Goal: Transaction & Acquisition: Subscribe to service/newsletter

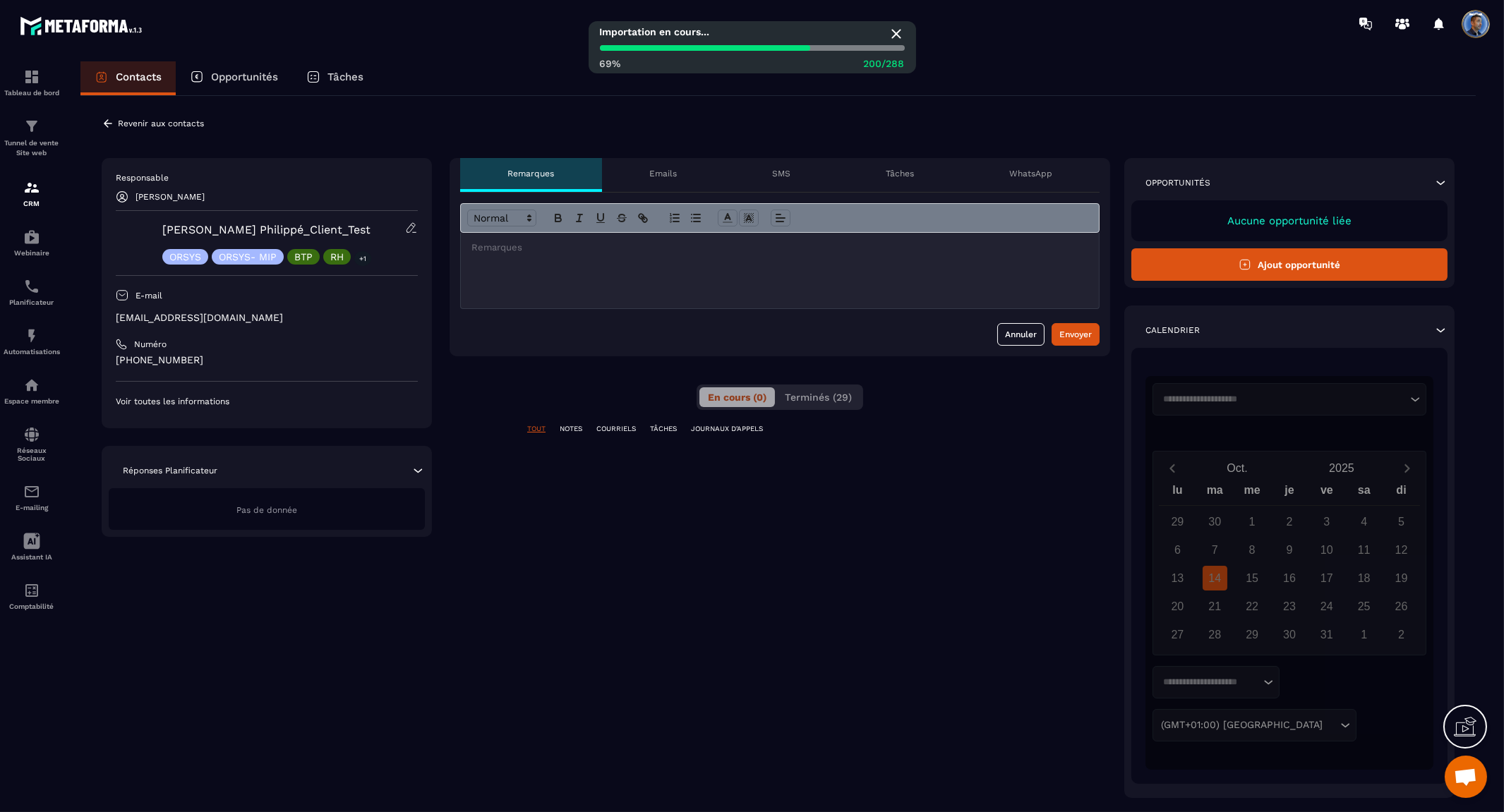
scroll to position [7034, 0]
click at [105, 121] on icon at bounding box center [108, 123] width 12 height 12
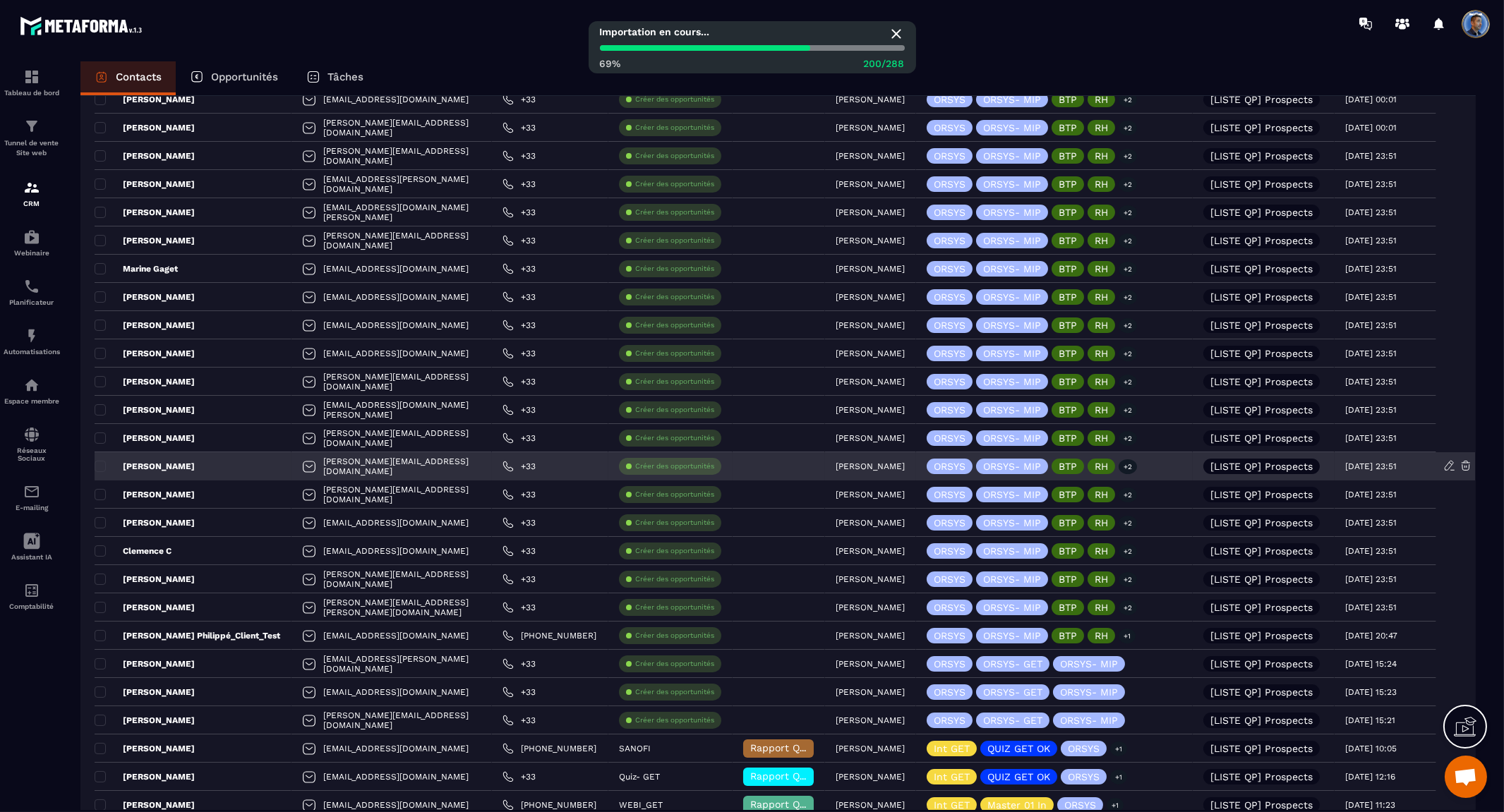
scroll to position [1908, 0]
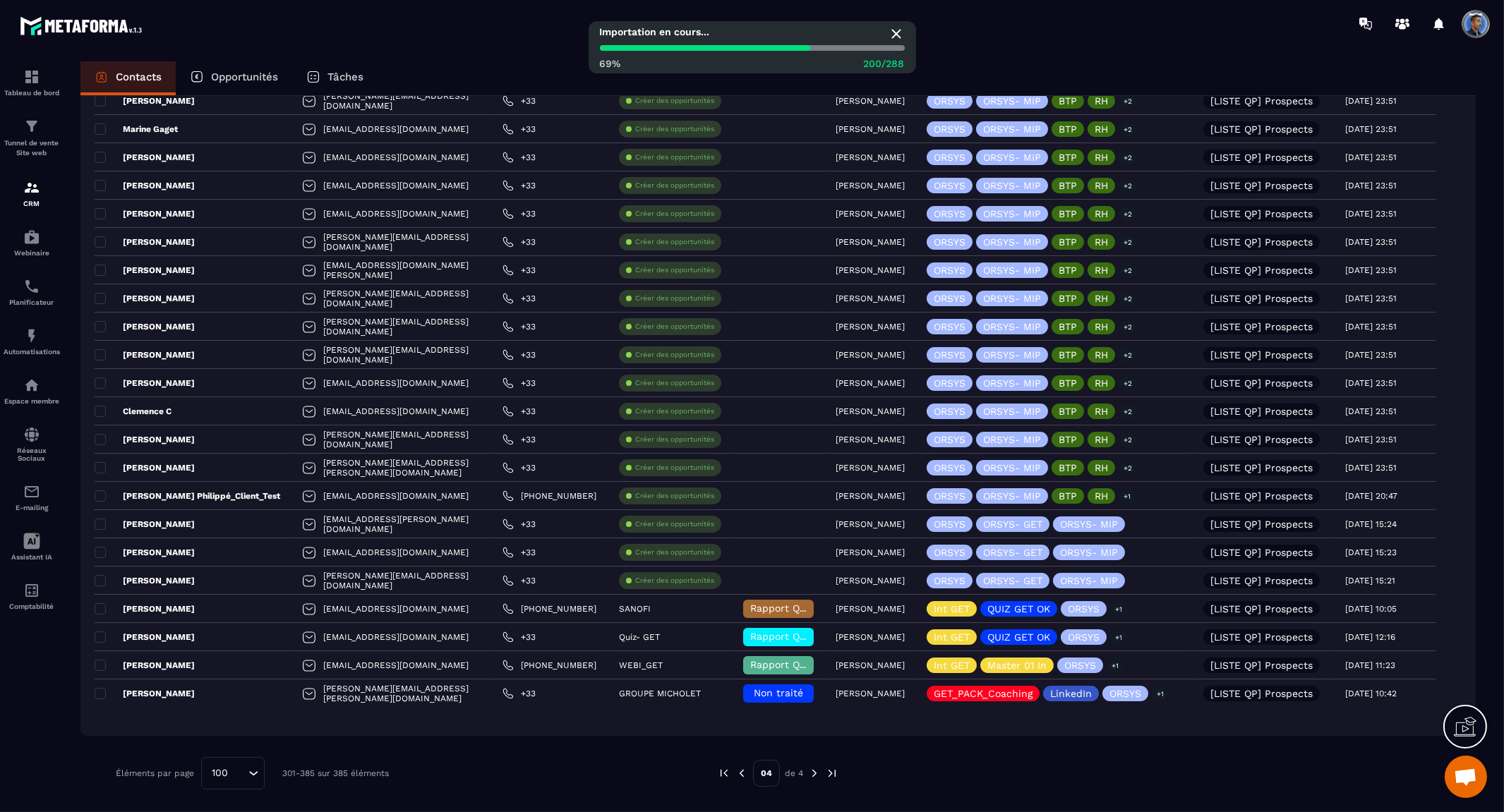
click at [812, 774] on img at bounding box center [814, 772] width 12 height 12
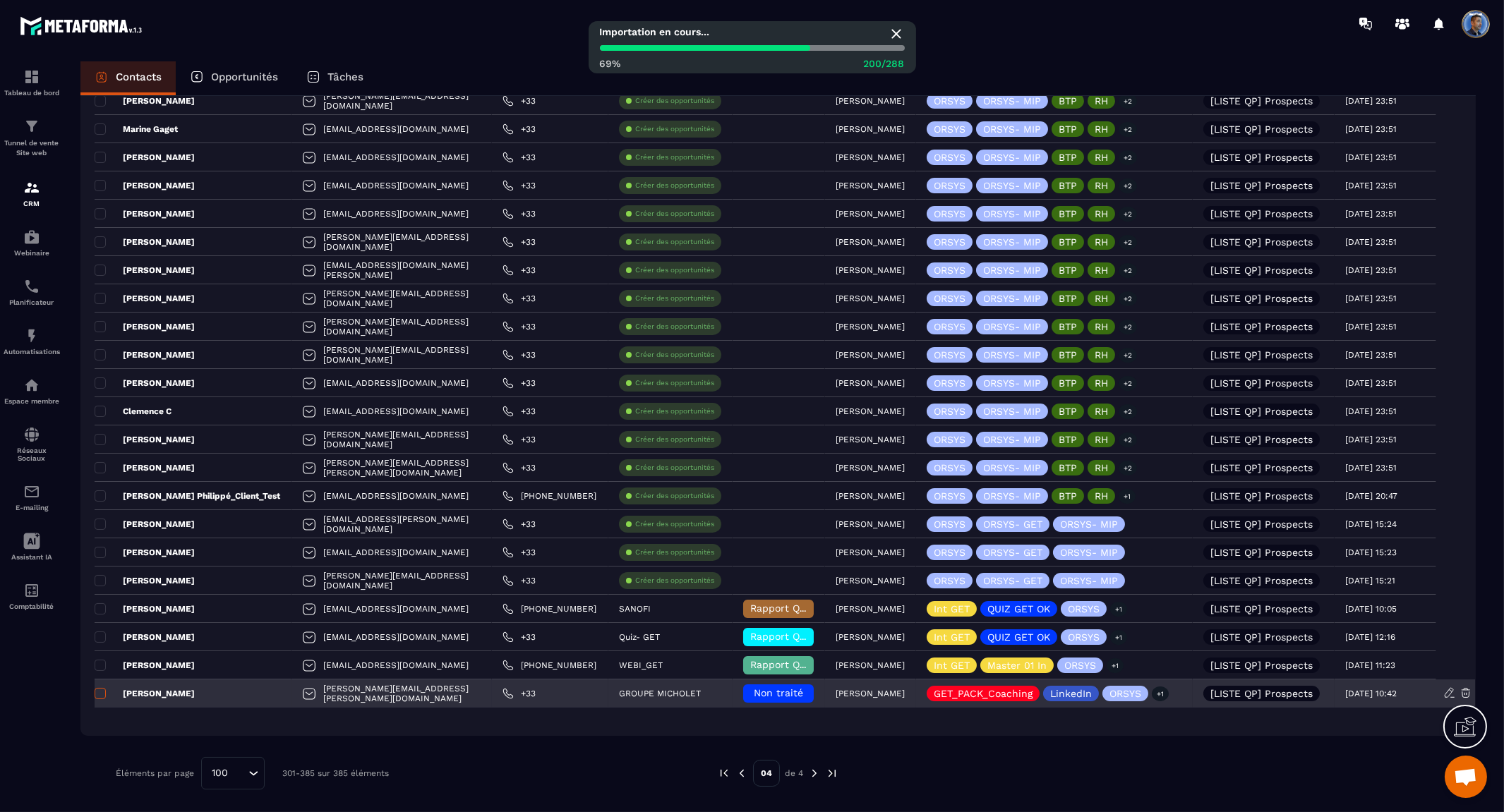
click at [102, 693] on span at bounding box center [100, 693] width 11 height 11
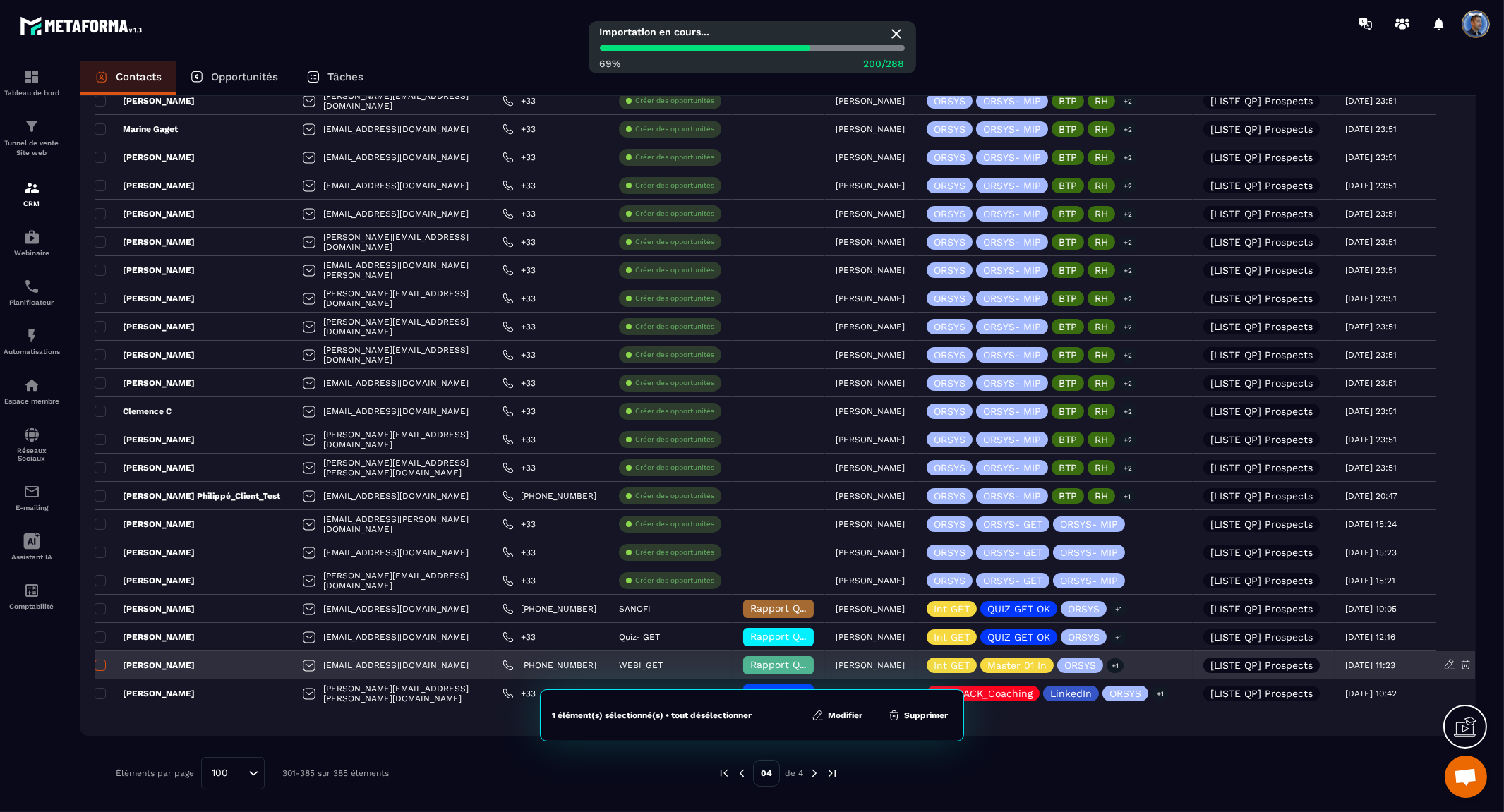
click at [100, 665] on span at bounding box center [100, 664] width 11 height 11
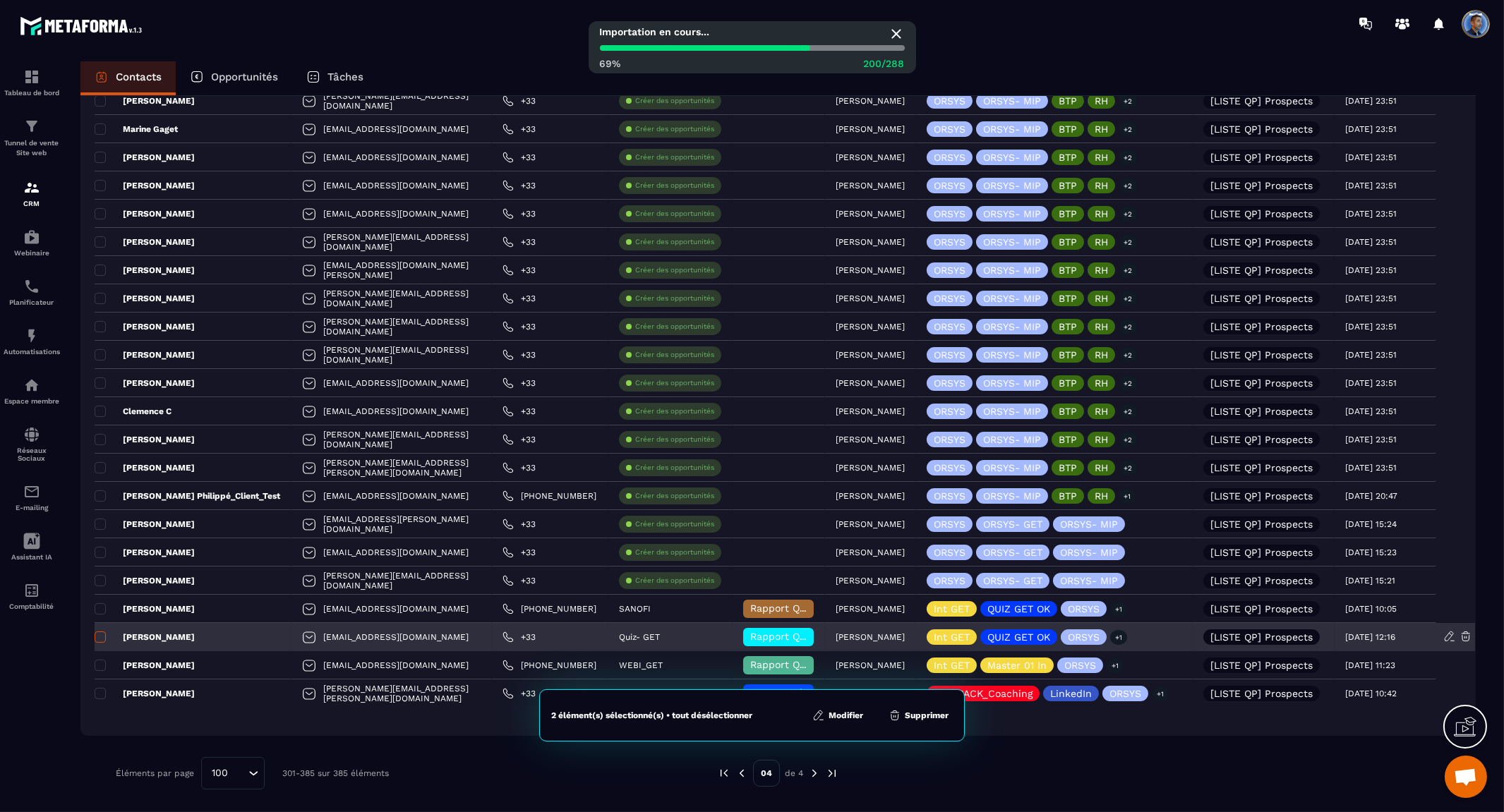
click at [102, 636] on span at bounding box center [100, 636] width 11 height 11
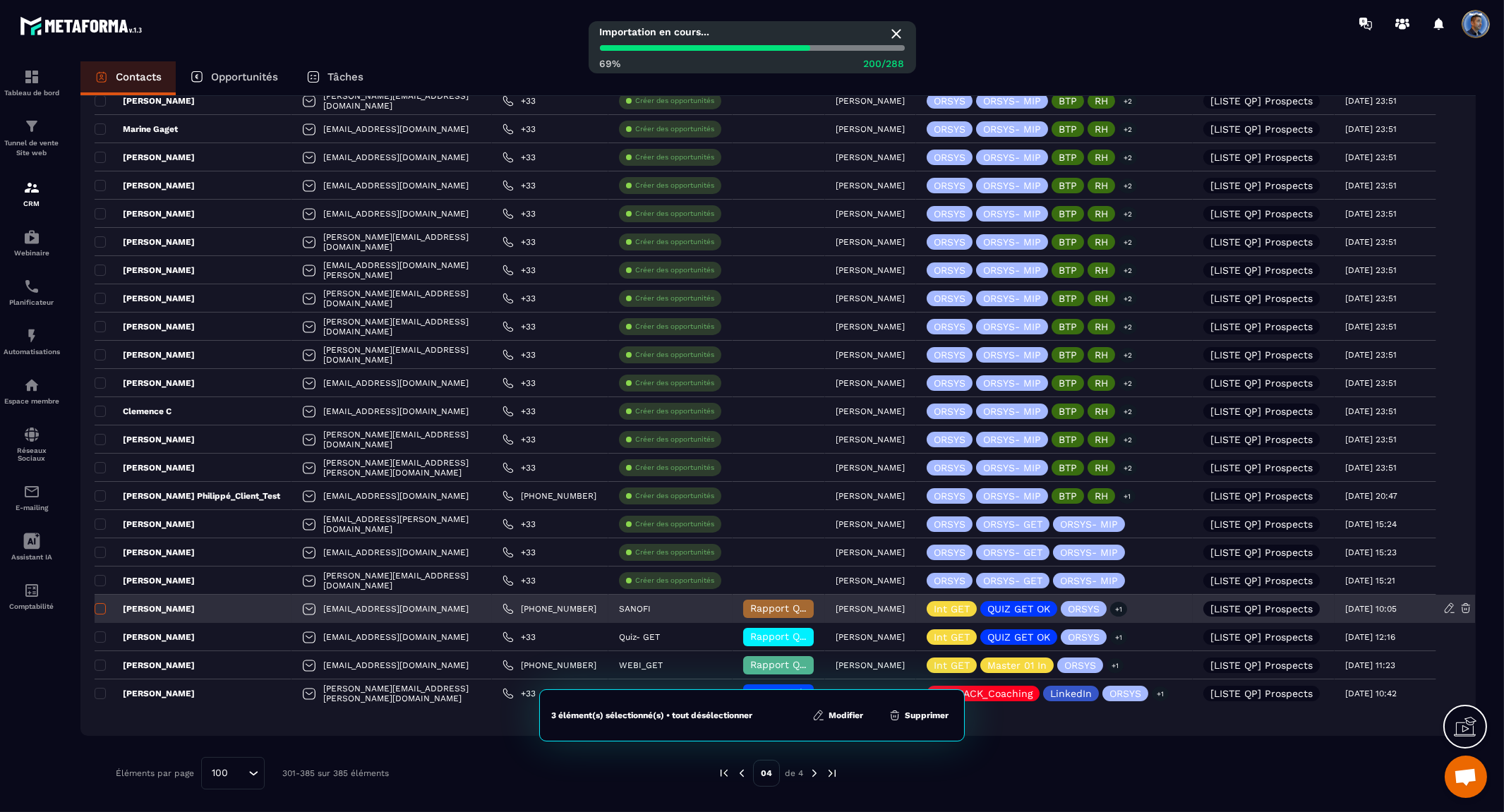
click at [104, 609] on span at bounding box center [100, 608] width 11 height 11
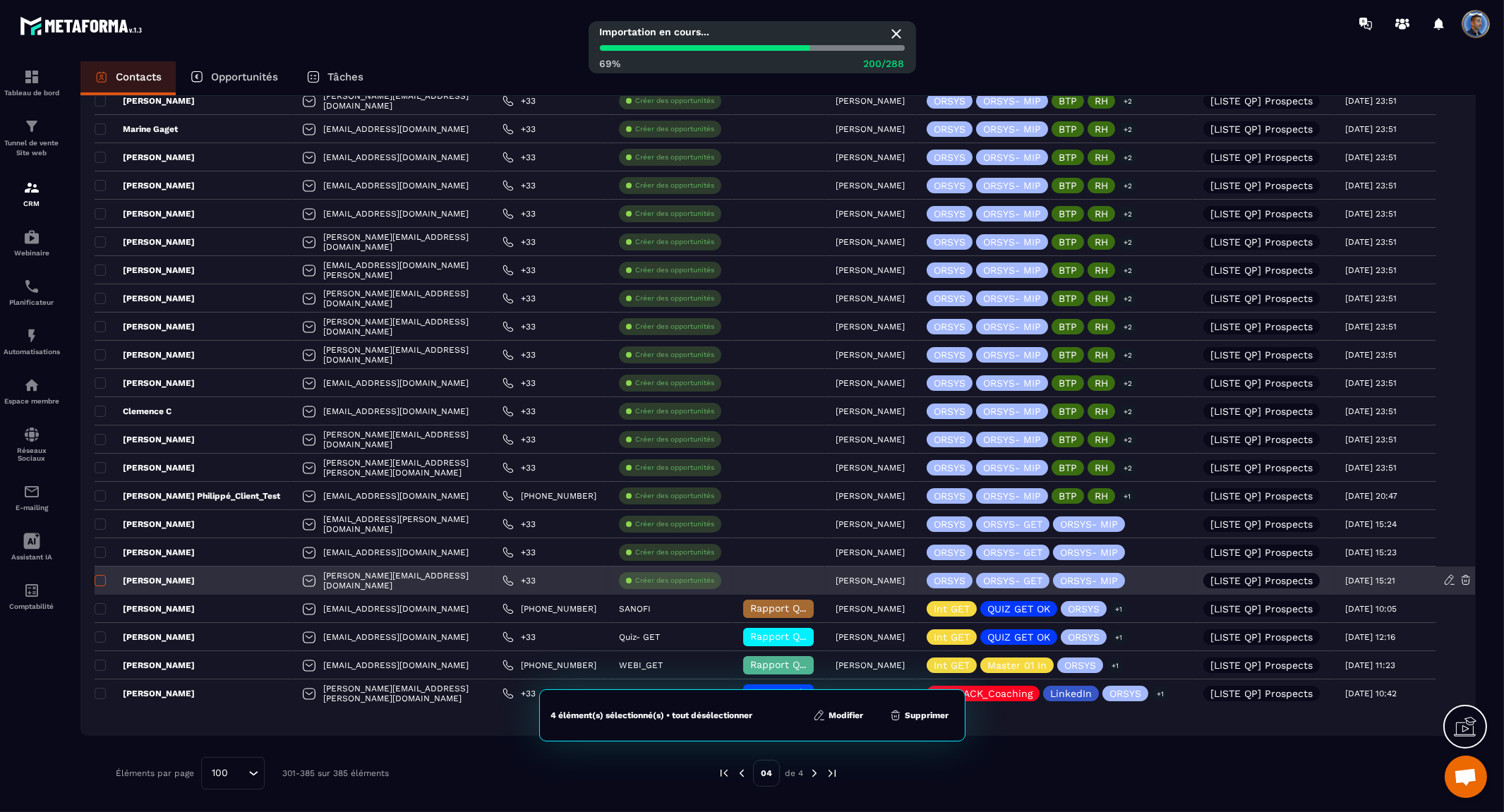
click at [101, 582] on span at bounding box center [100, 580] width 11 height 11
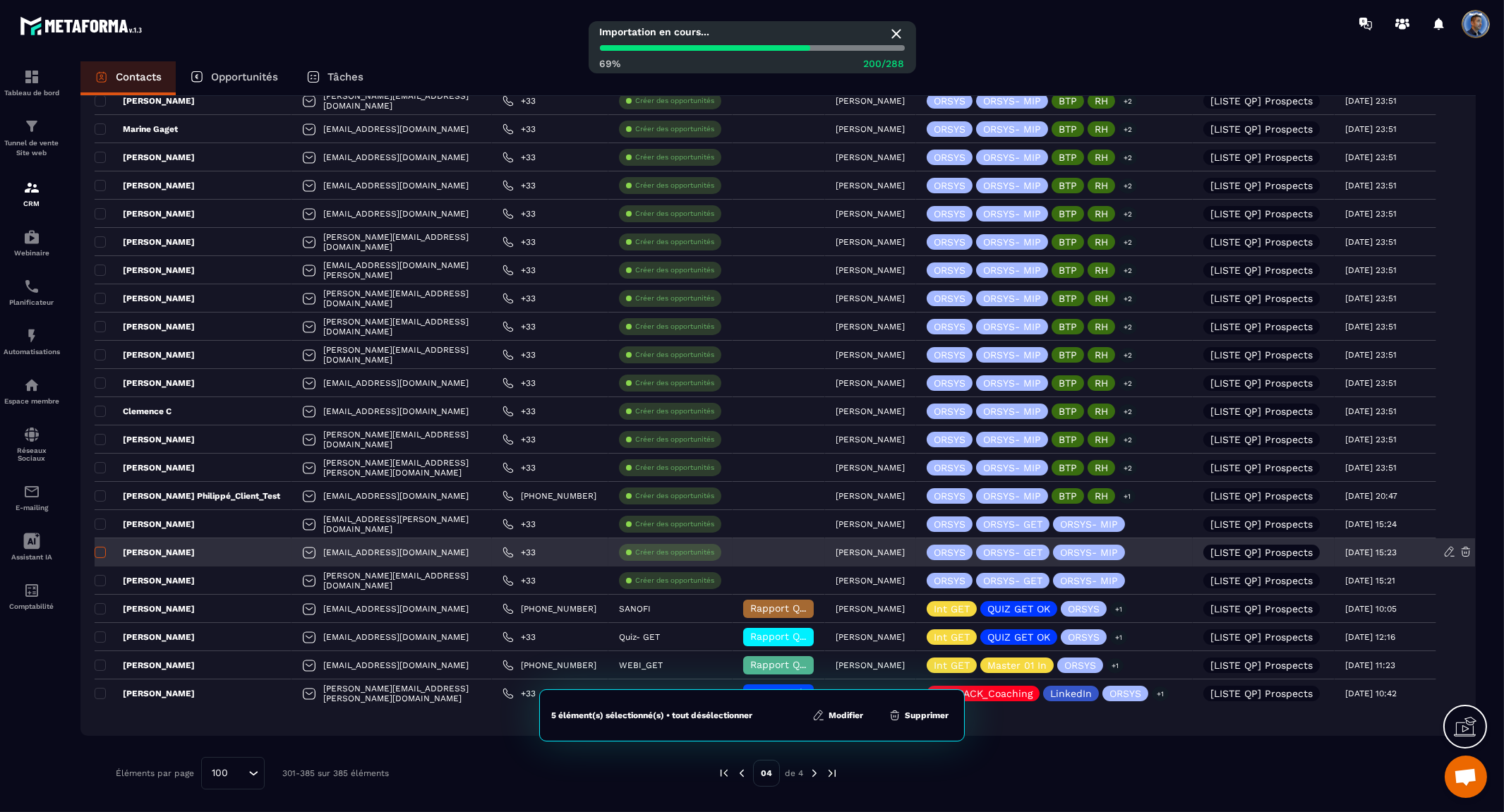
click at [97, 552] on span at bounding box center [100, 552] width 11 height 11
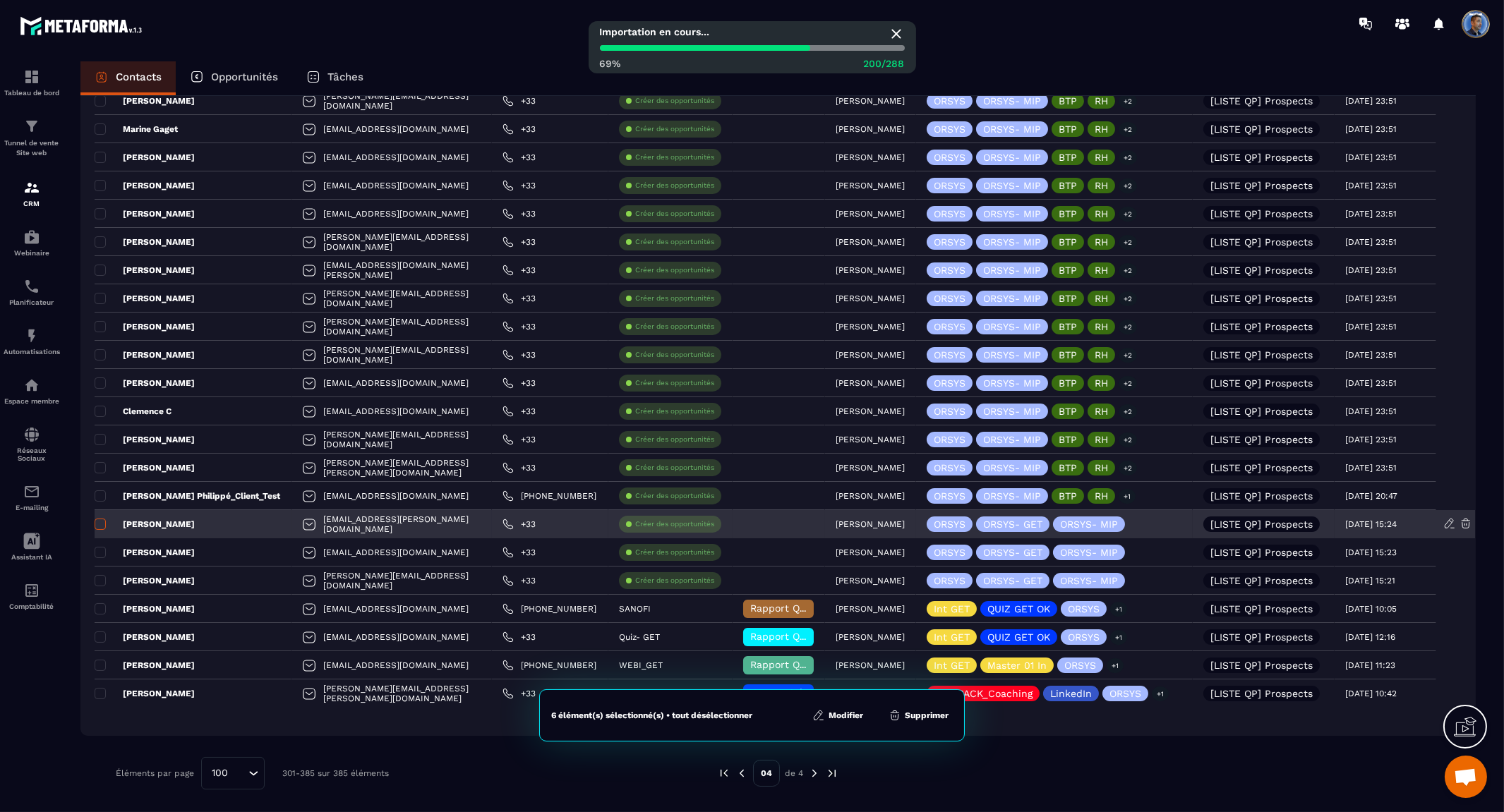
click at [97, 525] on span at bounding box center [100, 524] width 11 height 11
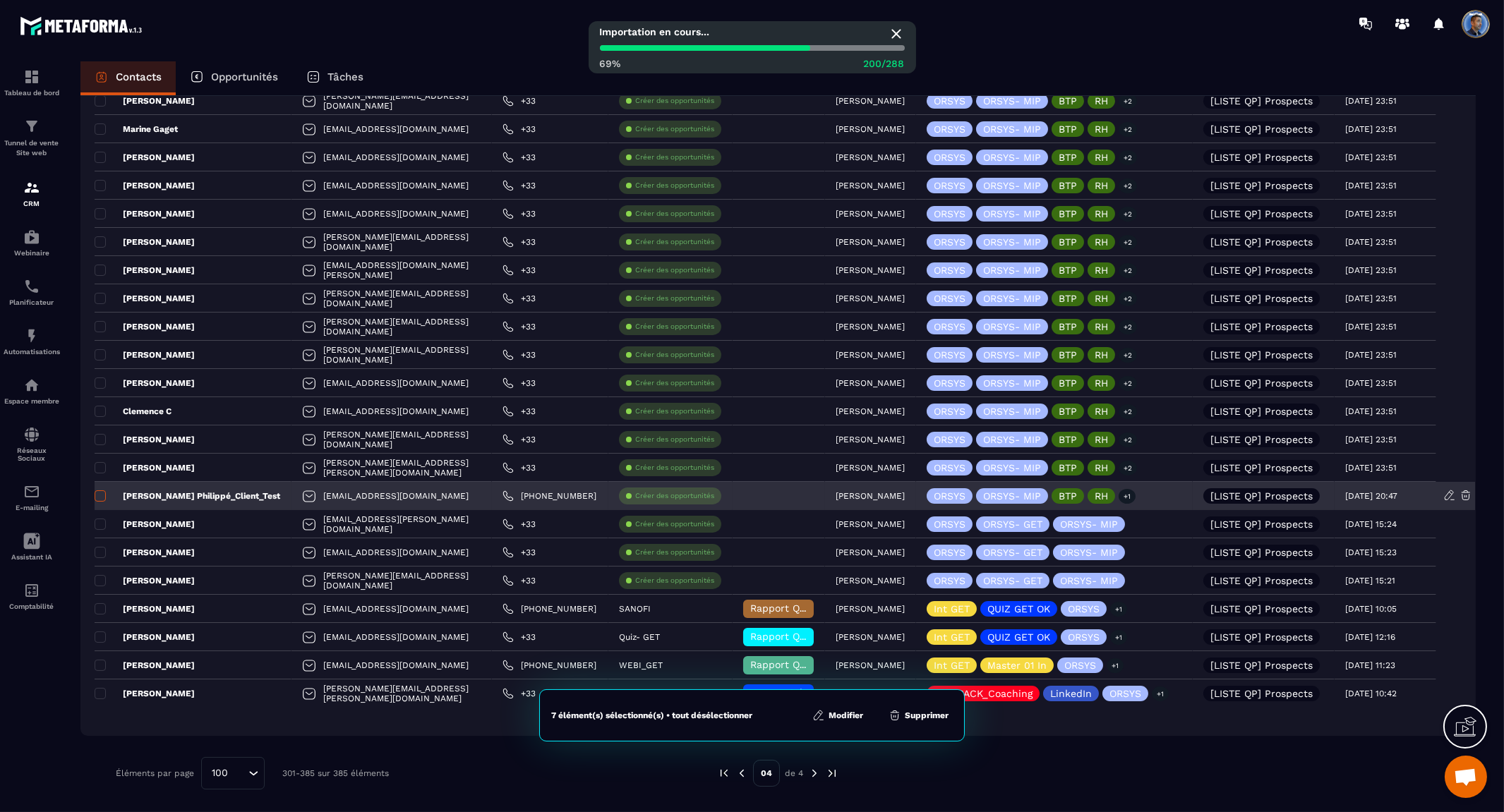
click at [99, 492] on span at bounding box center [100, 495] width 11 height 11
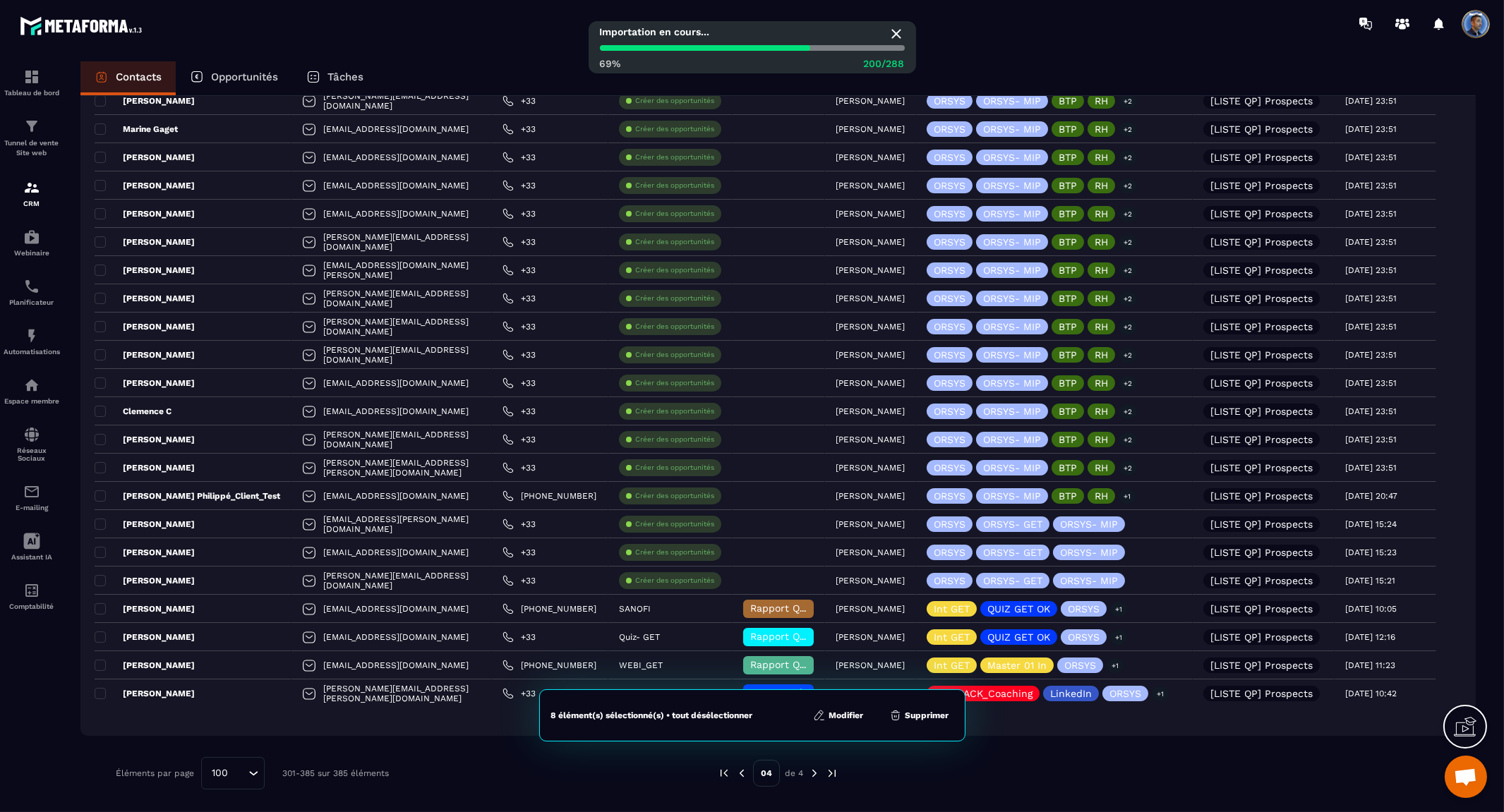
click at [855, 715] on button "Modifier" at bounding box center [838, 715] width 59 height 14
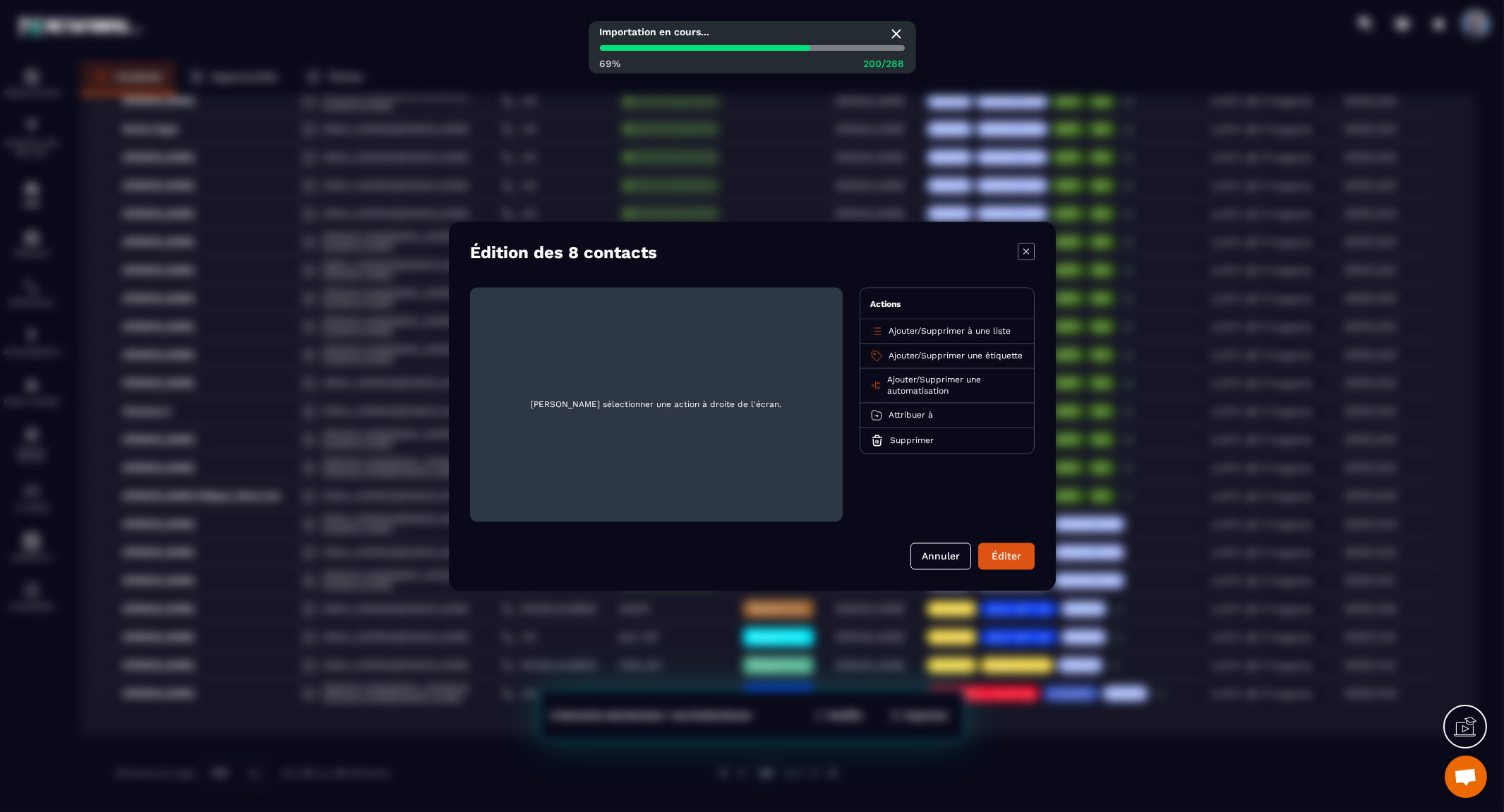
click at [969, 351] on span "Supprimer une étiquette" at bounding box center [971, 355] width 102 height 10
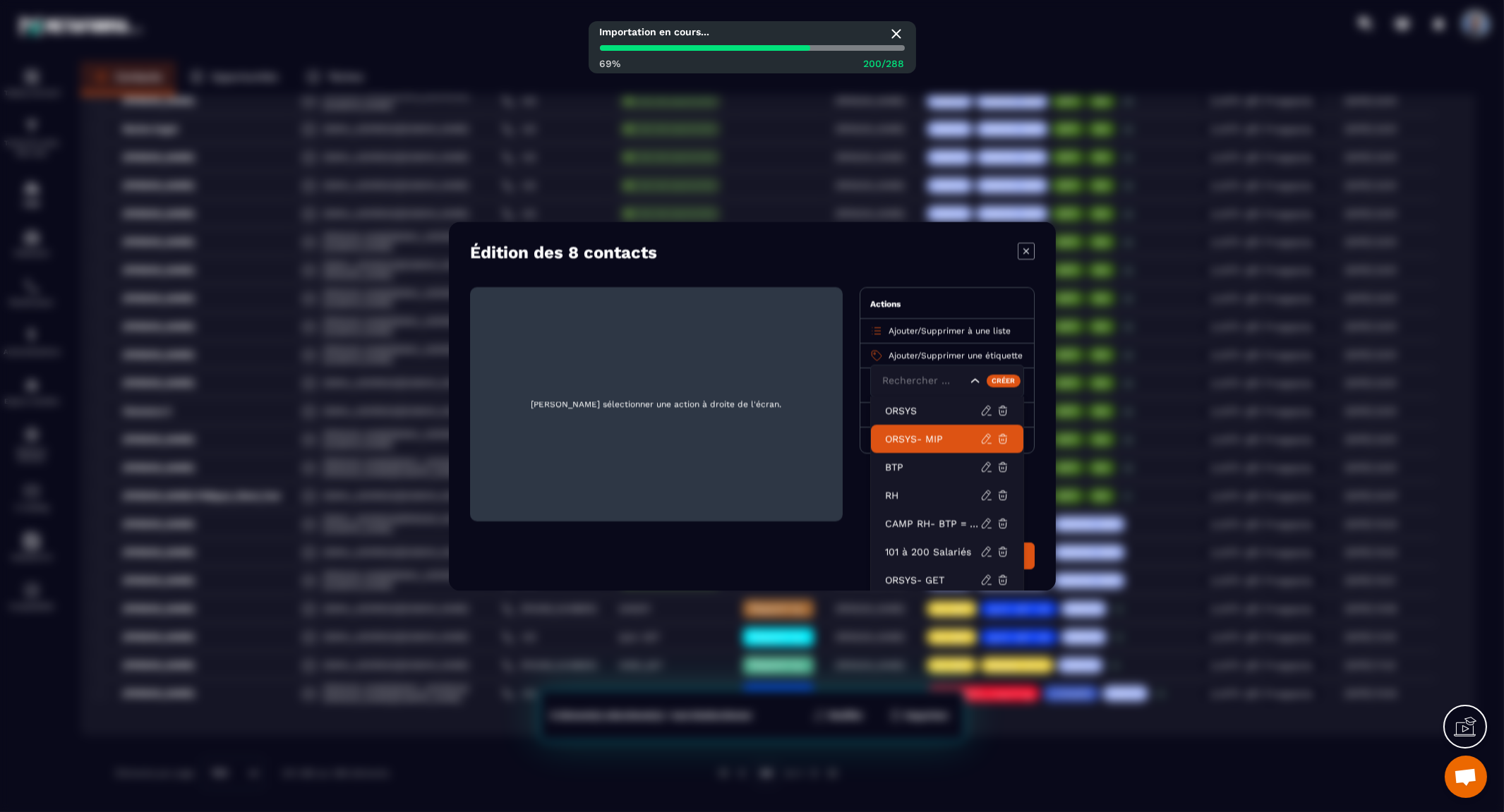
click at [932, 444] on p "ORSYS- MIP" at bounding box center [932, 438] width 95 height 14
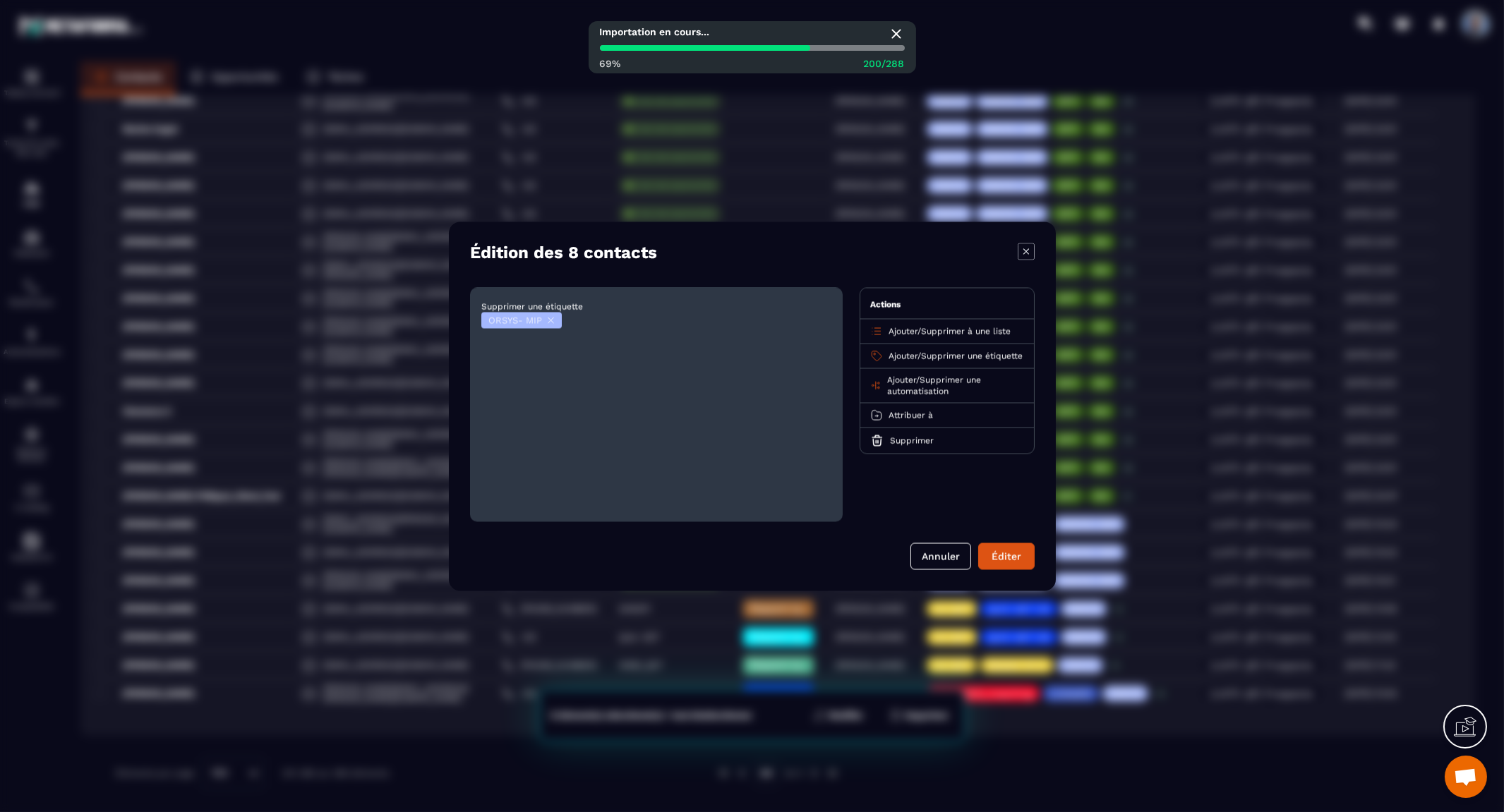
click at [974, 353] on span "Supprimer une étiquette" at bounding box center [971, 355] width 102 height 10
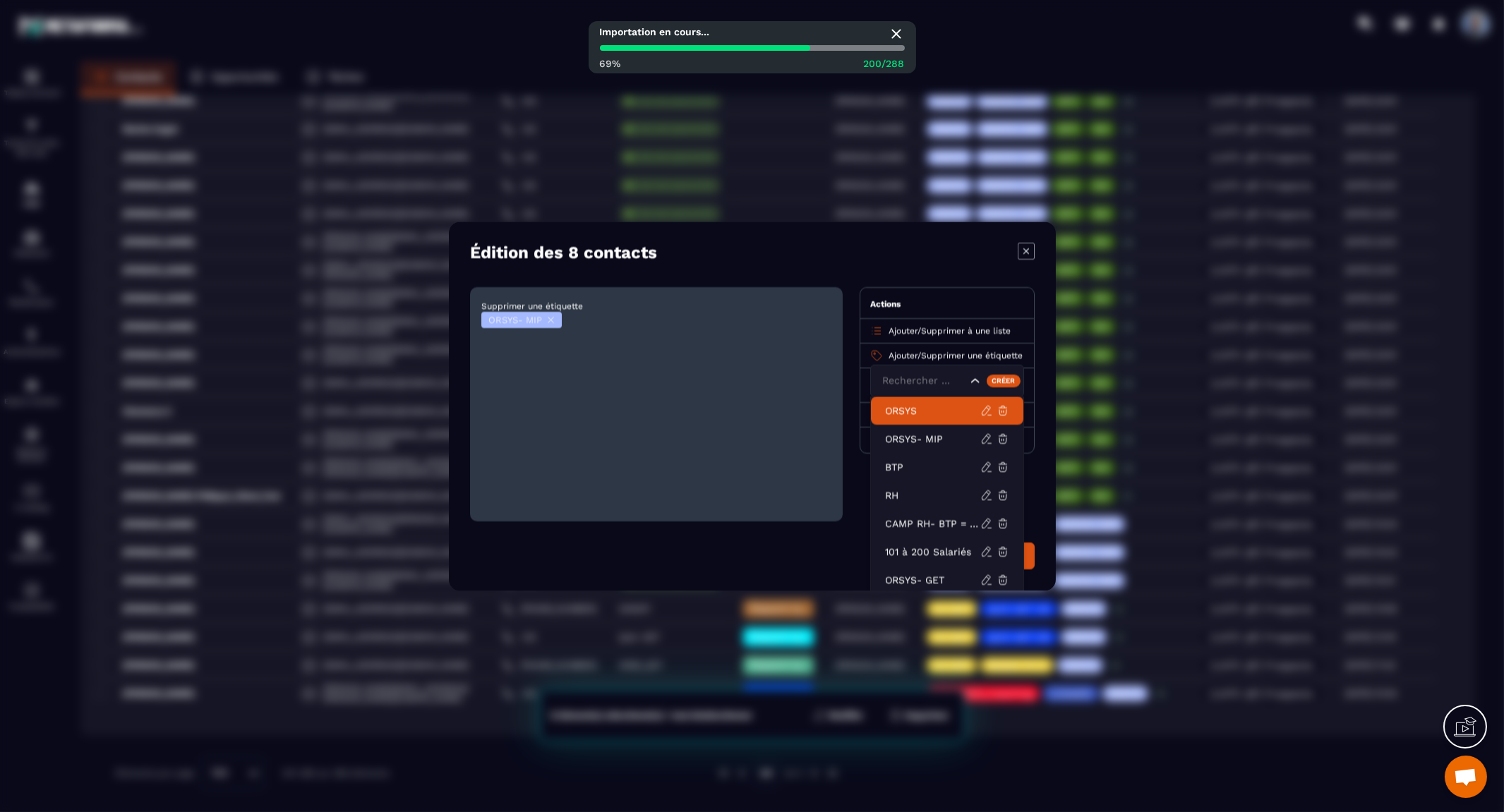
click at [890, 406] on p "ORSYS" at bounding box center [932, 410] width 95 height 14
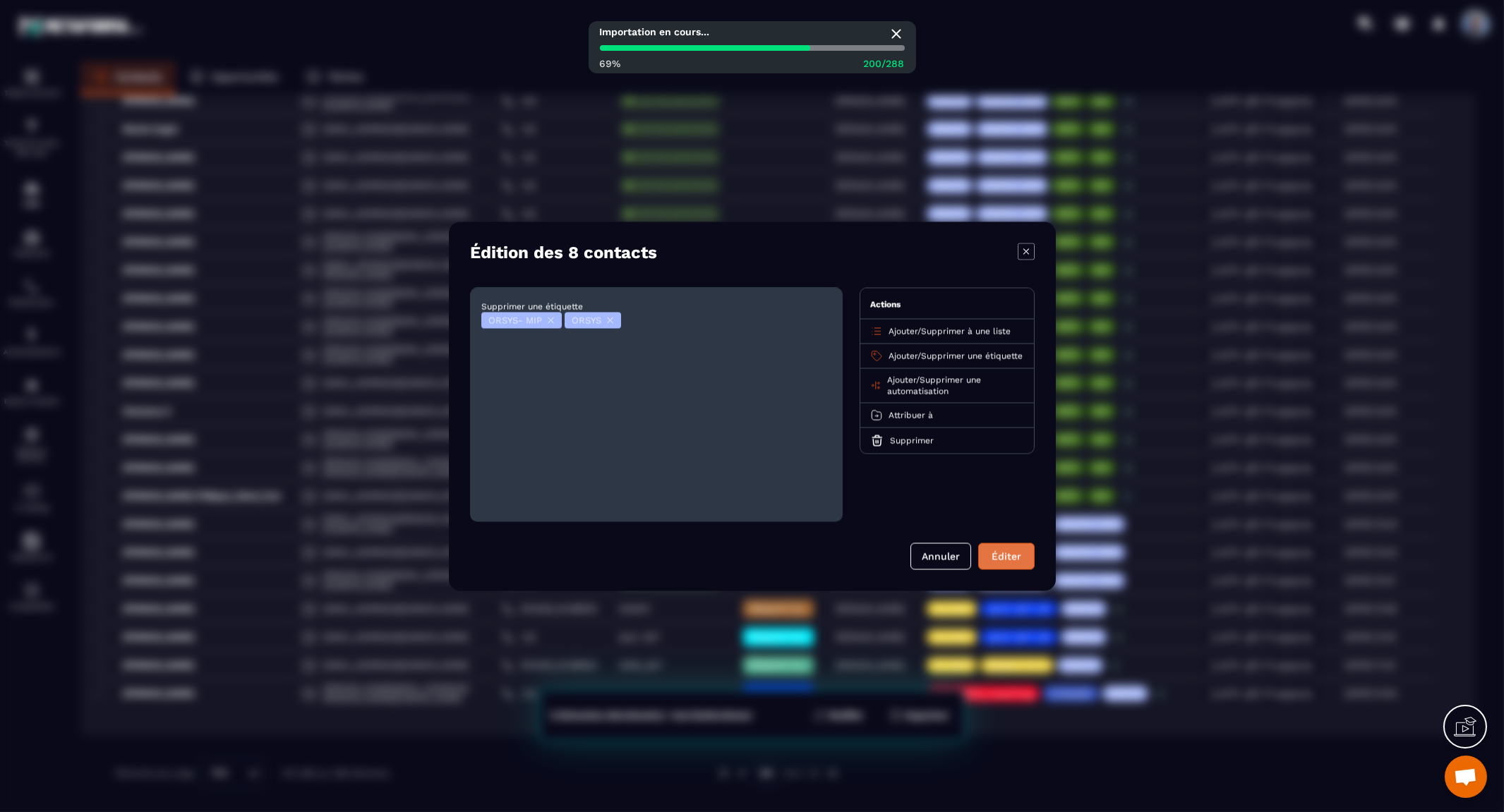
click at [1023, 560] on button "Éditer" at bounding box center [1006, 555] width 56 height 27
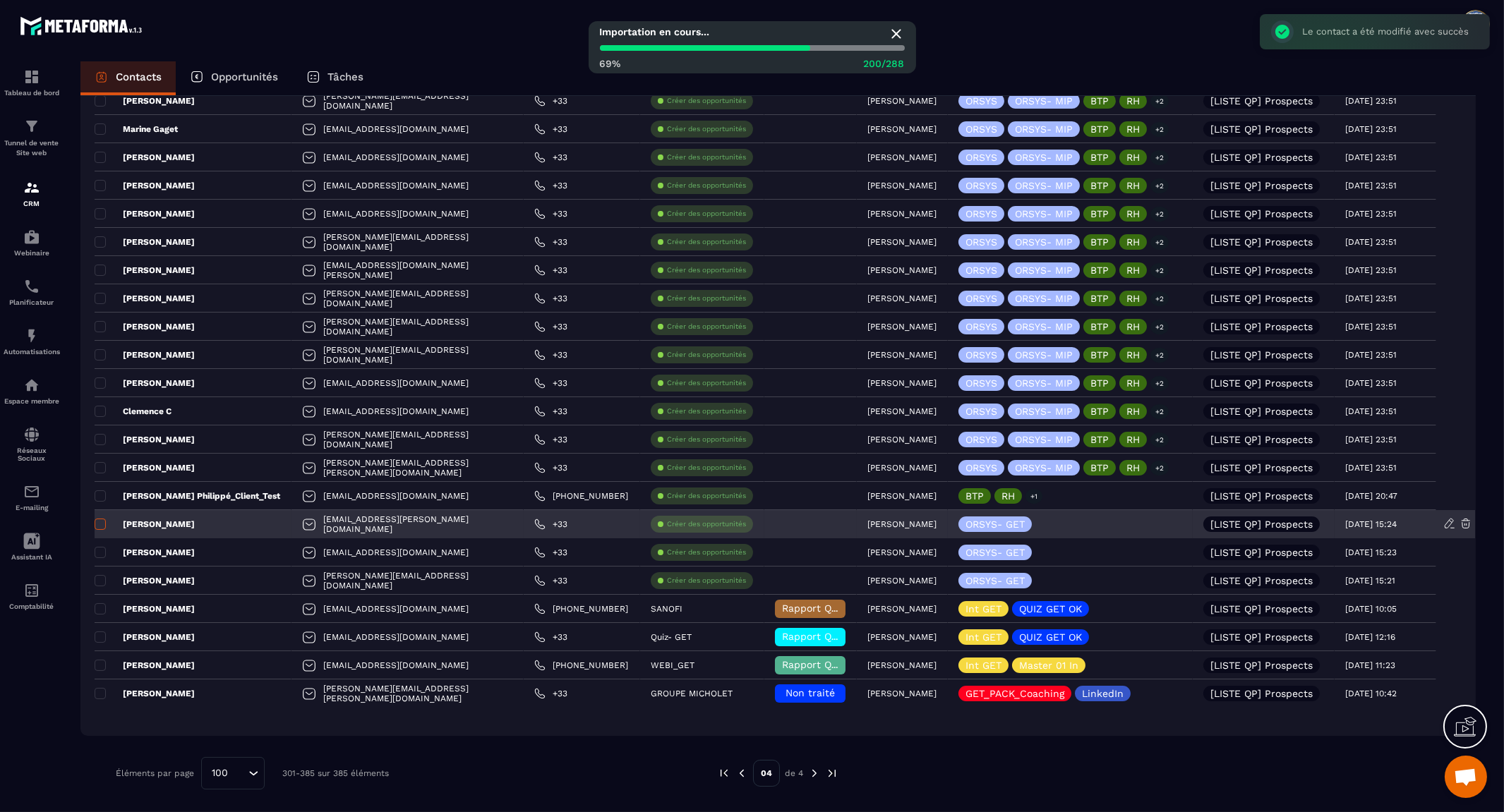
click at [101, 526] on span at bounding box center [100, 524] width 11 height 11
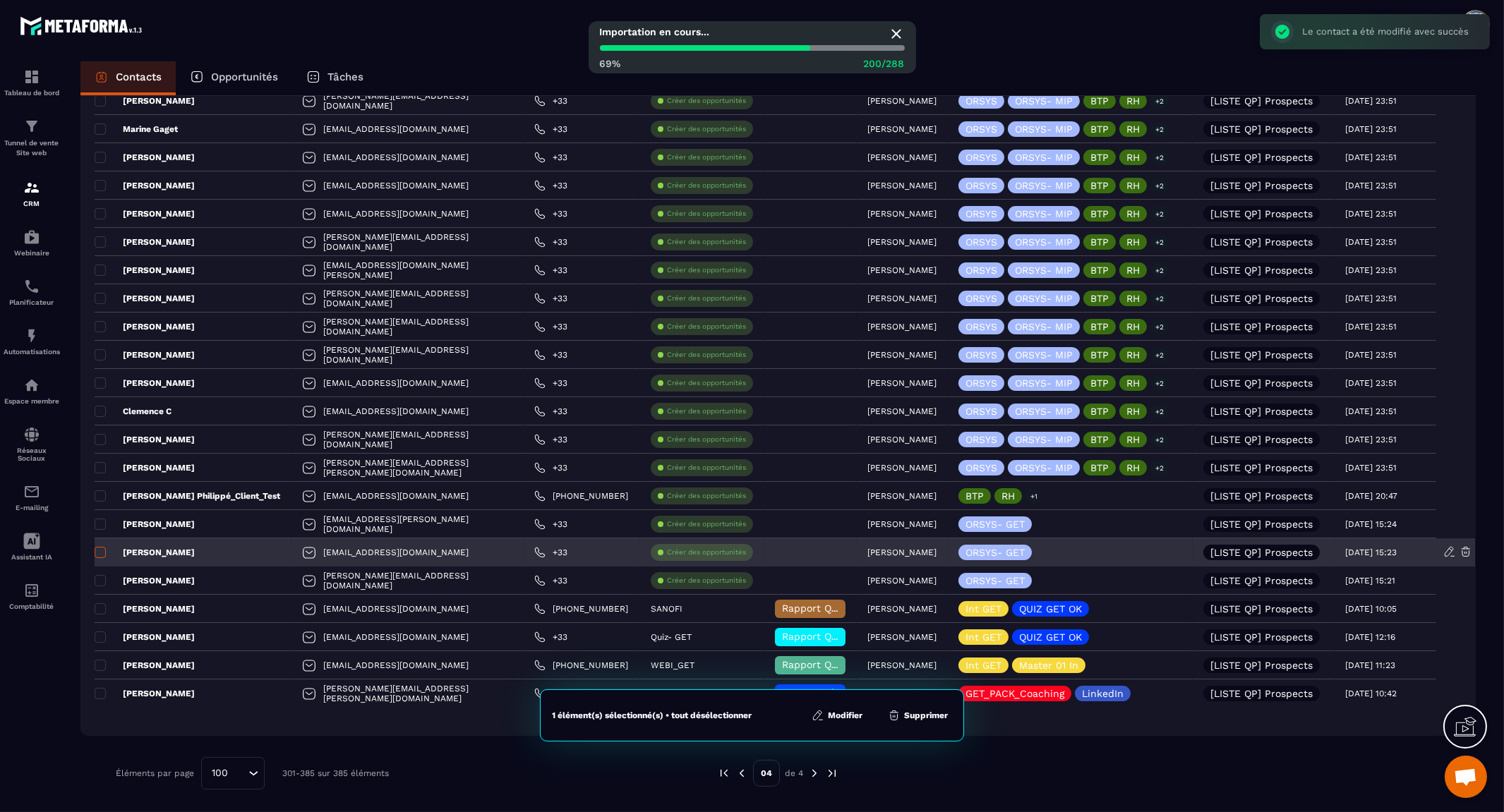
click at [101, 552] on span at bounding box center [100, 552] width 11 height 11
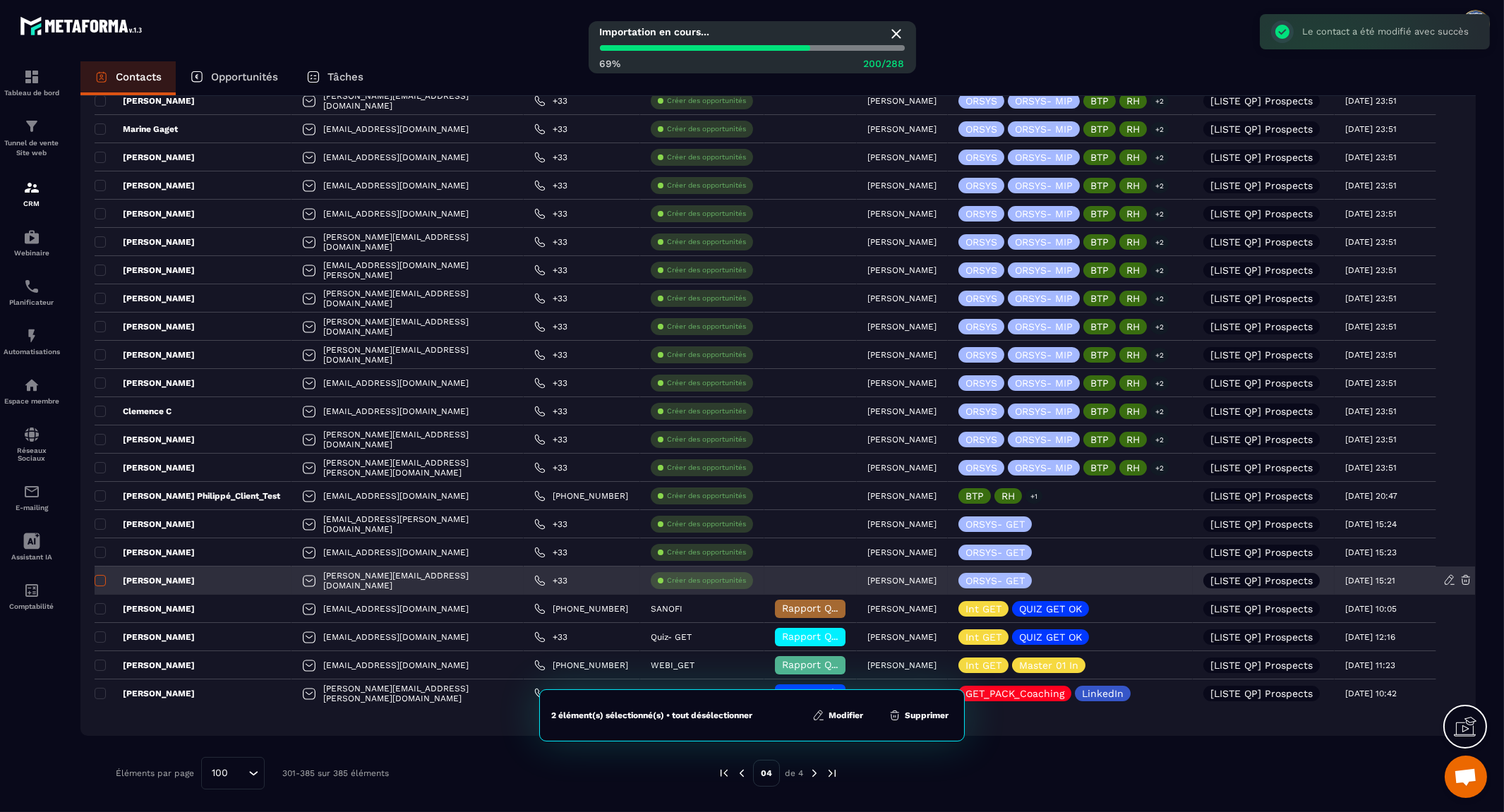
click at [99, 580] on span at bounding box center [100, 580] width 11 height 11
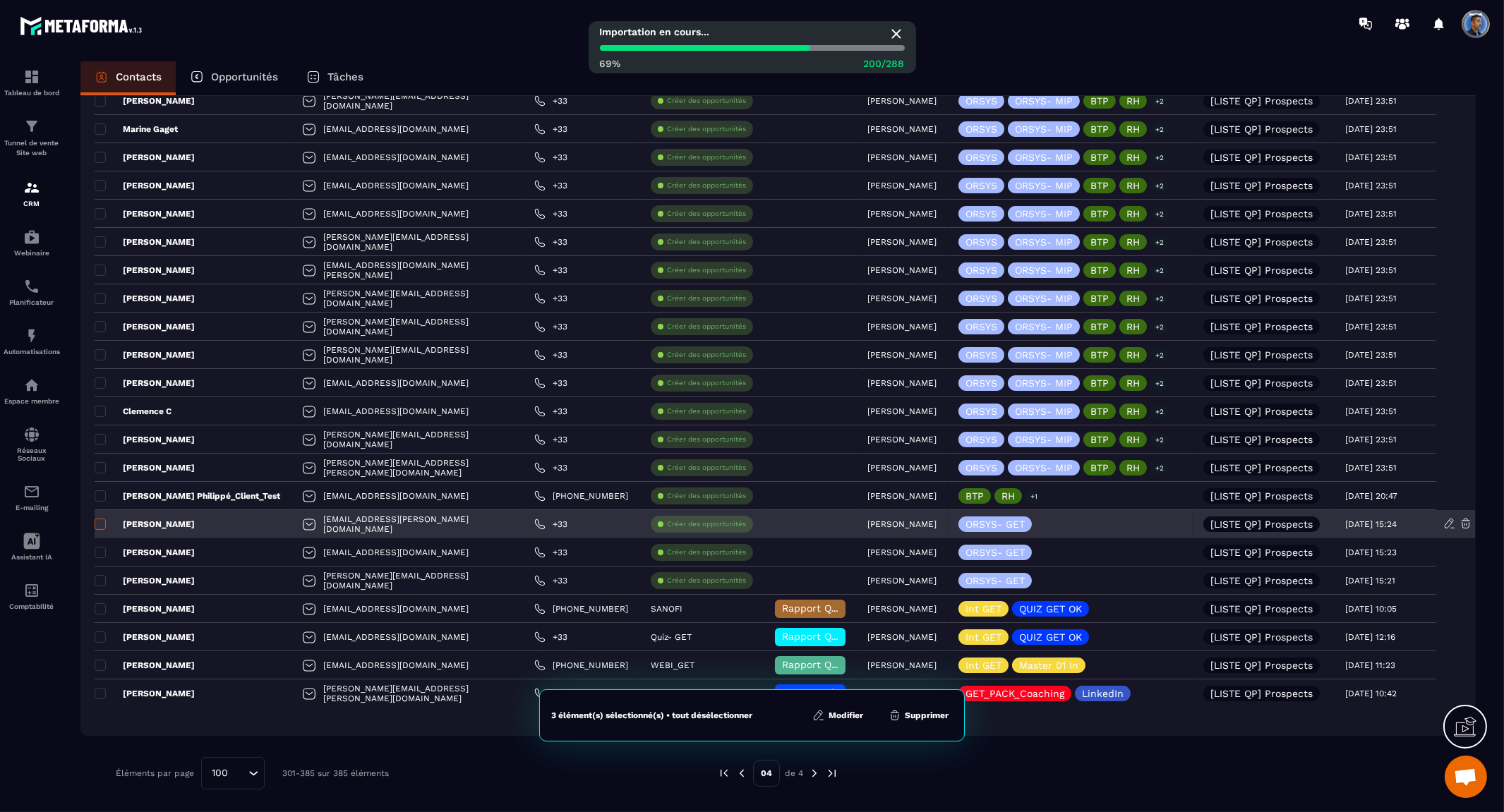
click at [101, 527] on span at bounding box center [100, 524] width 11 height 11
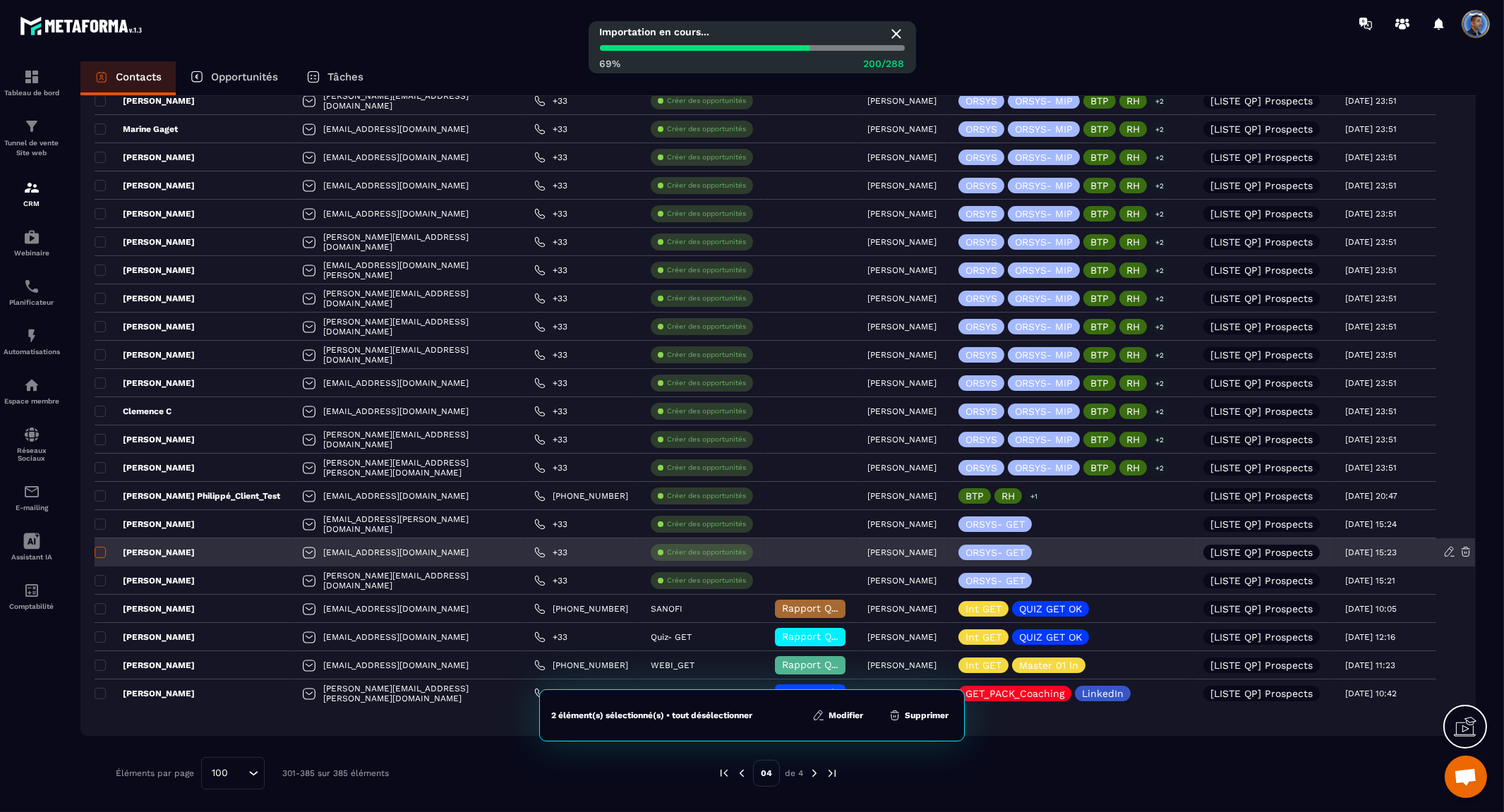
click at [101, 549] on span at bounding box center [100, 552] width 11 height 11
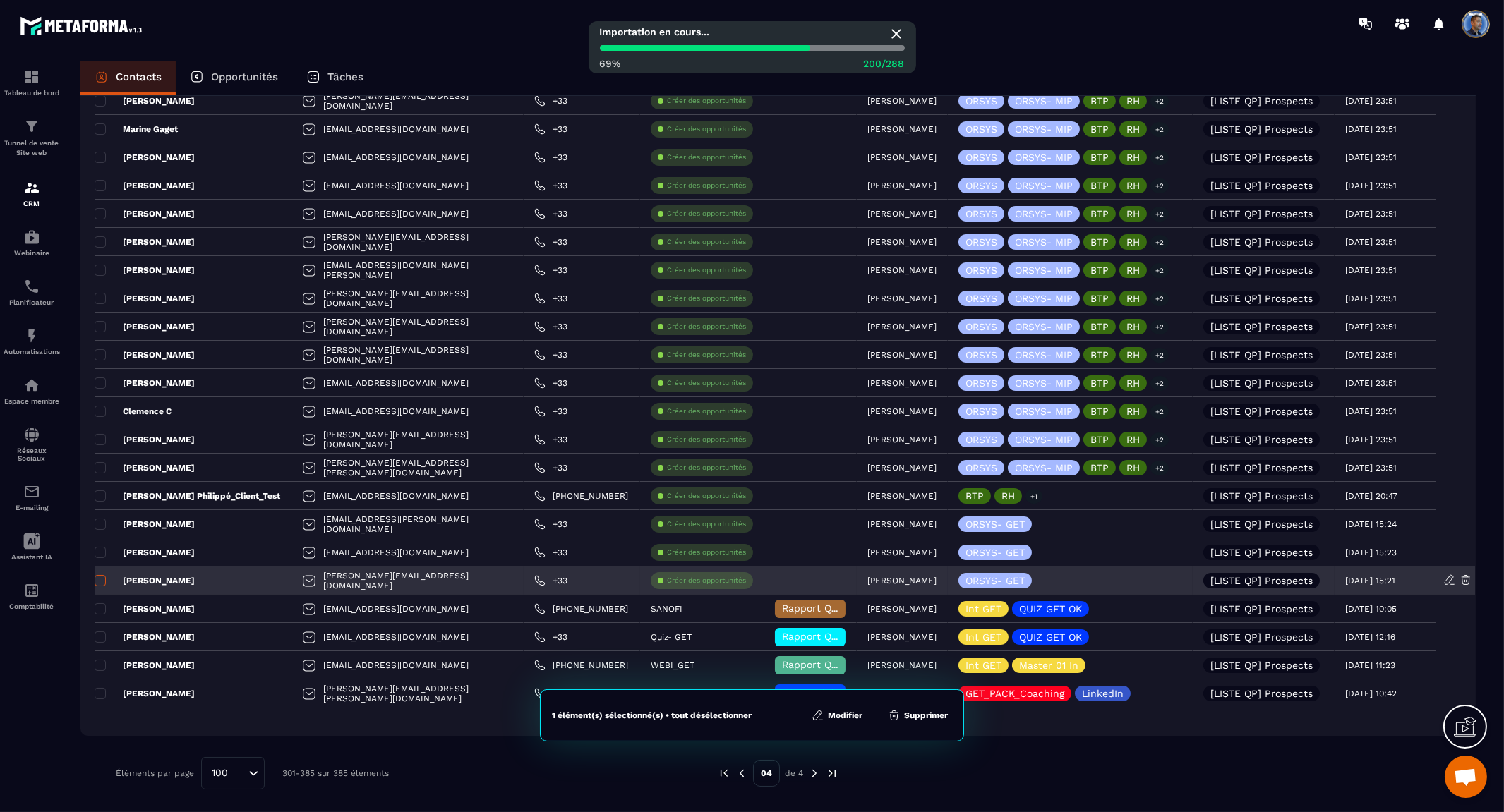
click at [97, 576] on span at bounding box center [100, 580] width 11 height 11
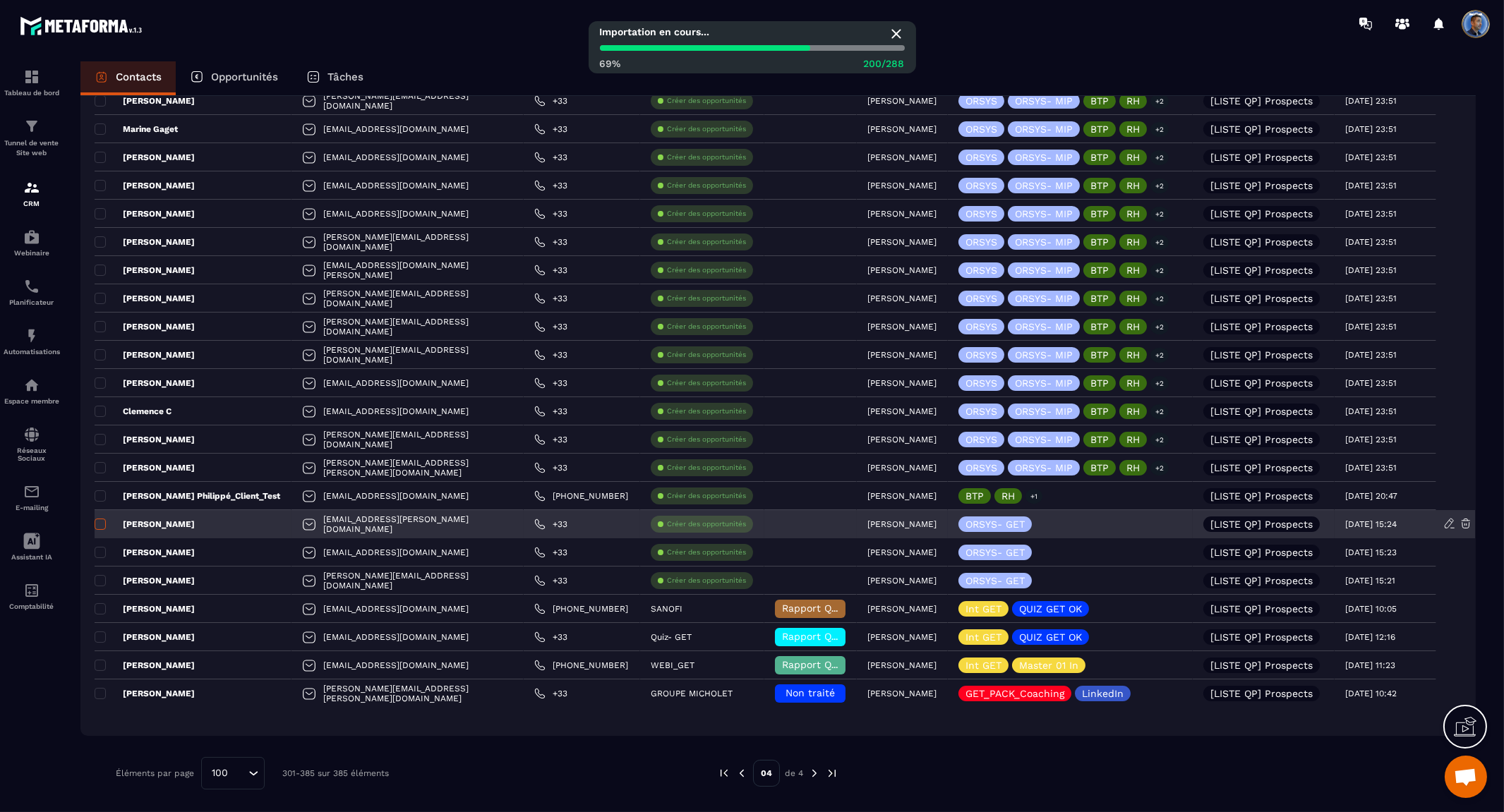
click at [100, 522] on span at bounding box center [100, 524] width 11 height 11
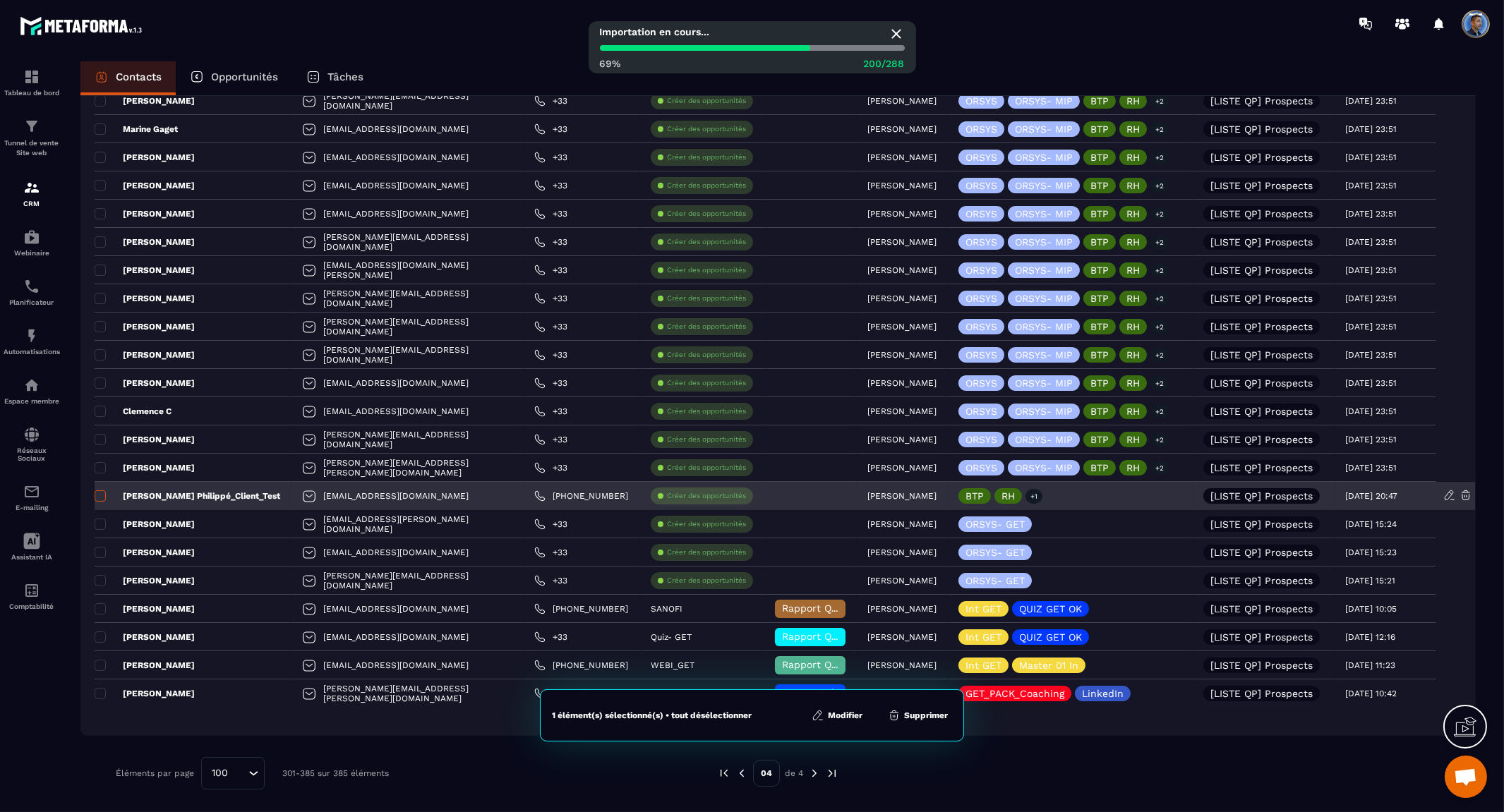
click at [105, 491] on span at bounding box center [100, 495] width 11 height 11
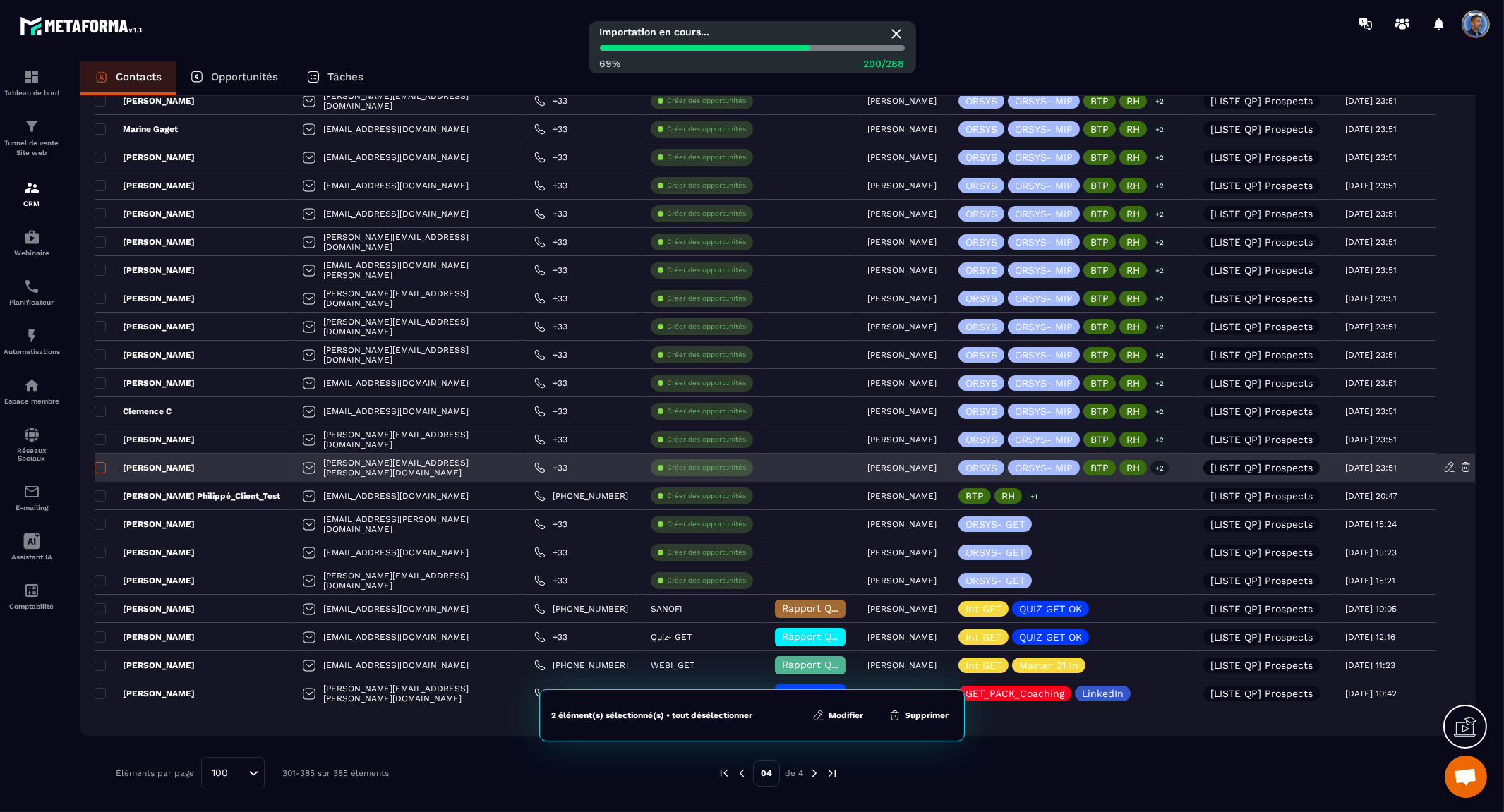
click at [104, 466] on span at bounding box center [100, 467] width 11 height 11
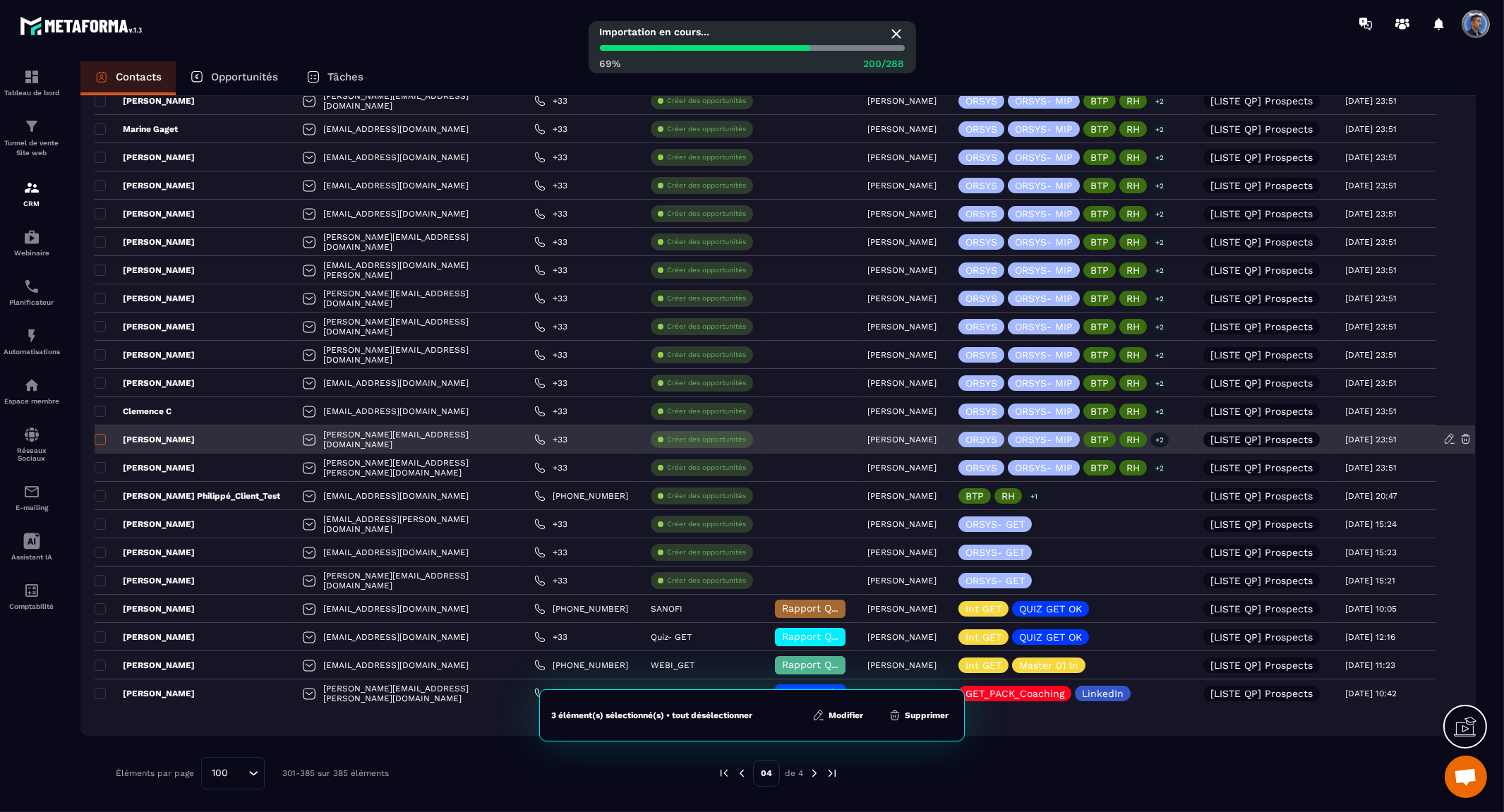
click at [102, 434] on span at bounding box center [100, 439] width 11 height 11
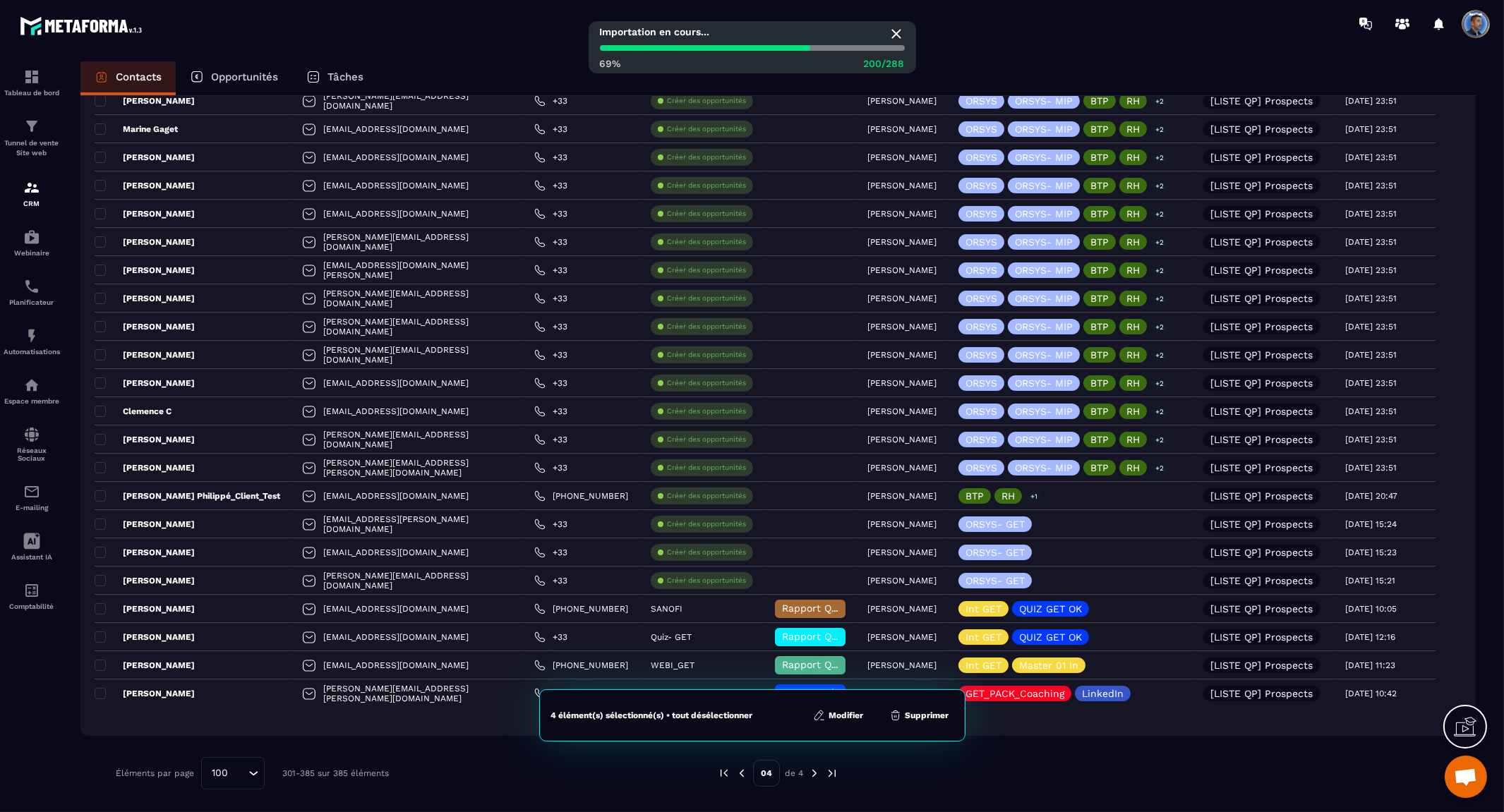
drag, startPoint x: 105, startPoint y: 413, endPoint x: 89, endPoint y: 372, distance: 44.0
click at [103, 412] on span at bounding box center [100, 410] width 11 height 11
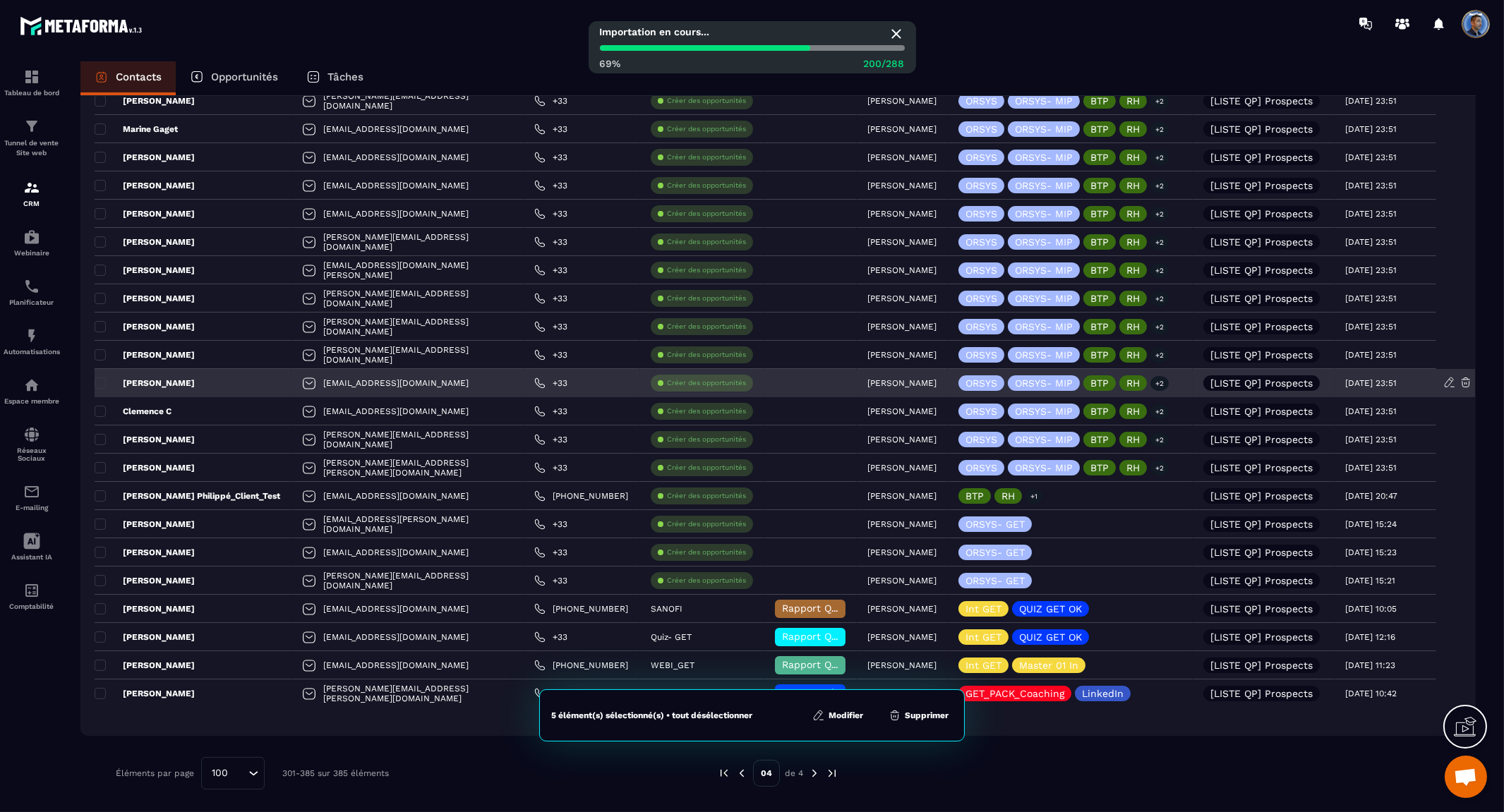
click at [102, 377] on span at bounding box center [100, 383] width 11 height 11
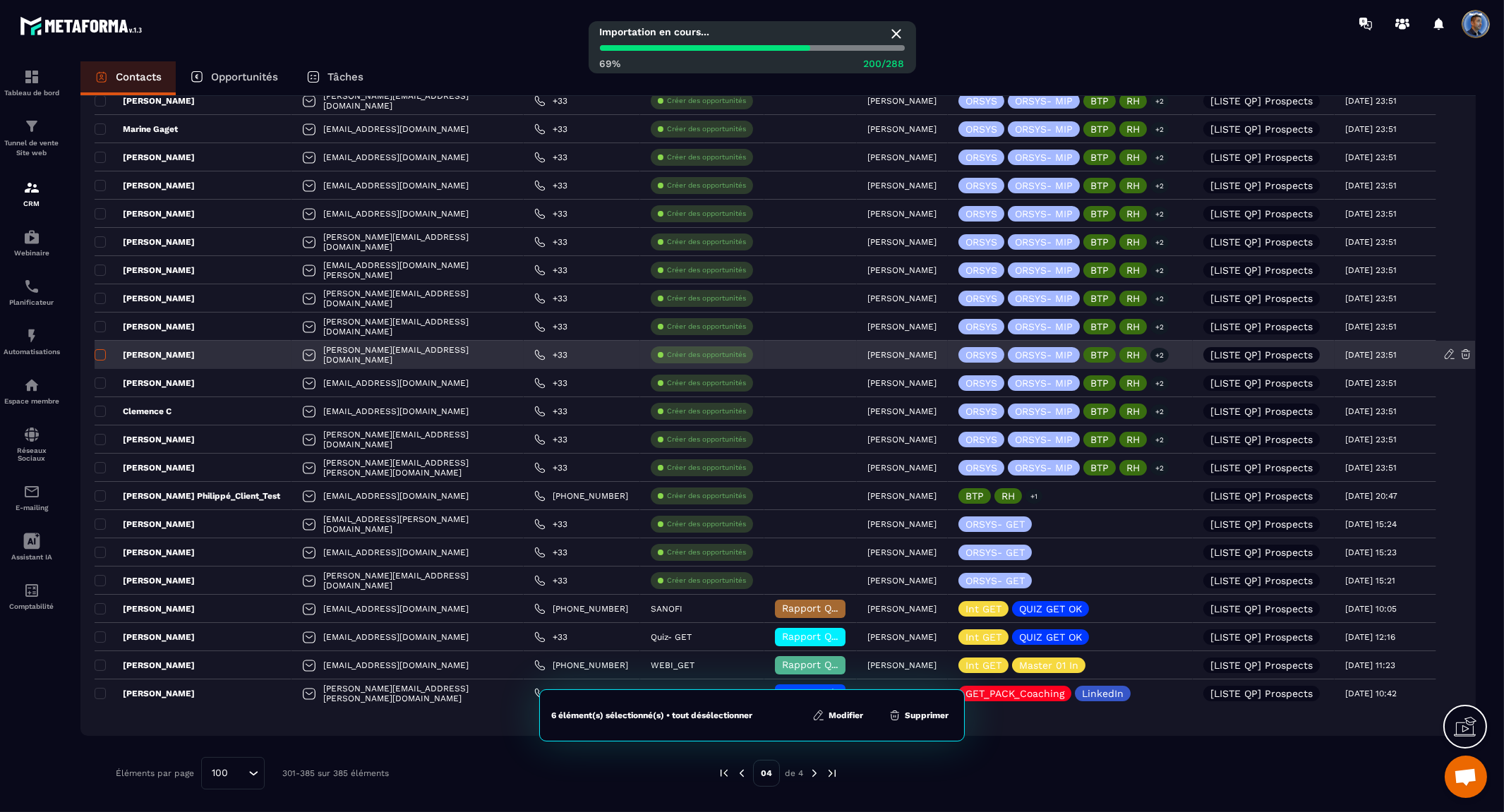
click at [105, 351] on span at bounding box center [100, 354] width 11 height 11
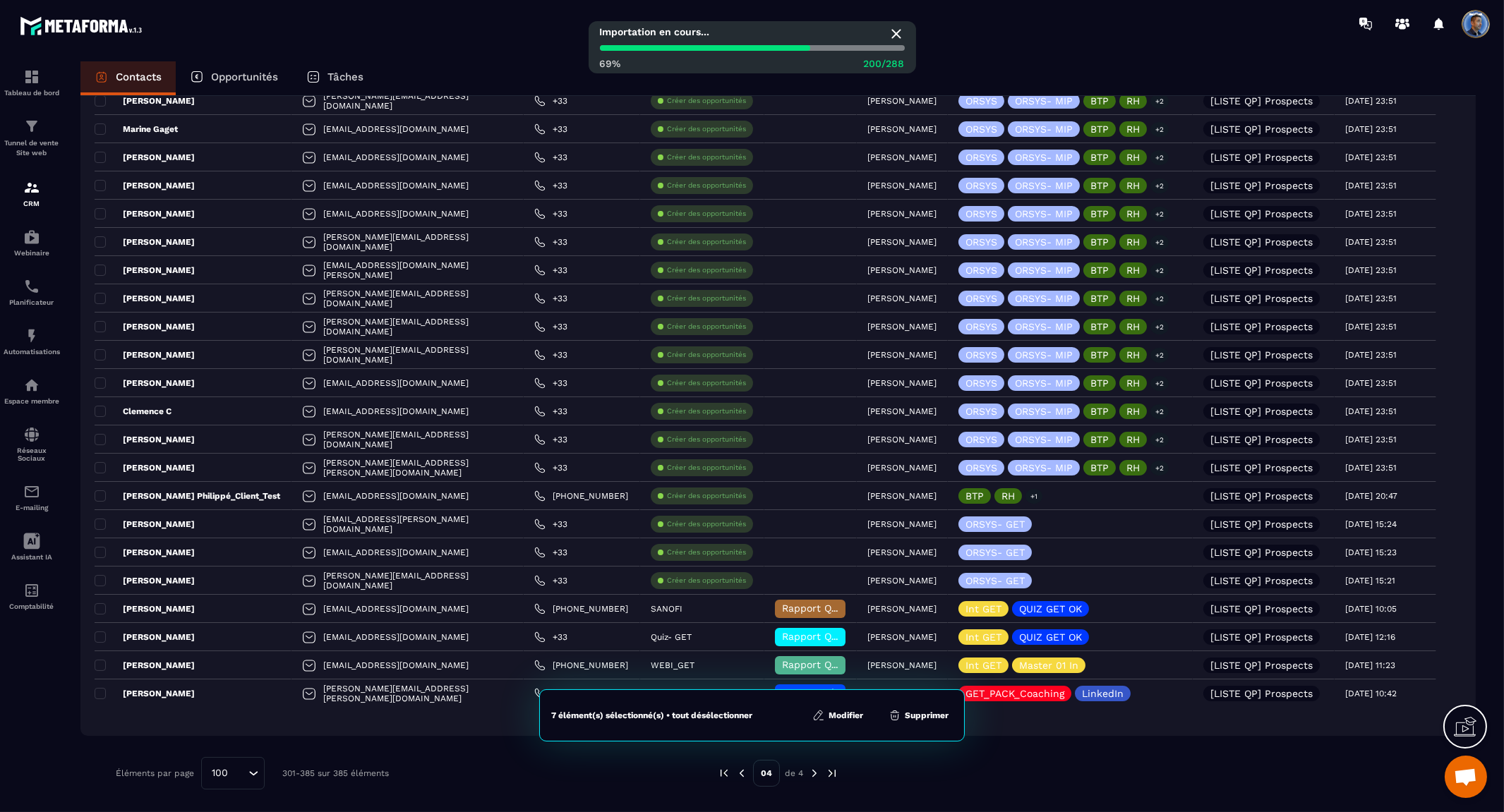
drag, startPoint x: 102, startPoint y: 329, endPoint x: 91, endPoint y: 293, distance: 37.6
click at [100, 326] on span at bounding box center [100, 326] width 11 height 11
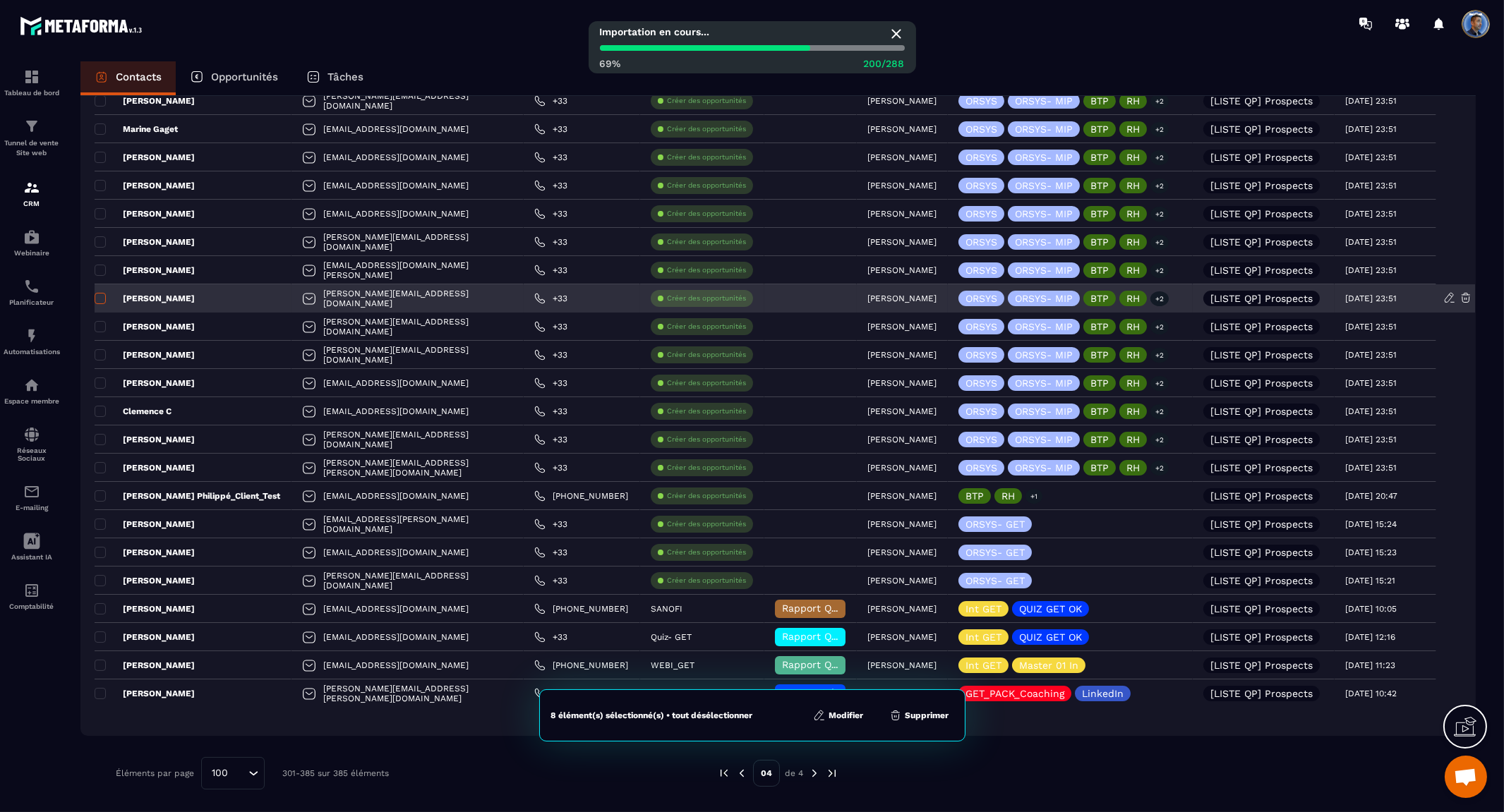
click at [102, 298] on span at bounding box center [100, 298] width 11 height 11
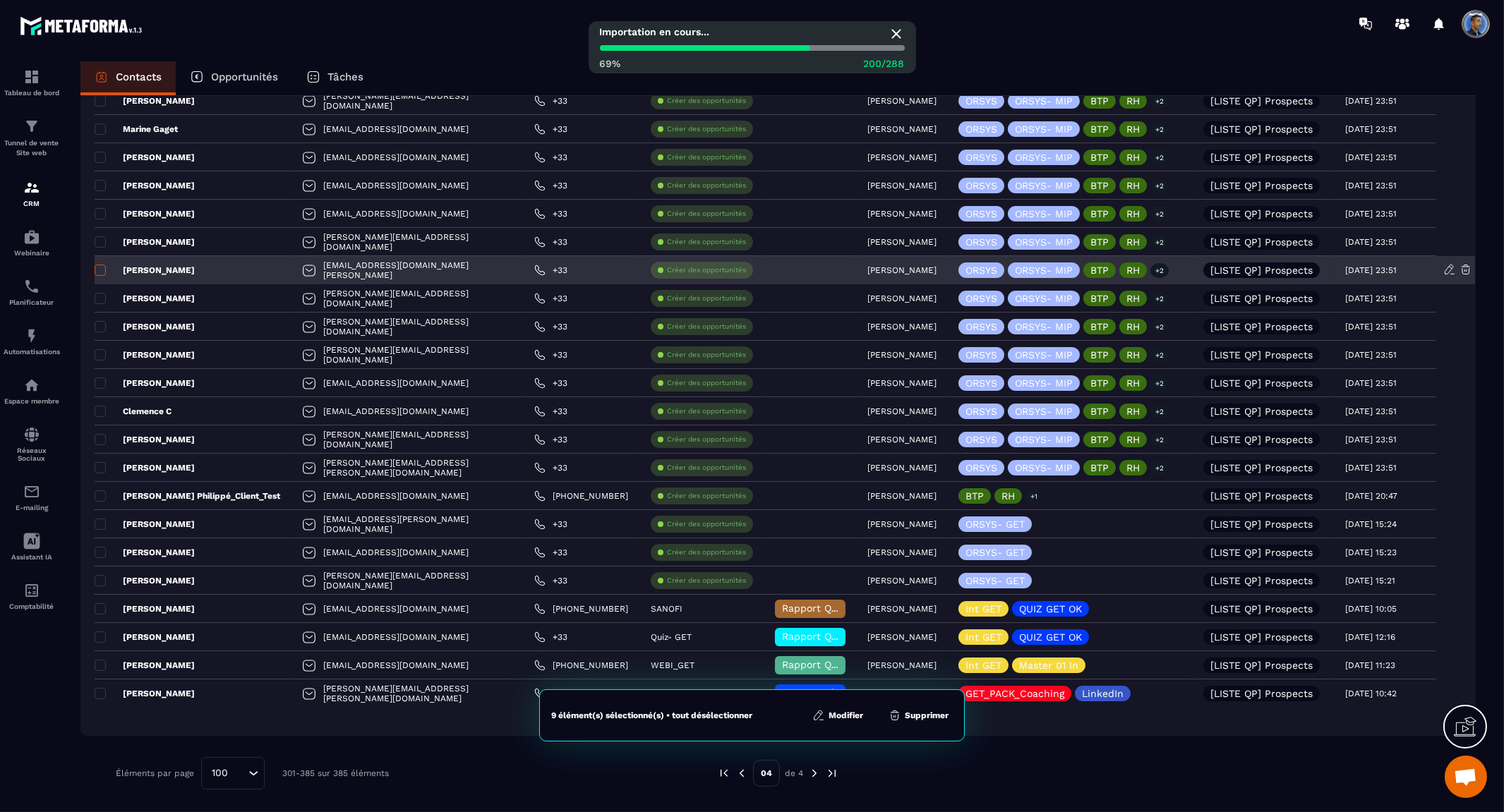
click at [100, 269] on span at bounding box center [100, 270] width 11 height 11
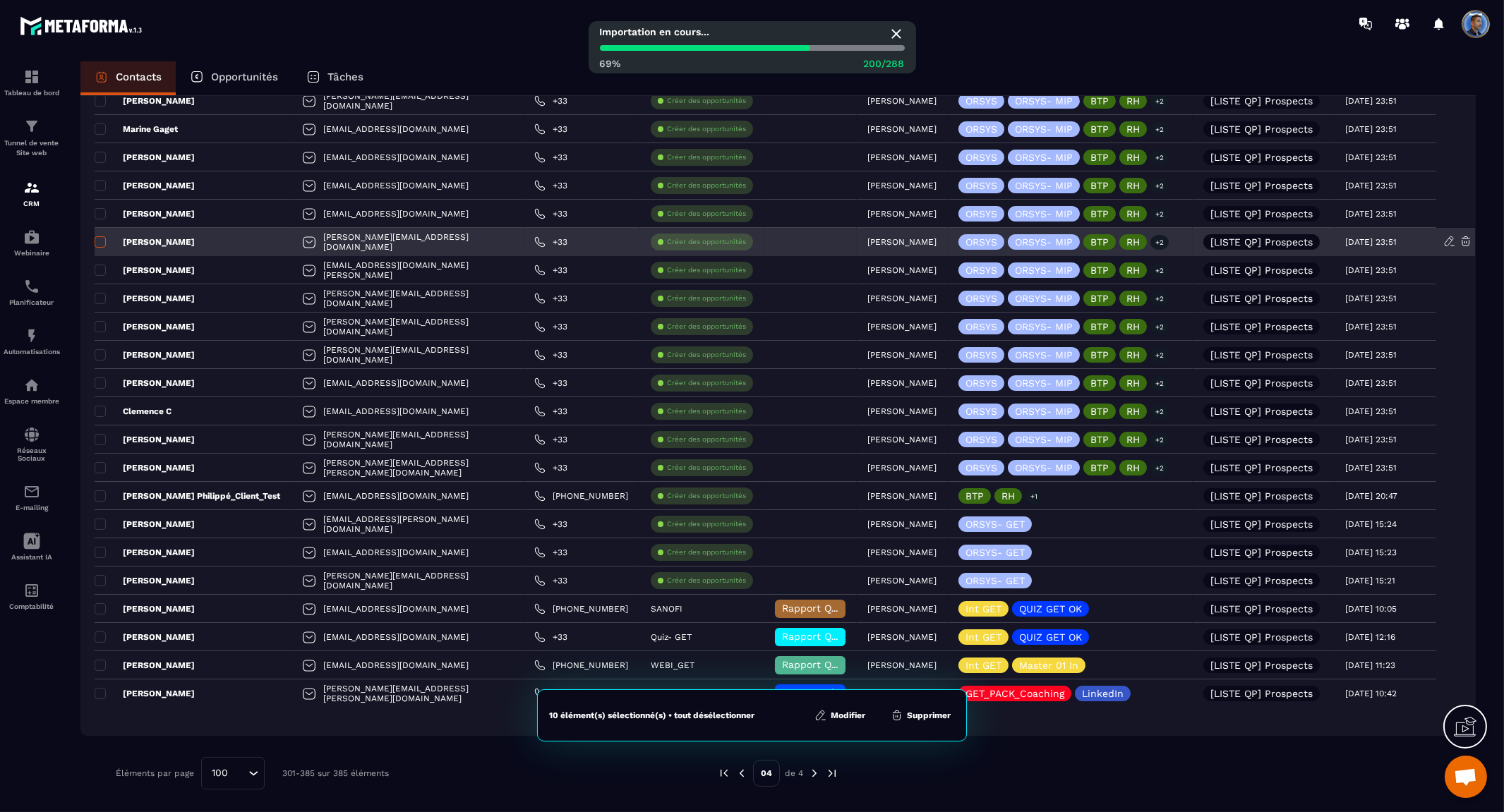
click at [100, 241] on span at bounding box center [100, 241] width 11 height 11
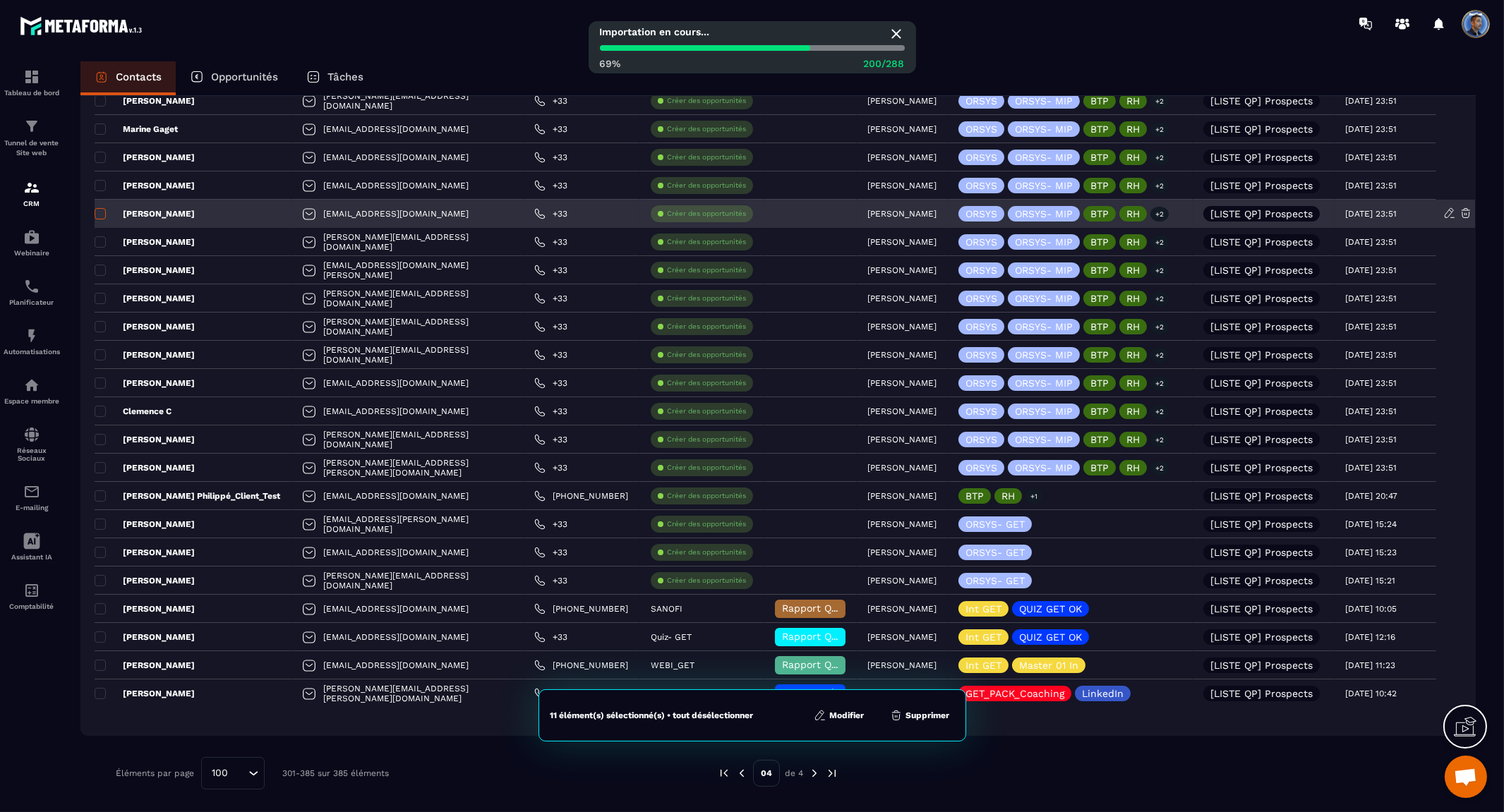
click at [99, 210] on span at bounding box center [100, 213] width 11 height 11
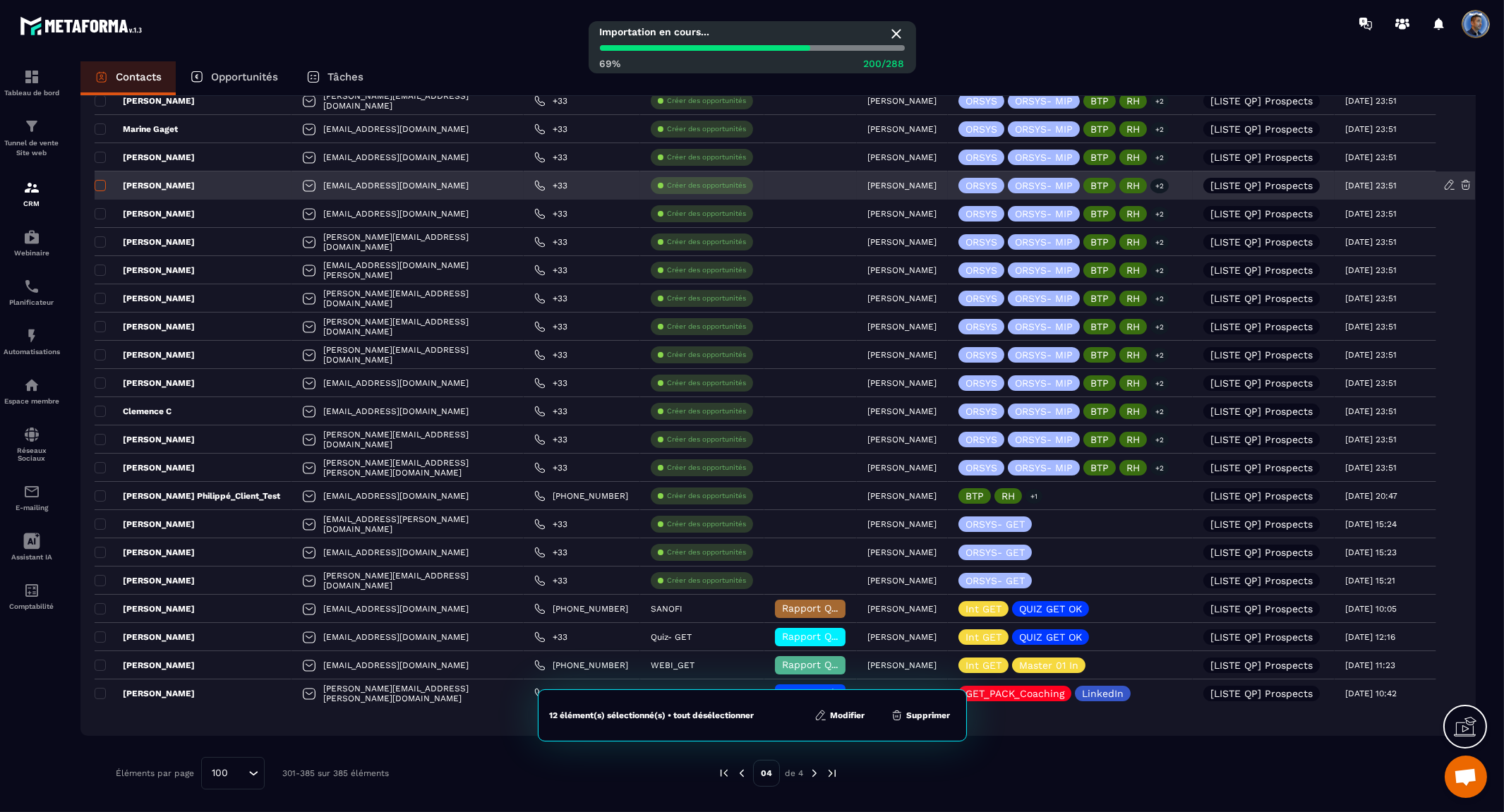
click at [96, 187] on span at bounding box center [100, 185] width 11 height 11
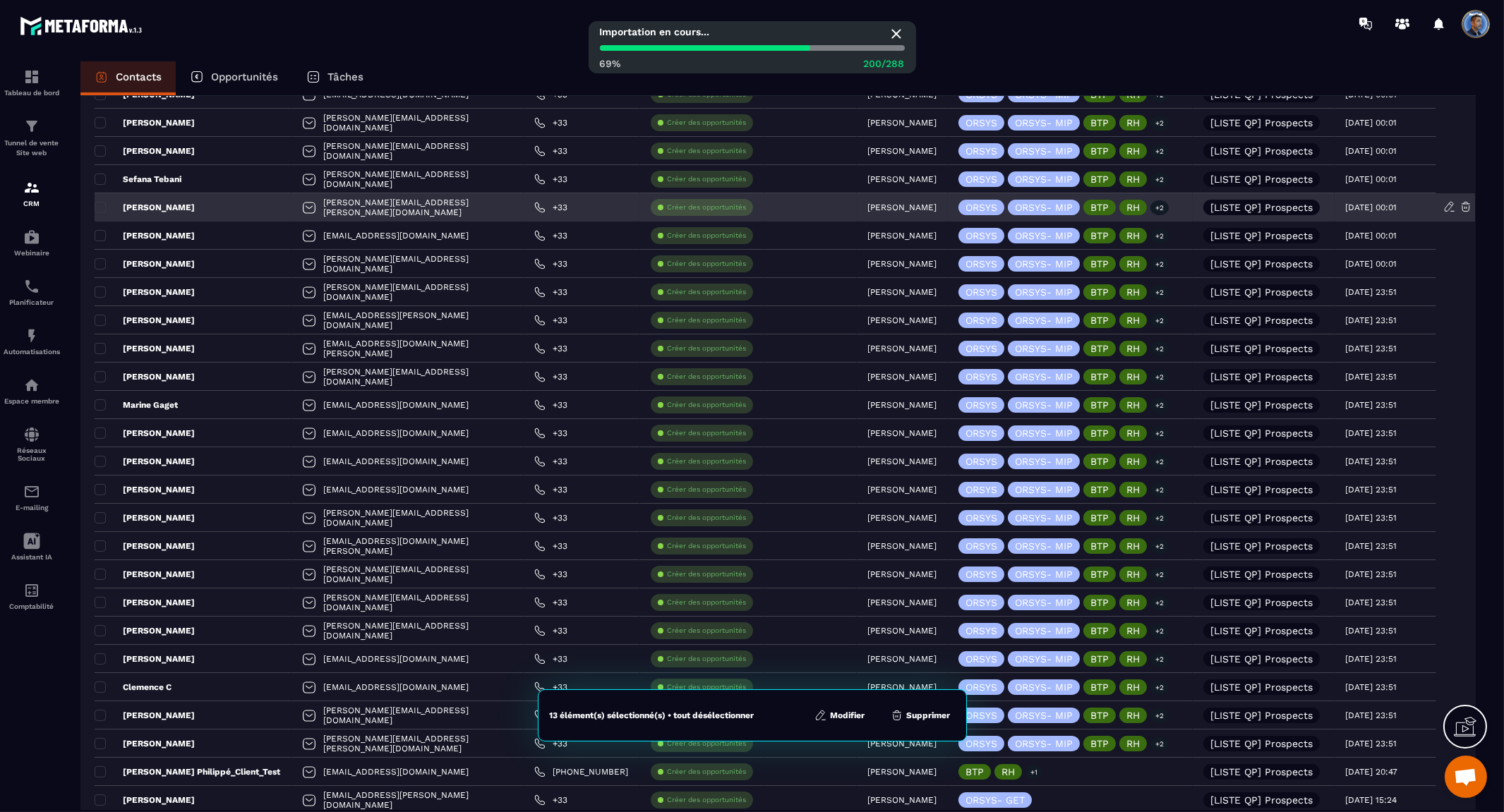
scroll to position [1595, 0]
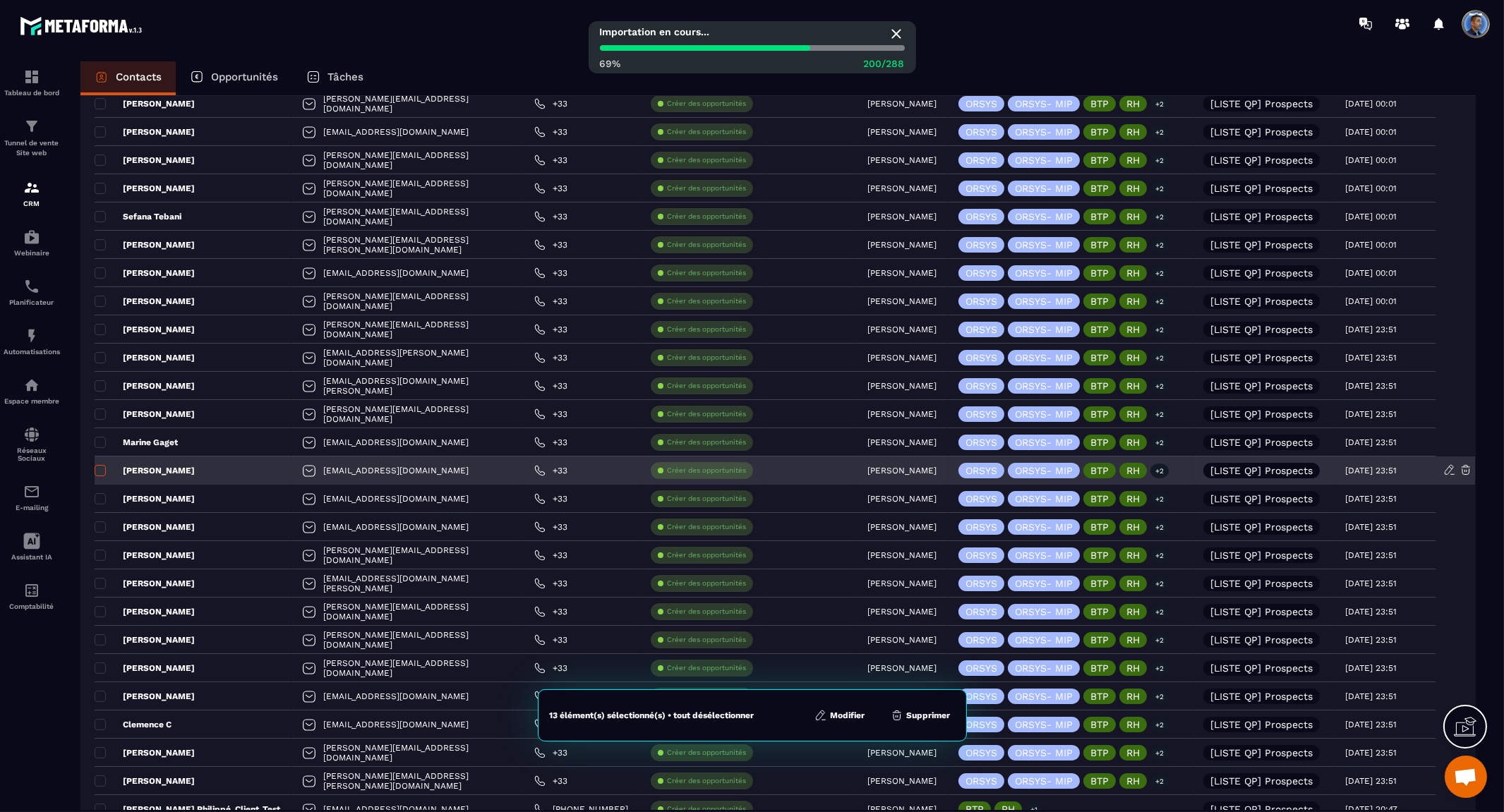
click at [100, 469] on span at bounding box center [100, 470] width 11 height 11
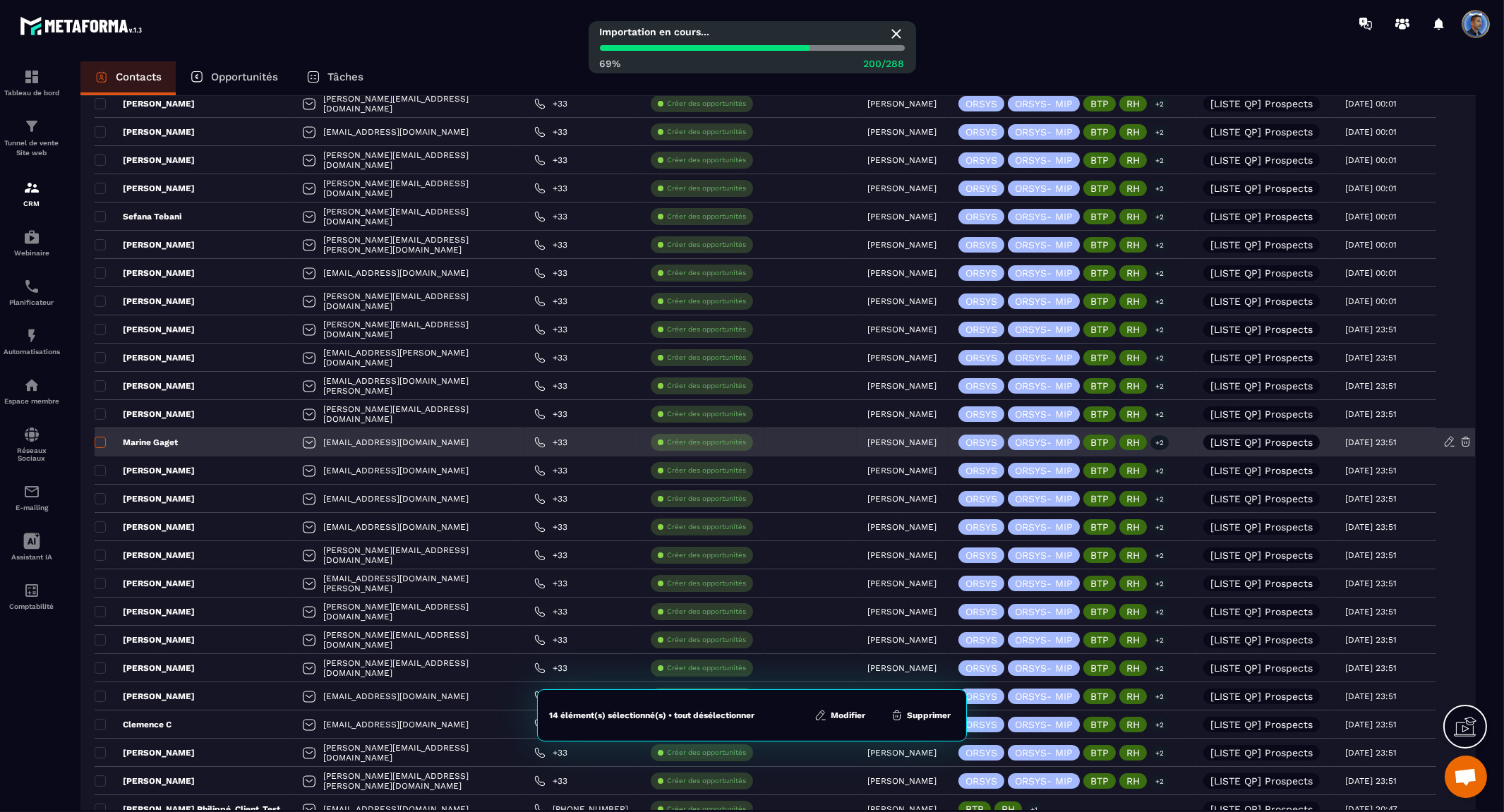
click at [97, 443] on span at bounding box center [100, 442] width 11 height 11
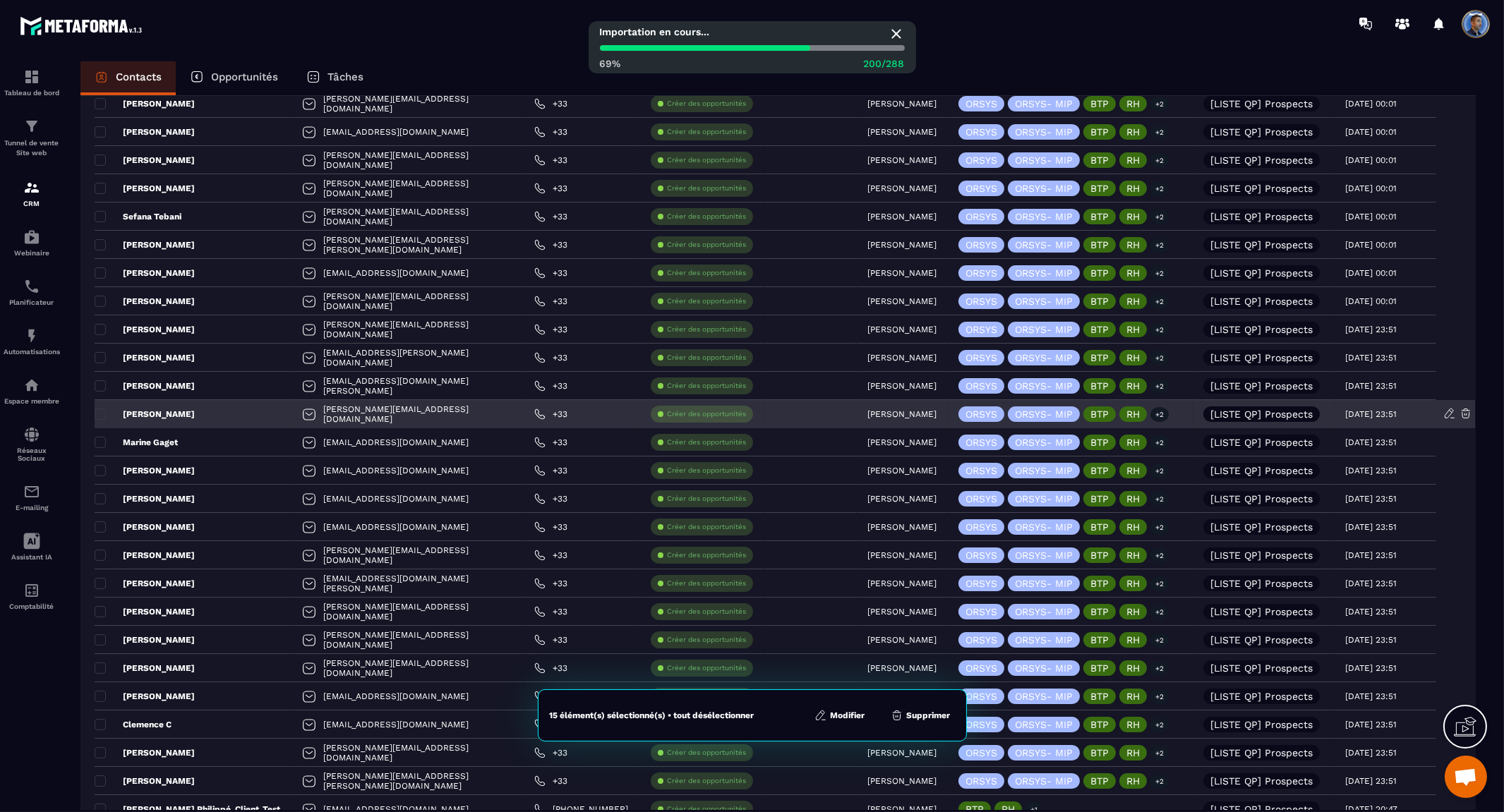
drag, startPoint x: 100, startPoint y: 417, endPoint x: 102, endPoint y: 399, distance: 18.1
click at [101, 416] on span at bounding box center [100, 413] width 11 height 11
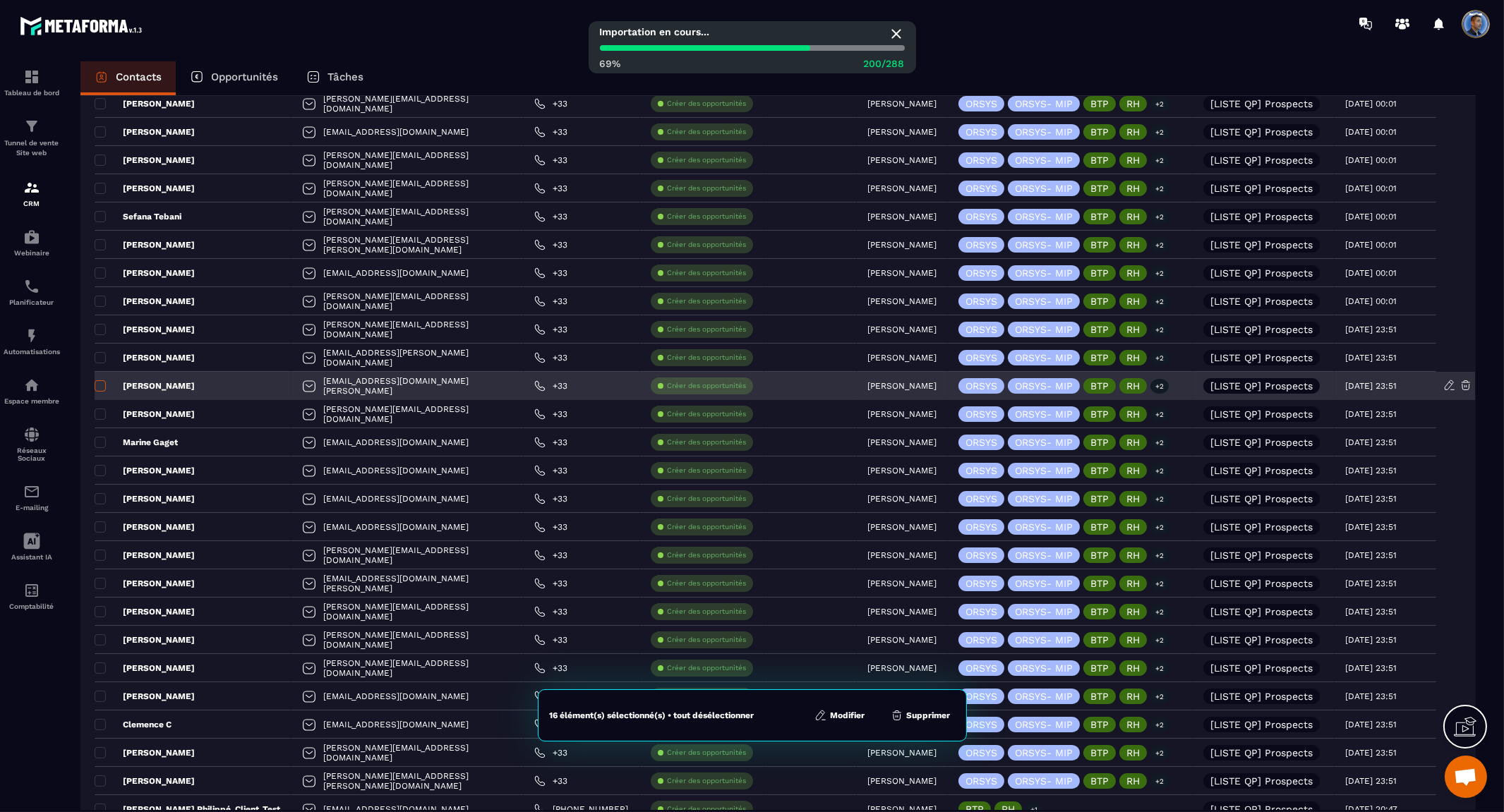
click at [100, 385] on span at bounding box center [100, 386] width 11 height 11
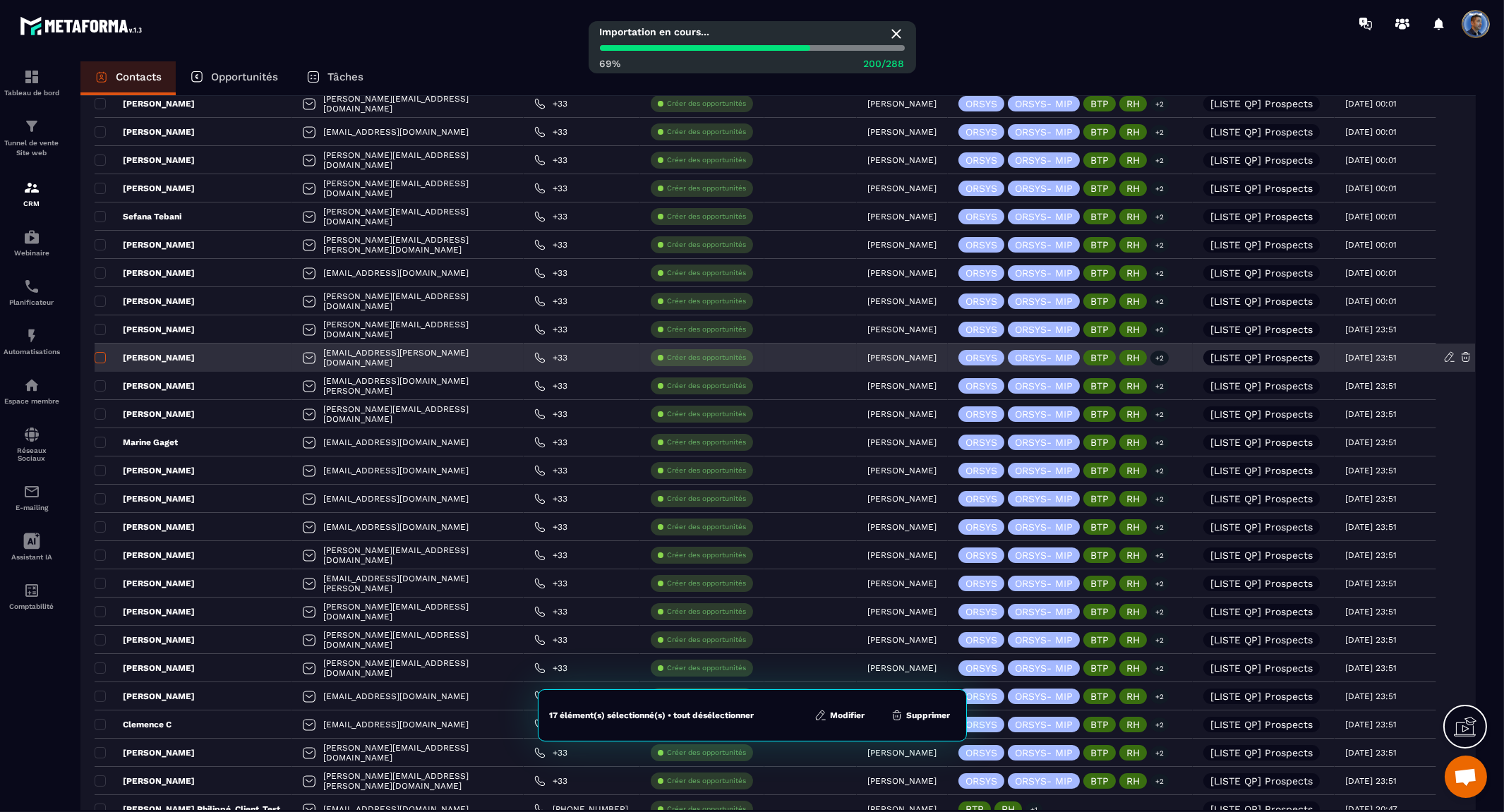
click at [102, 357] on span at bounding box center [100, 357] width 11 height 11
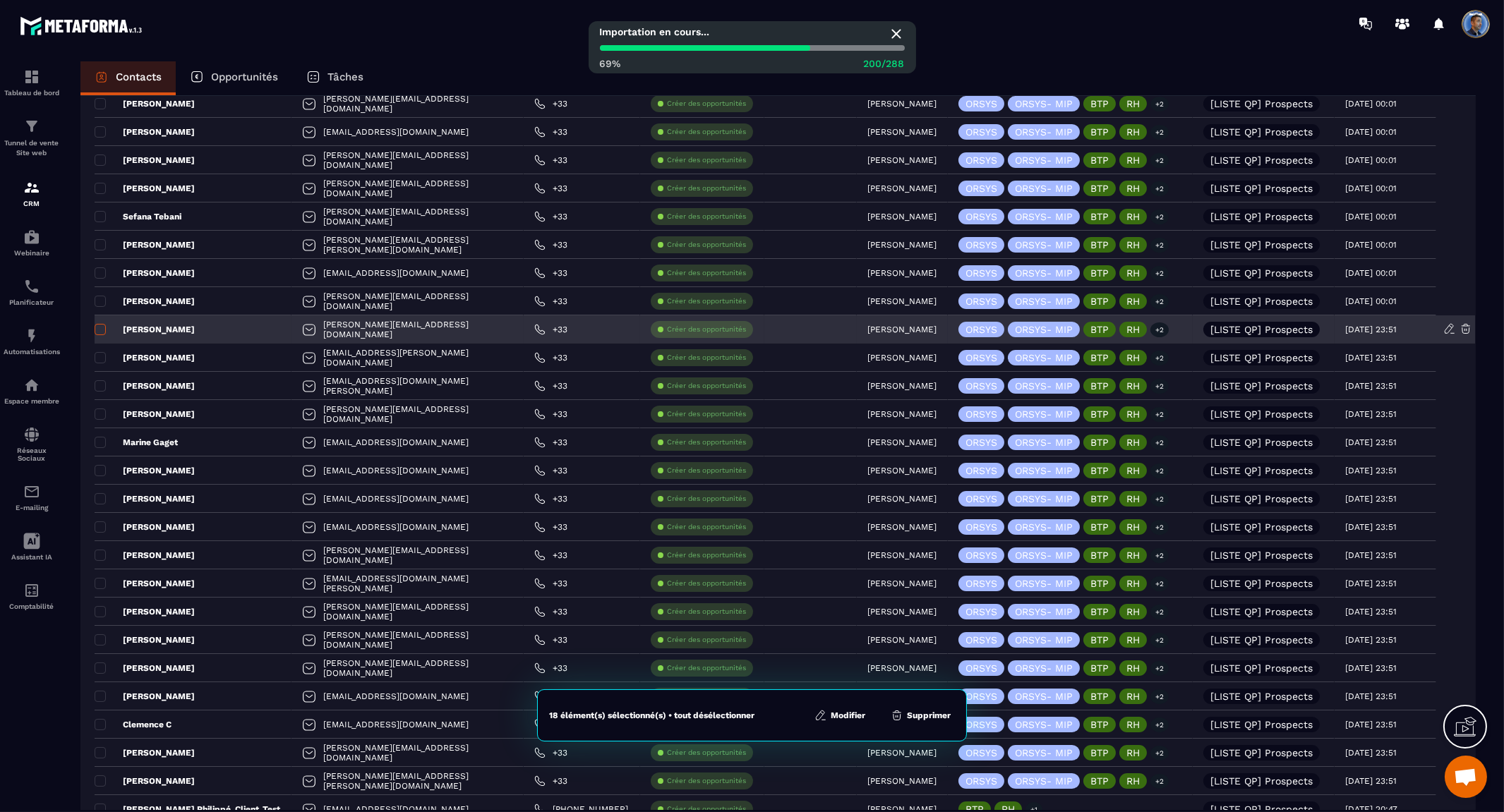
click at [100, 324] on span at bounding box center [100, 329] width 11 height 11
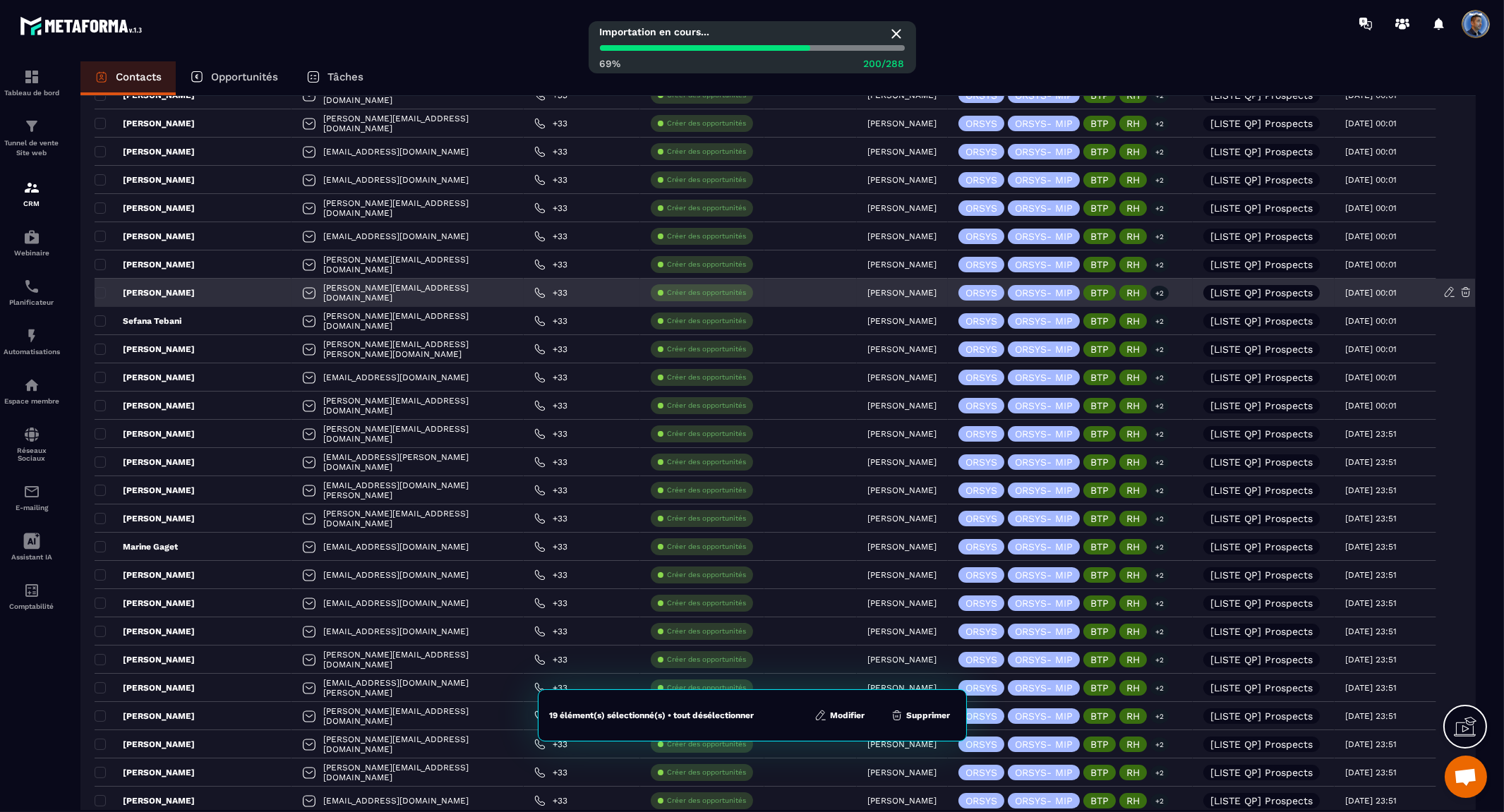
scroll to position [1437, 0]
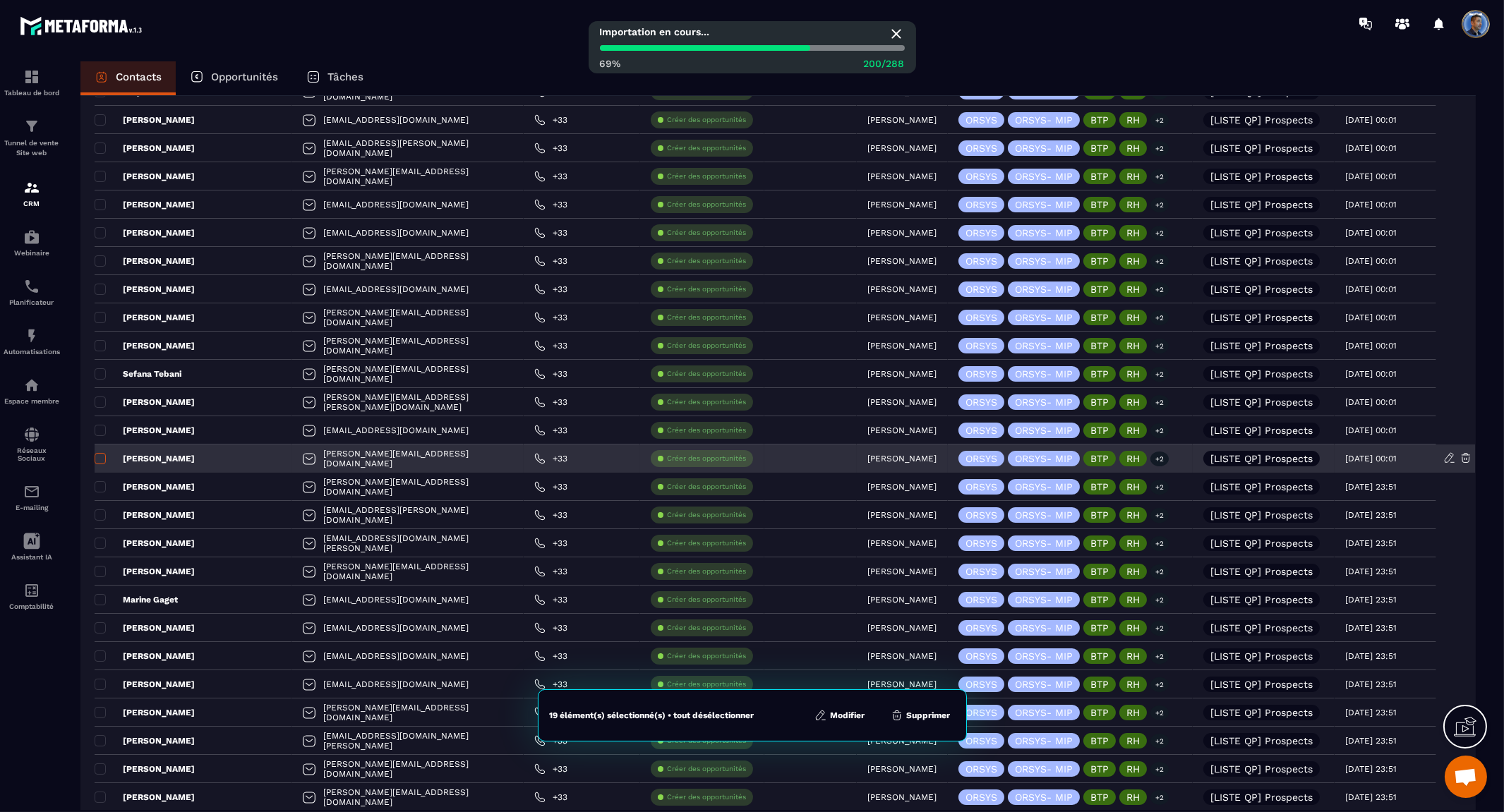
click at [101, 454] on span at bounding box center [100, 458] width 11 height 11
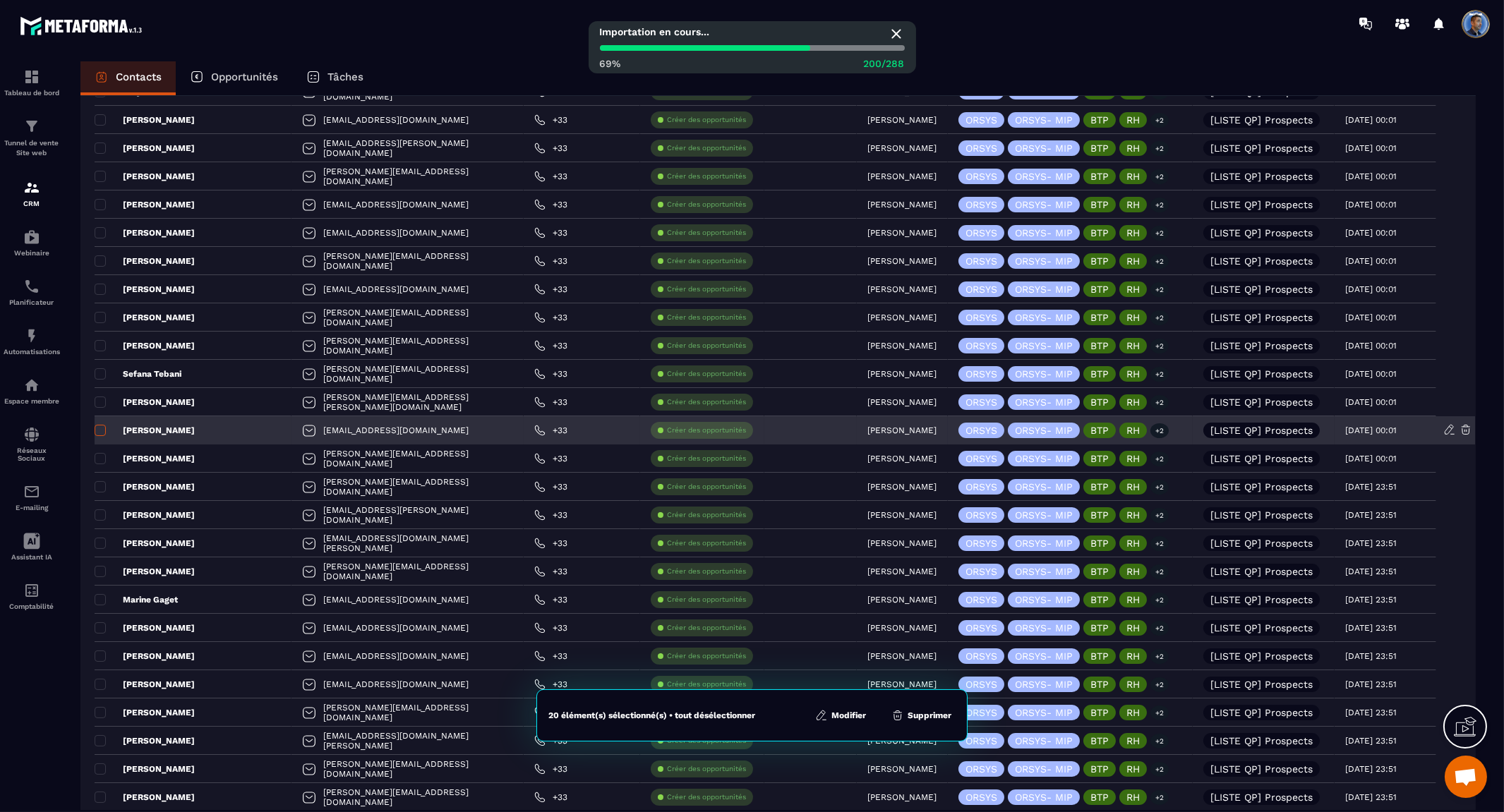
click at [100, 431] on span at bounding box center [100, 429] width 11 height 11
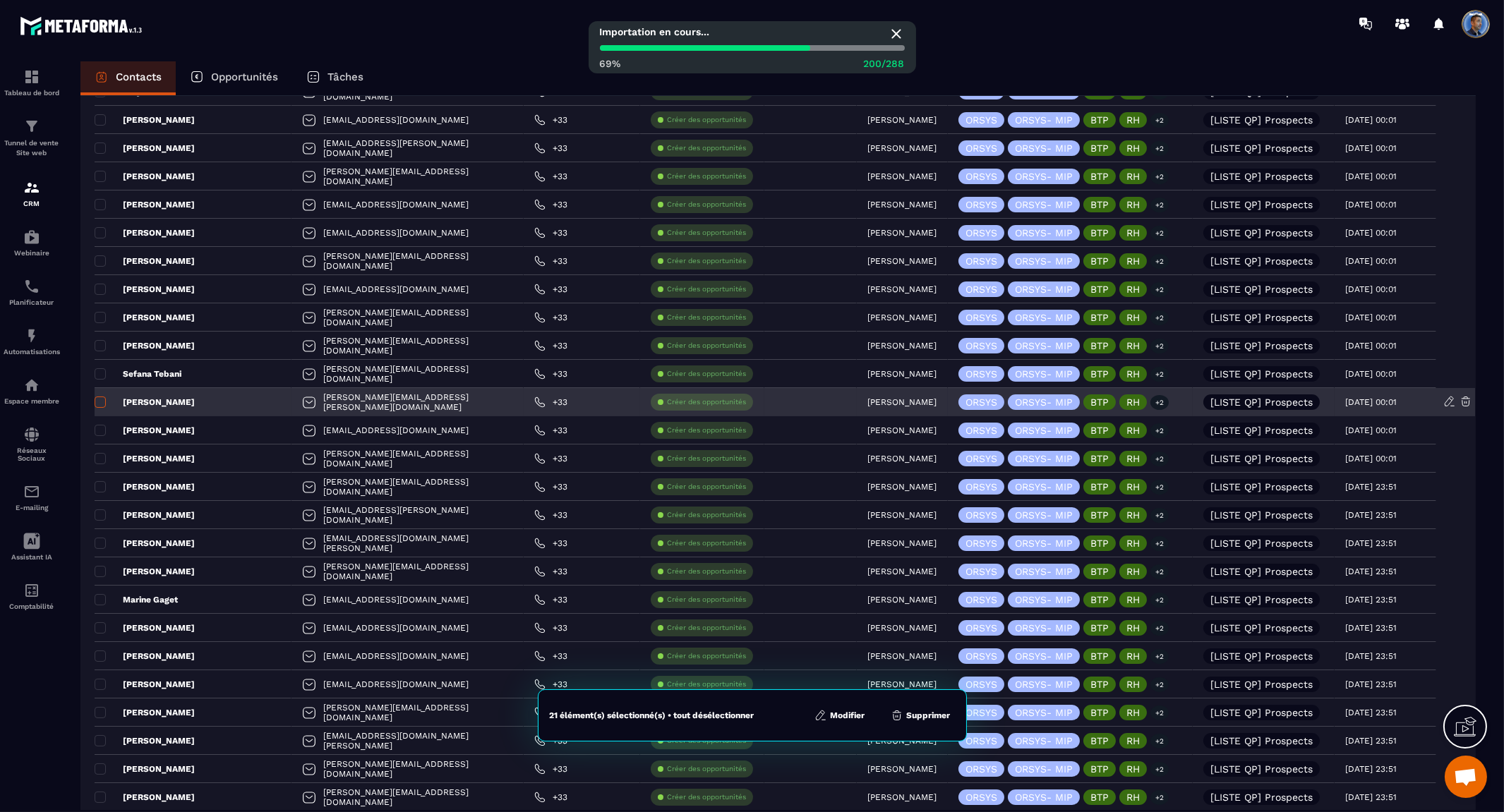
click at [101, 401] on span at bounding box center [100, 402] width 11 height 11
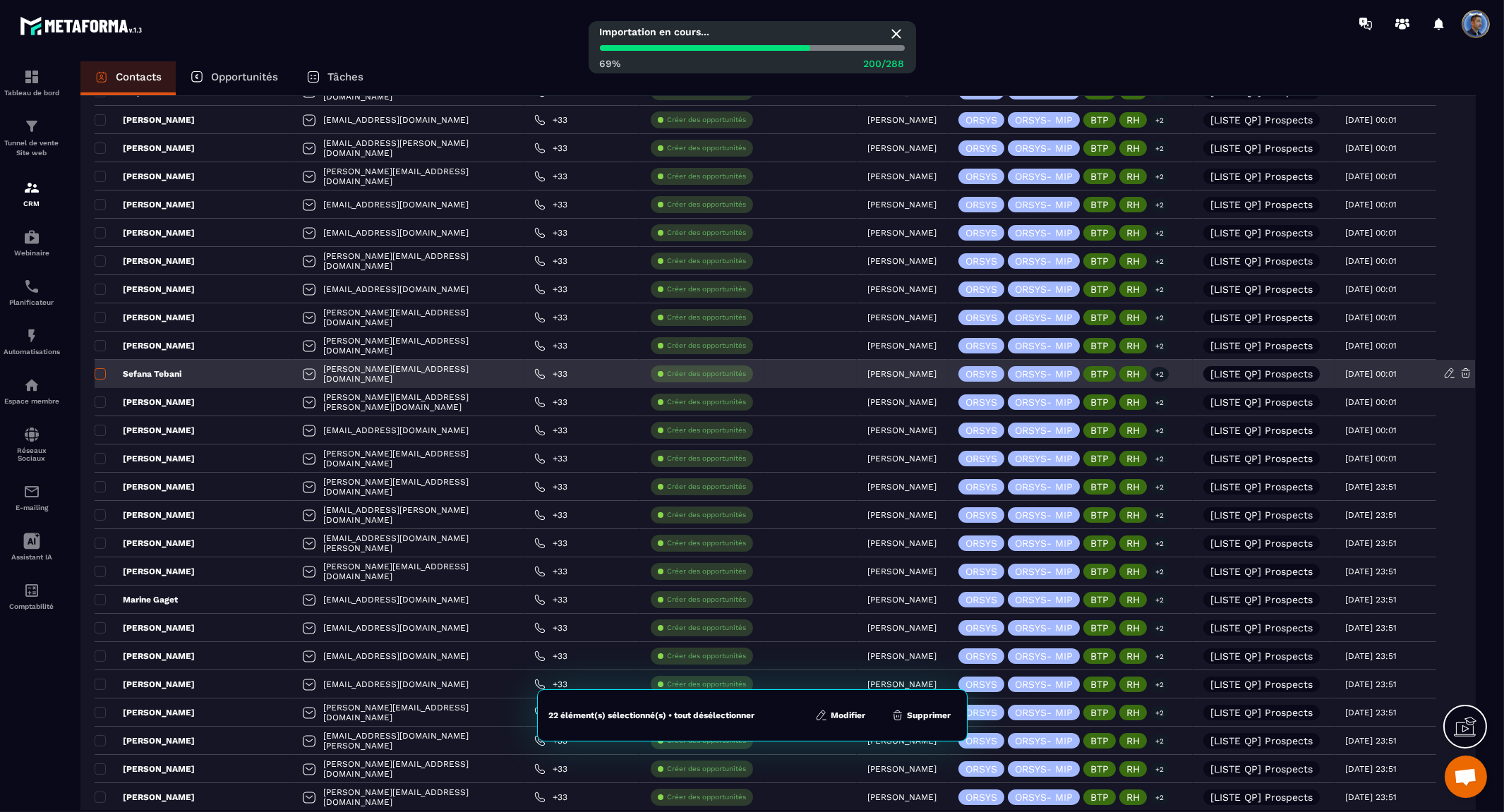
click at [103, 375] on span at bounding box center [100, 373] width 11 height 11
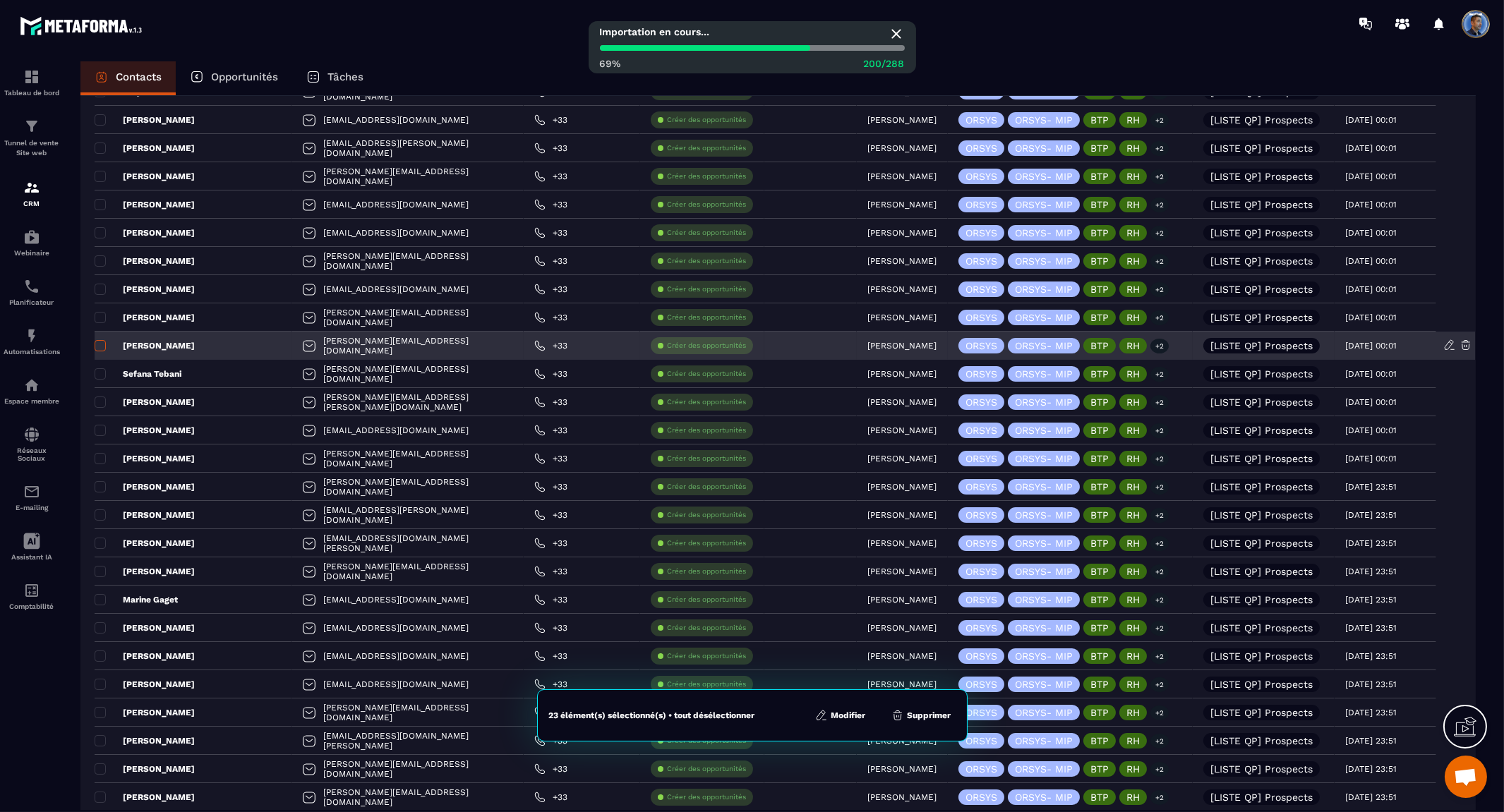
click at [102, 343] on span at bounding box center [100, 345] width 11 height 11
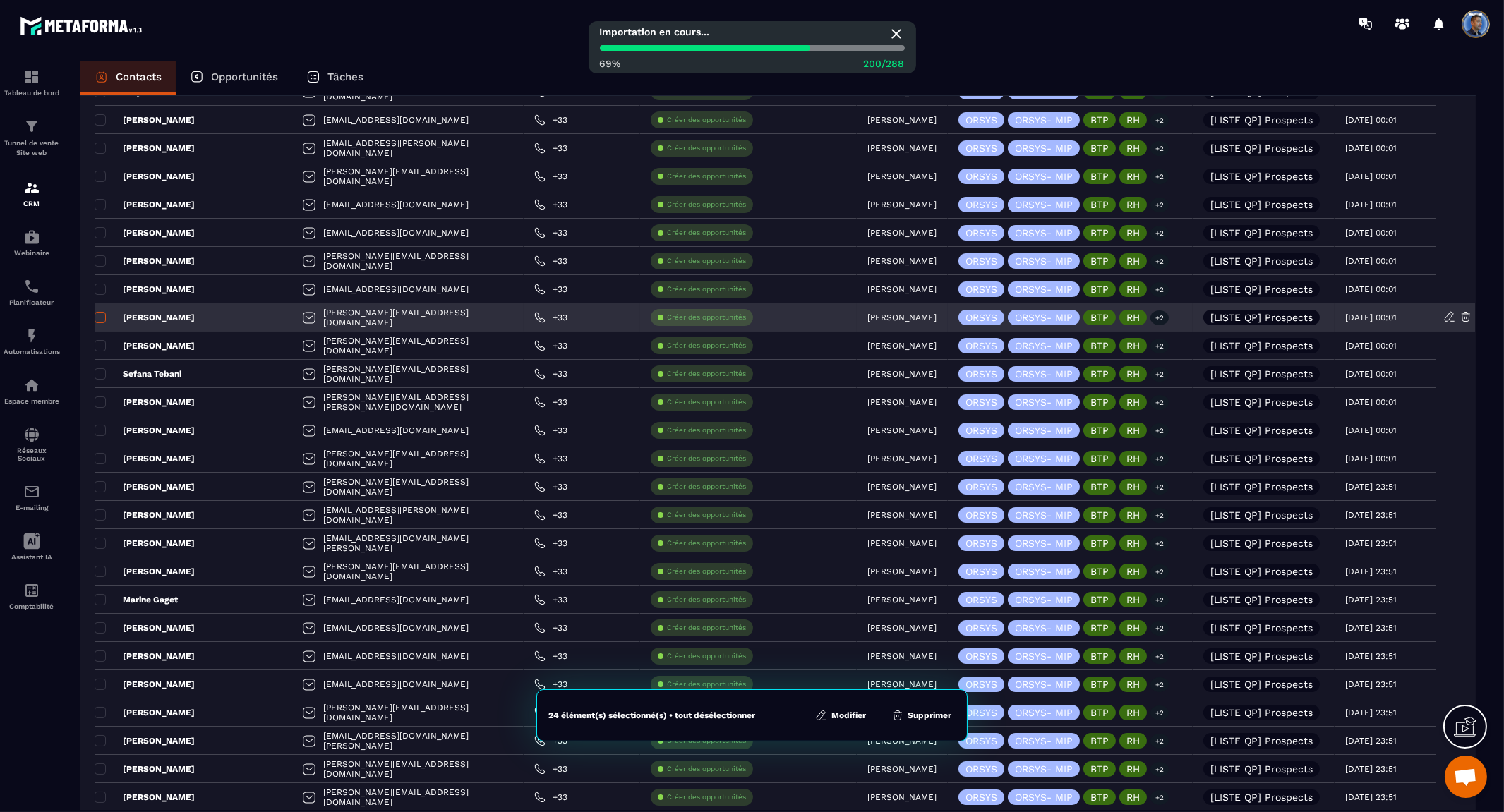
click at [101, 315] on span at bounding box center [100, 317] width 11 height 11
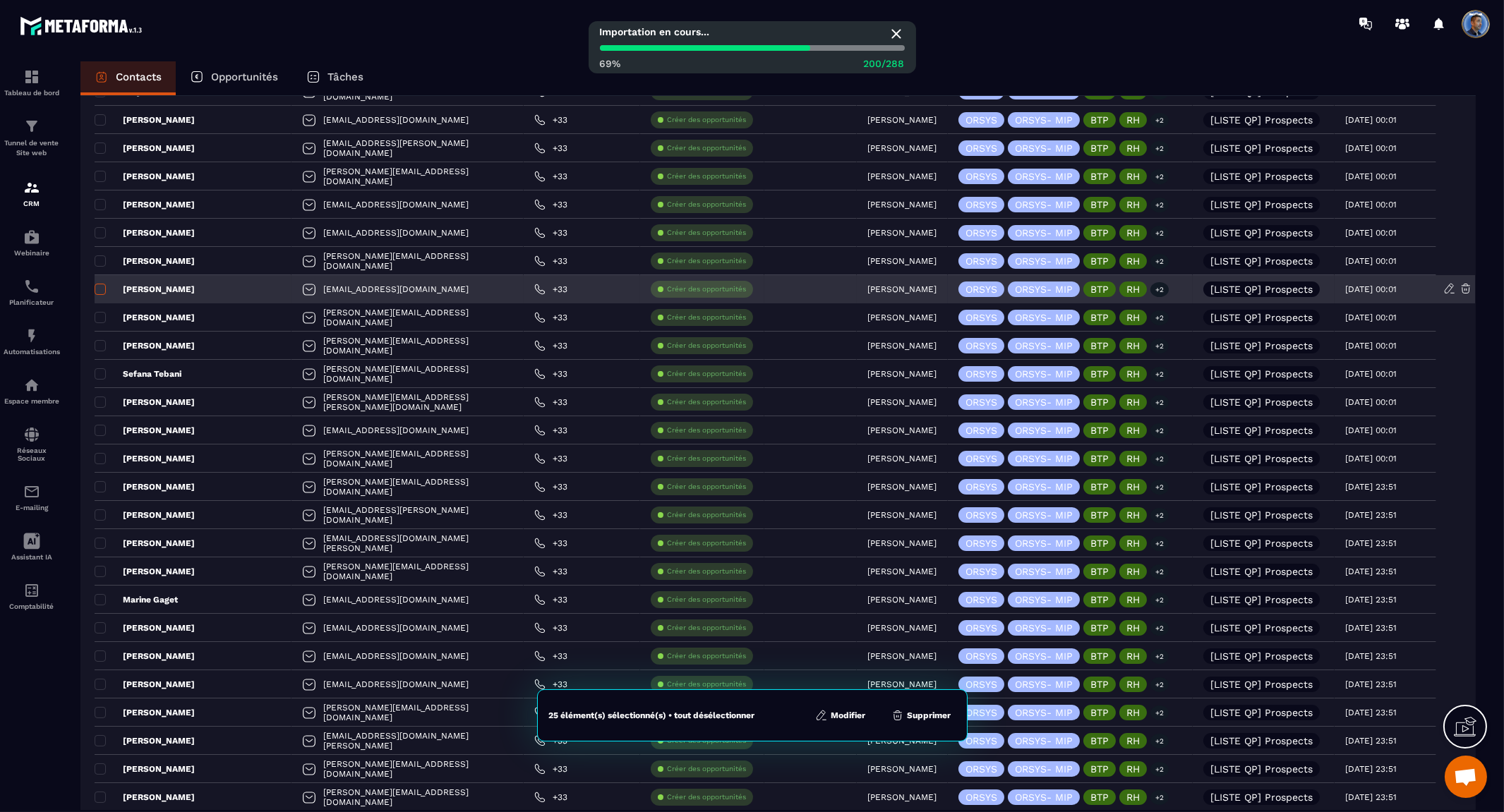
click at [102, 291] on span at bounding box center [100, 289] width 11 height 11
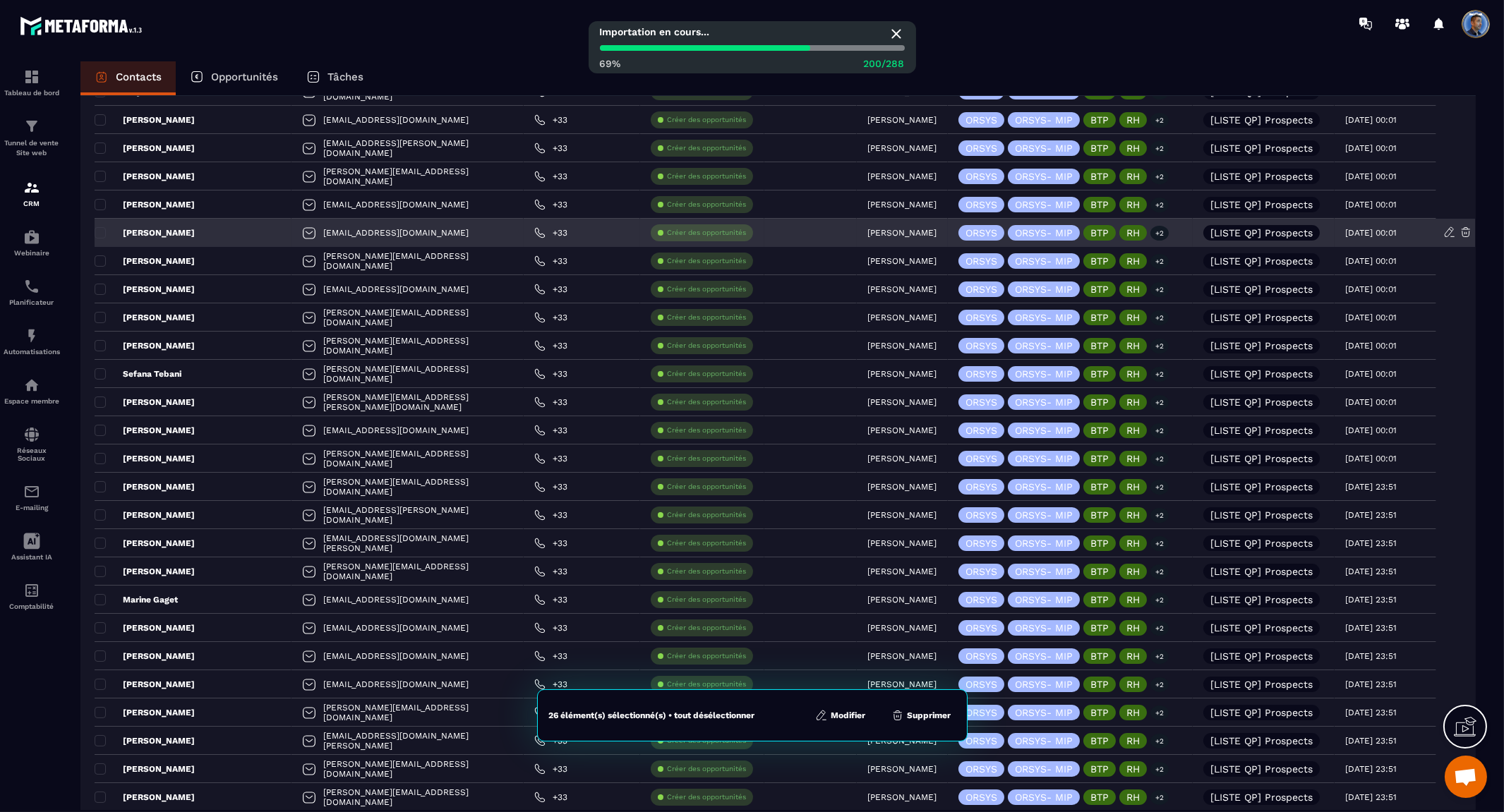
drag, startPoint x: 100, startPoint y: 262, endPoint x: 100, endPoint y: 244, distance: 18.0
click at [100, 260] on span at bounding box center [100, 260] width 11 height 11
click at [104, 231] on span at bounding box center [100, 232] width 11 height 11
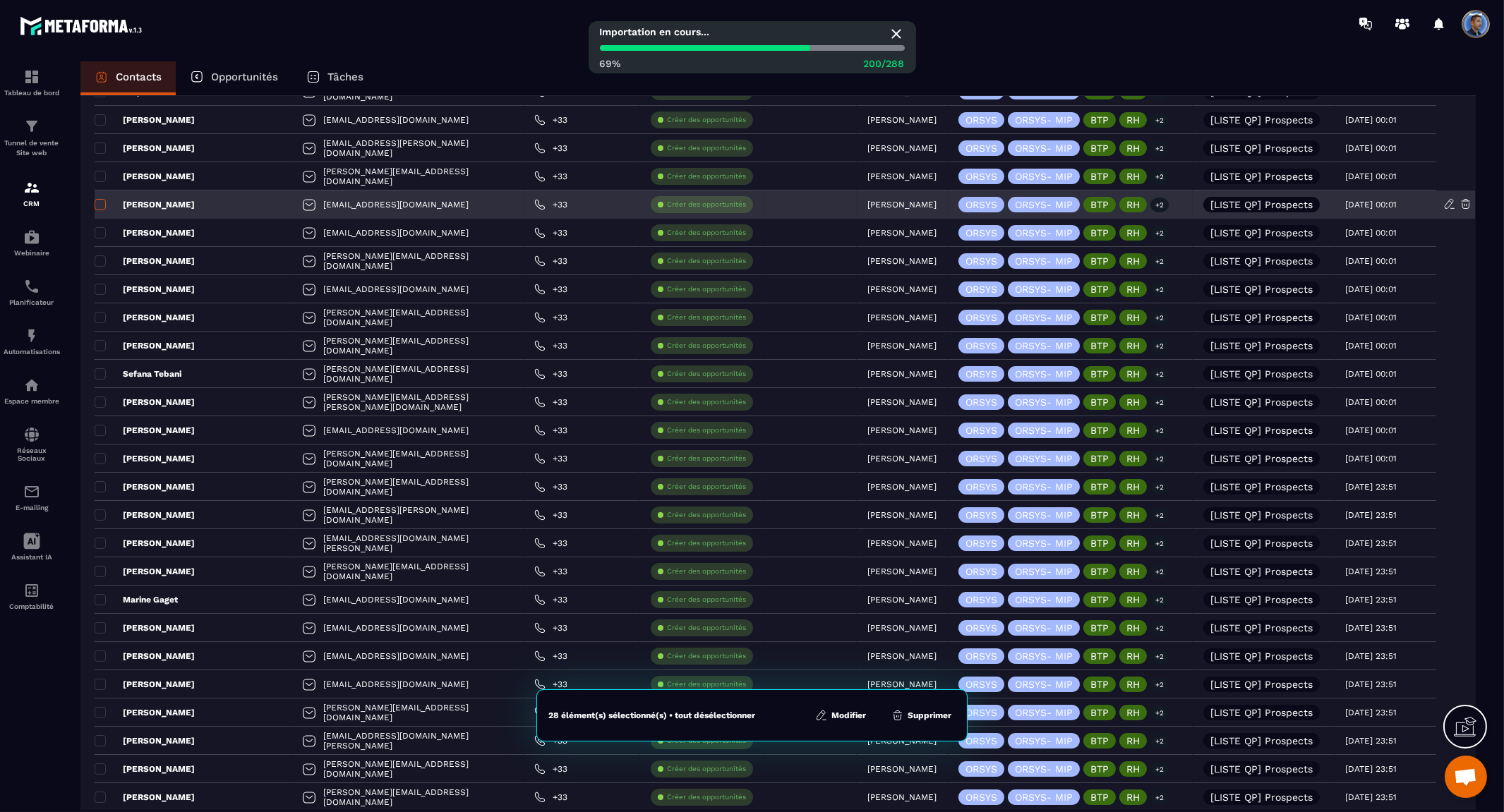
click at [100, 206] on span at bounding box center [100, 204] width 11 height 11
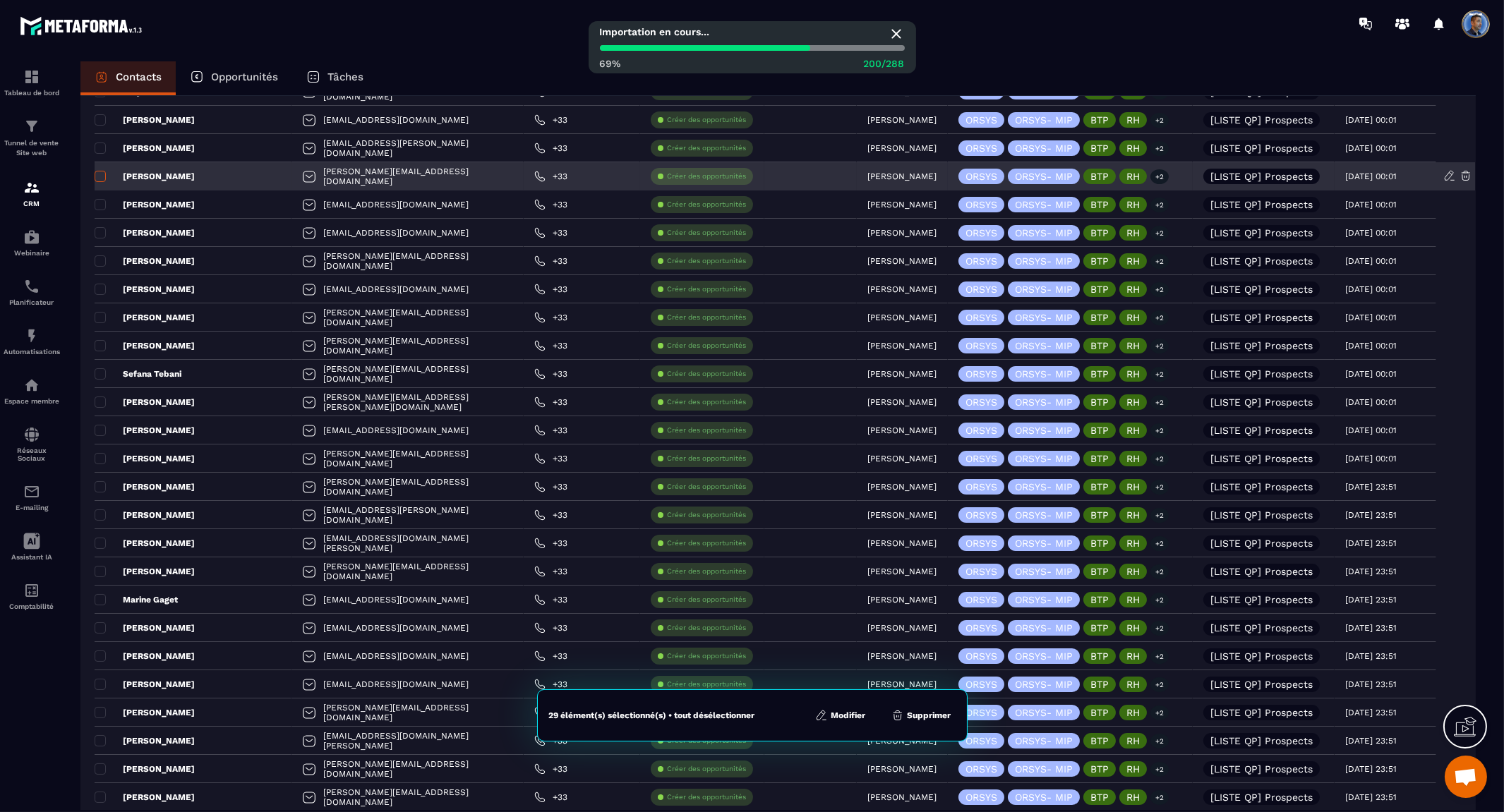
click at [102, 178] on span at bounding box center [100, 176] width 11 height 11
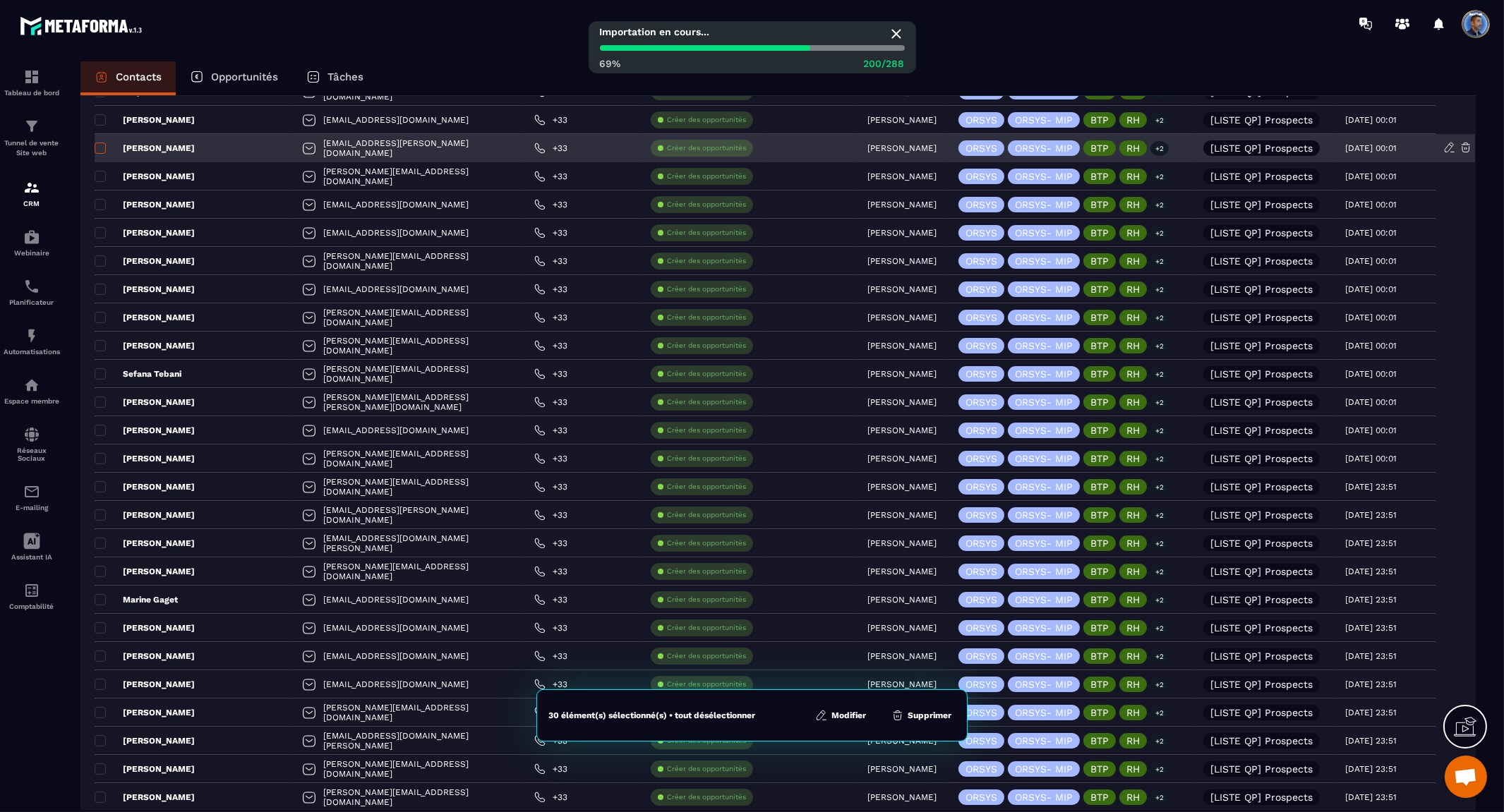
click at [99, 144] on span at bounding box center [100, 148] width 11 height 11
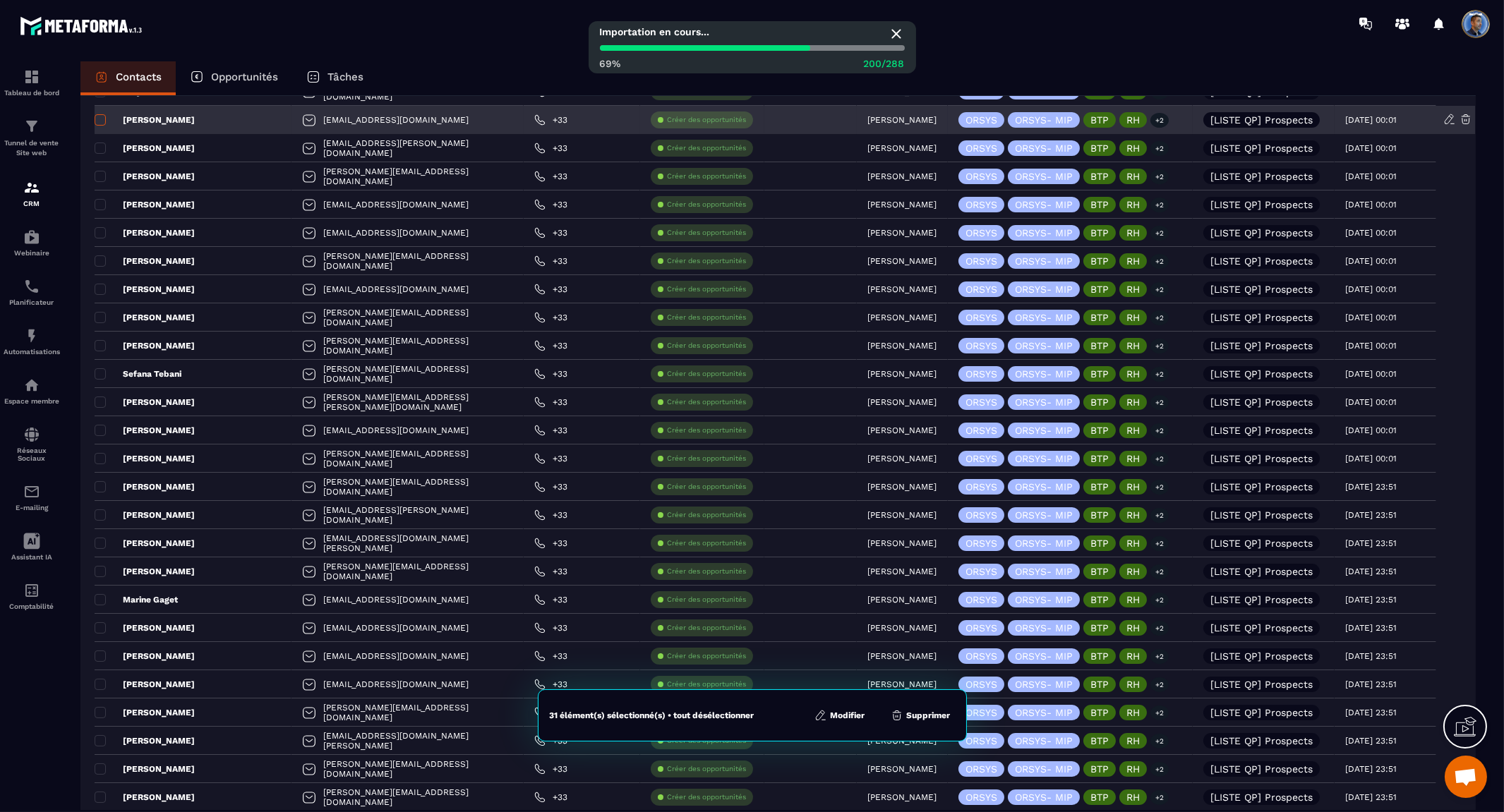
click at [102, 121] on span at bounding box center [100, 119] width 11 height 11
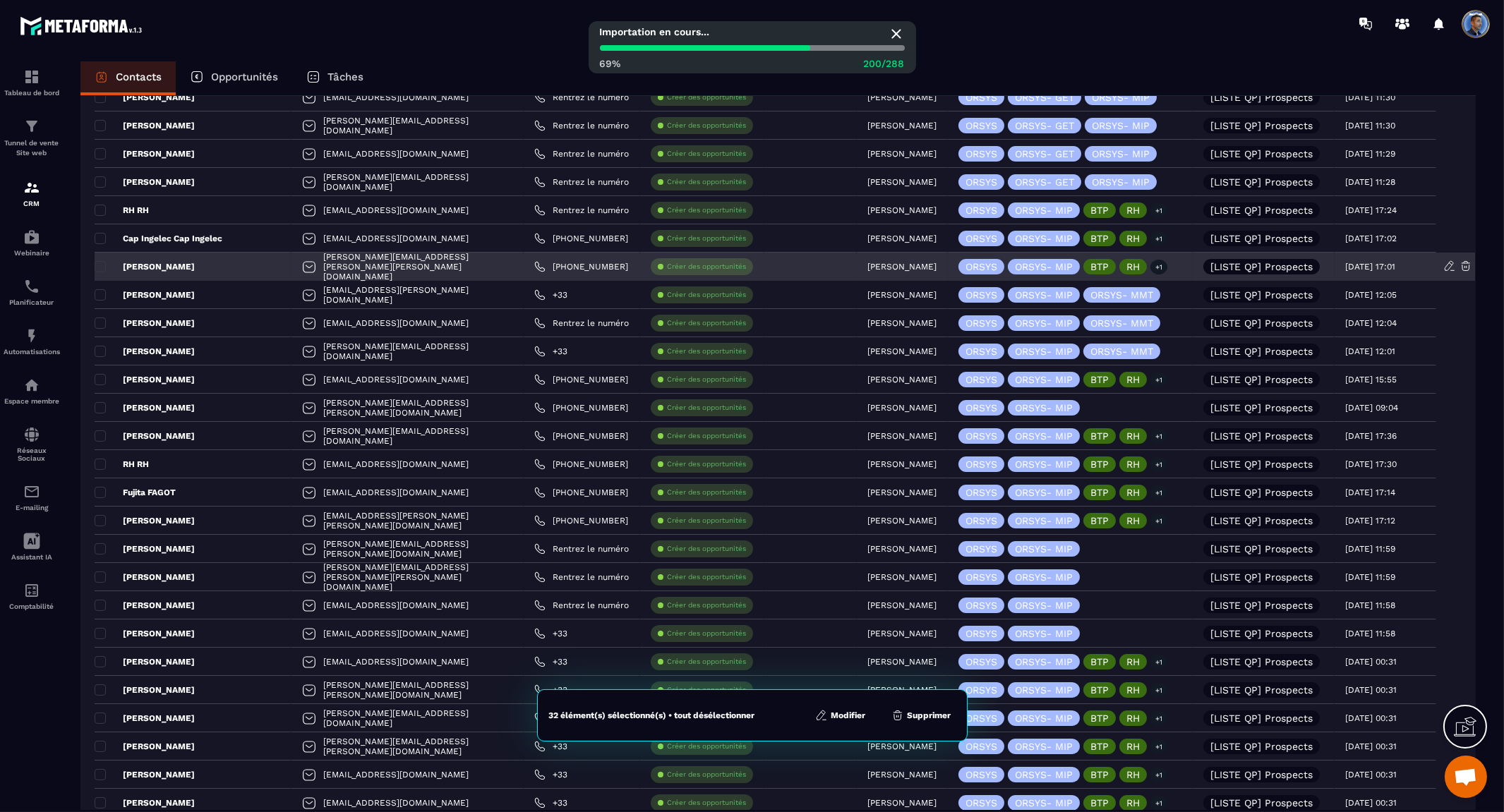
scroll to position [0, 0]
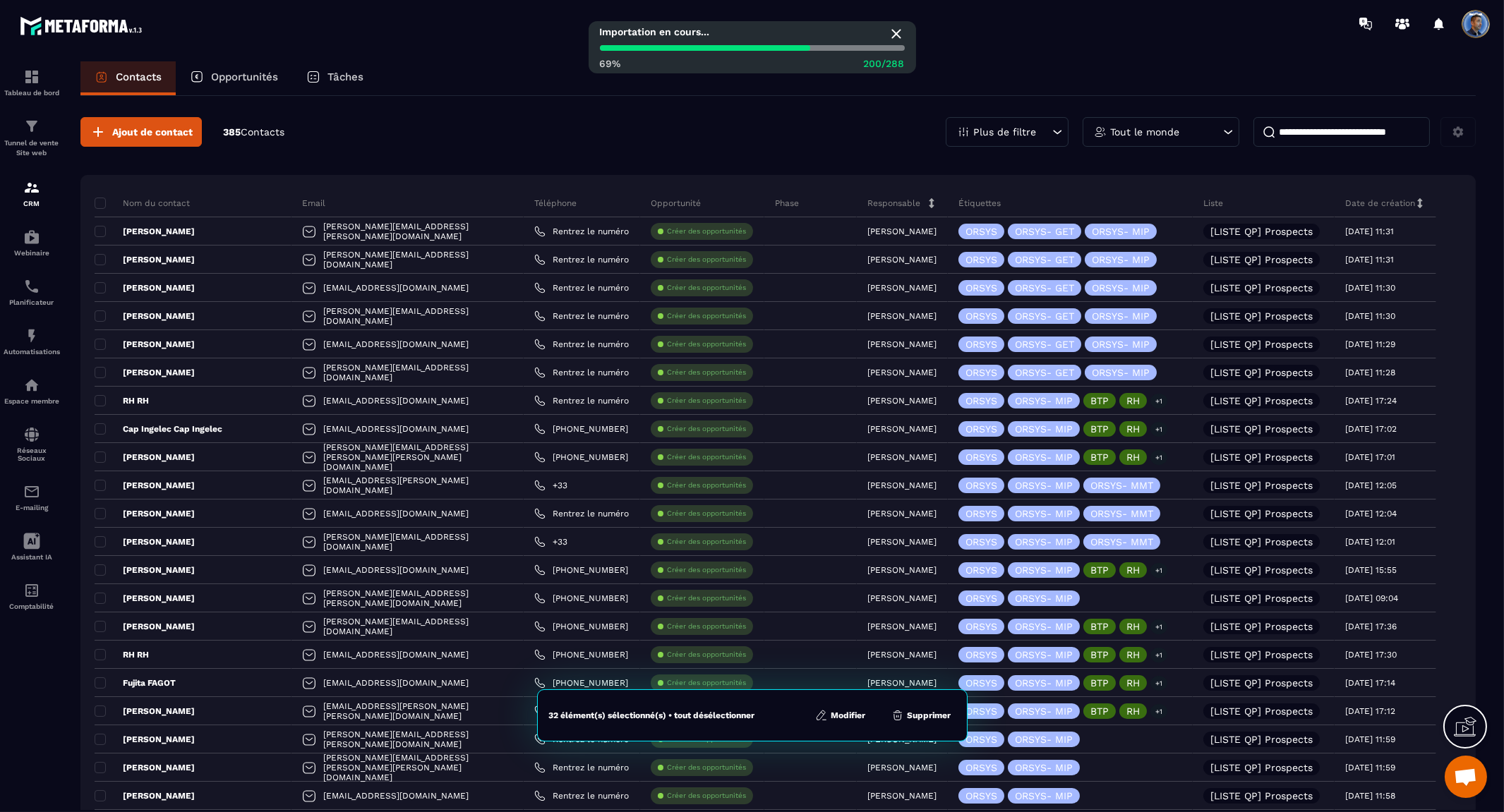
click at [978, 192] on div "Étiquettes" at bounding box center [1070, 203] width 245 height 29
click at [1006, 132] on p "Plus de filtre" at bounding box center [1005, 132] width 63 height 10
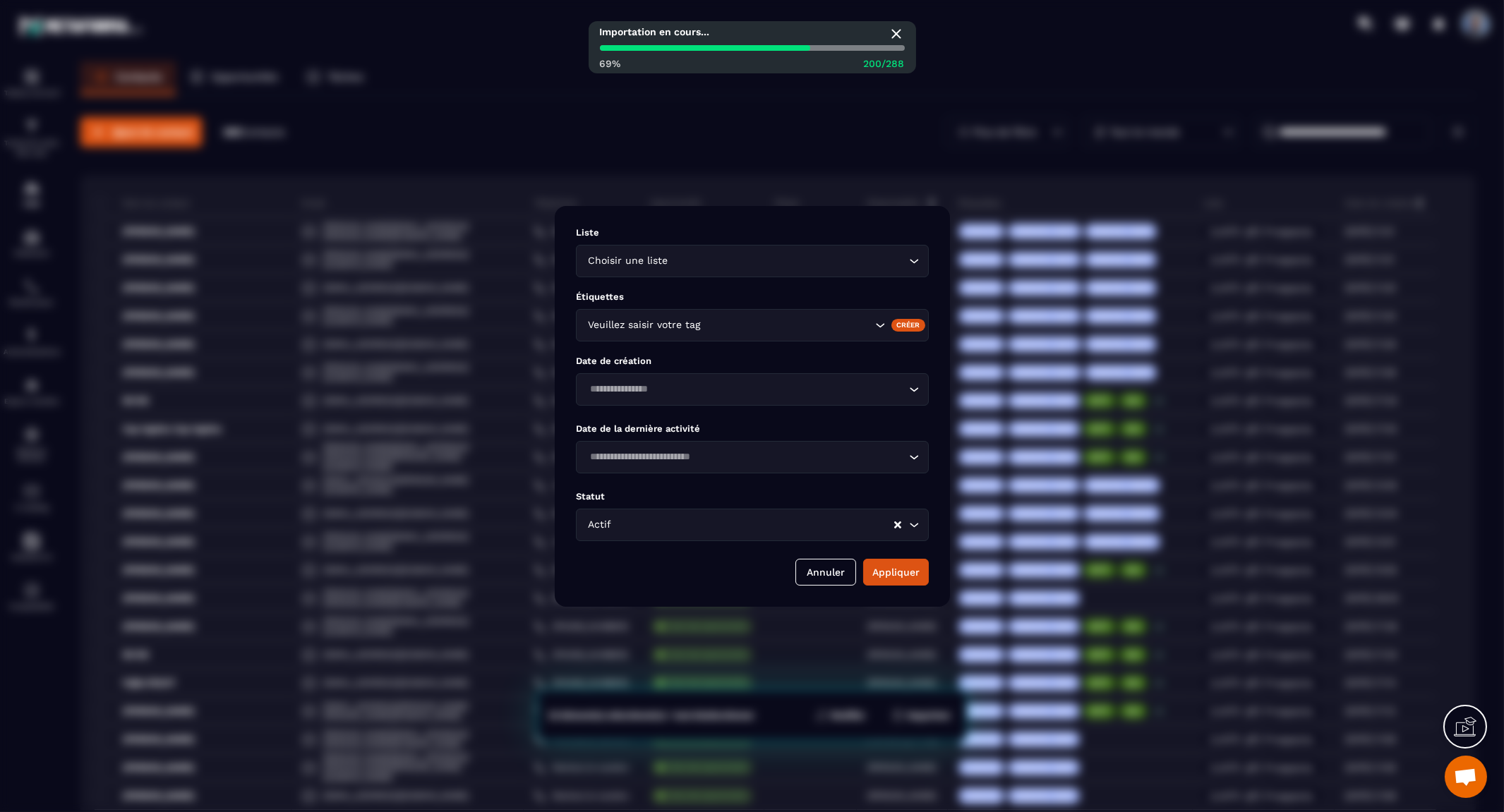
click at [1016, 124] on div "Modal window" at bounding box center [752, 406] width 1504 height 812
click at [817, 580] on button "Annuler" at bounding box center [826, 572] width 61 height 27
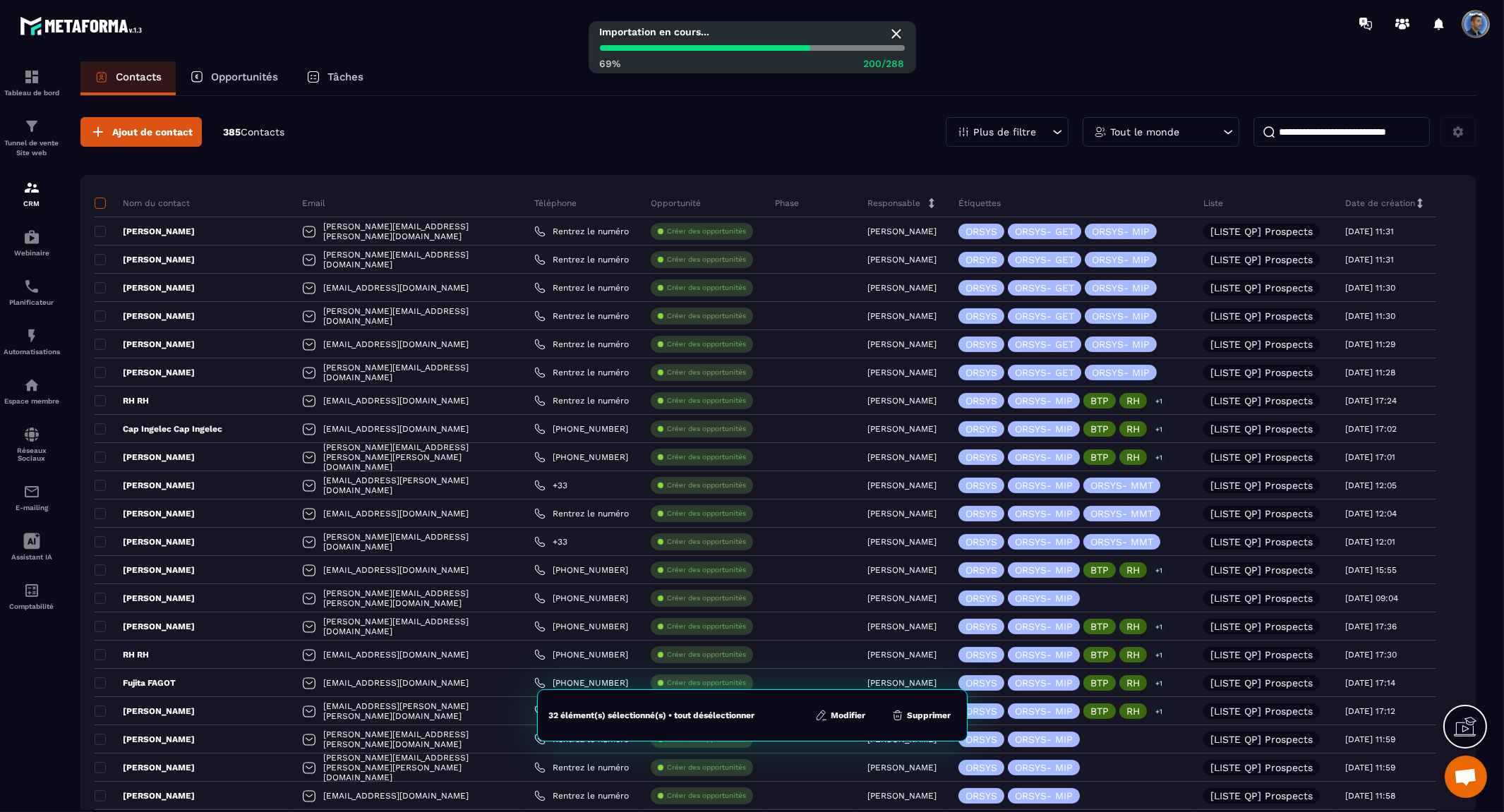
click at [104, 206] on span at bounding box center [100, 203] width 11 height 11
click at [102, 206] on span at bounding box center [100, 203] width 11 height 11
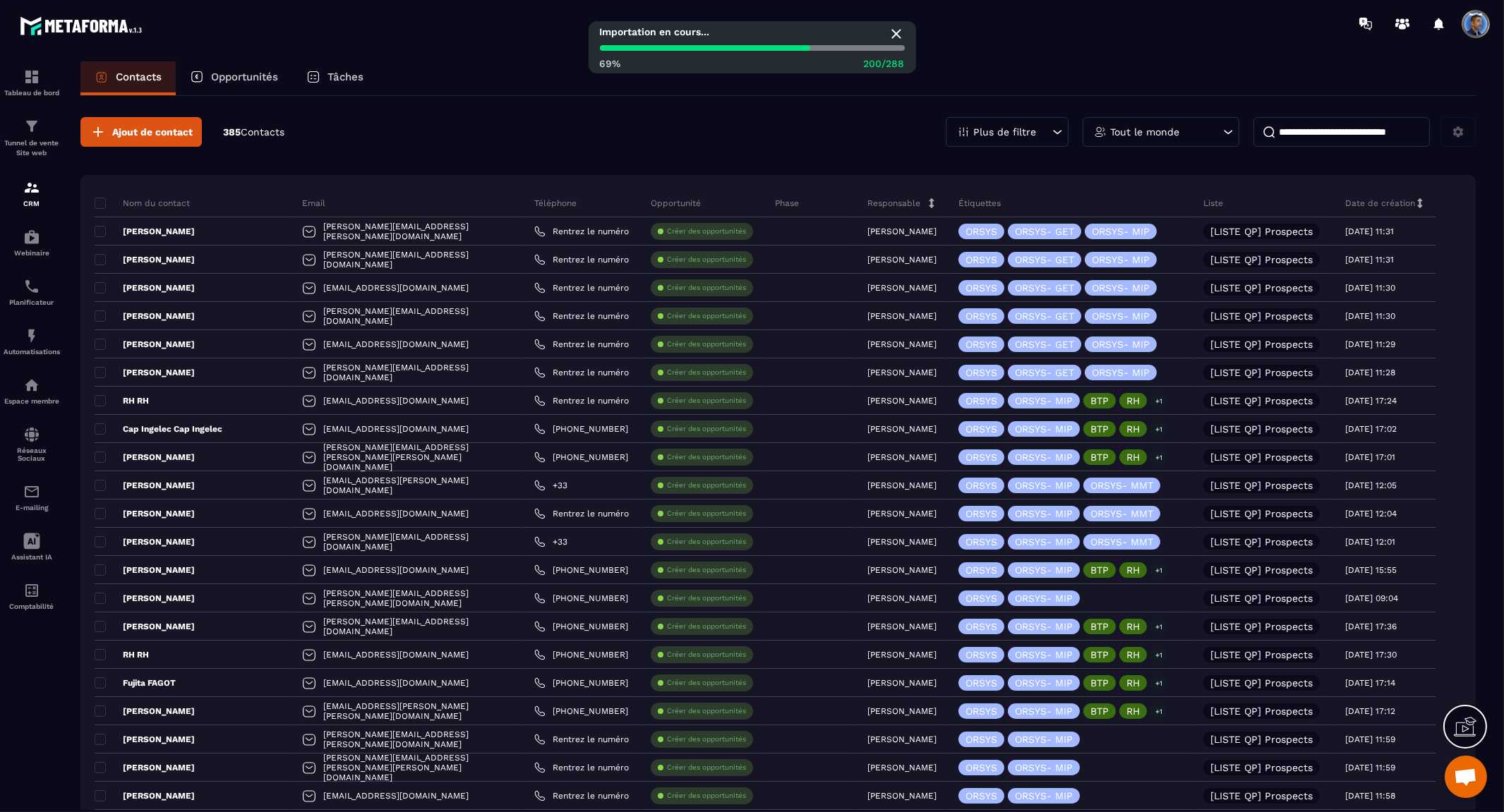
click at [1045, 131] on div "Plus de filtre" at bounding box center [1007, 132] width 123 height 29
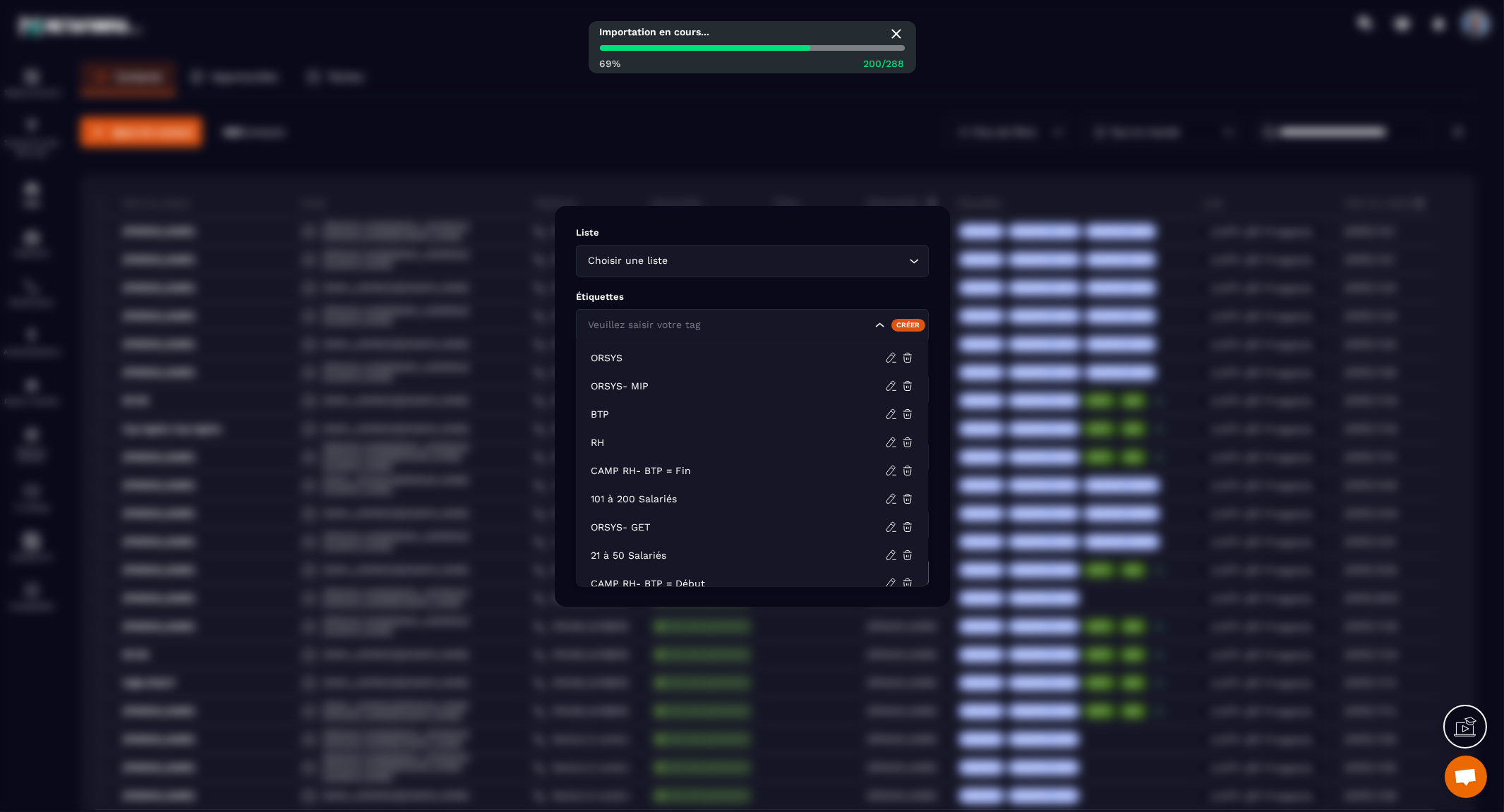
click at [879, 325] on icon "Search for option" at bounding box center [879, 325] width 14 height 14
click at [795, 403] on li "BTP" at bounding box center [752, 414] width 351 height 29
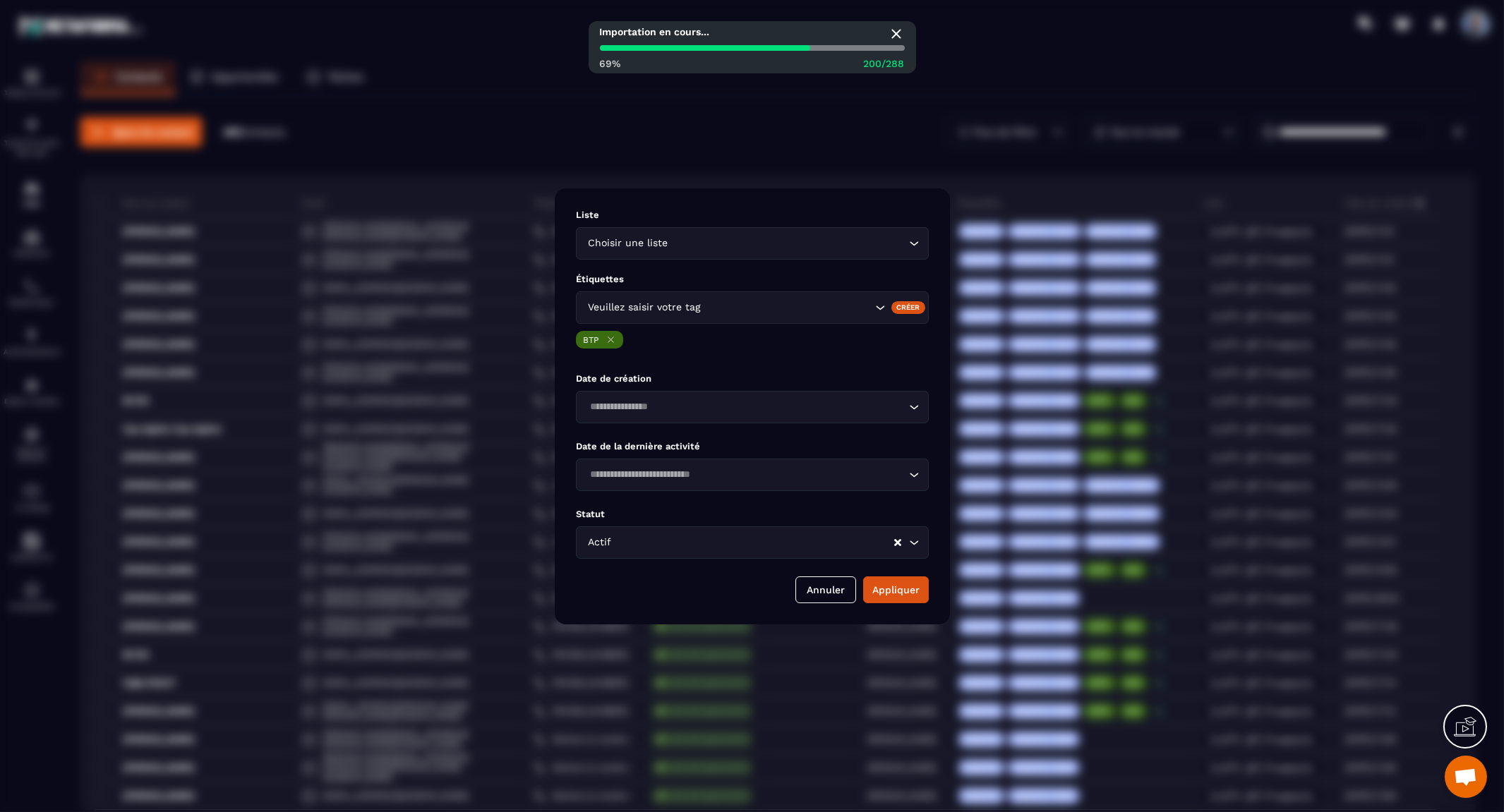
click at [876, 306] on icon "Search for option" at bounding box center [879, 307] width 14 height 14
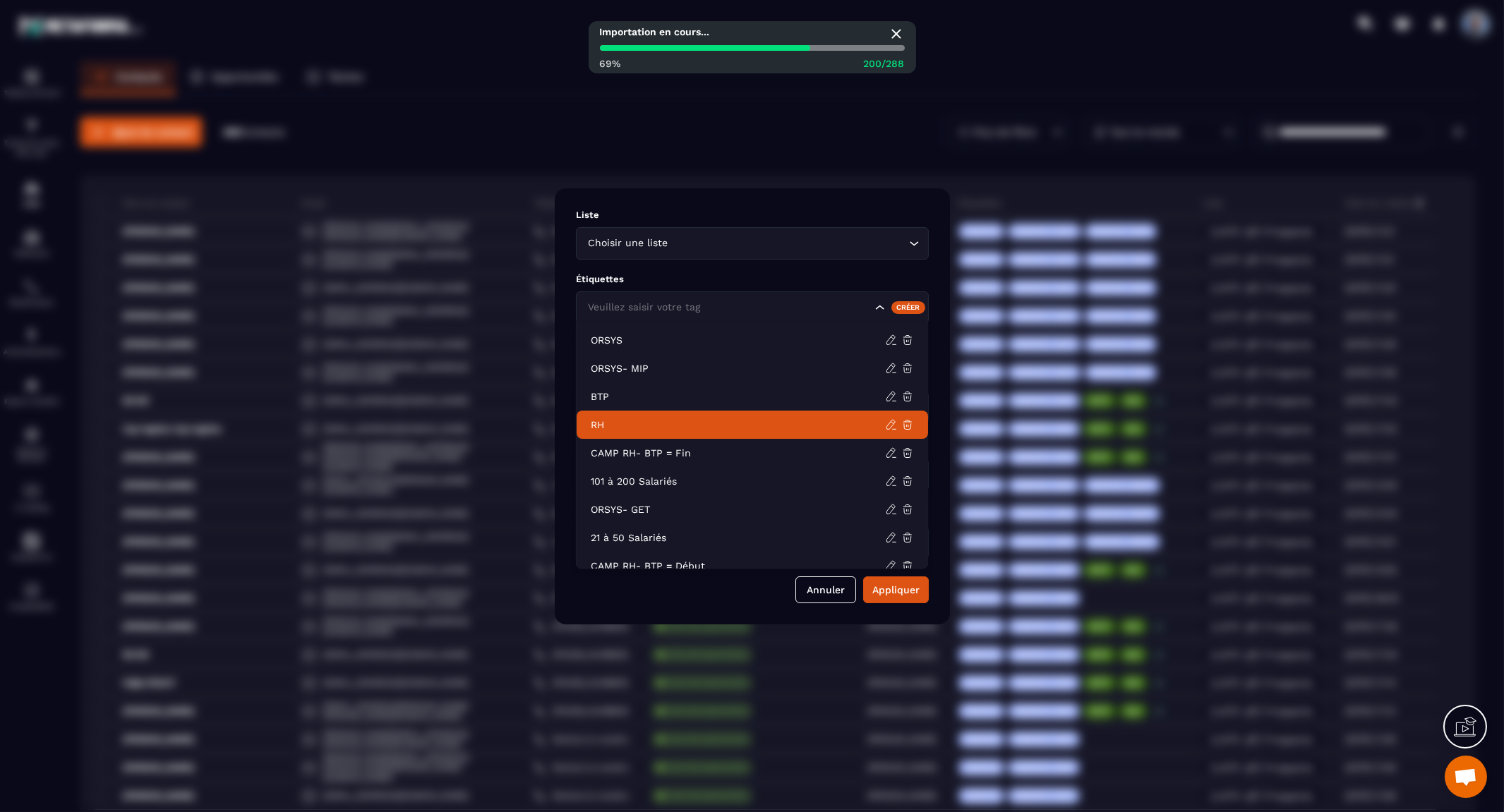
click at [719, 419] on p "RH" at bounding box center [738, 424] width 294 height 14
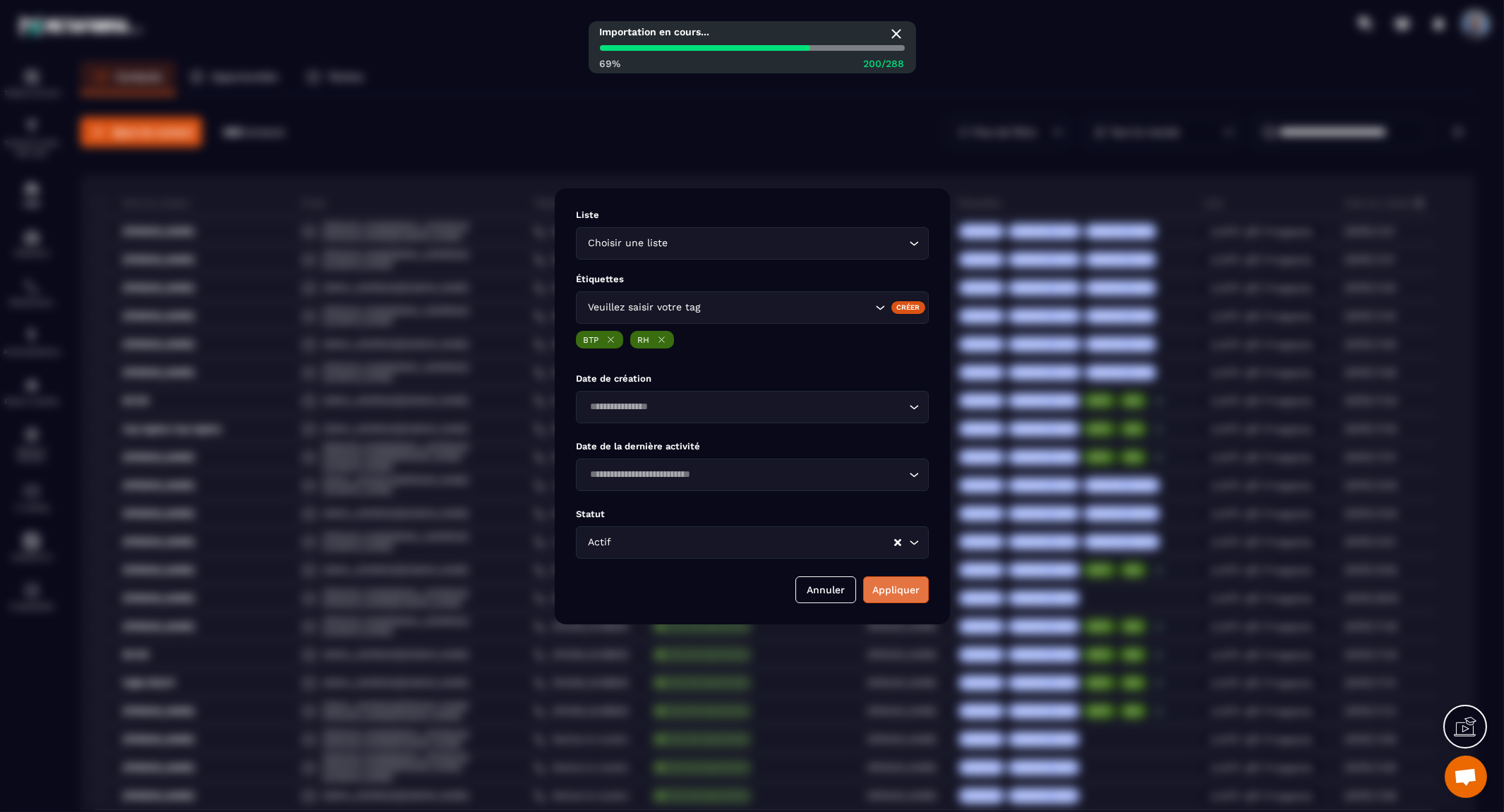
click at [911, 594] on button "Appliquer" at bounding box center [896, 590] width 66 height 27
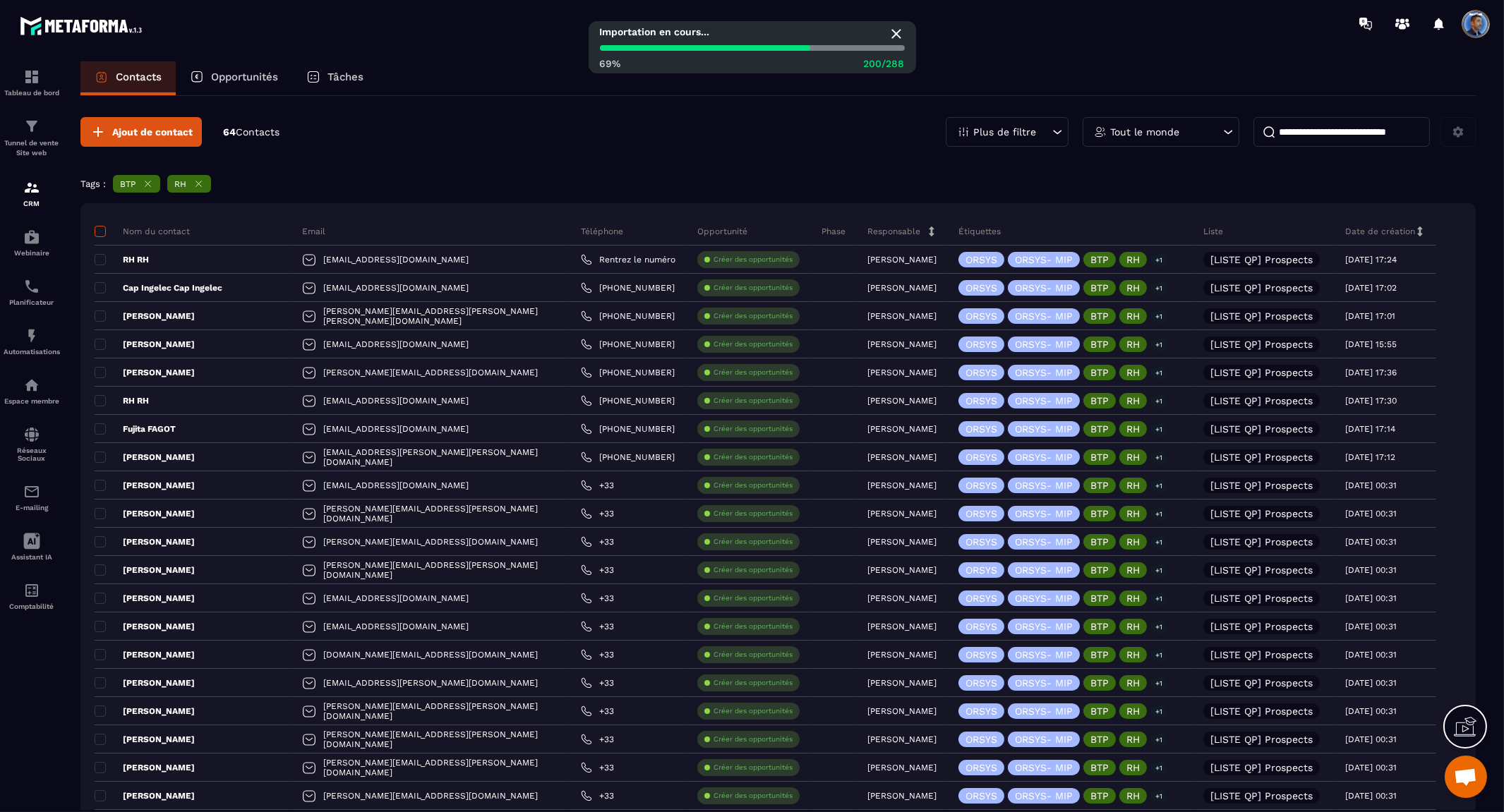
click at [102, 234] on span at bounding box center [100, 231] width 11 height 11
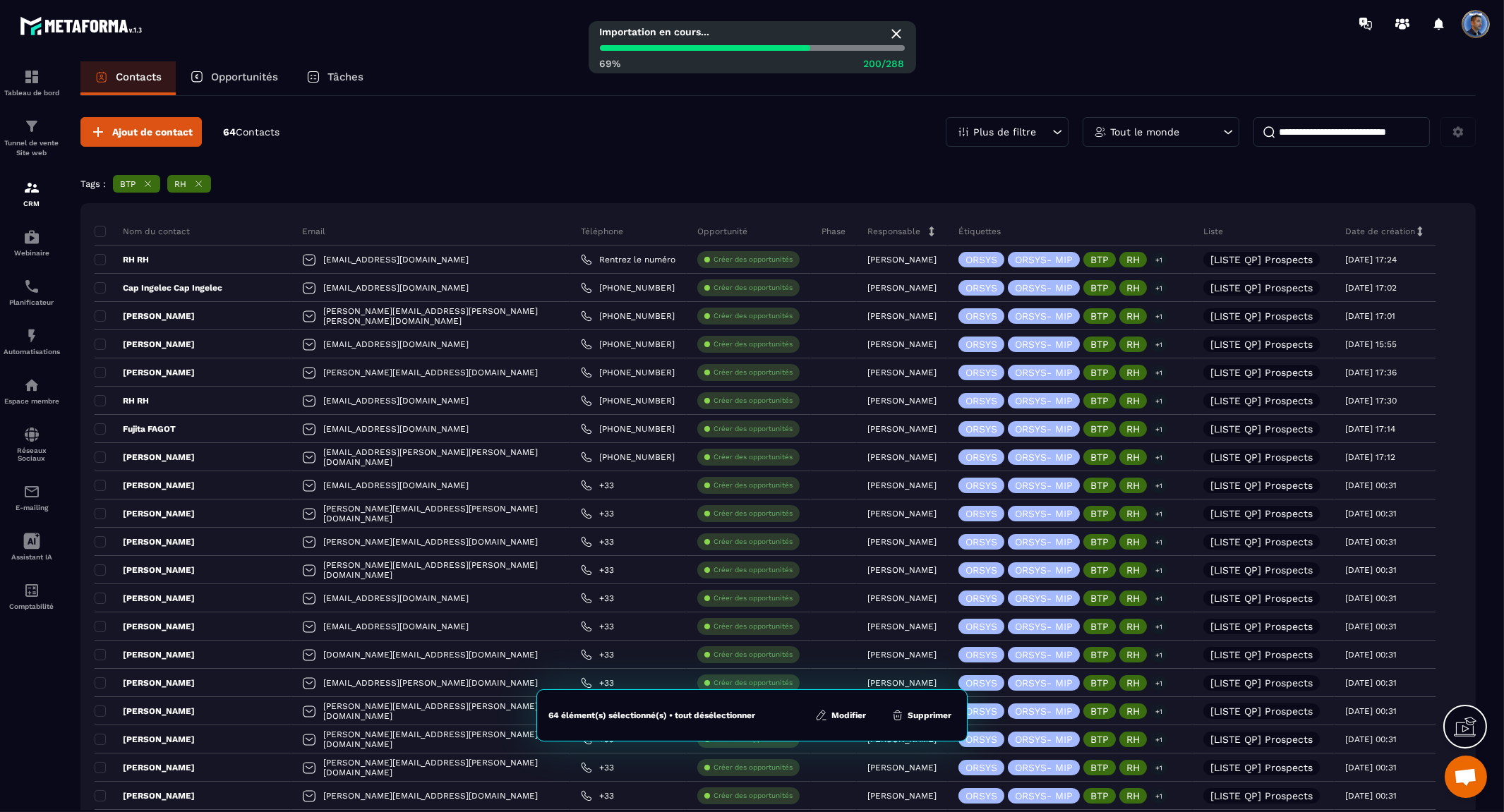
click at [840, 714] on button "Modifier" at bounding box center [840, 715] width 59 height 14
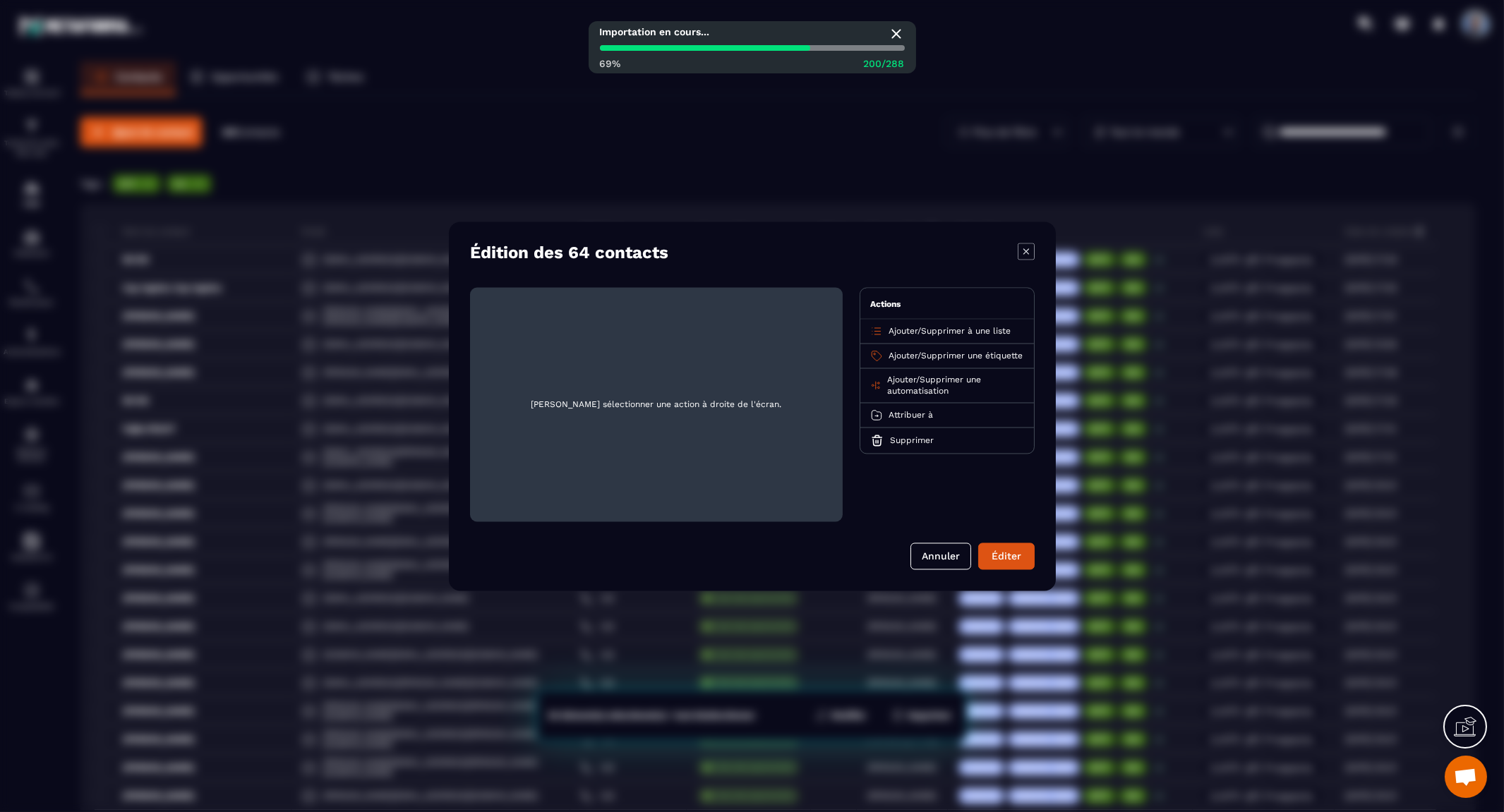
click at [977, 353] on span "Supprimer une étiquette" at bounding box center [971, 355] width 102 height 10
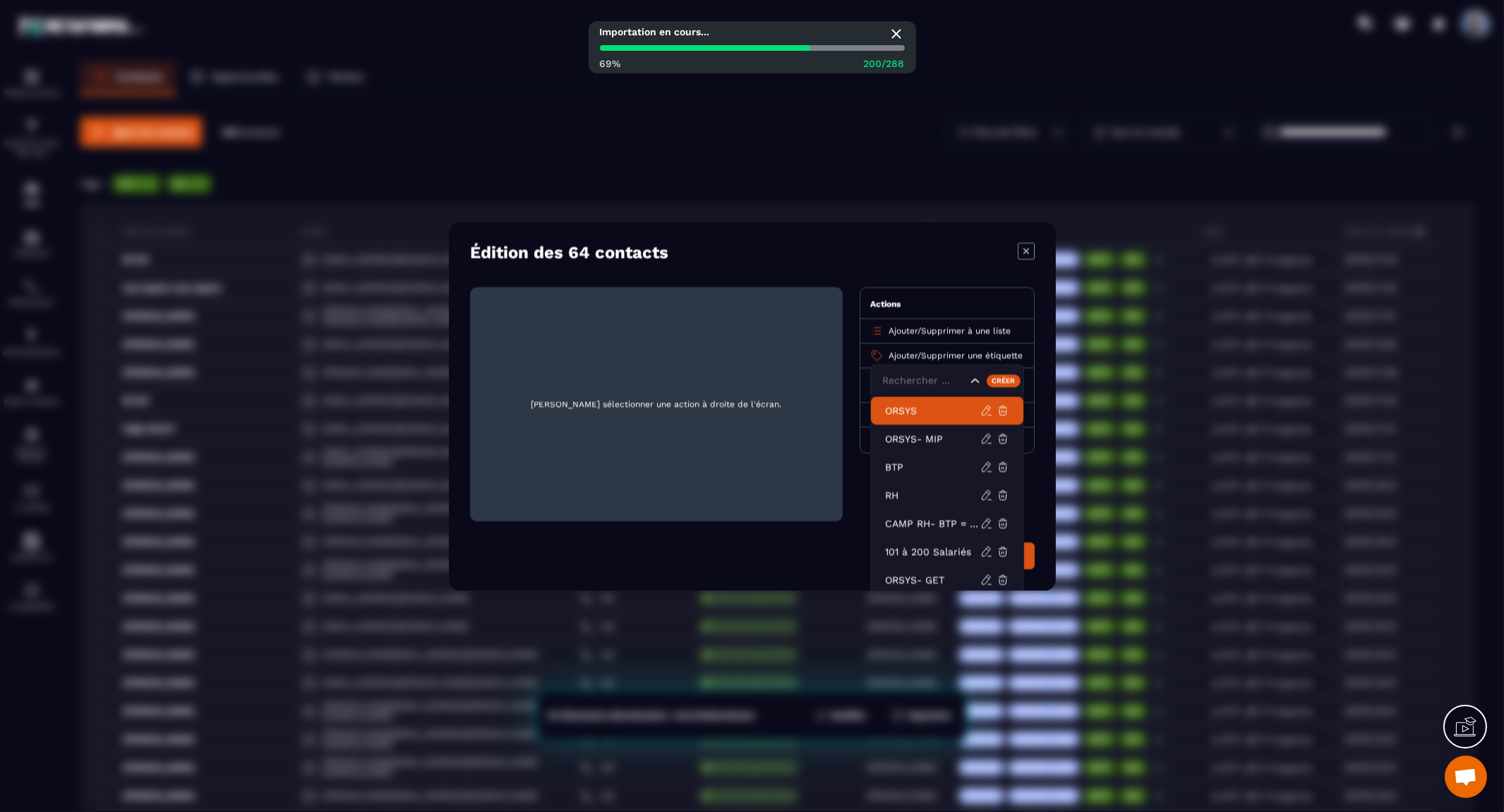
click at [916, 412] on p "ORSYS" at bounding box center [932, 410] width 95 height 14
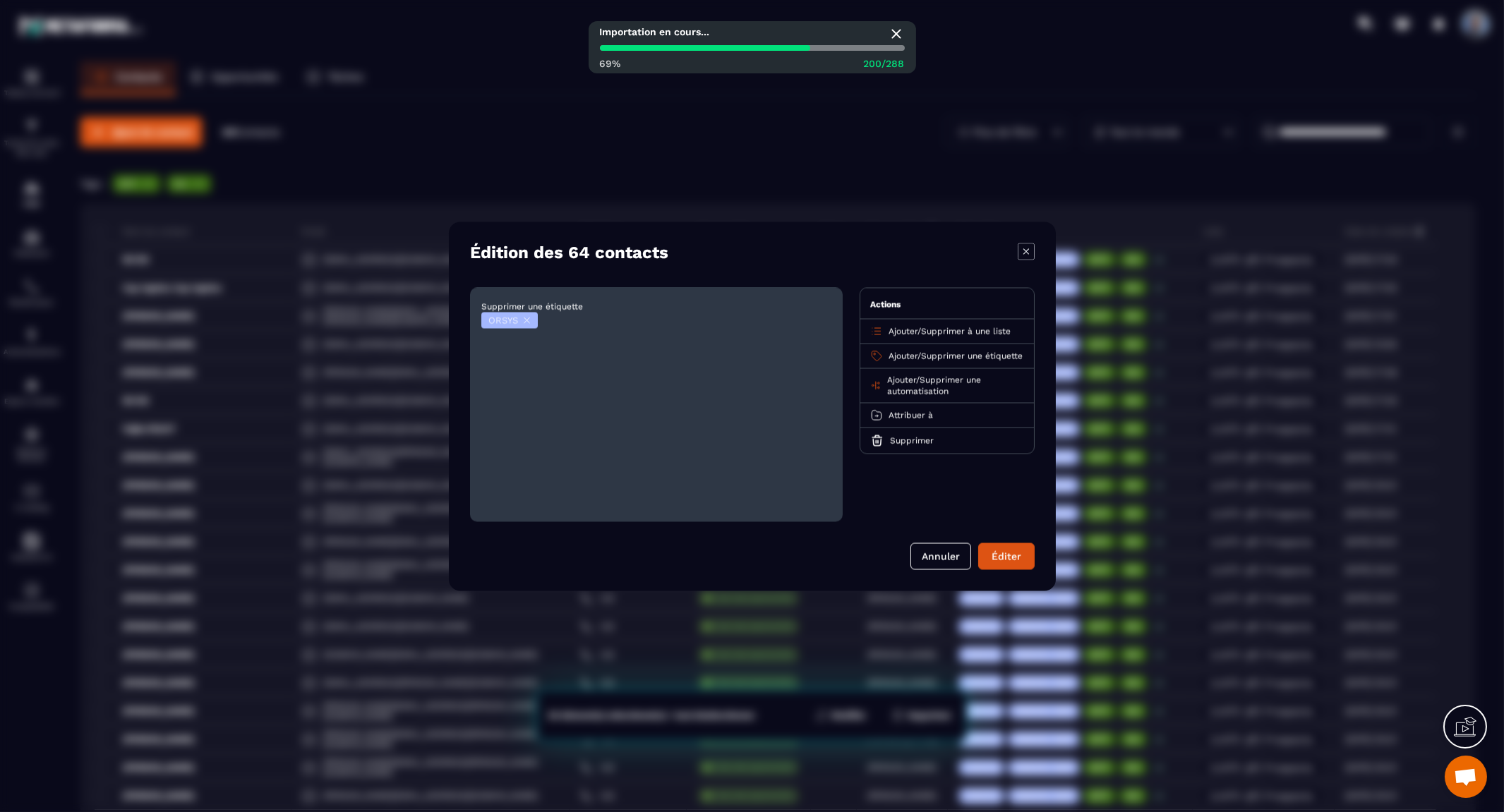
click at [958, 351] on span "Supprimer une étiquette" at bounding box center [971, 355] width 102 height 10
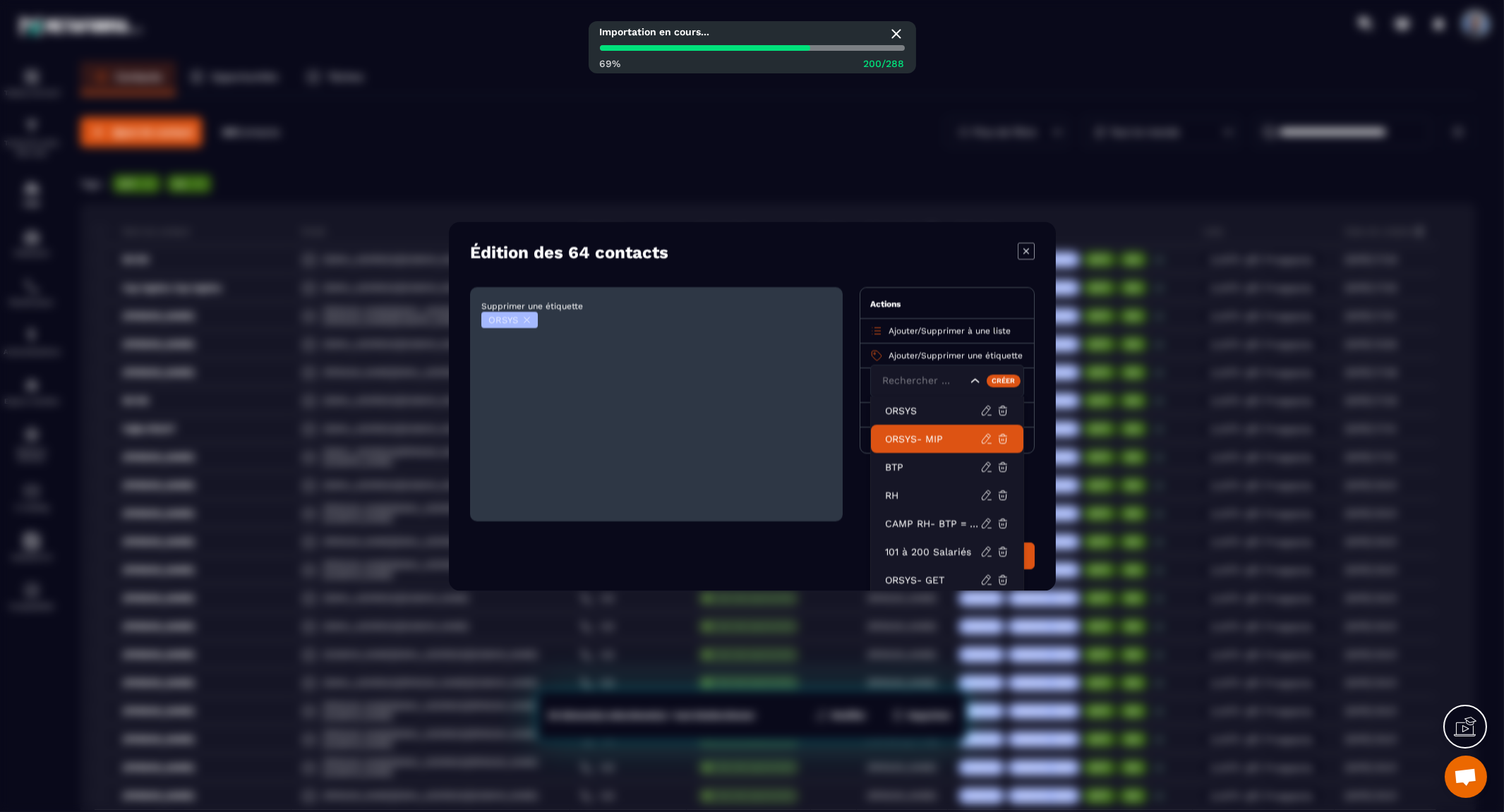
click at [915, 442] on p "ORSYS- MIP" at bounding box center [932, 438] width 95 height 14
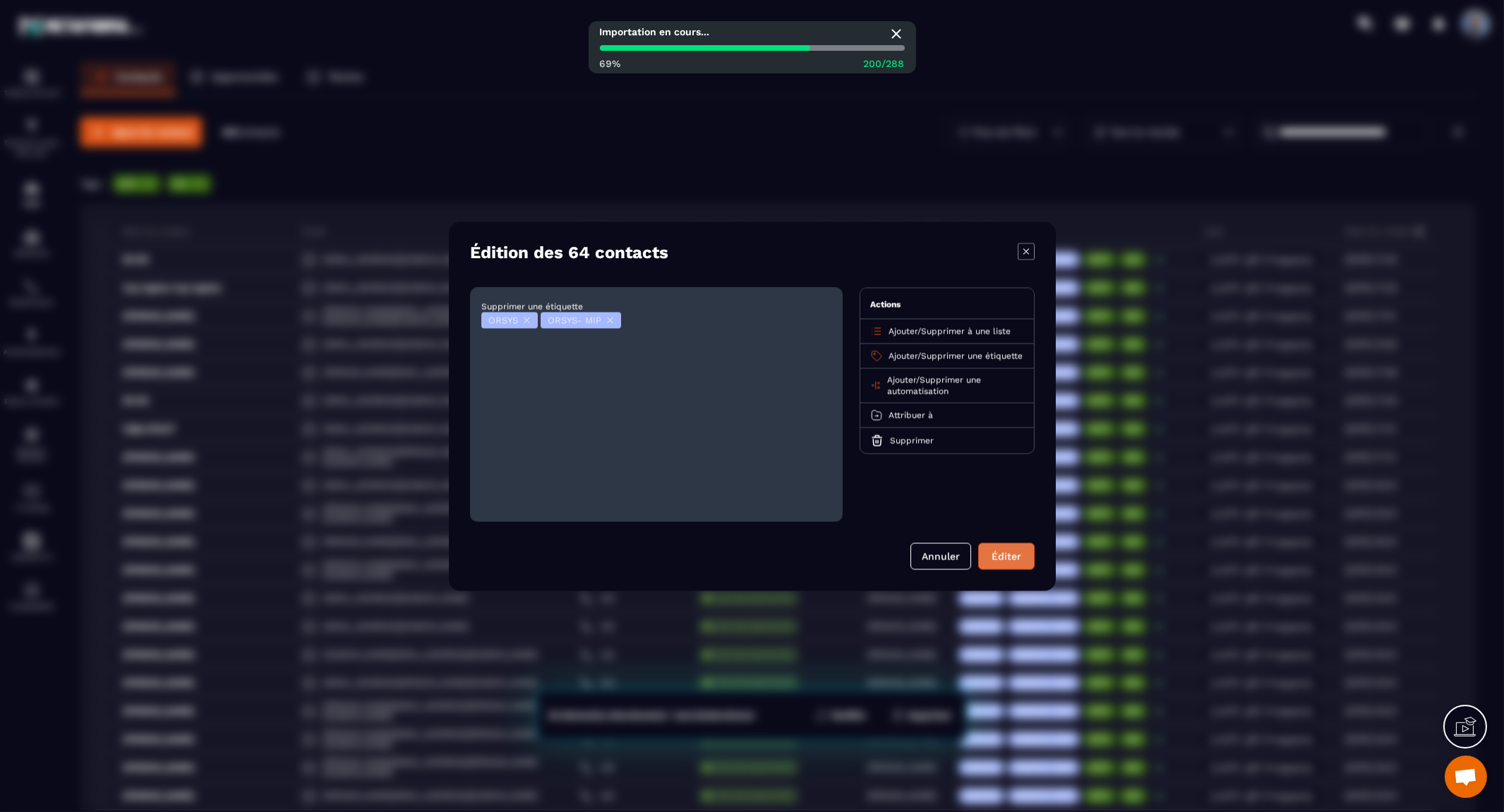
click at [1006, 556] on button "Éditer" at bounding box center [1006, 555] width 56 height 27
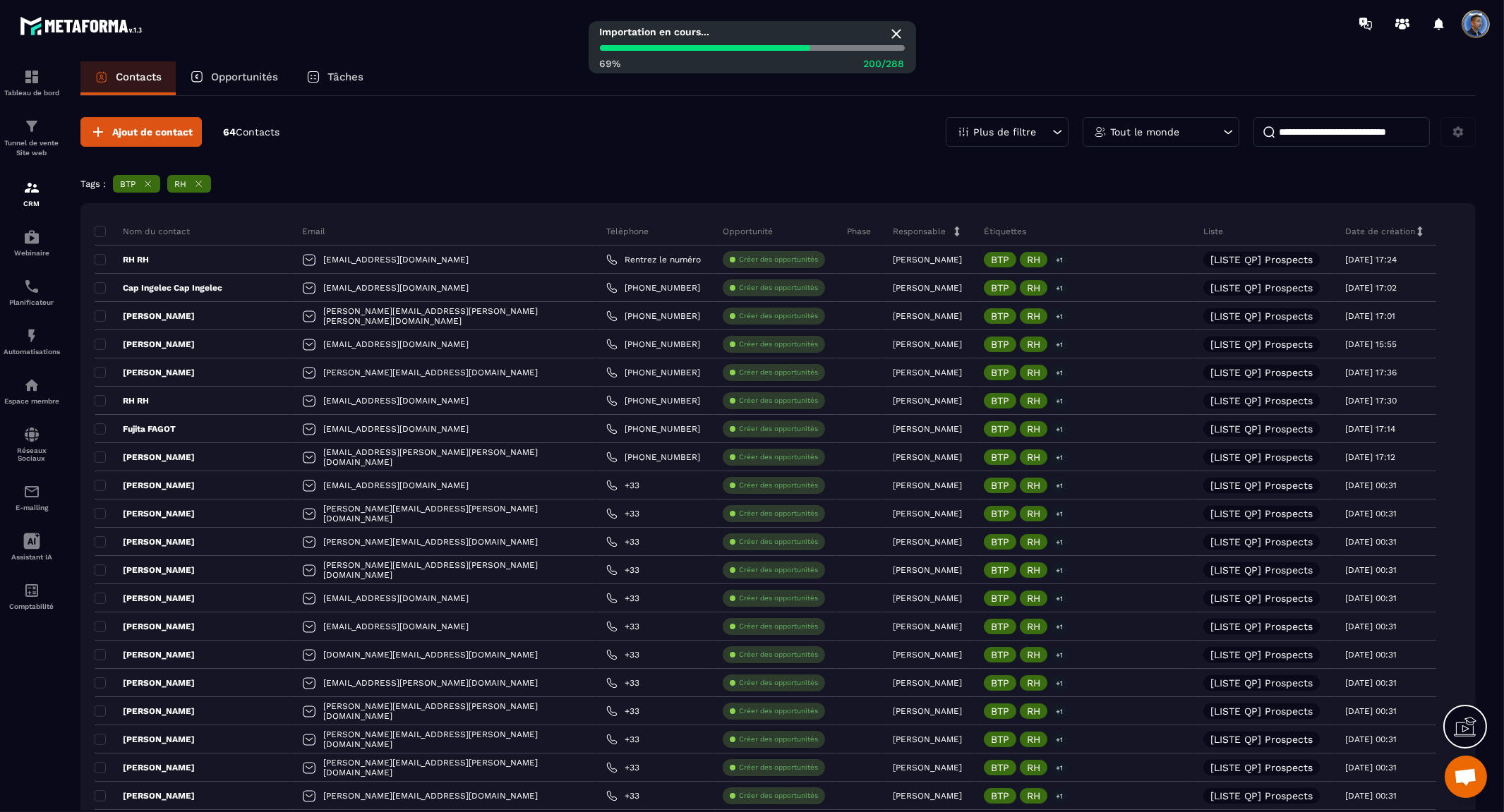
click at [1025, 130] on p "Plus de filtre" at bounding box center [1005, 132] width 63 height 10
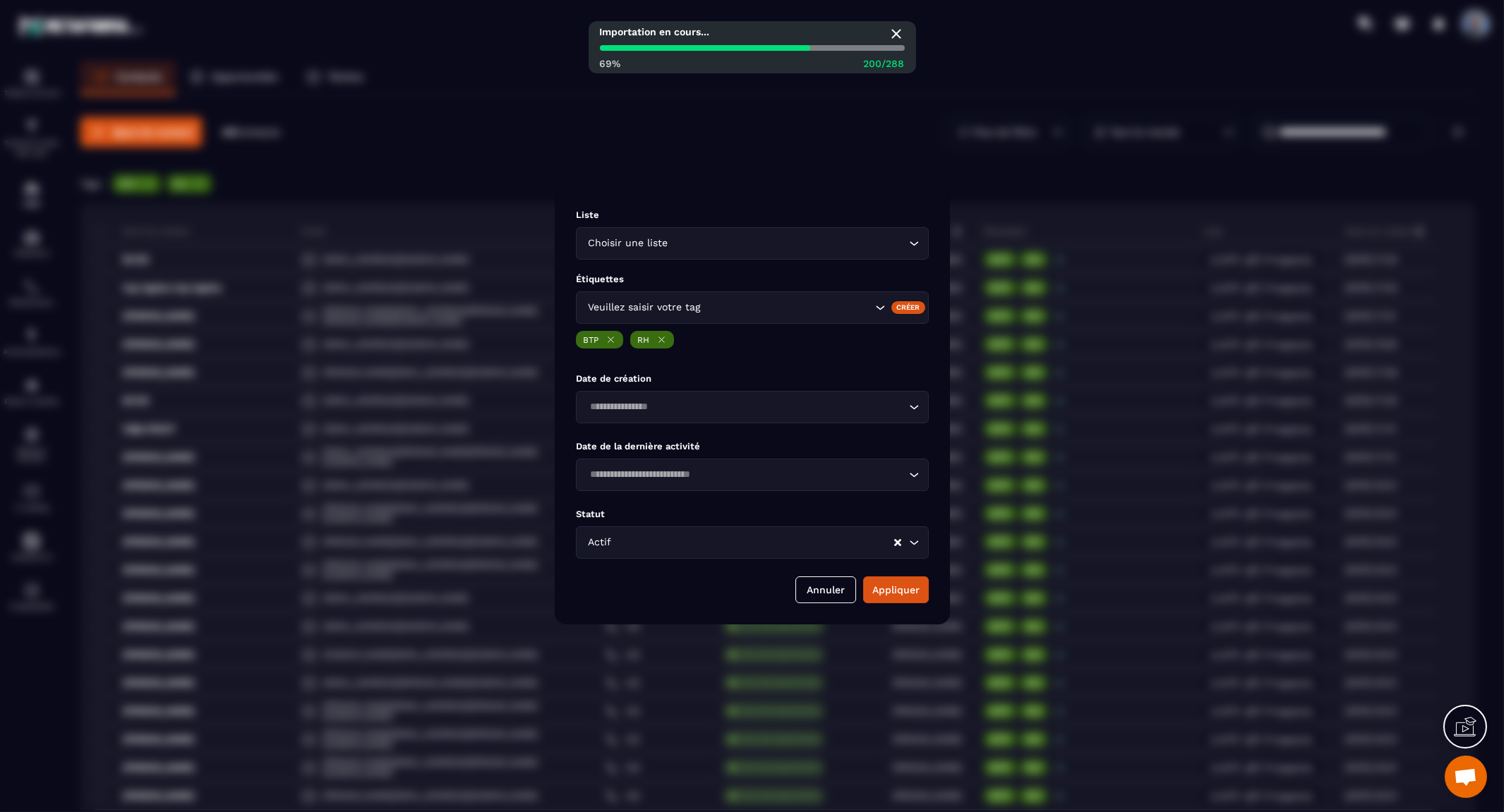
click at [663, 342] on icon "Modal window" at bounding box center [662, 339] width 10 height 10
click at [613, 337] on icon "Modal window" at bounding box center [610, 339] width 10 height 10
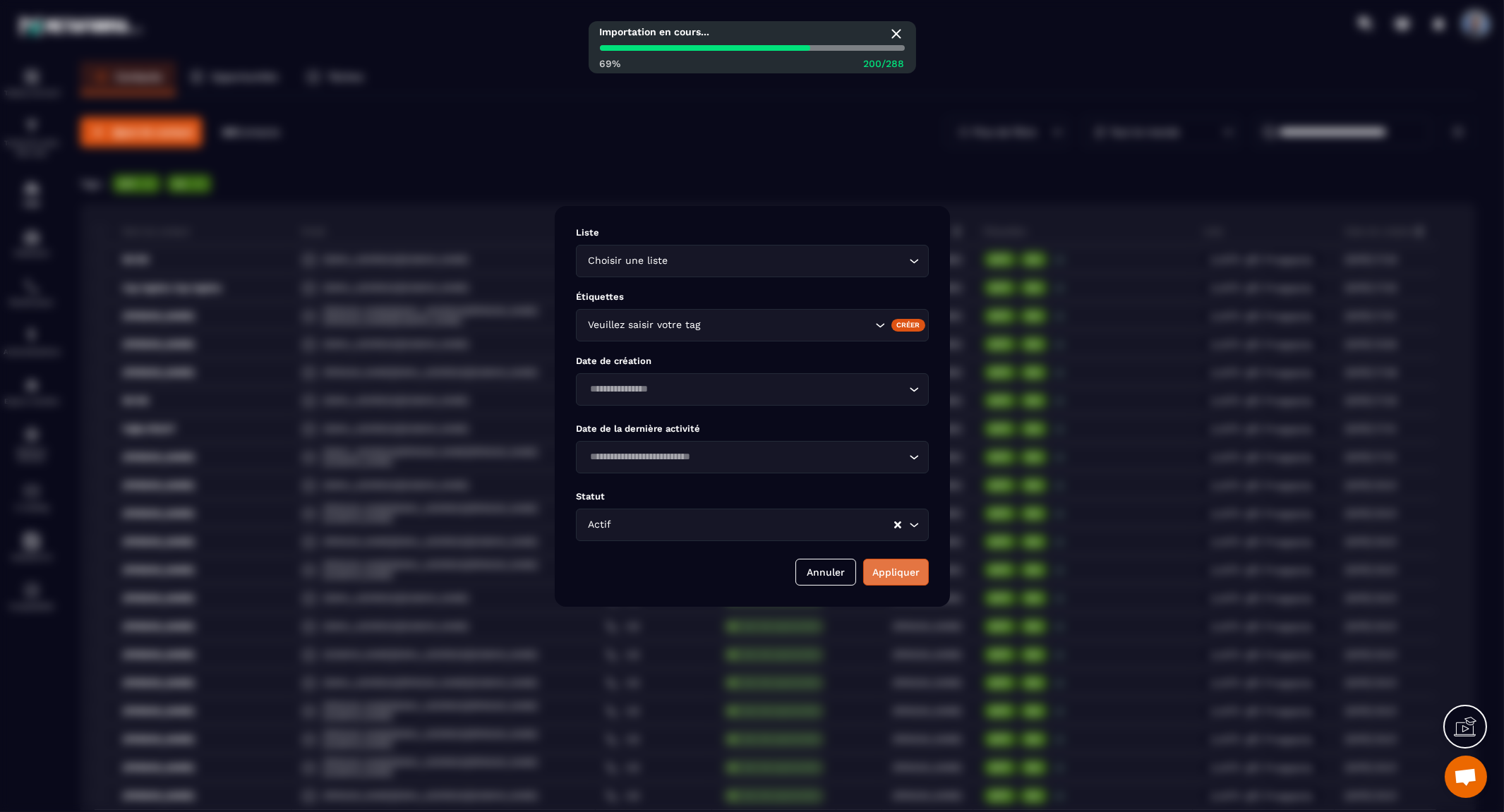
click at [894, 574] on button "Appliquer" at bounding box center [896, 572] width 66 height 27
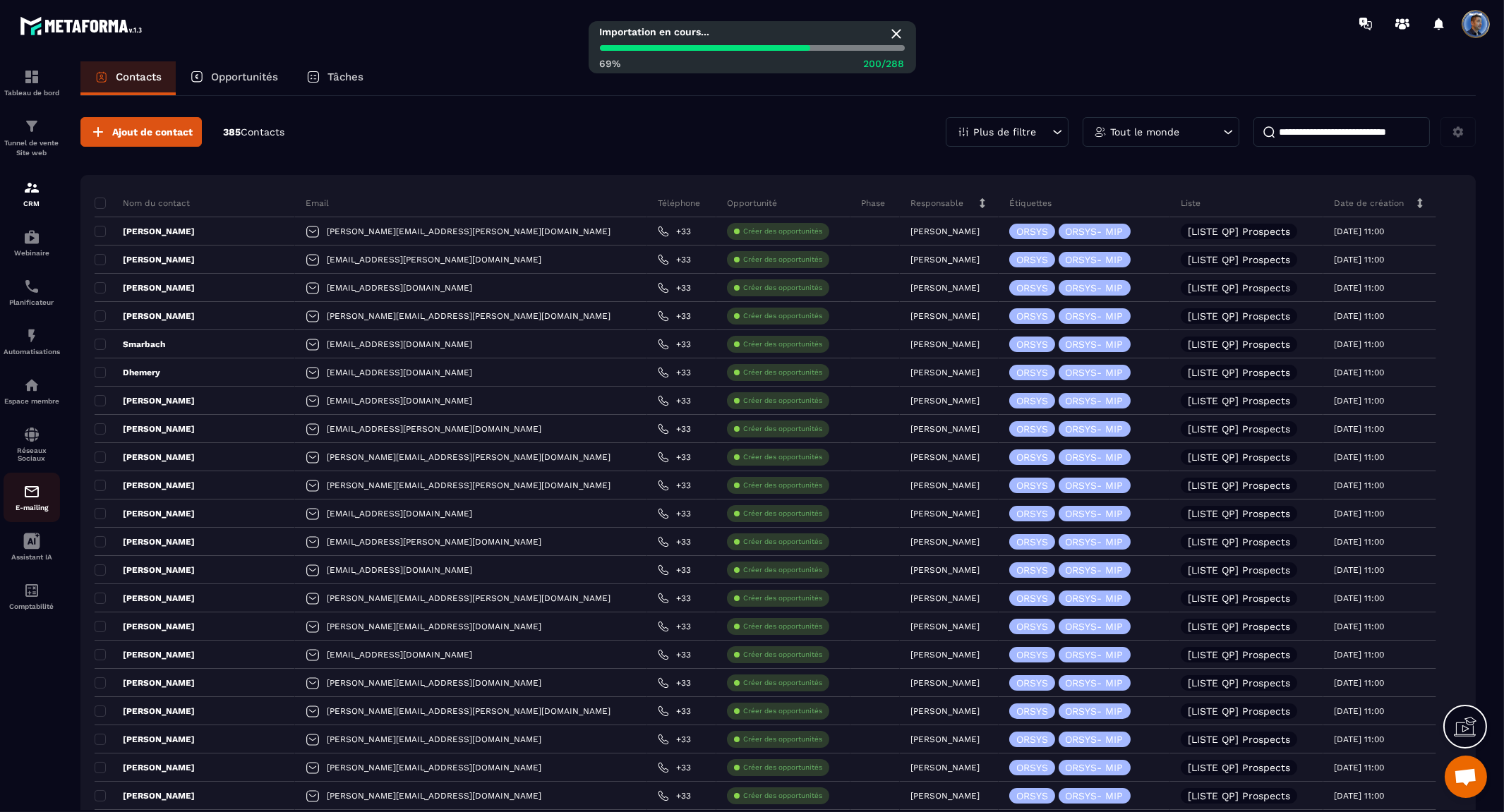
click at [25, 498] on img at bounding box center [31, 491] width 17 height 17
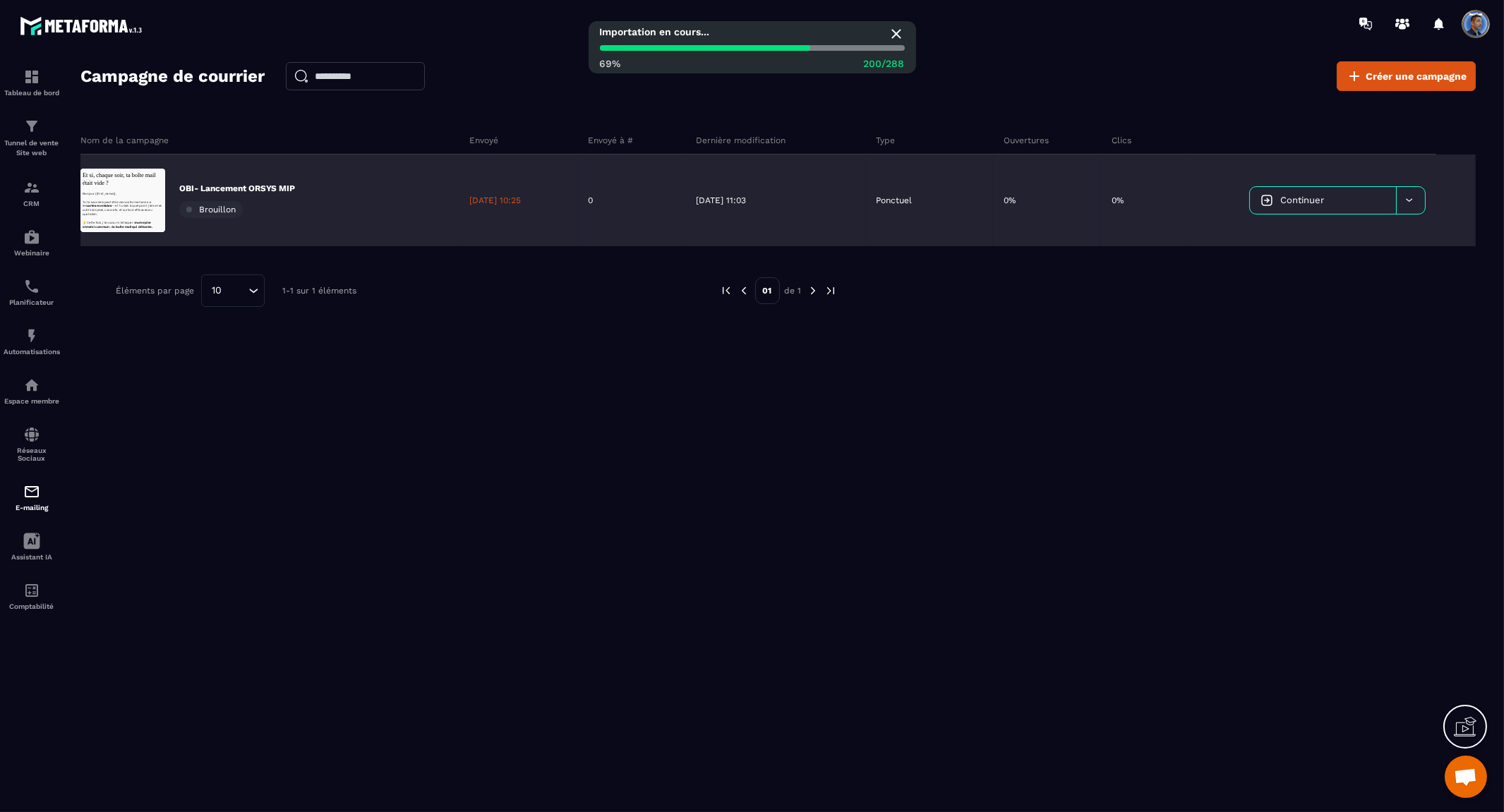
click at [1318, 195] on span "Continuer" at bounding box center [1302, 200] width 44 height 10
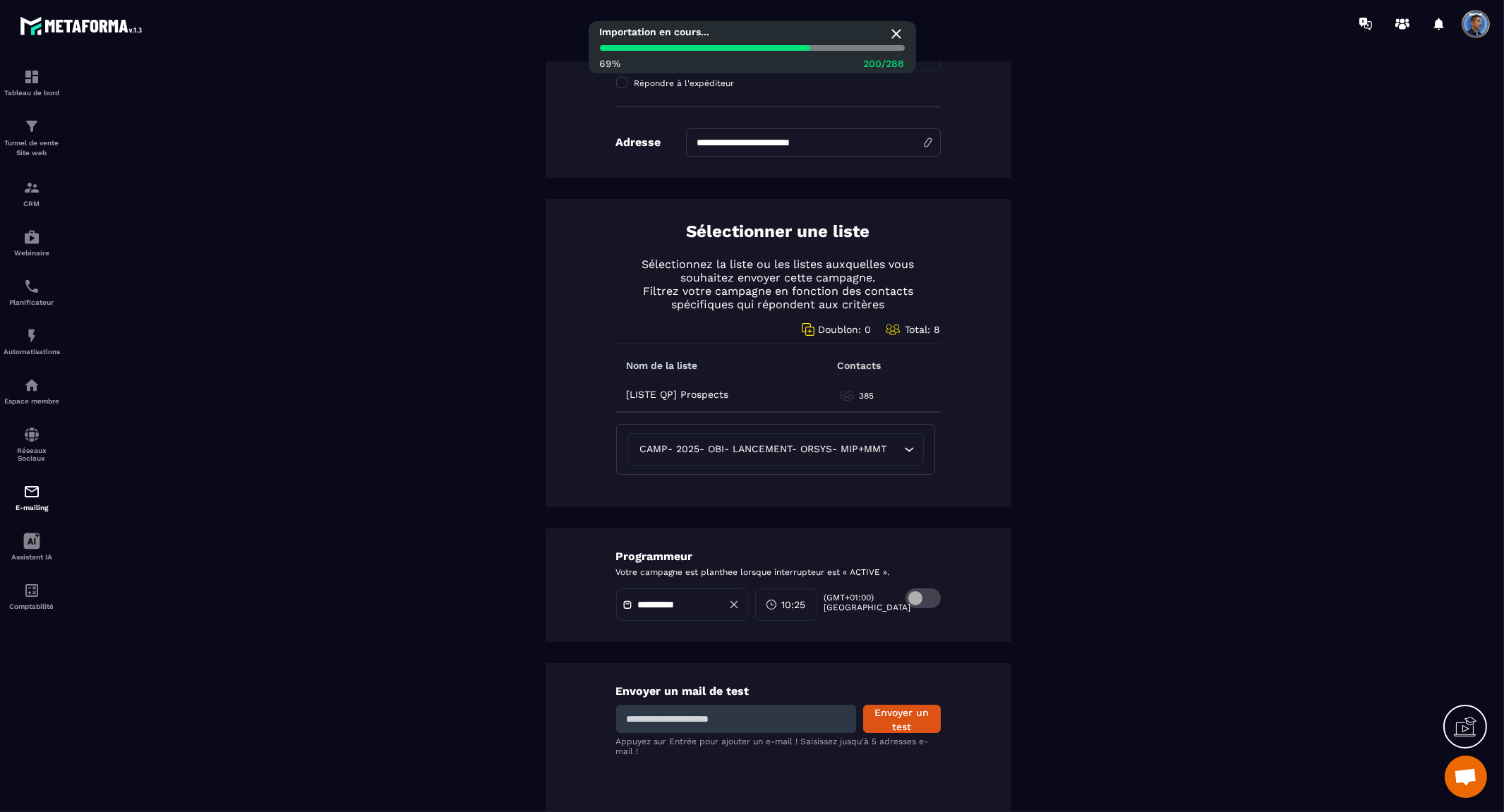
scroll to position [470, 0]
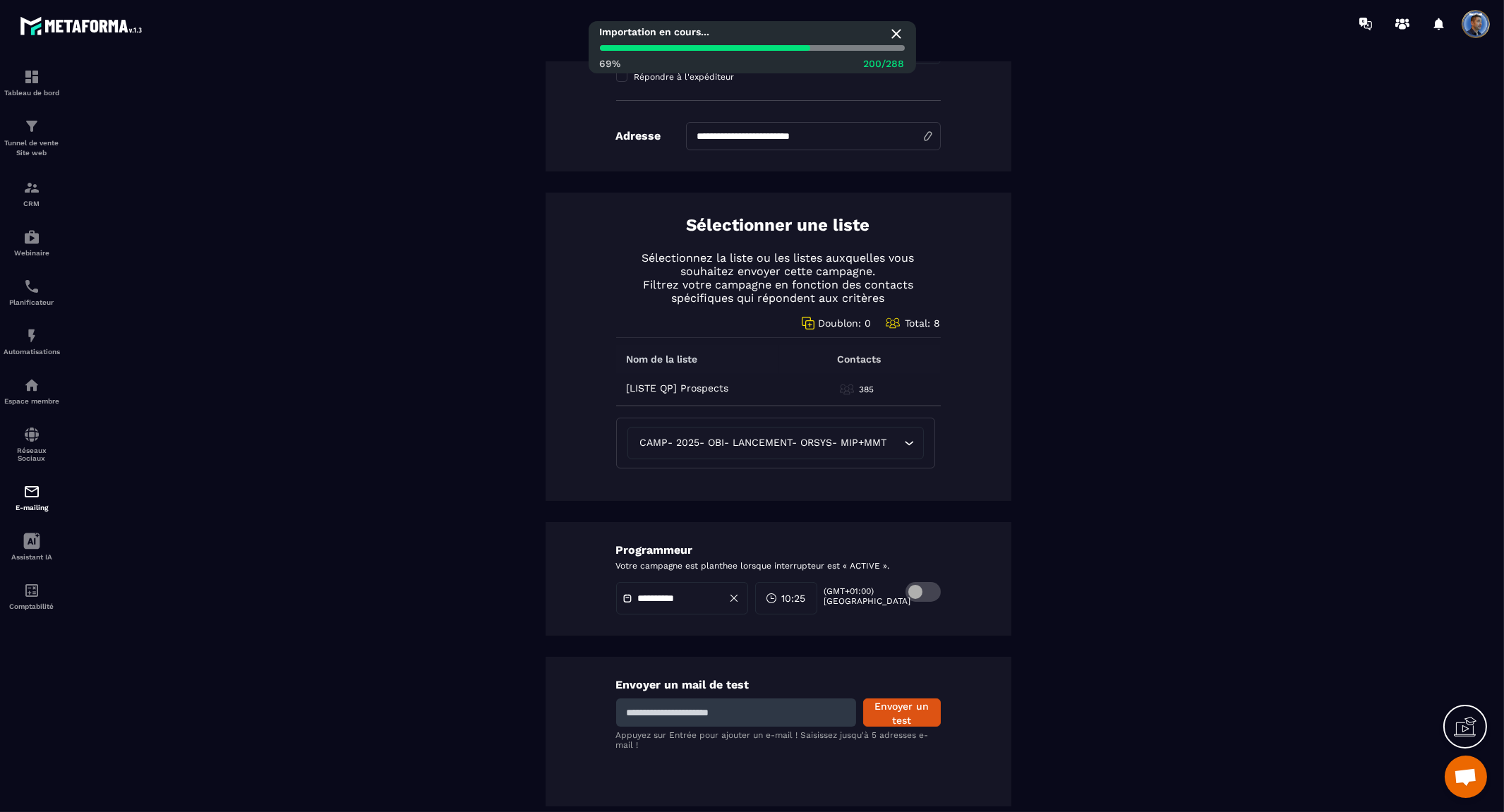
click at [810, 445] on span "CAMP- 2025- OBI- LANCEMENT- ORSYS- MIP+MMT" at bounding box center [763, 443] width 253 height 15
click at [910, 441] on icon "Search for option" at bounding box center [908, 443] width 14 height 14
click at [1194, 417] on div "**********" at bounding box center [778, 241] width 1388 height 1129
click at [906, 444] on icon "Search for option" at bounding box center [908, 443] width 14 height 14
click at [864, 393] on p "385" at bounding box center [867, 388] width 15 height 11
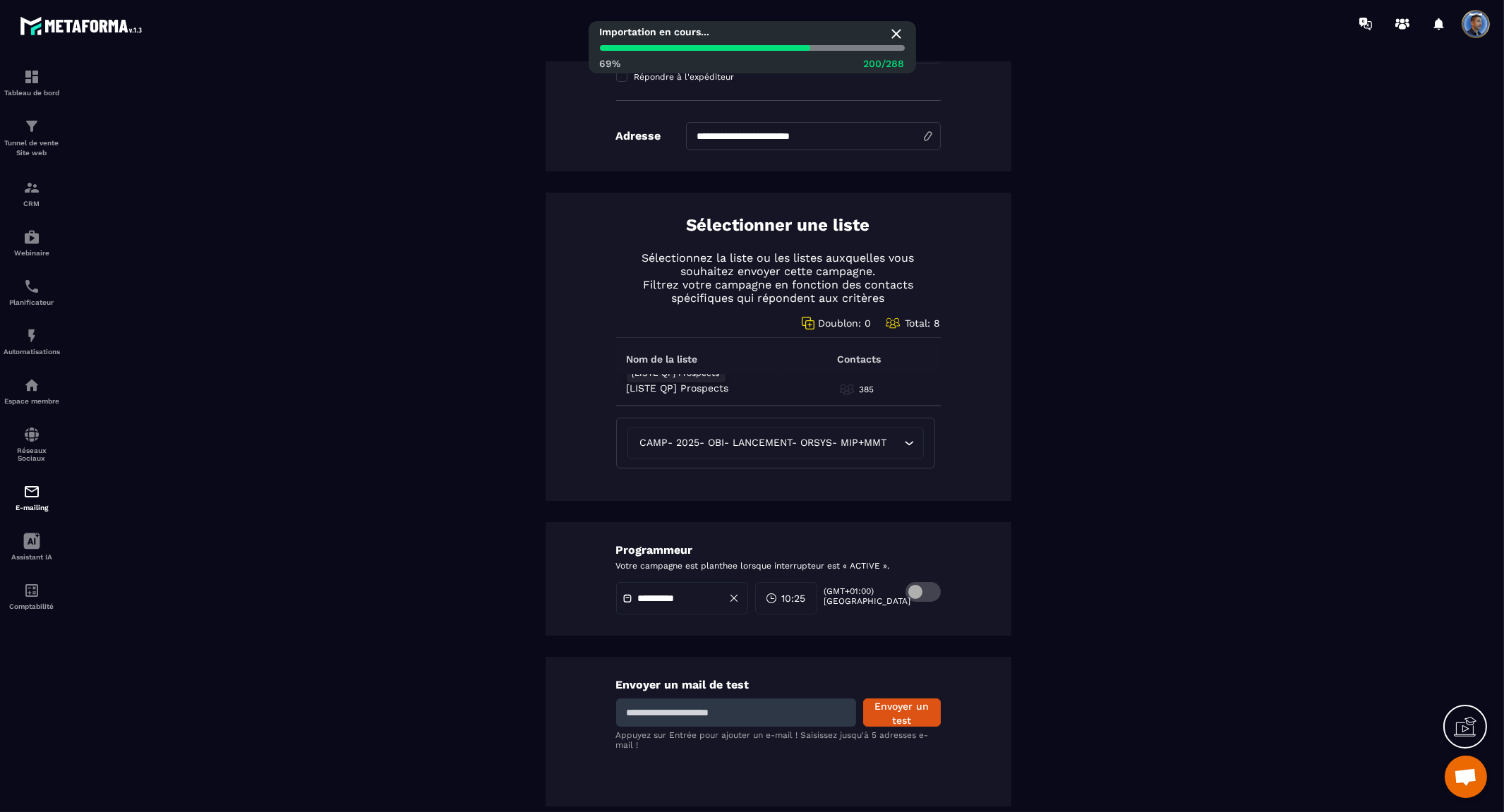
click at [678, 382] on div "[LISTE QP] Prospects" at bounding box center [676, 373] width 99 height 18
click at [859, 388] on p "385" at bounding box center [867, 388] width 15 height 11
click at [1026, 375] on div "**********" at bounding box center [778, 241] width 1388 height 1129
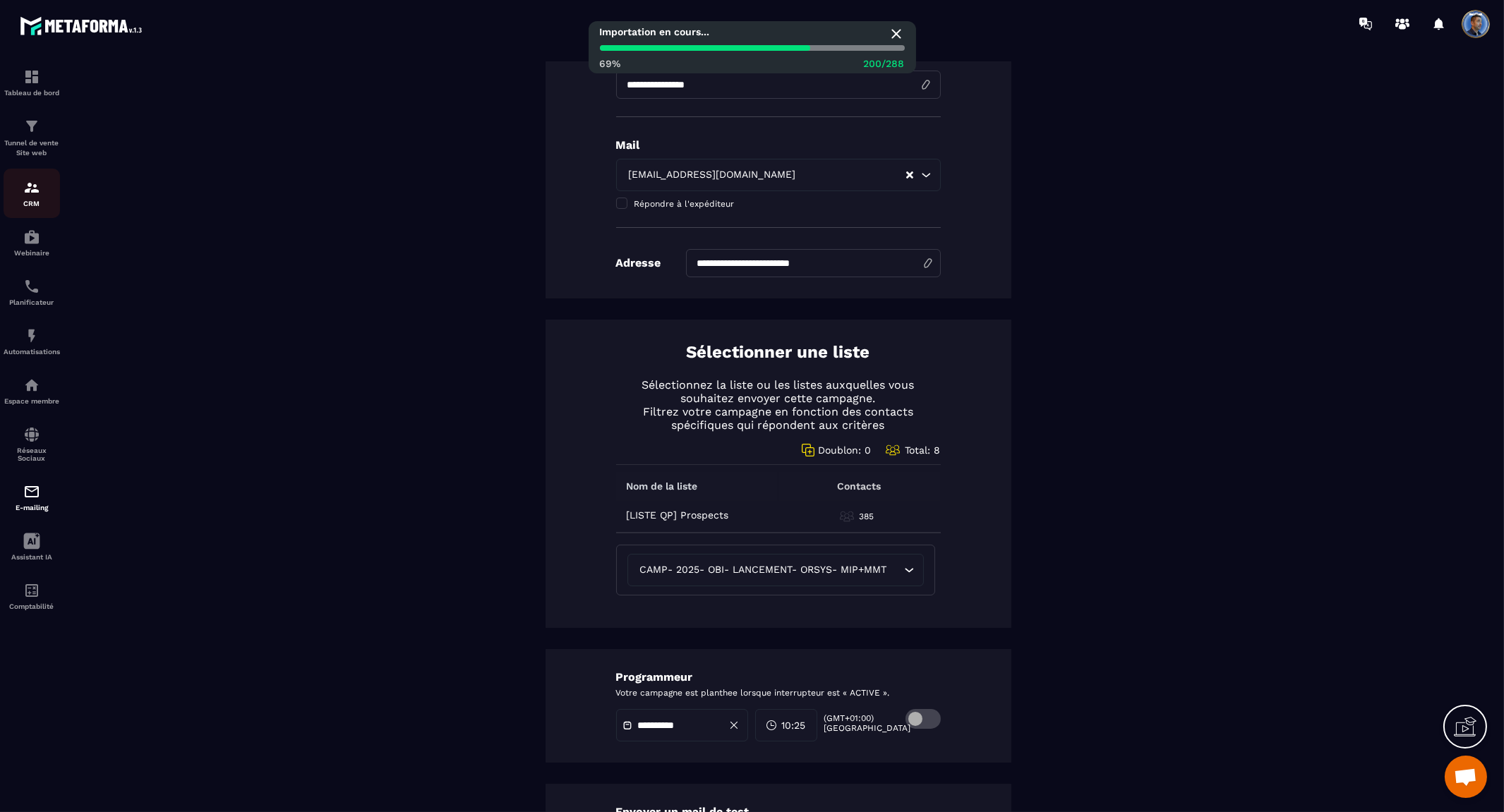
scroll to position [0, 0]
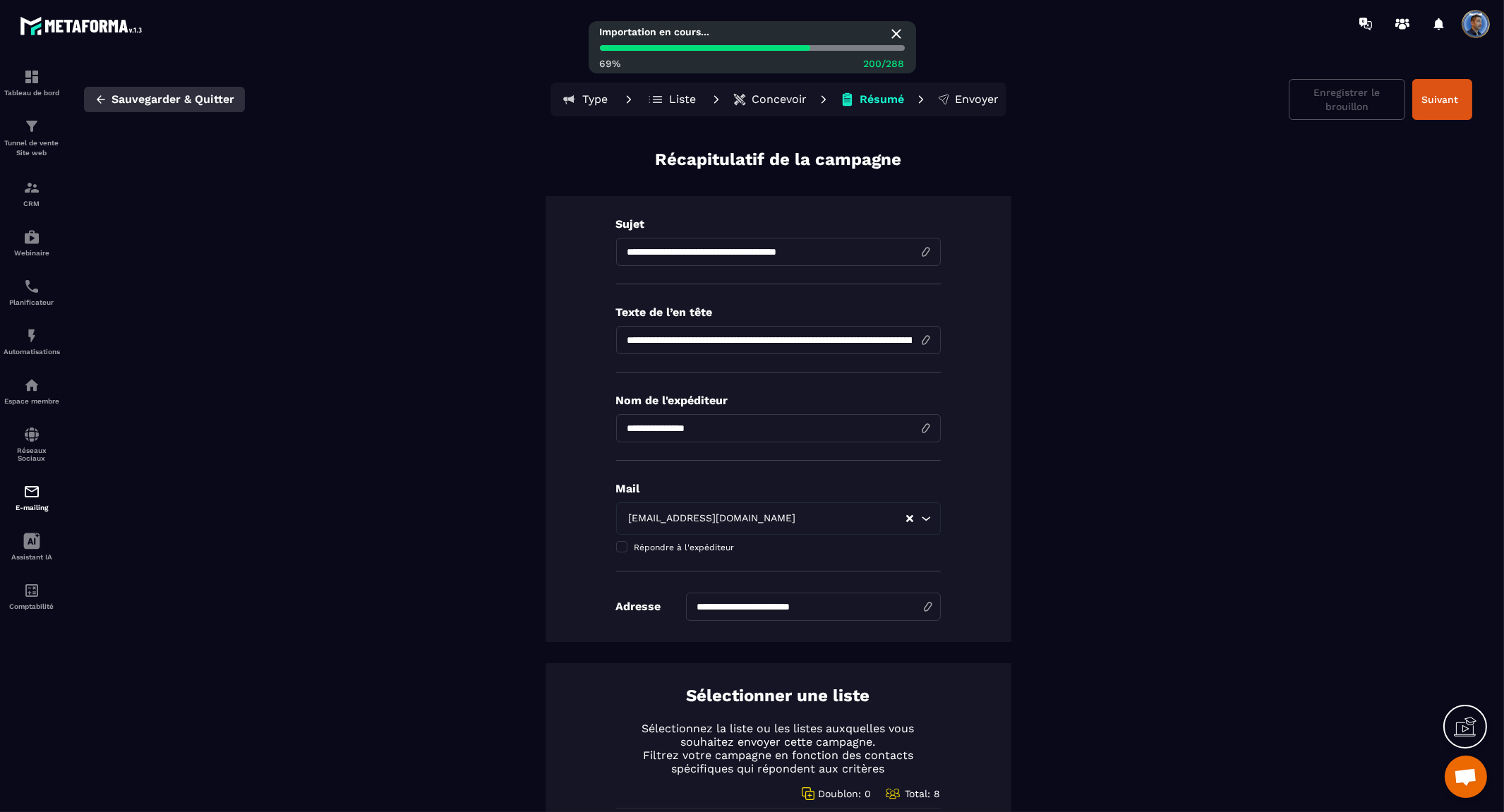
click at [100, 99] on icon "button" at bounding box center [101, 99] width 9 height 8
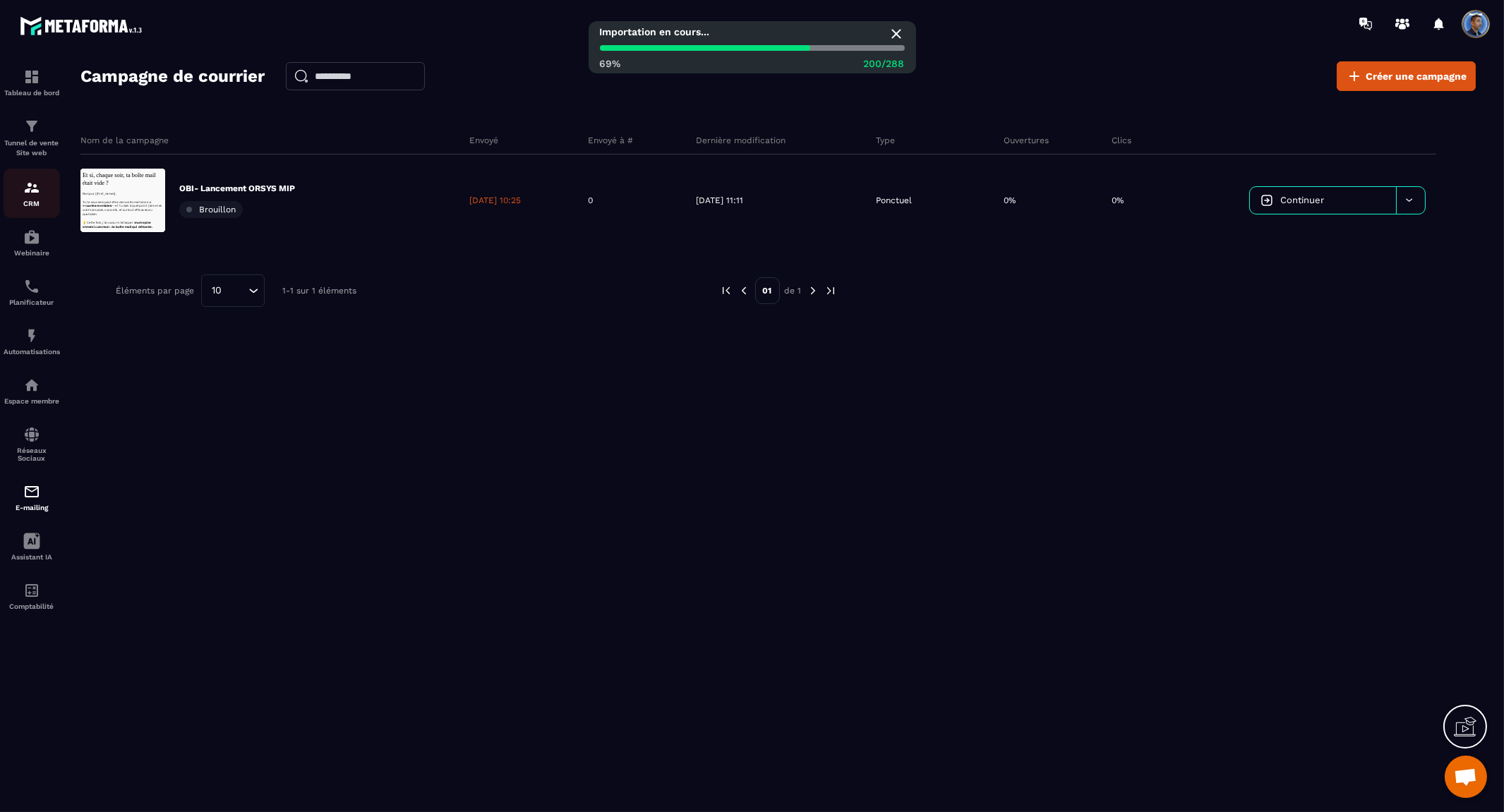
click at [26, 192] on img at bounding box center [31, 187] width 17 height 17
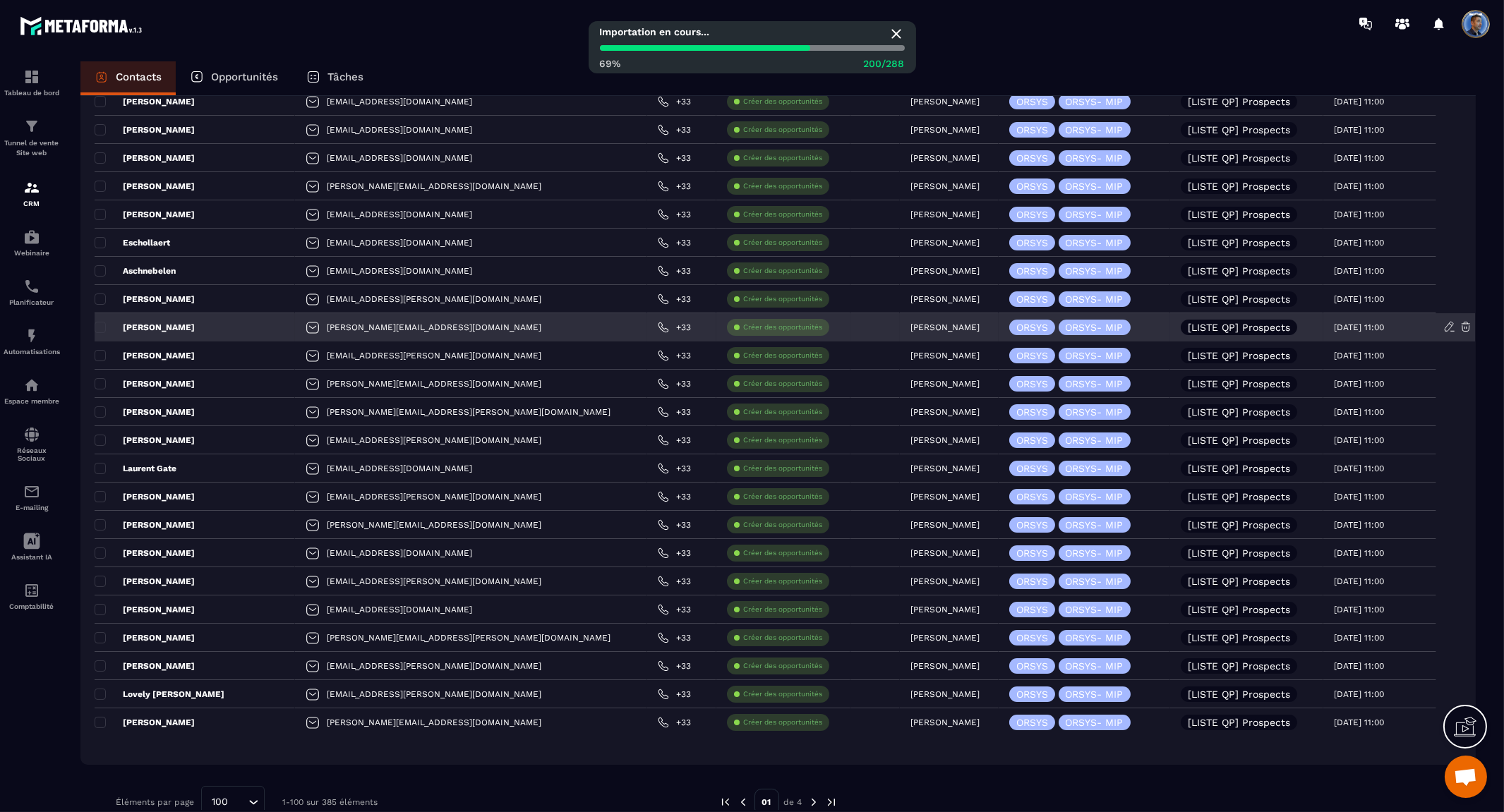
scroll to position [2331, 0]
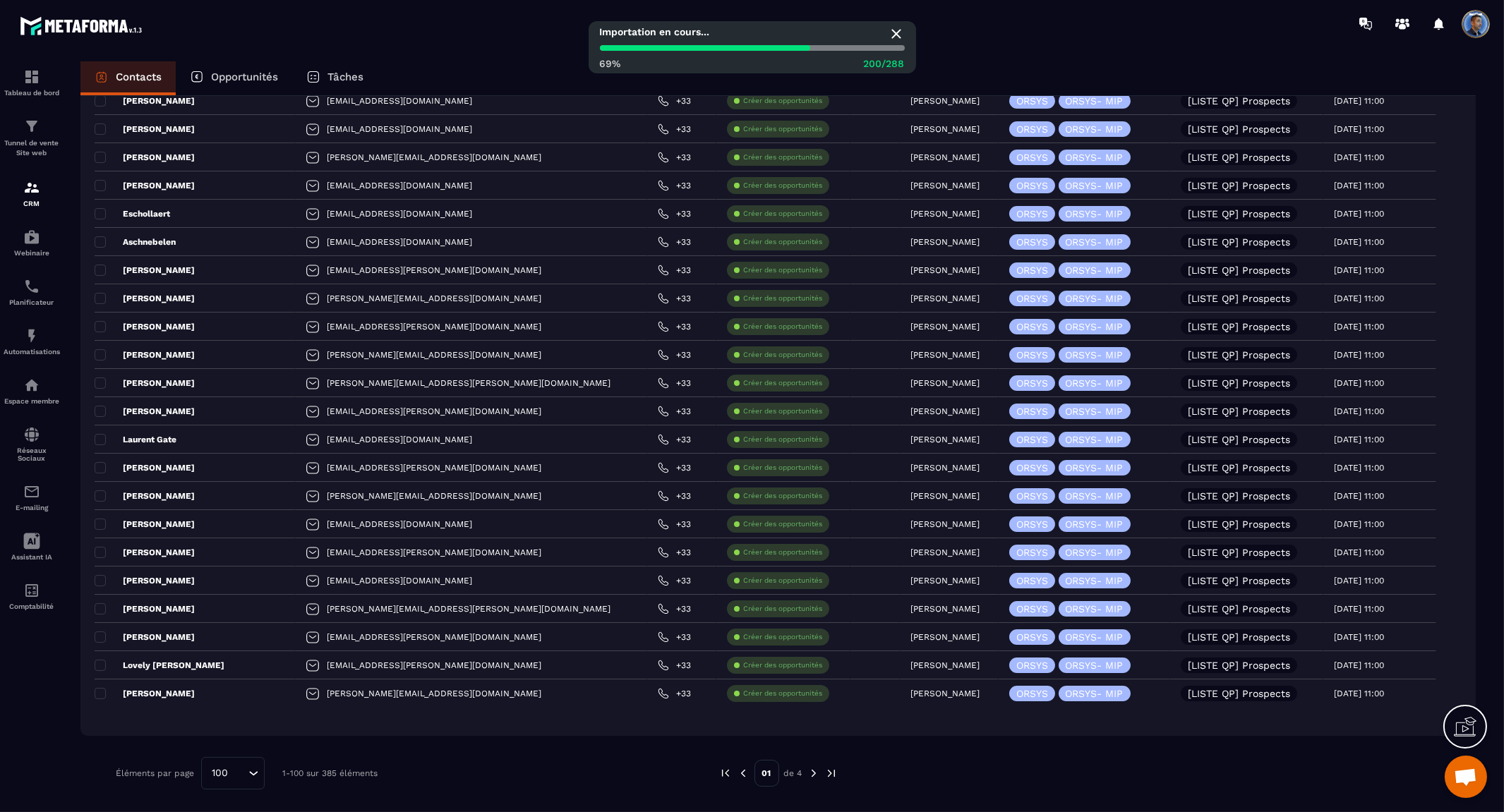
click at [252, 776] on icon "Search for option" at bounding box center [252, 772] width 14 height 14
click at [247, 745] on p "100" at bounding box center [233, 742] width 34 height 14
click at [582, 757] on div "Éléments par page 100 Loading... 1-100 sur 385 éléments" at bounding box center [406, 773] width 582 height 32
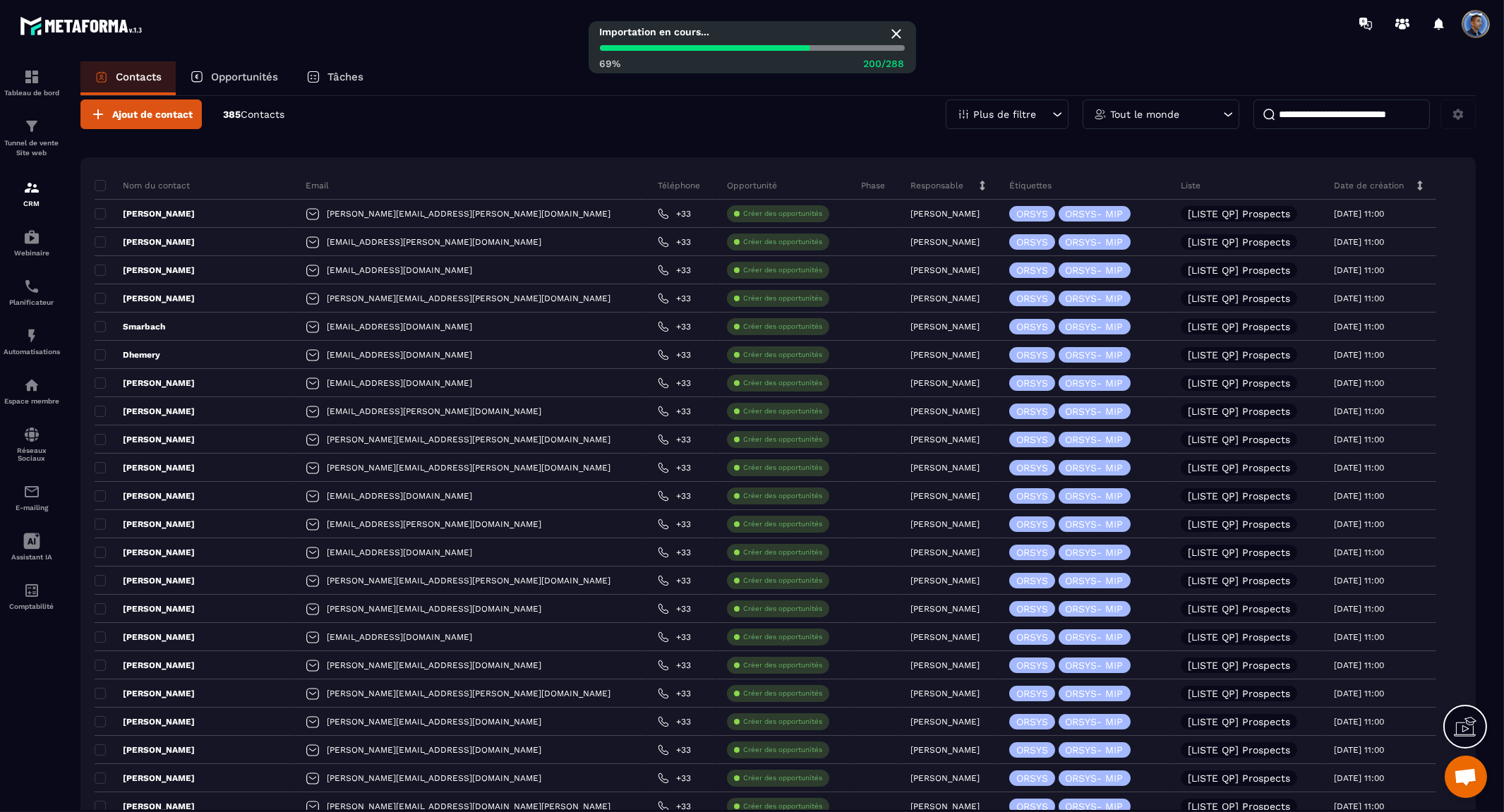
scroll to position [0, 0]
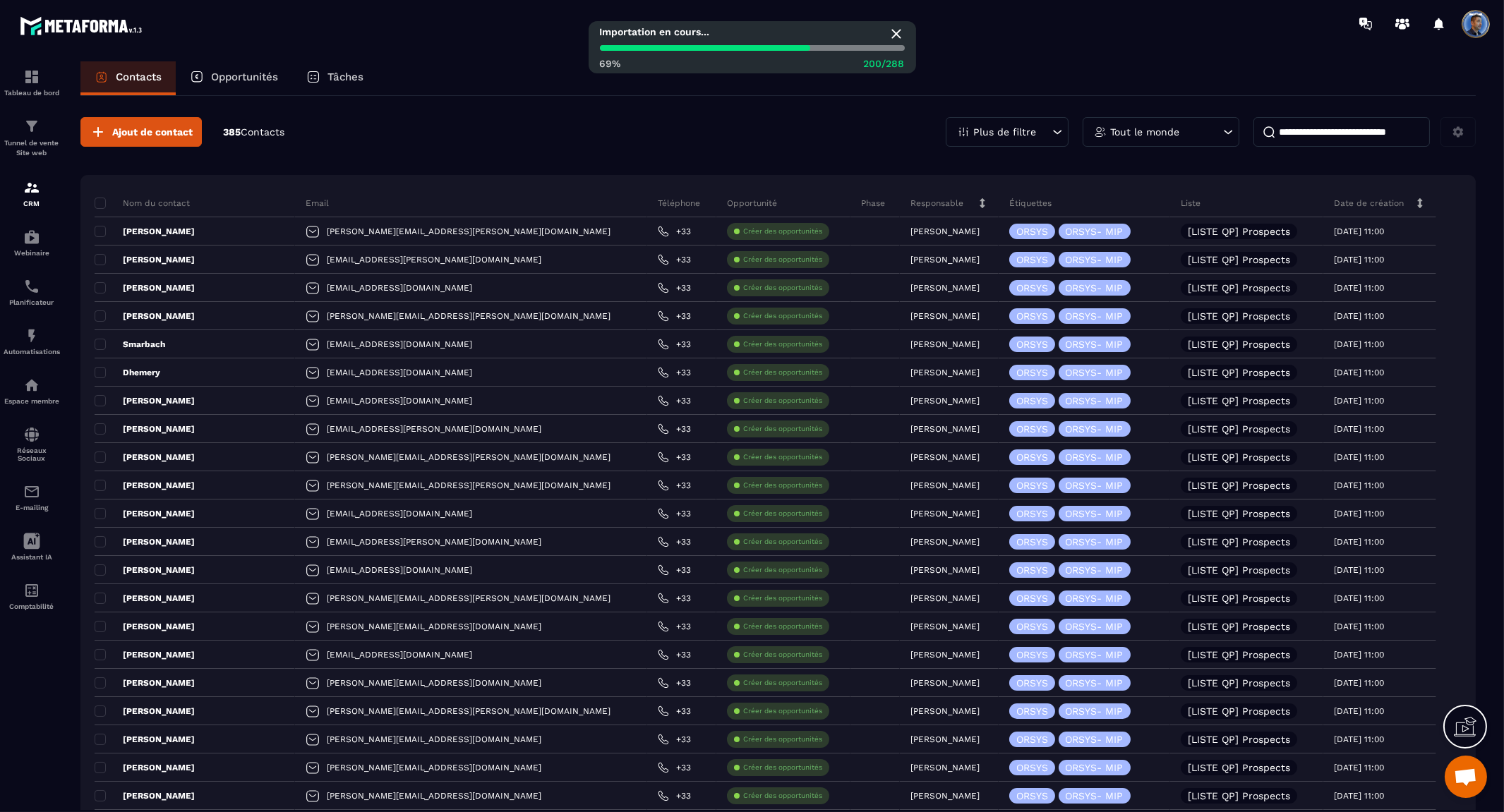
click at [1061, 132] on icon at bounding box center [1057, 132] width 14 height 14
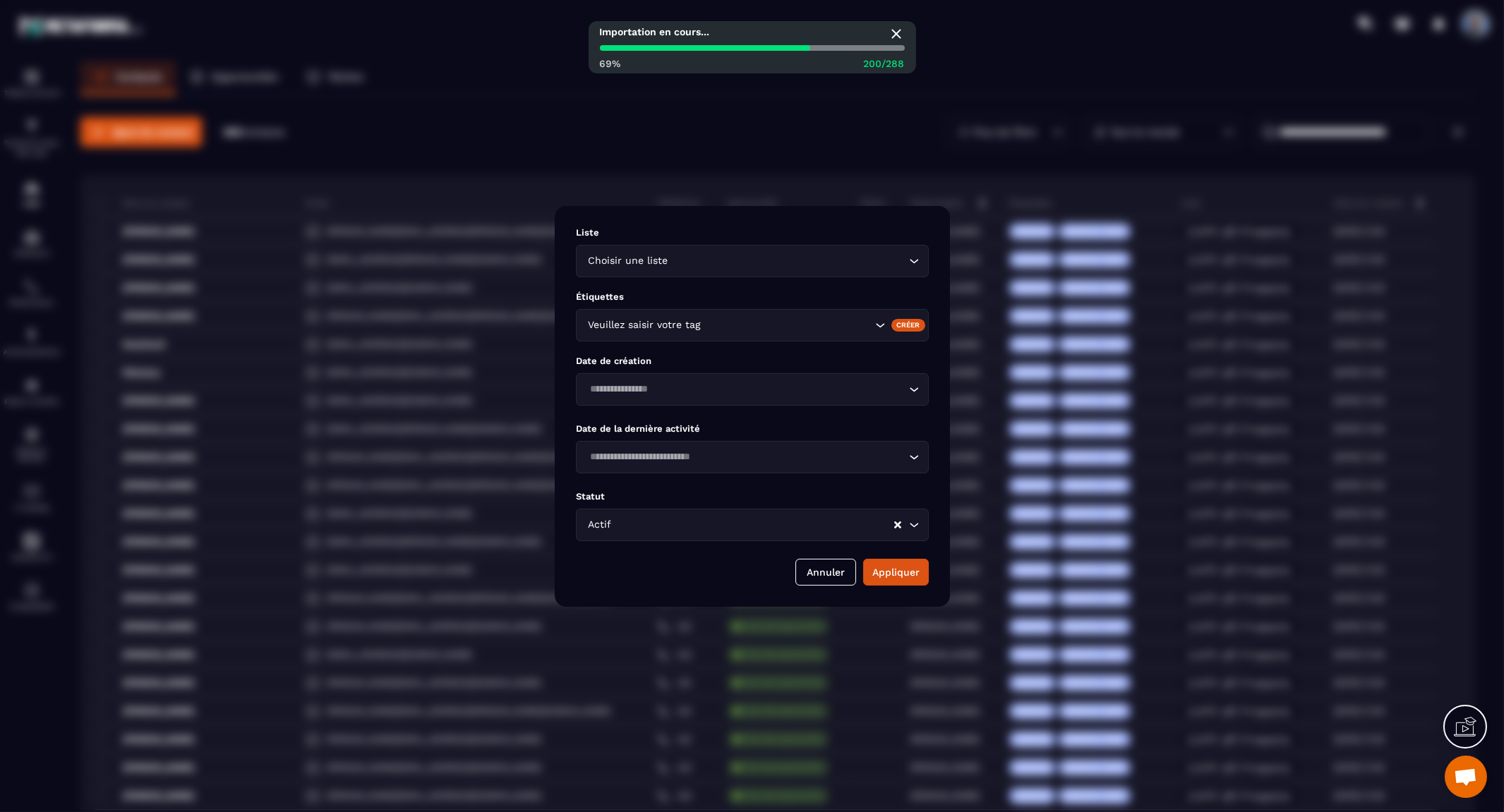
click at [730, 388] on input "Search for option" at bounding box center [745, 389] width 321 height 15
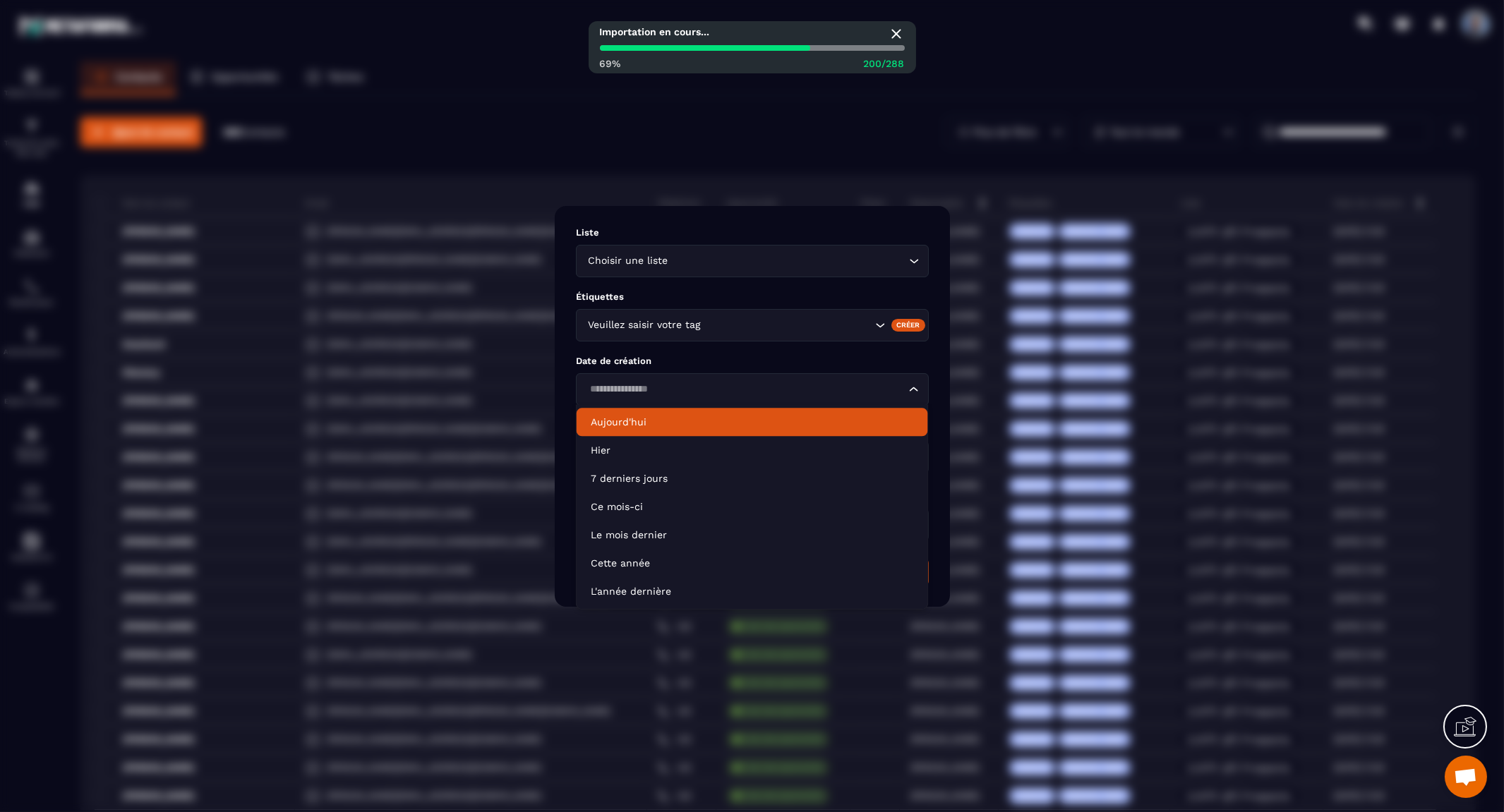
click at [707, 421] on p "Aujourd'hui" at bounding box center [752, 421] width 323 height 14
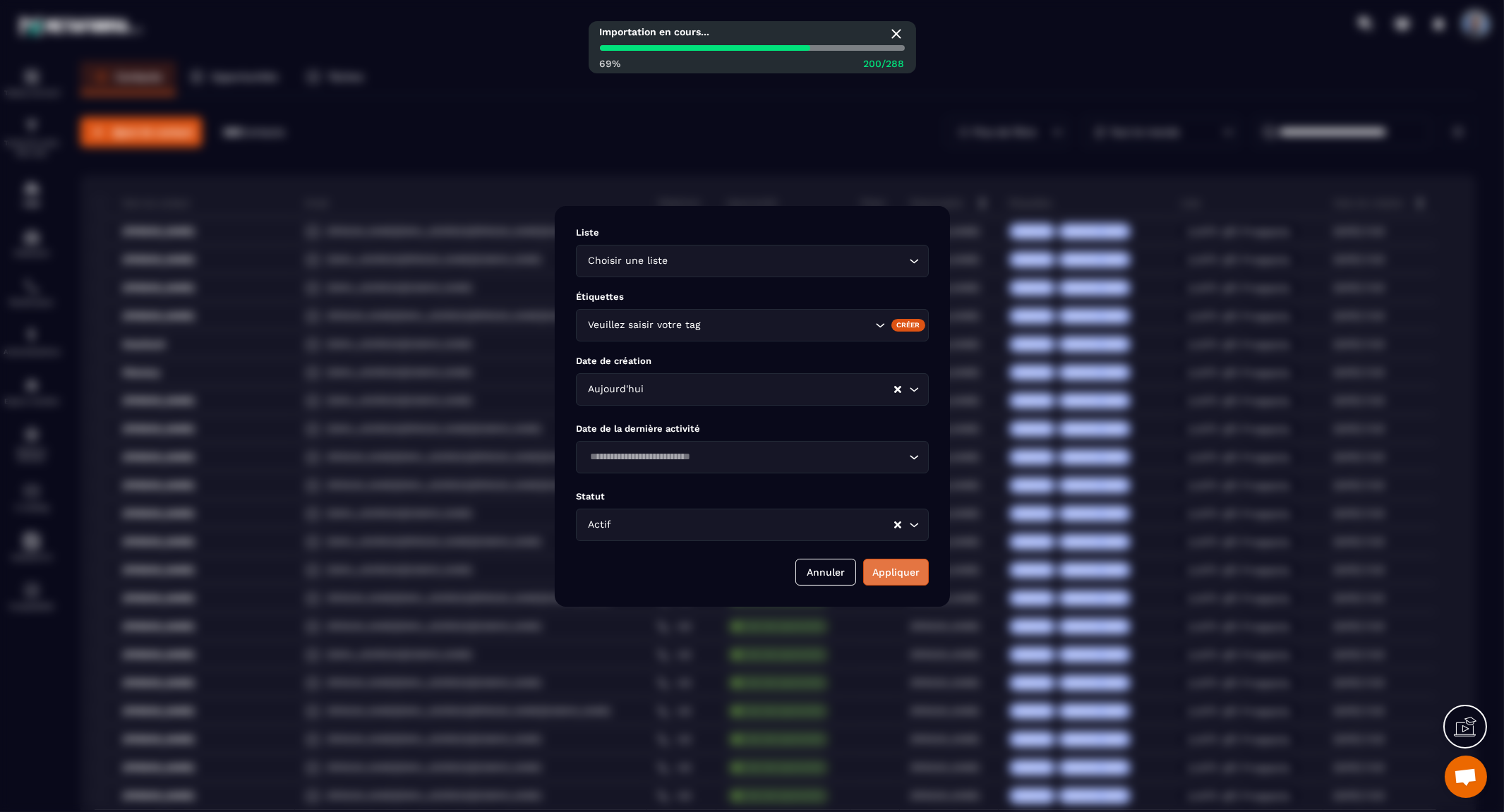
click at [904, 575] on button "Appliquer" at bounding box center [896, 572] width 66 height 27
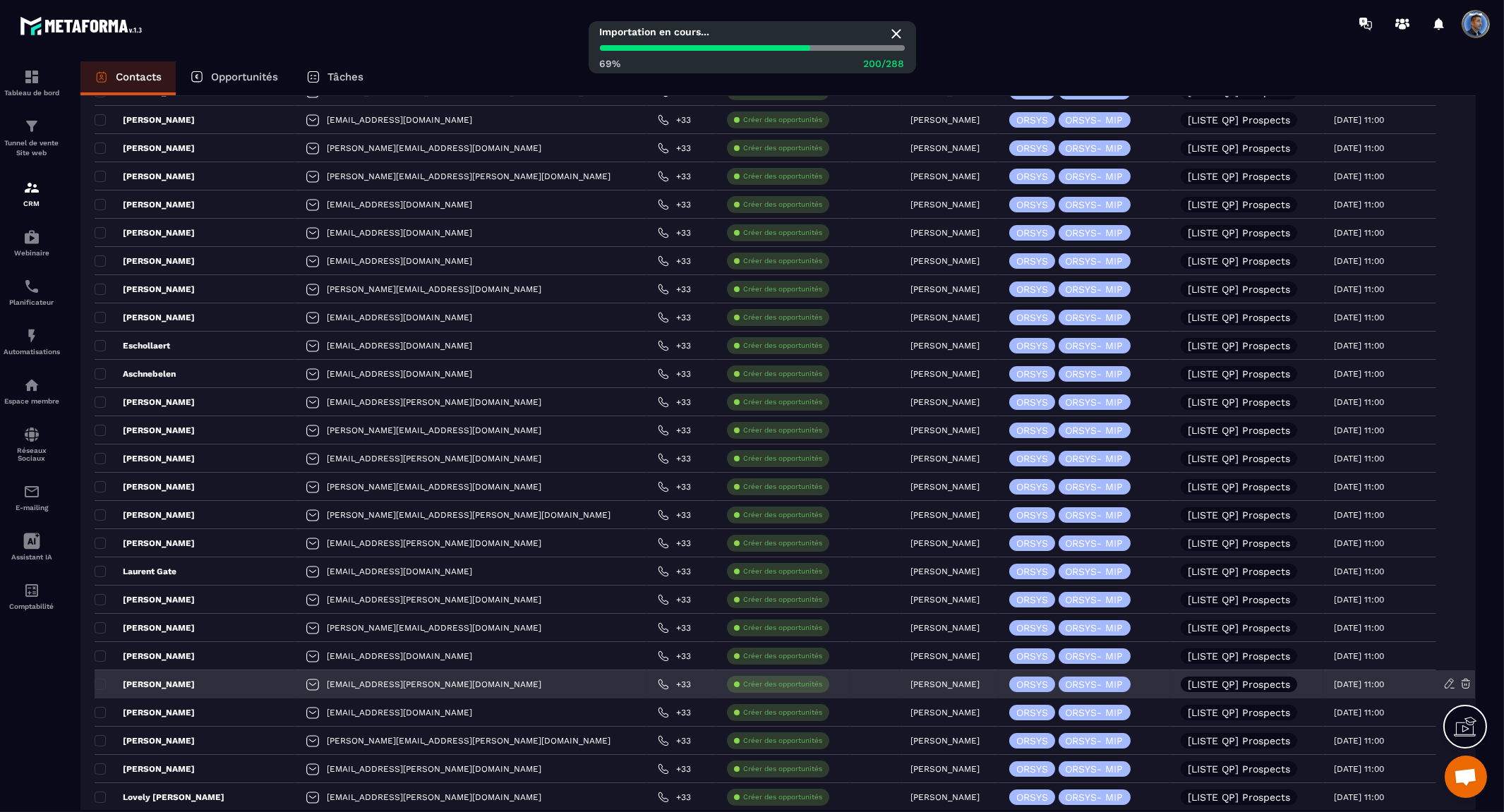
scroll to position [2359, 0]
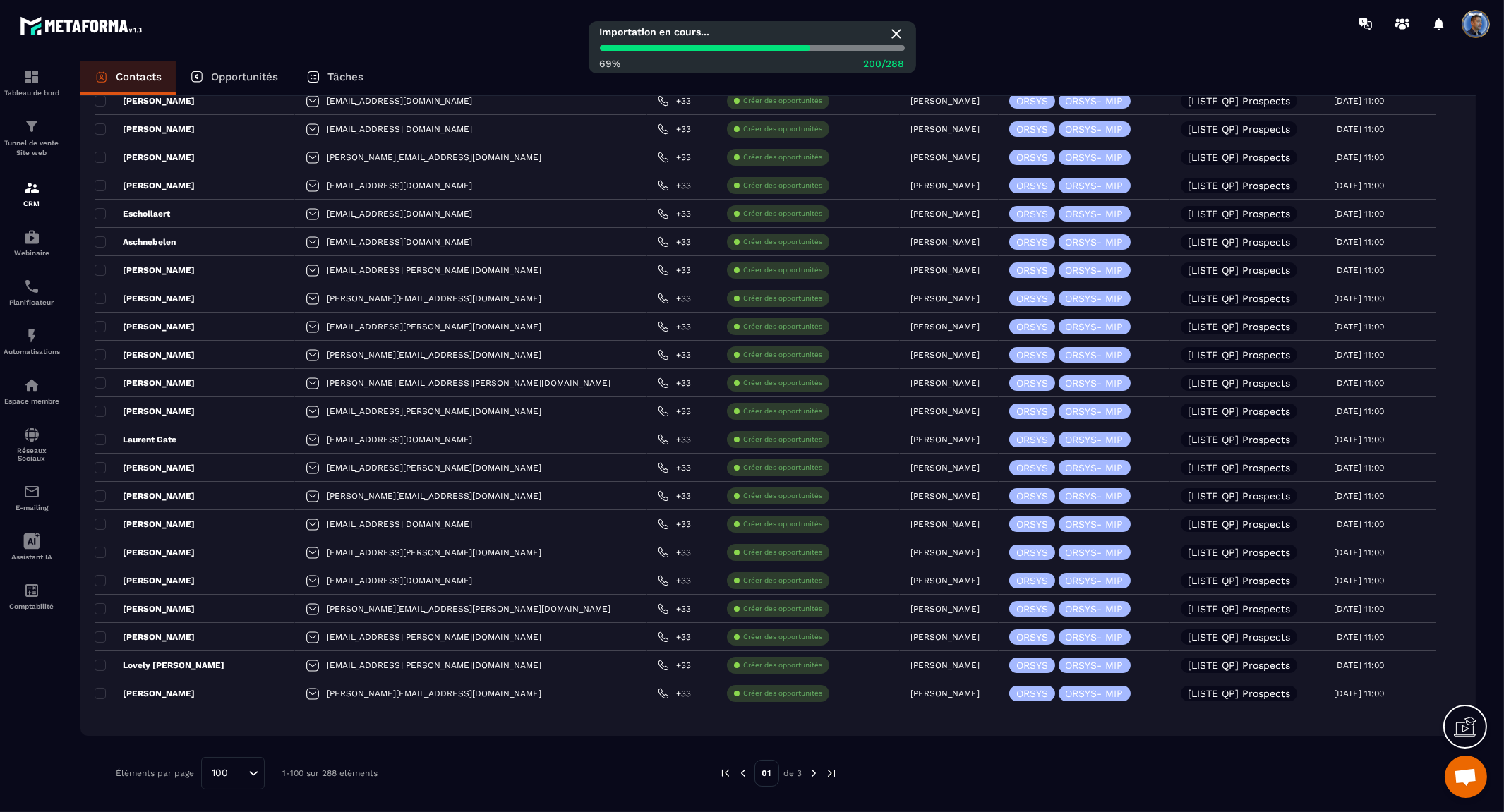
click at [810, 771] on img at bounding box center [813, 772] width 12 height 12
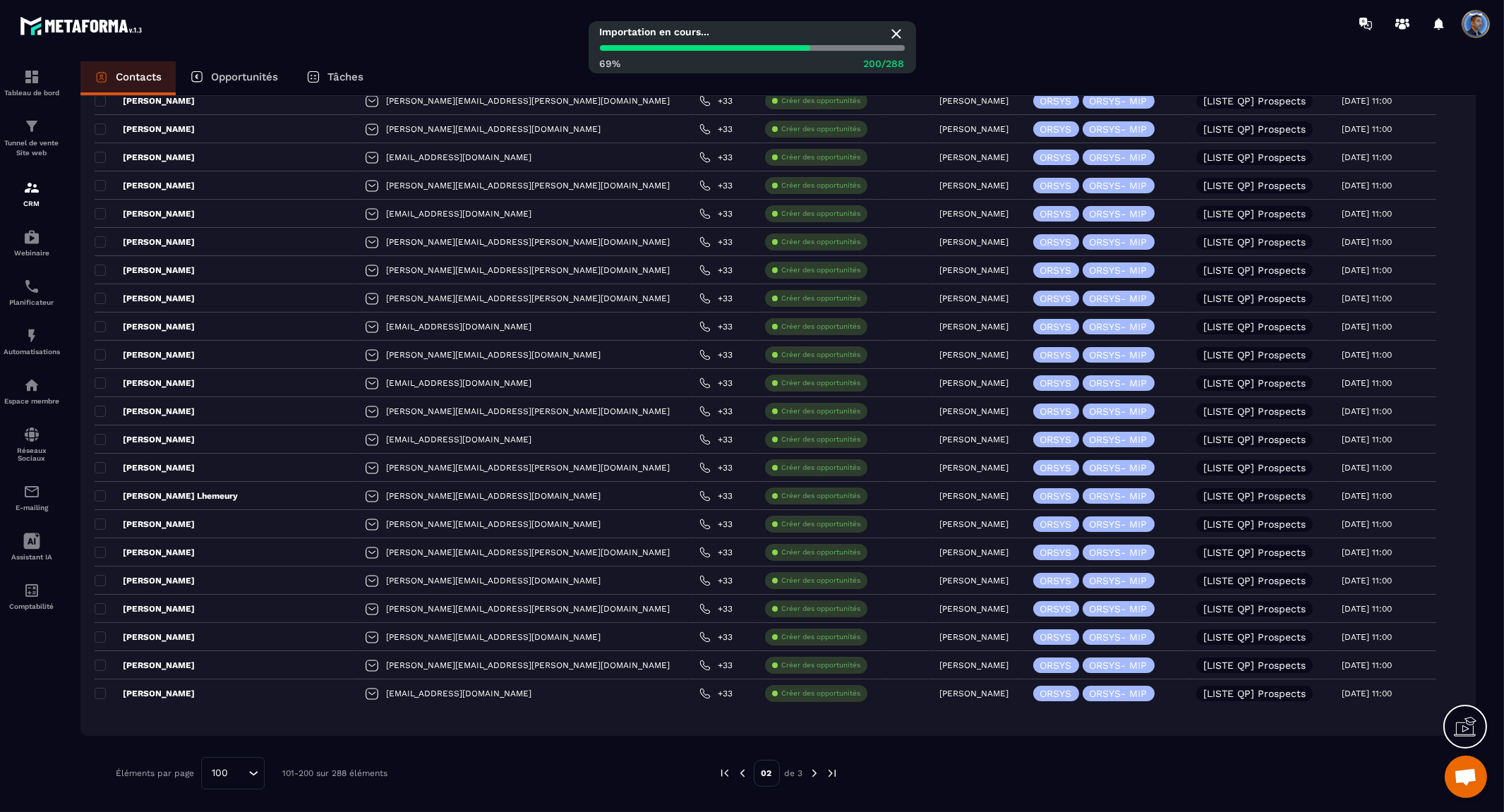
click at [812, 772] on img at bounding box center [814, 772] width 12 height 12
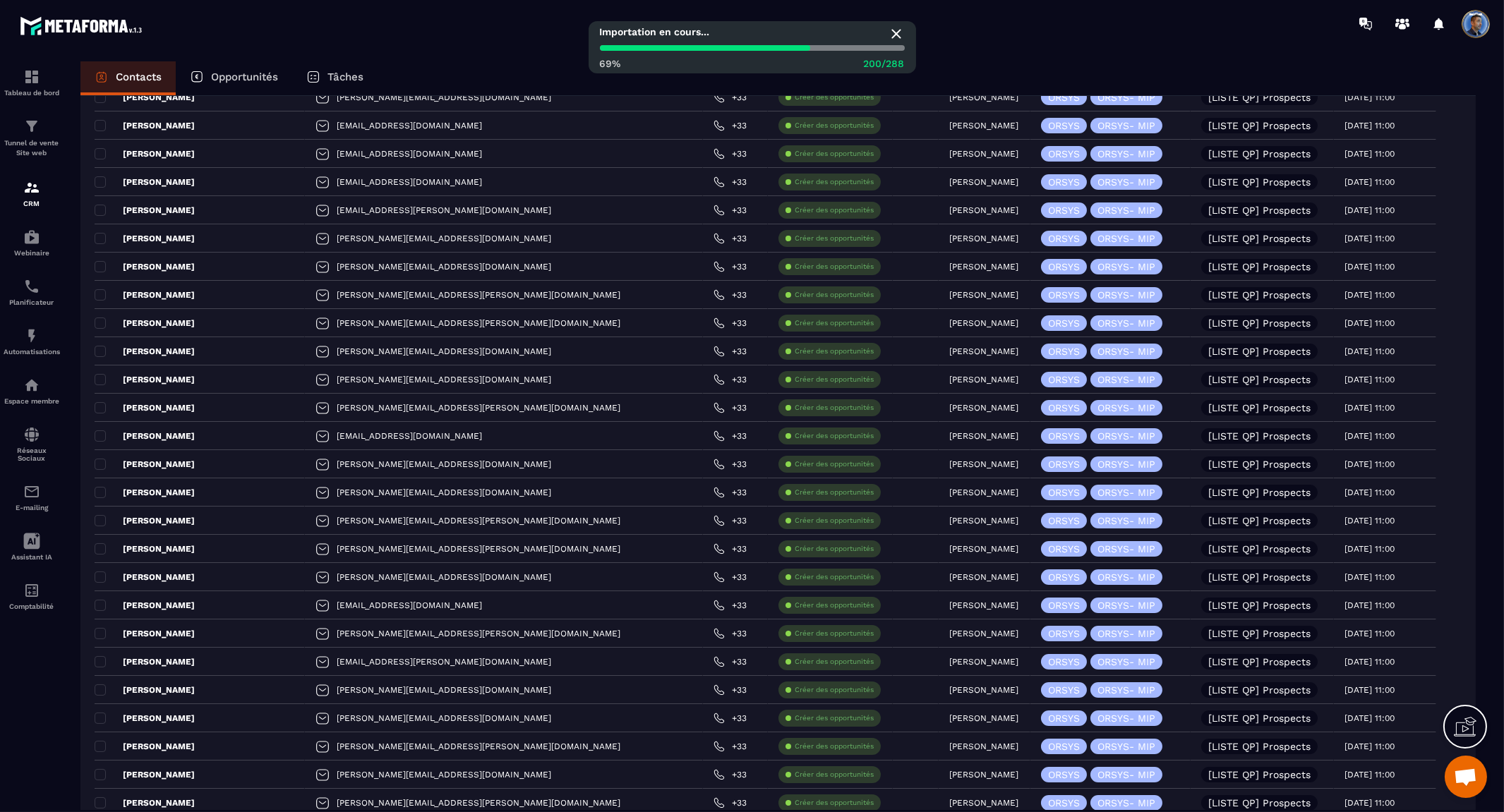
scroll to position [0, 0]
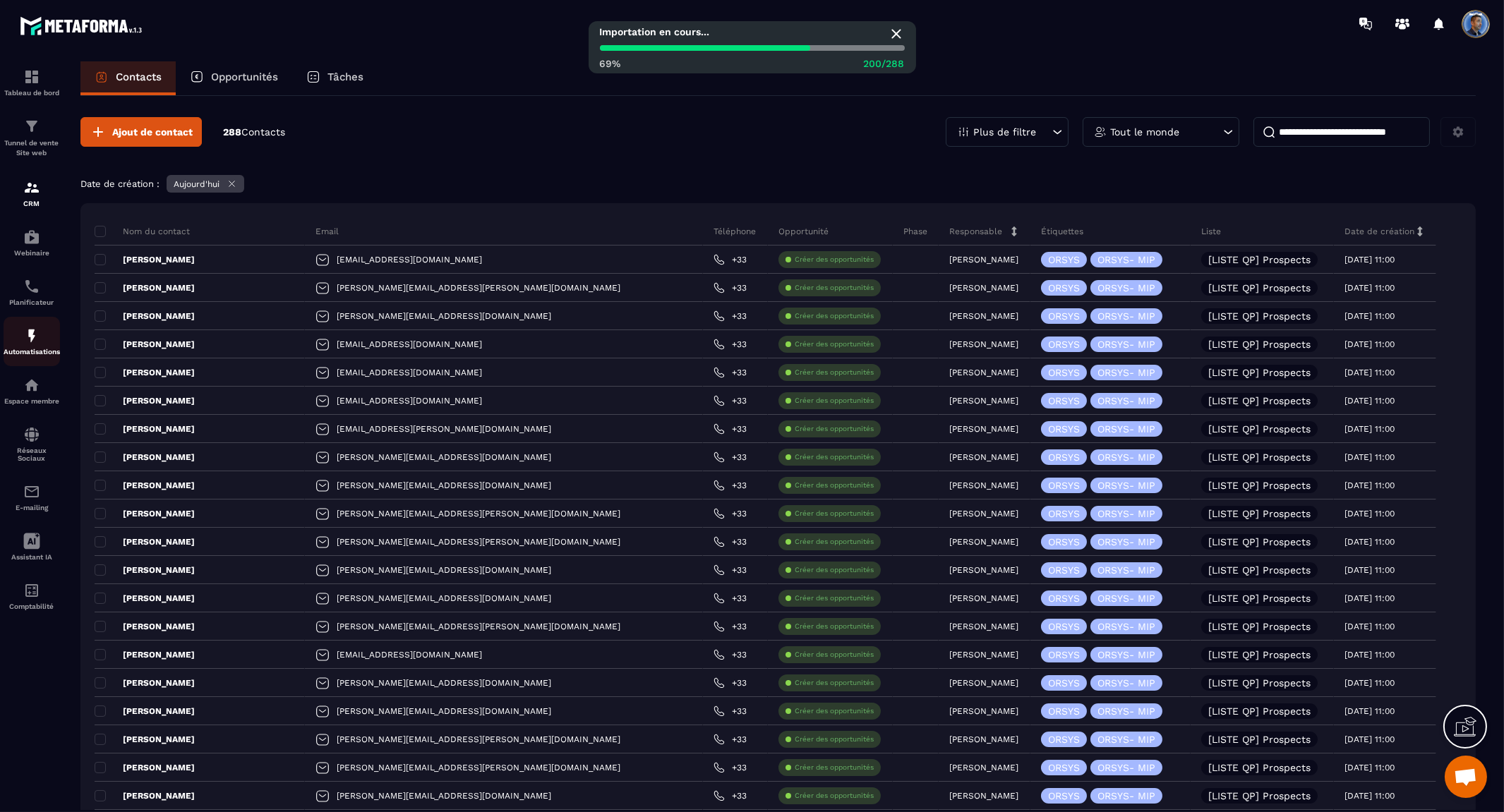
click at [29, 331] on img at bounding box center [31, 335] width 17 height 17
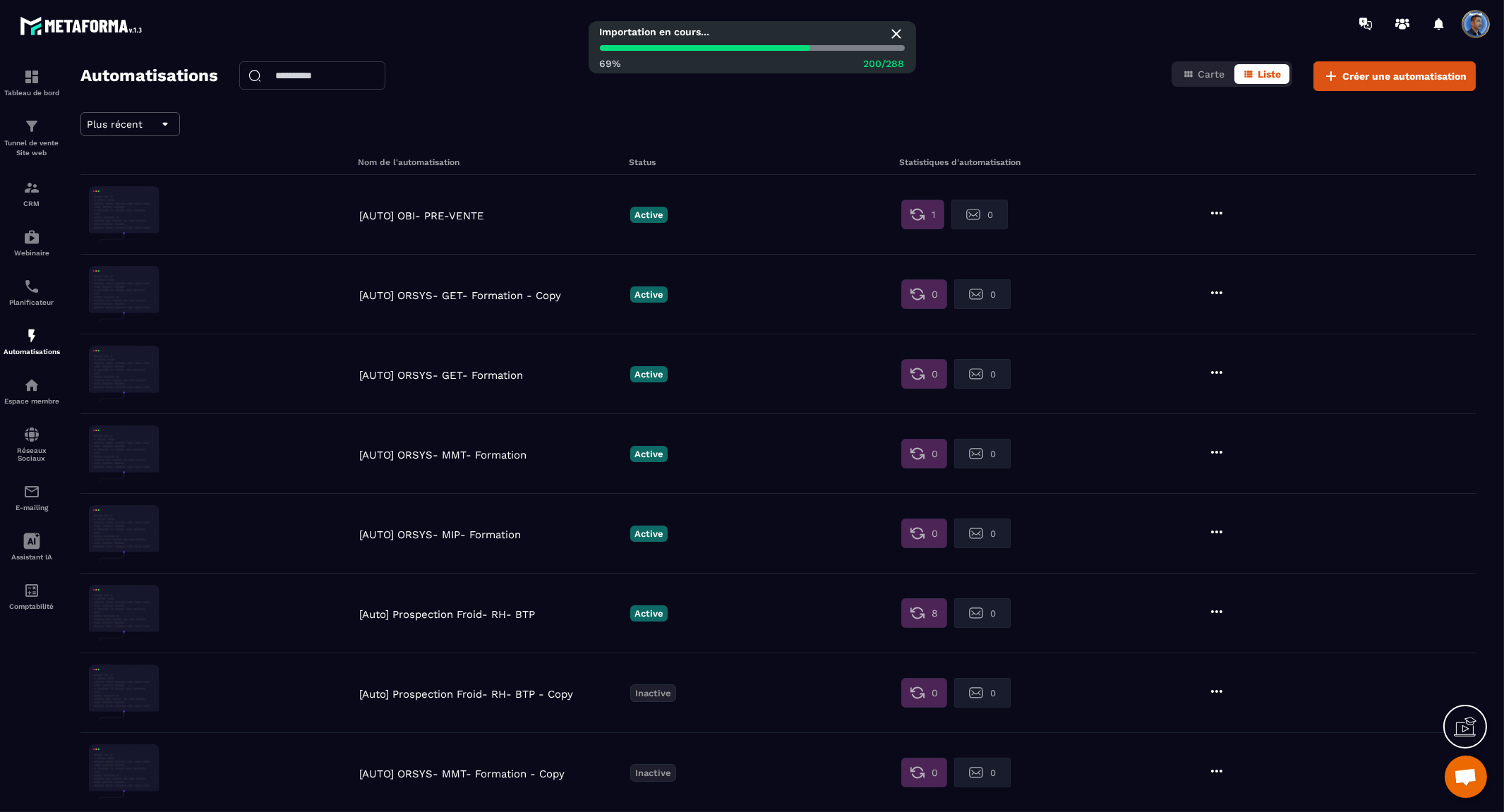
click at [1219, 289] on icon at bounding box center [1216, 293] width 17 height 17
click at [515, 290] on p "[AUTO] ORSYS- GET- Formation - Copy" at bounding box center [491, 295] width 264 height 12
click at [1230, 292] on div at bounding box center [1340, 294] width 264 height 20
click at [1254, 375] on button "Supprimer" at bounding box center [1254, 377] width 89 height 26
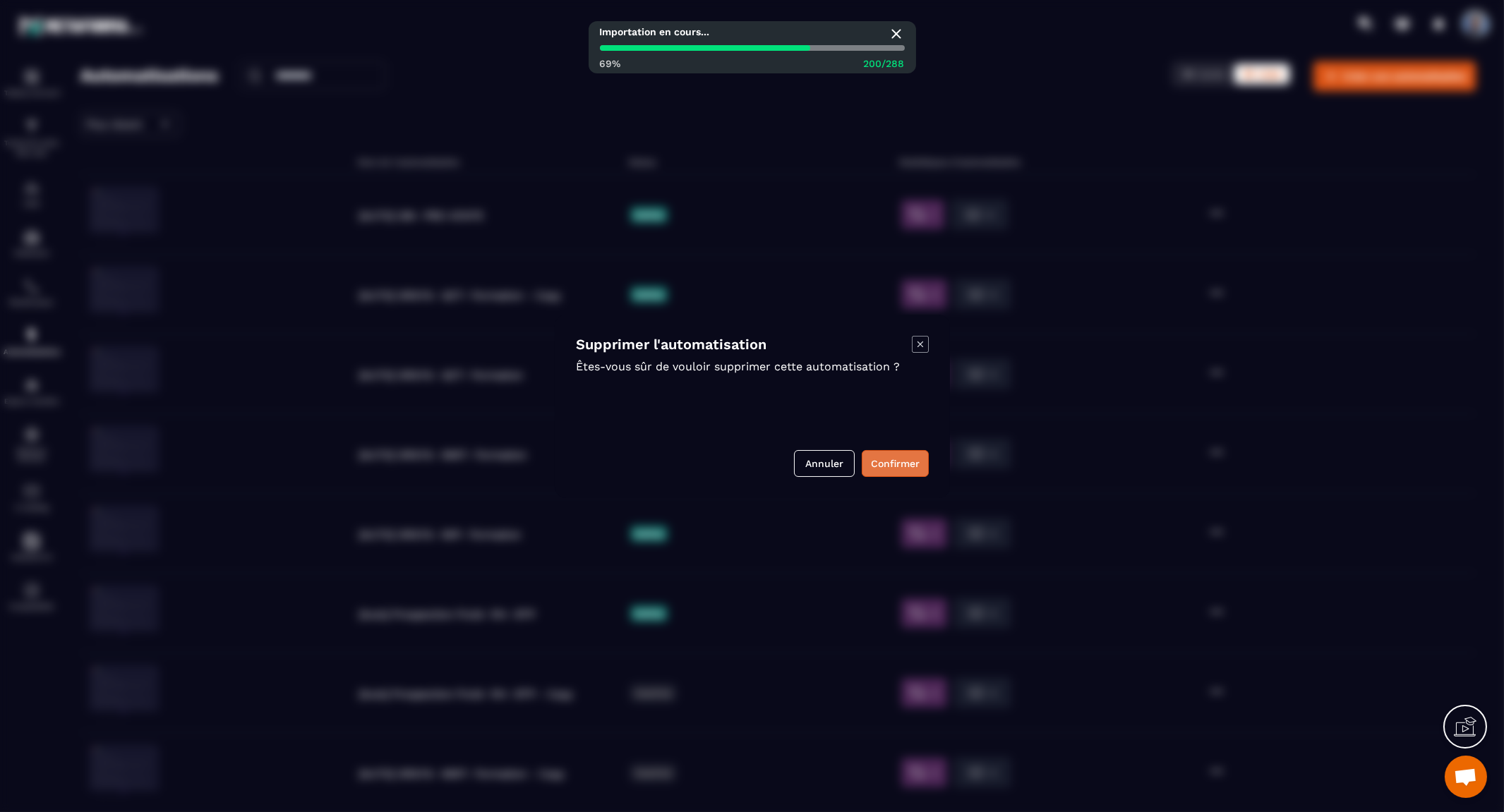
click at [908, 466] on button "Confirmer" at bounding box center [895, 463] width 67 height 27
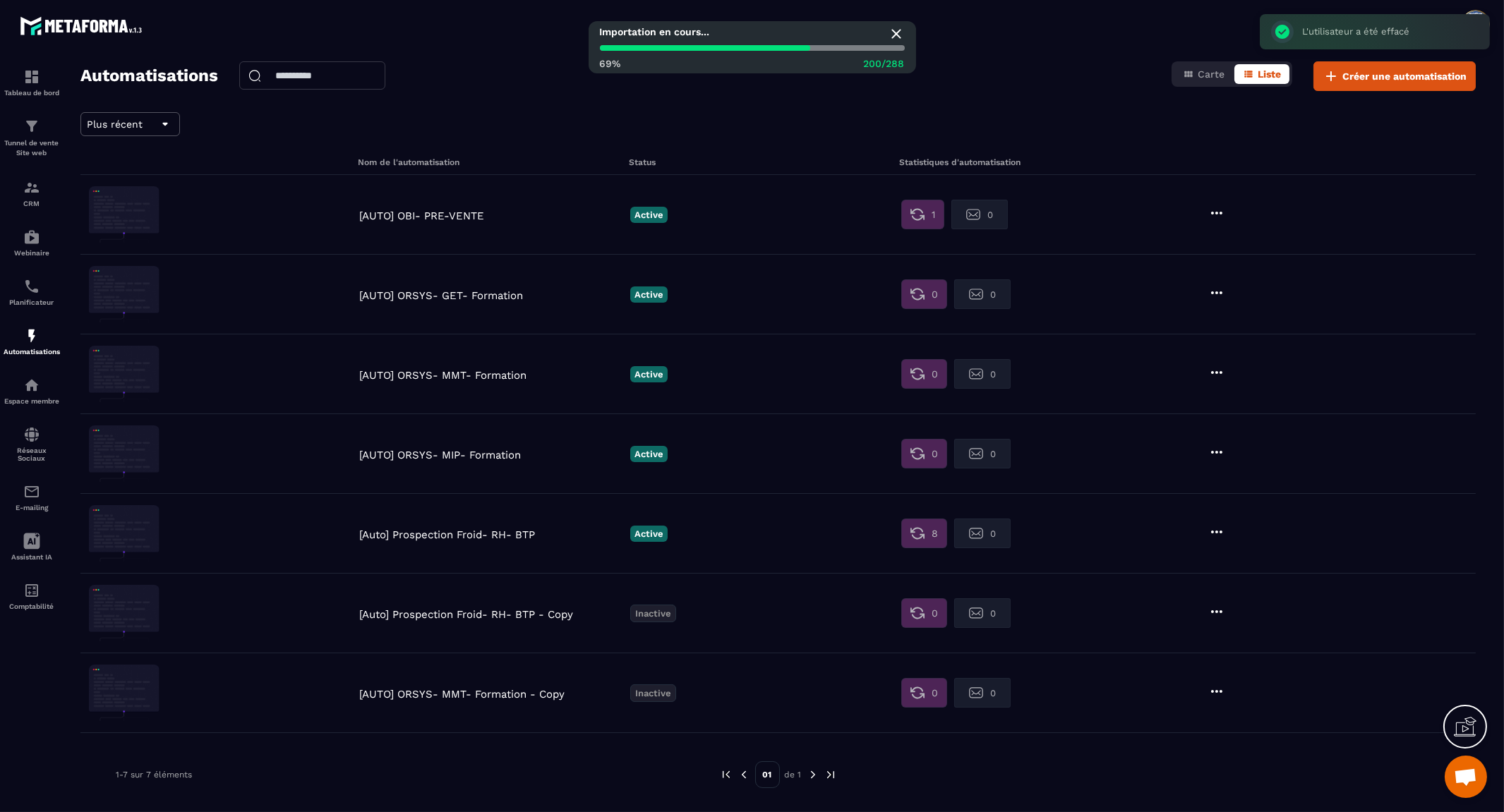
scroll to position [18, 0]
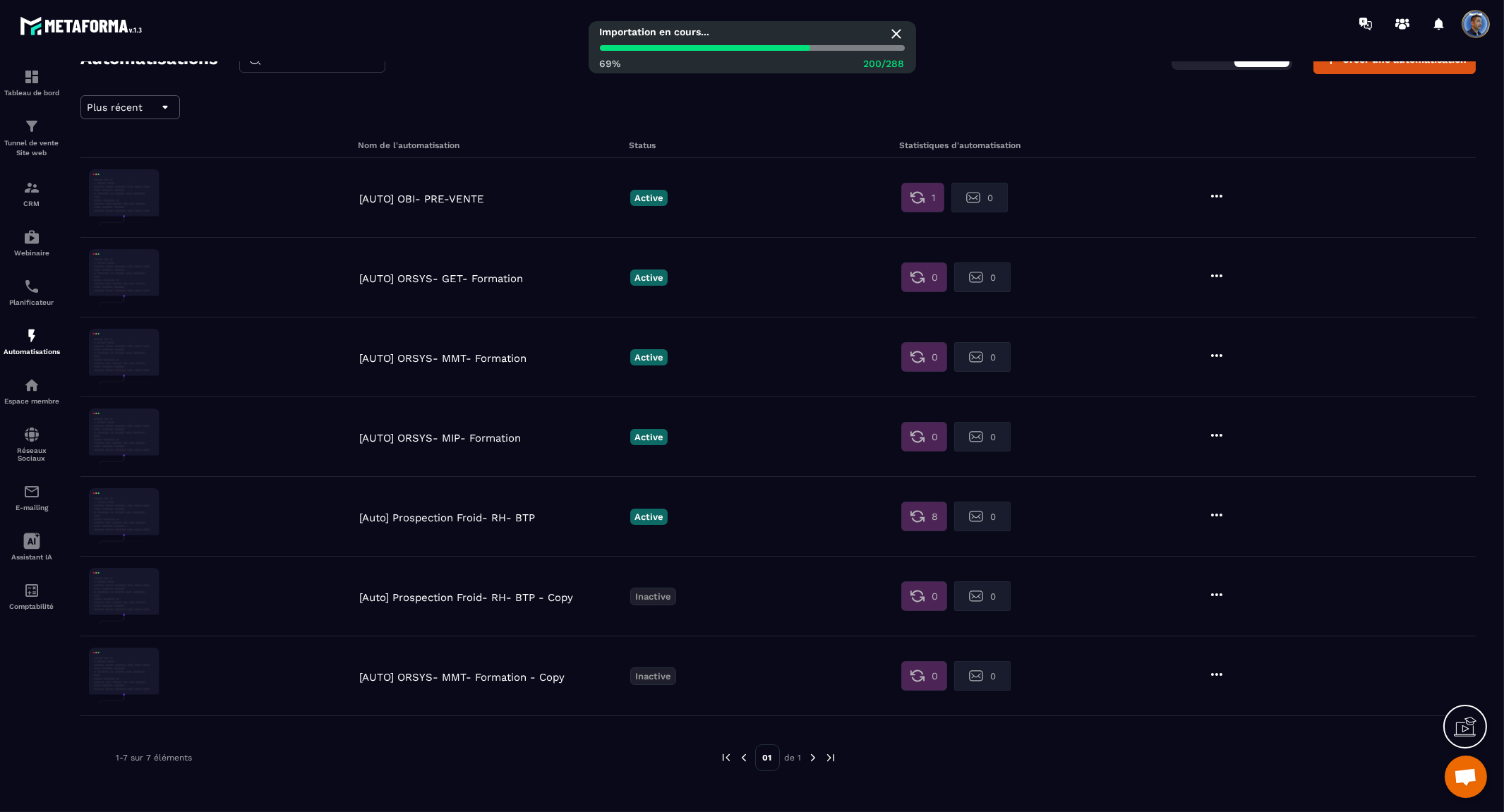
click at [1212, 674] on icon at bounding box center [1216, 674] width 11 height 3
click at [1233, 758] on button "Supprimer" at bounding box center [1254, 759] width 89 height 26
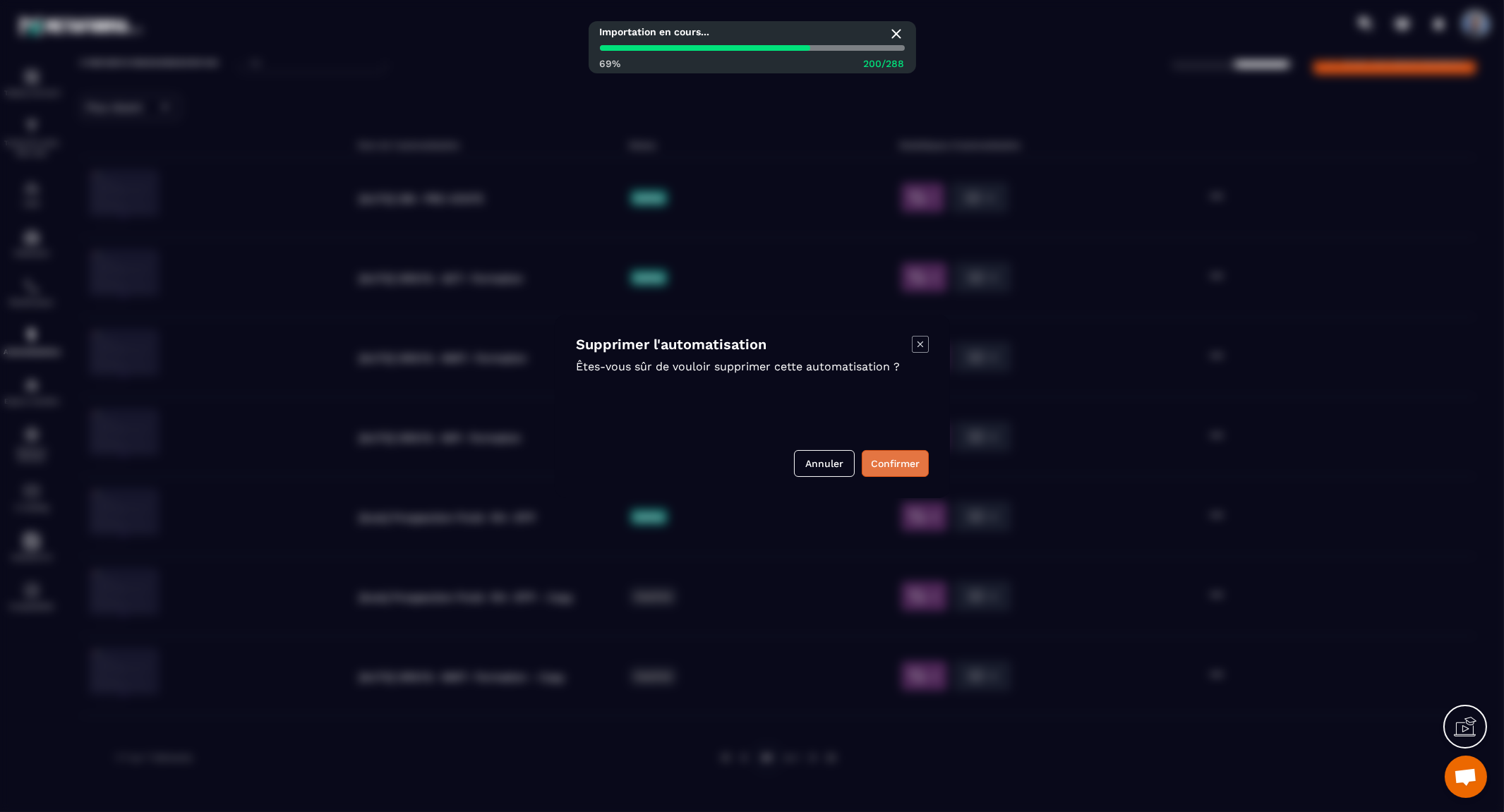
click at [877, 459] on button "Confirmer" at bounding box center [895, 463] width 67 height 27
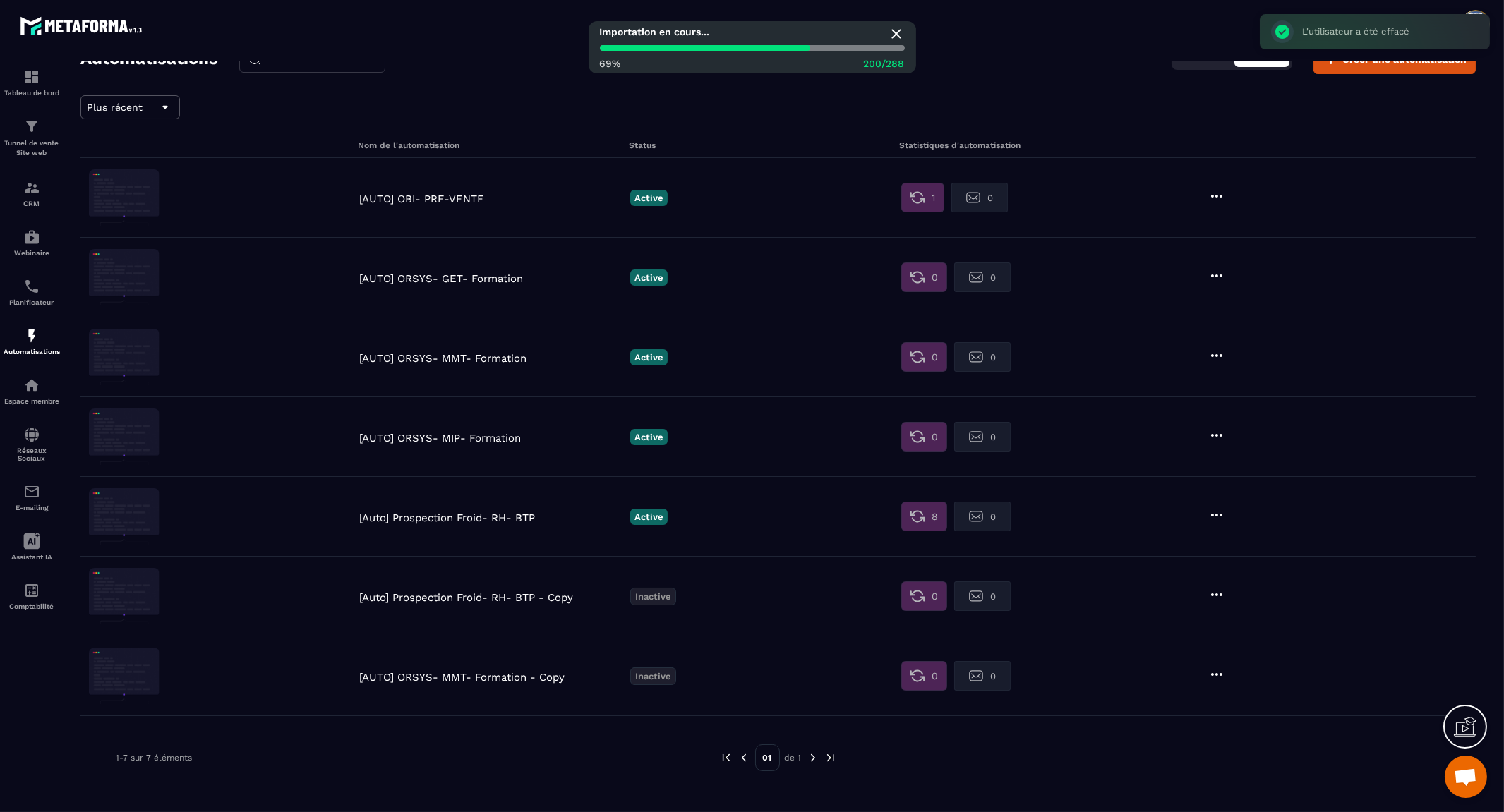
scroll to position [0, 0]
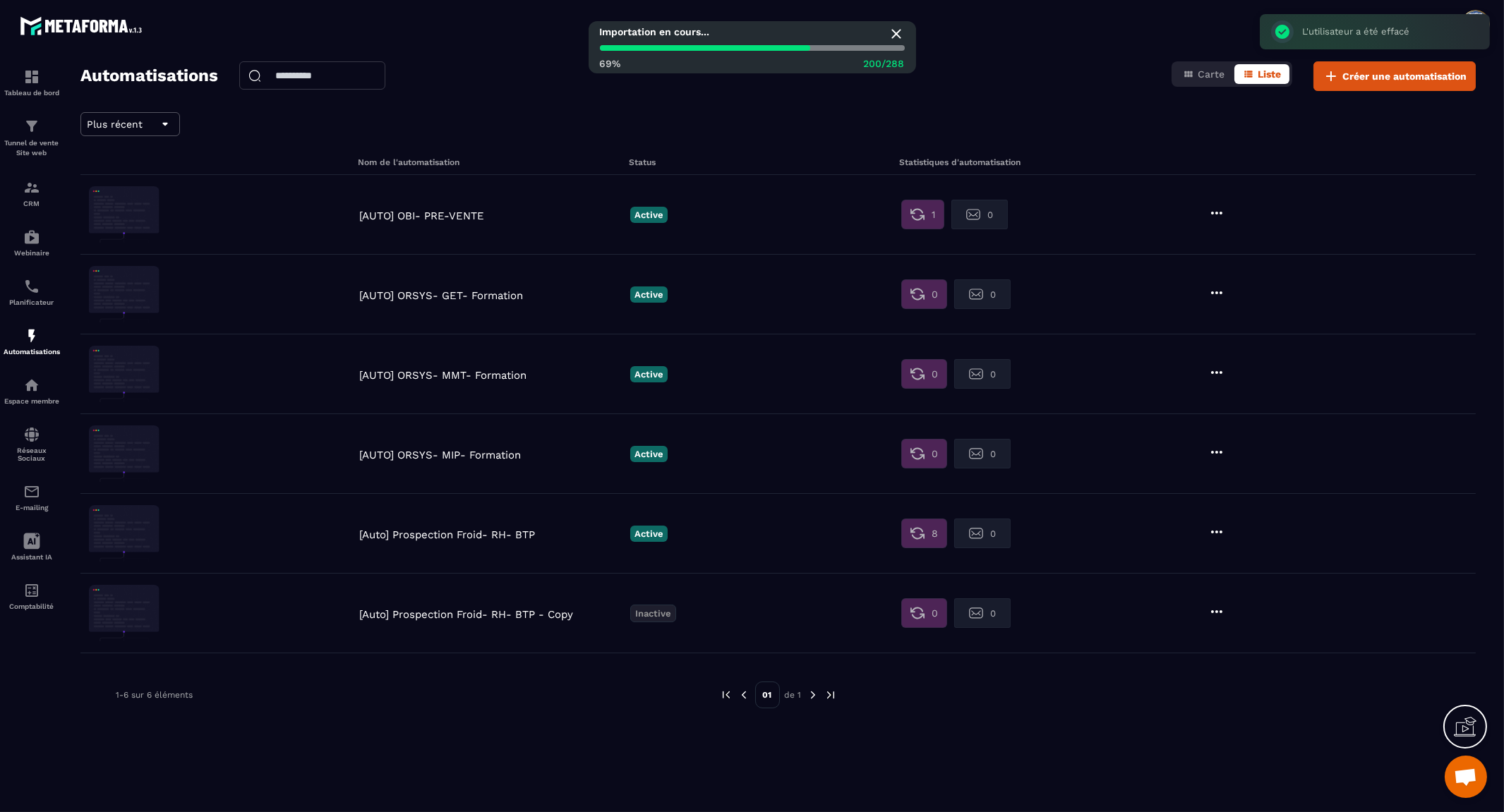
click at [1209, 612] on icon at bounding box center [1216, 611] width 17 height 17
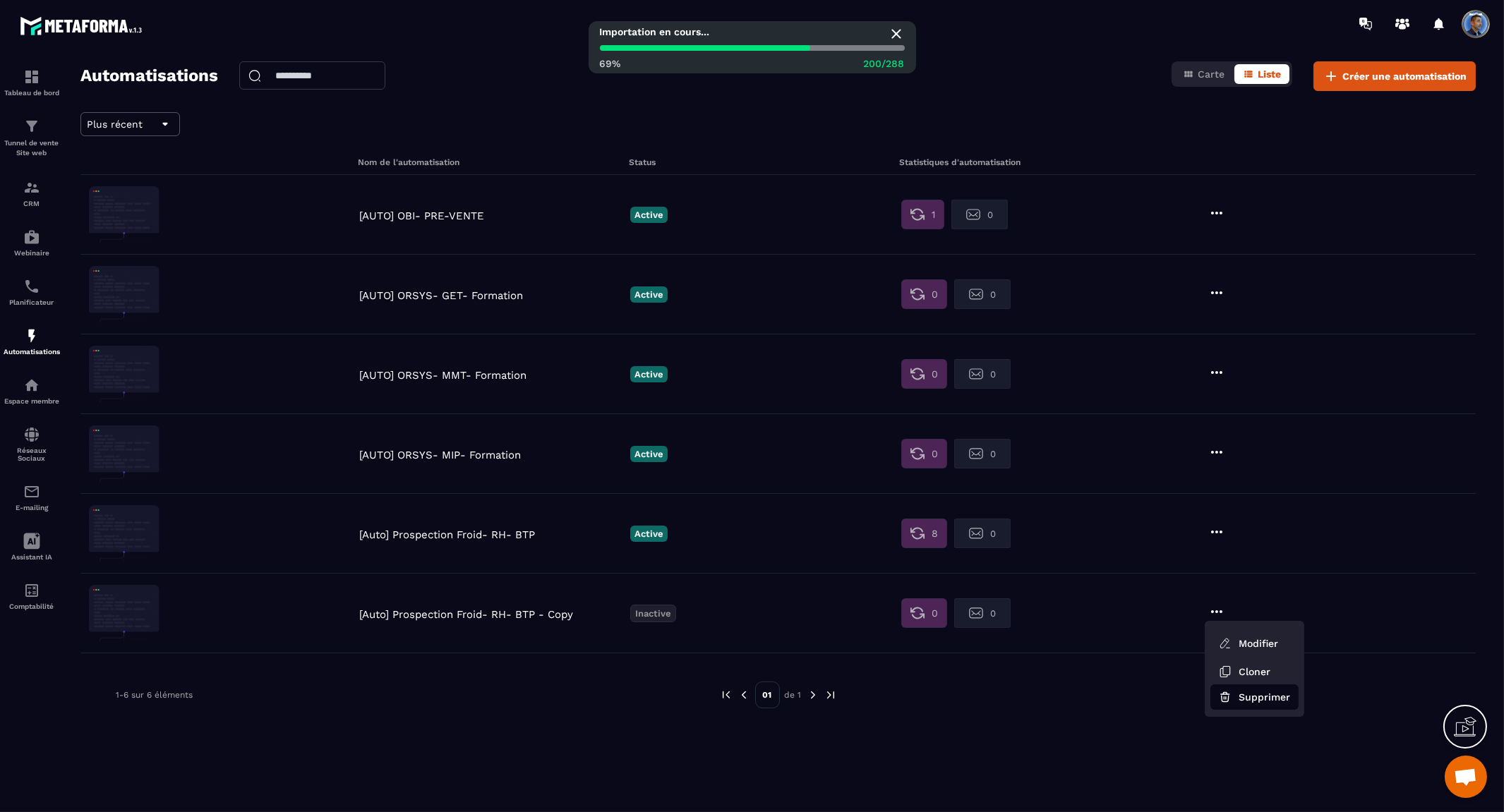
click at [1265, 700] on button "Supprimer" at bounding box center [1254, 696] width 89 height 26
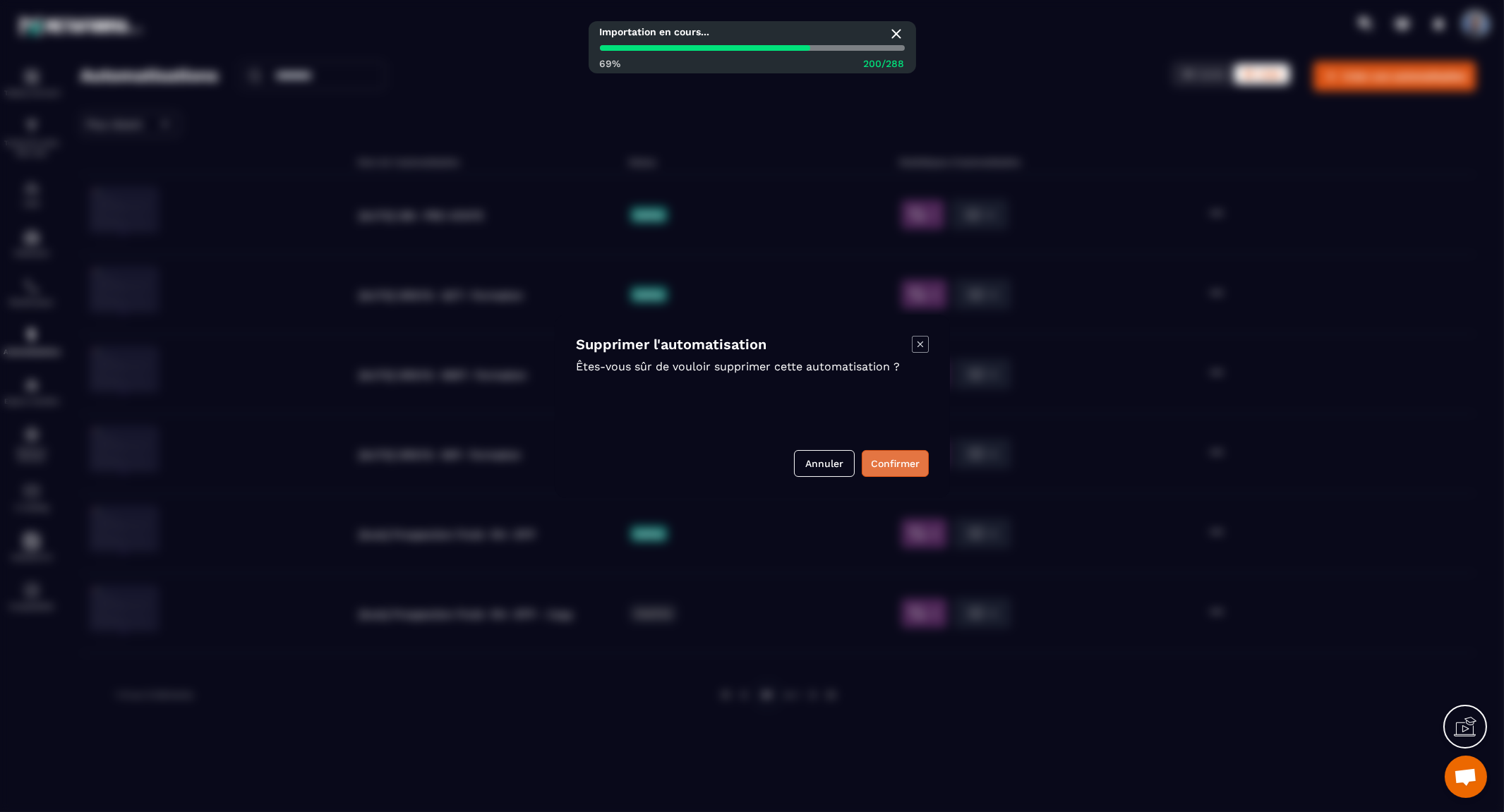
click at [882, 465] on button "Confirmer" at bounding box center [895, 463] width 67 height 27
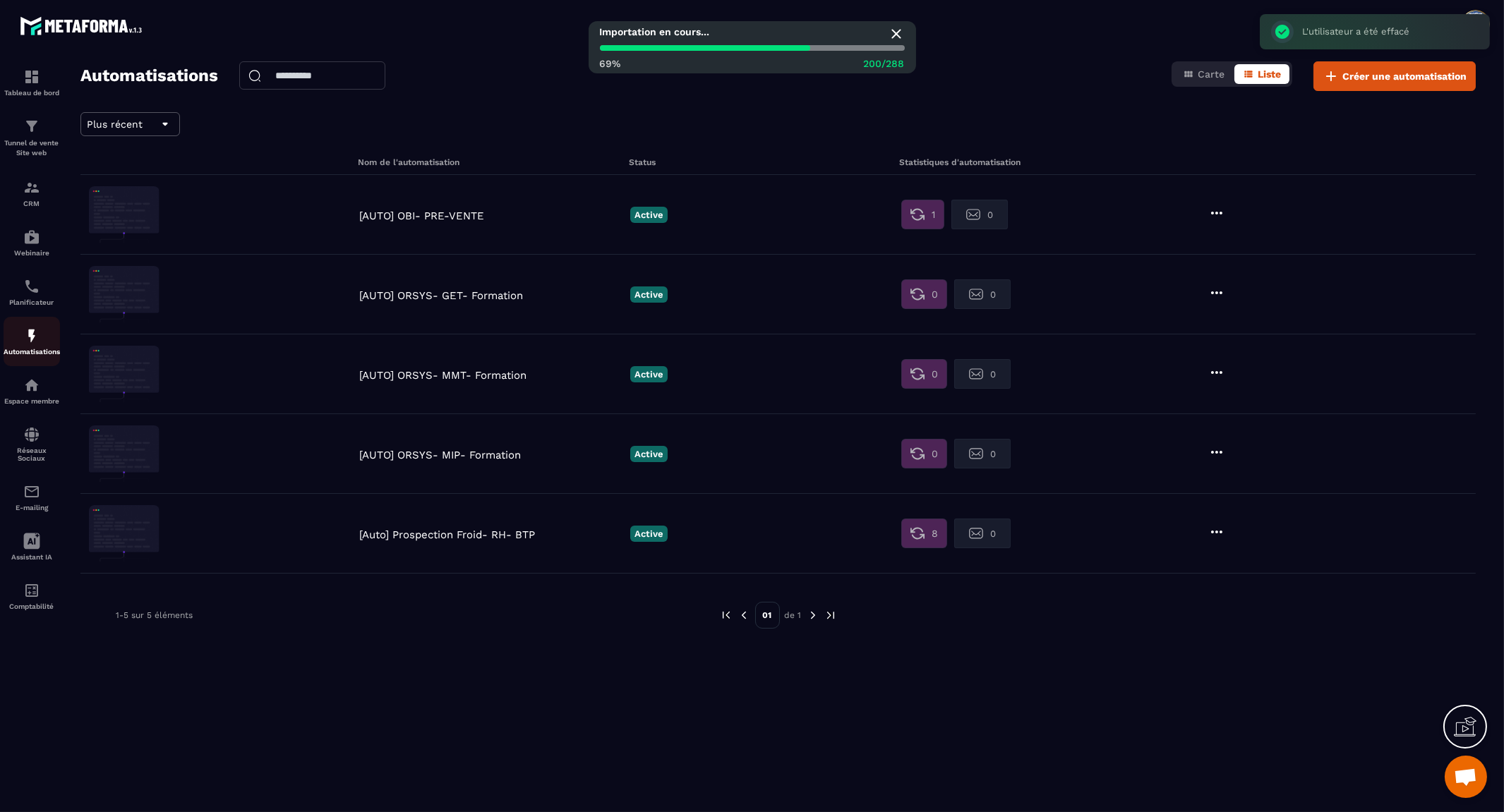
click at [19, 328] on div "Automatisations" at bounding box center [31, 341] width 56 height 29
click at [1385, 72] on span "Créer une automatisation" at bounding box center [1404, 75] width 124 height 14
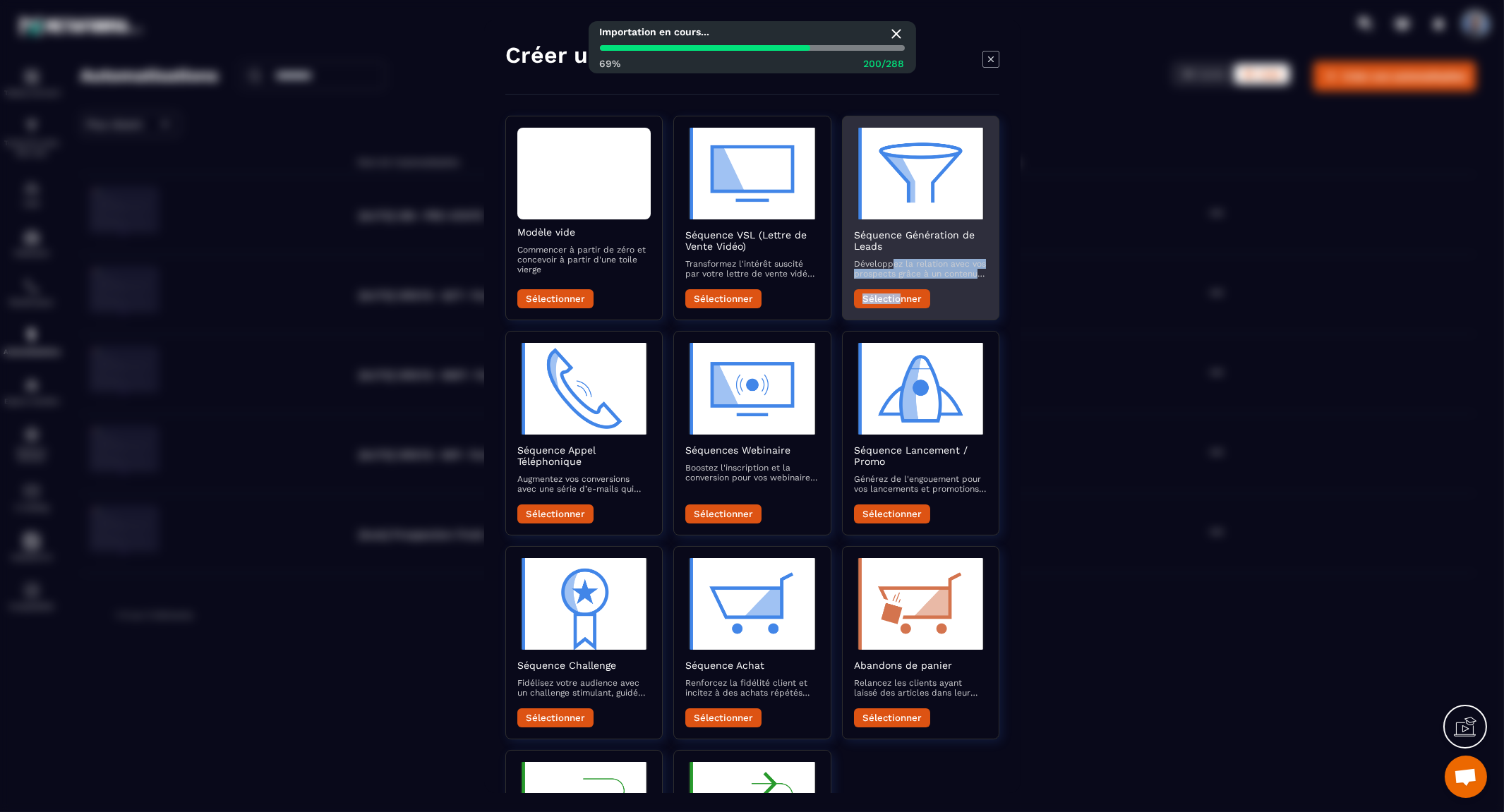
drag, startPoint x: 894, startPoint y: 260, endPoint x: 897, endPoint y: 293, distance: 33.1
click at [897, 293] on div "Séquence Génération de Leads Développez la relation avec vos prospects grâce à …" at bounding box center [920, 268] width 133 height 79
click at [891, 300] on button "Sélectionner" at bounding box center [891, 298] width 76 height 19
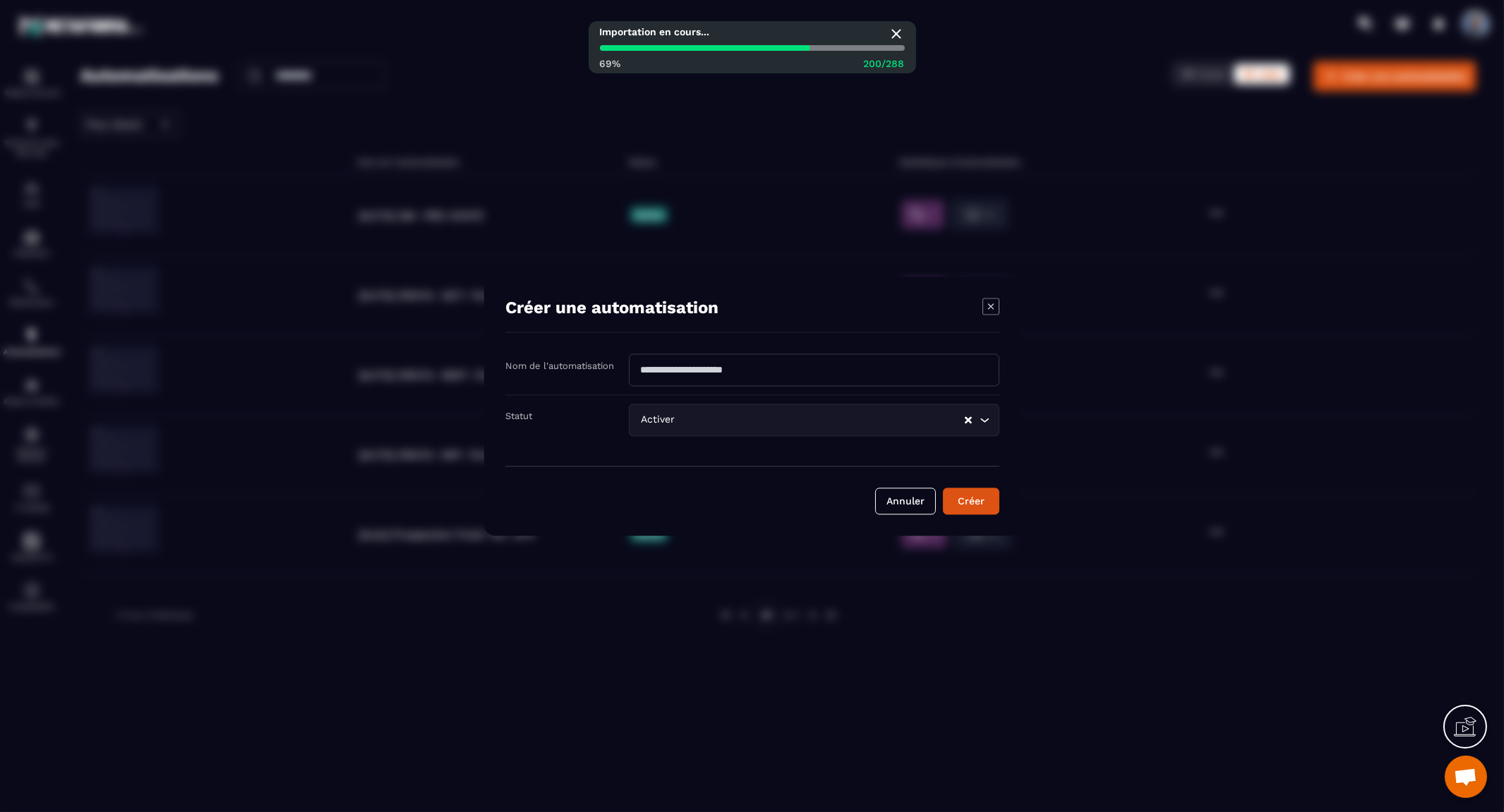
click at [835, 364] on input "Modal window" at bounding box center [814, 369] width 370 height 32
type input "**********"
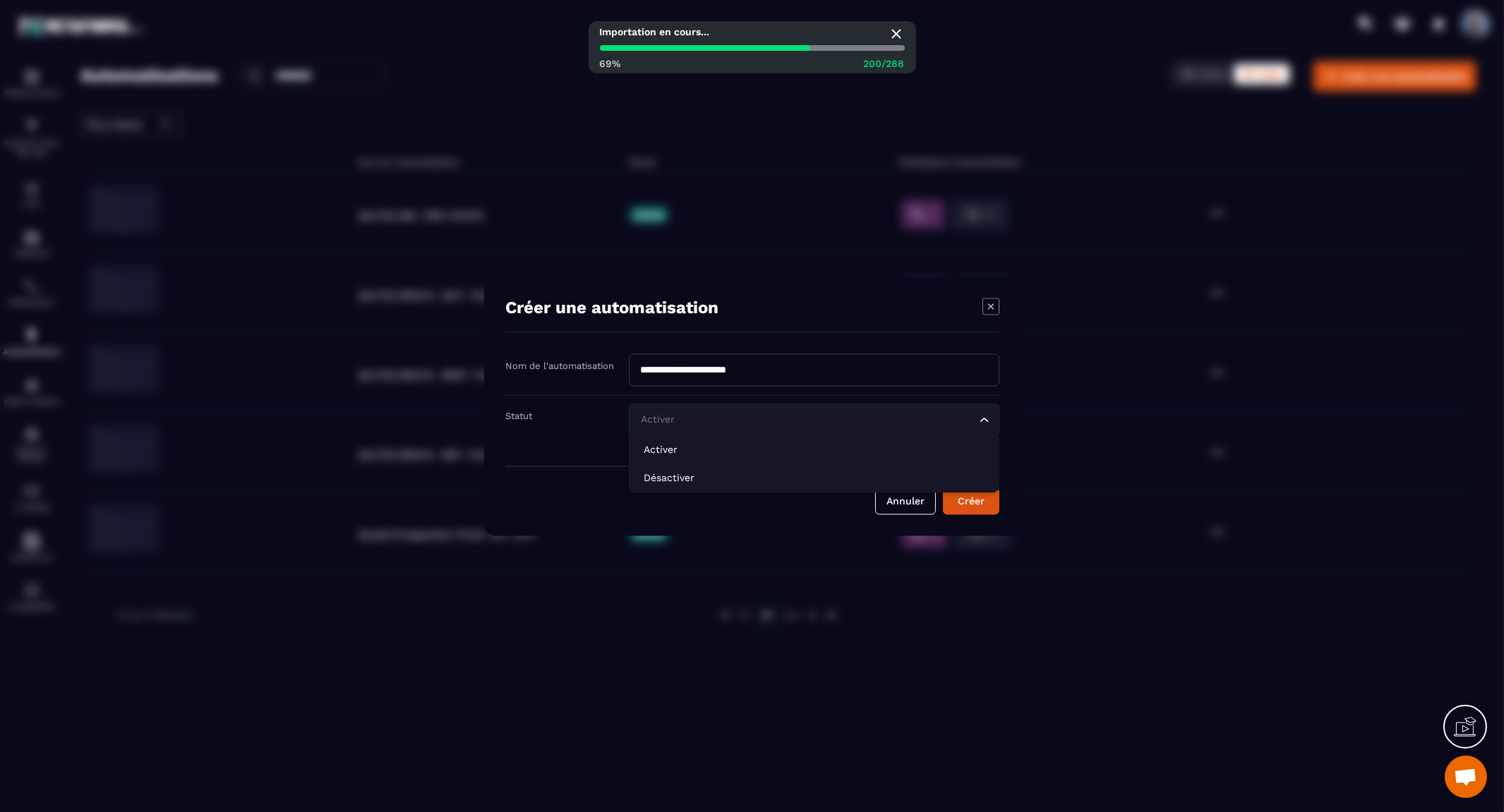
click at [984, 418] on icon "Search for option" at bounding box center [984, 419] width 14 height 14
click at [936, 470] on p "Désactiver" at bounding box center [814, 477] width 341 height 14
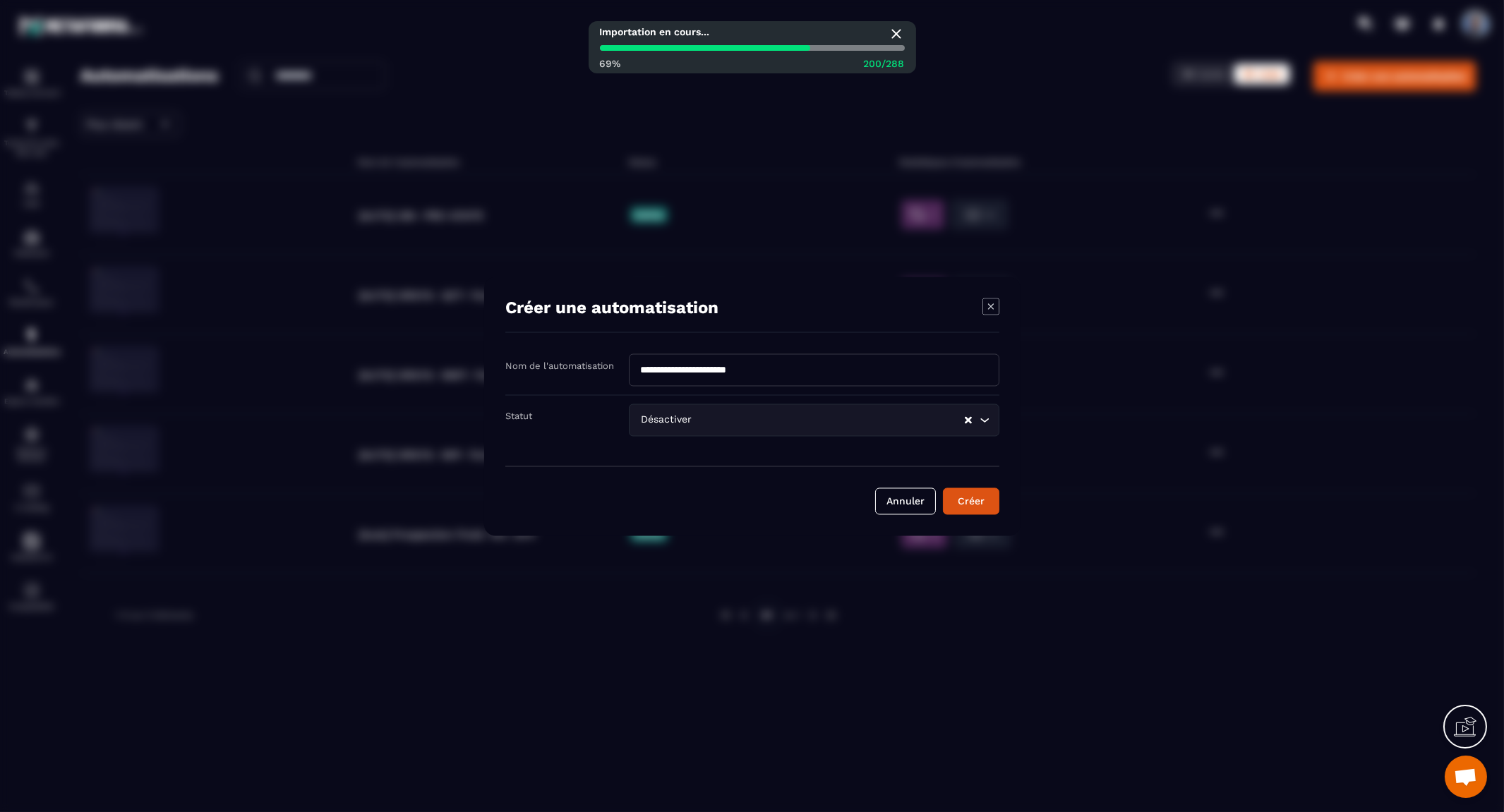
click at [967, 500] on button "Créer" at bounding box center [970, 500] width 56 height 27
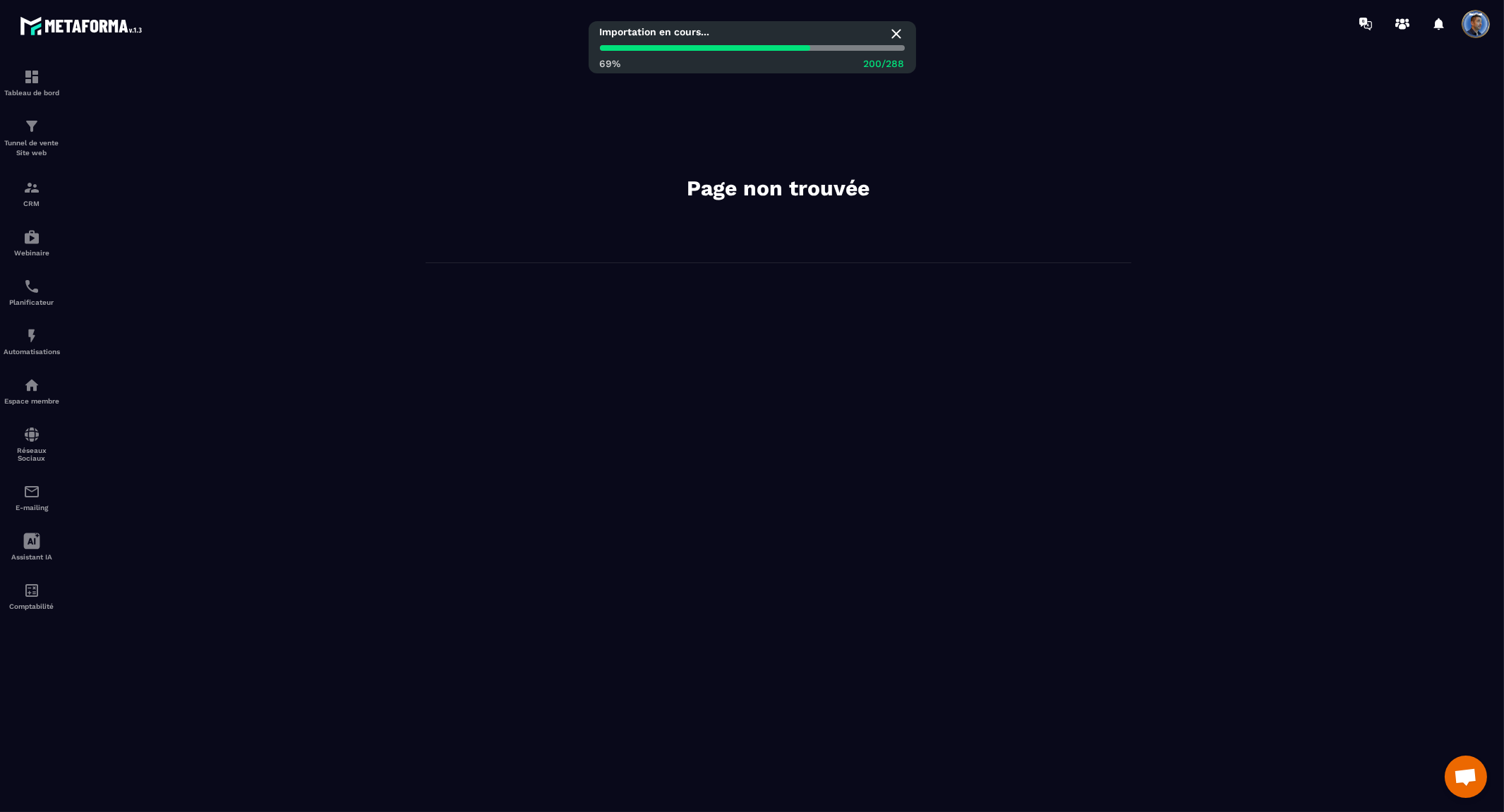
click at [899, 35] on icon at bounding box center [896, 34] width 17 height 17
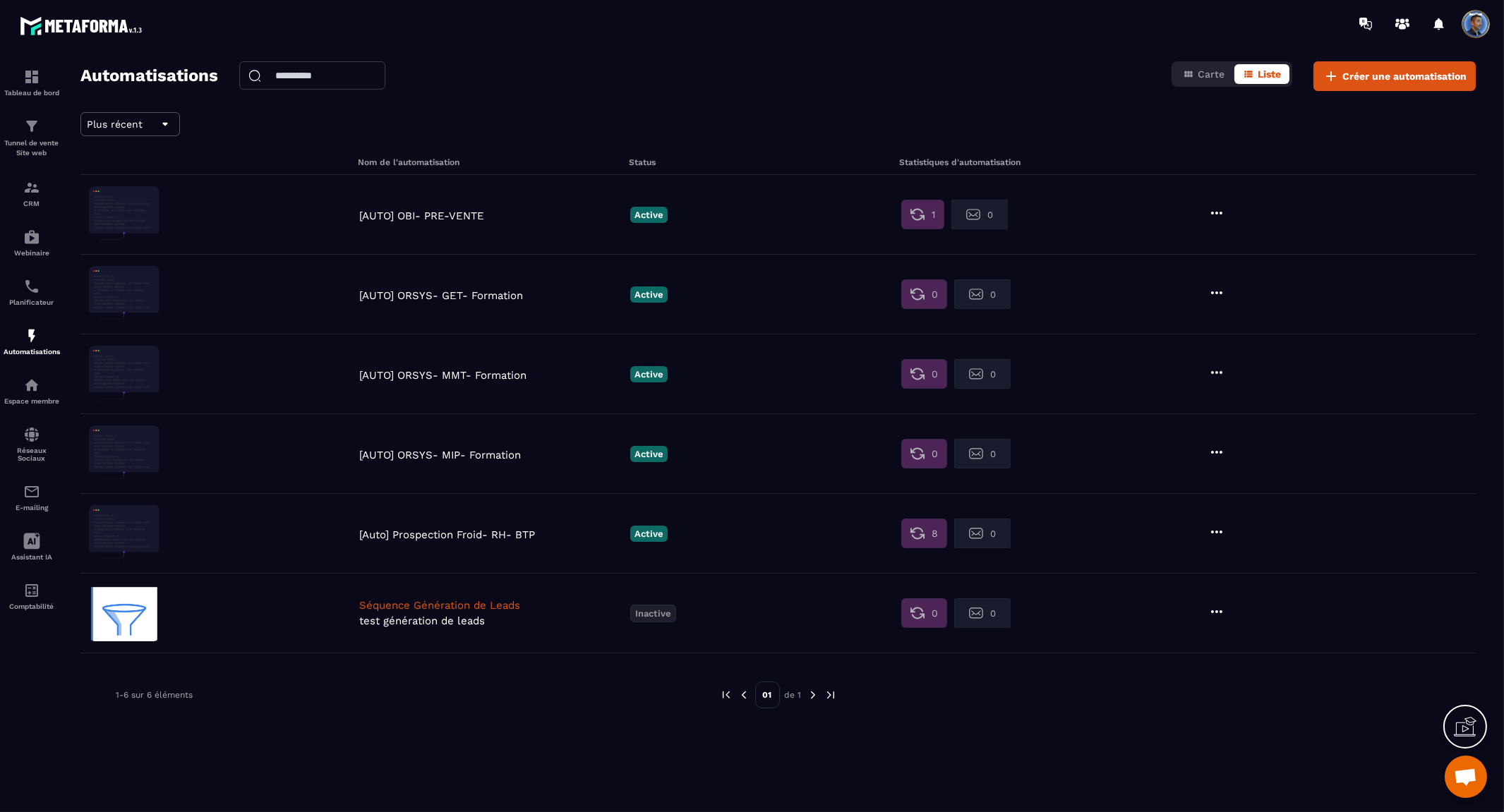
click at [473, 623] on p "test génération de leads" at bounding box center [491, 620] width 264 height 12
click at [665, 612] on p "Inactive" at bounding box center [653, 613] width 46 height 18
click at [664, 632] on p "Activer" at bounding box center [659, 639] width 50 height 18
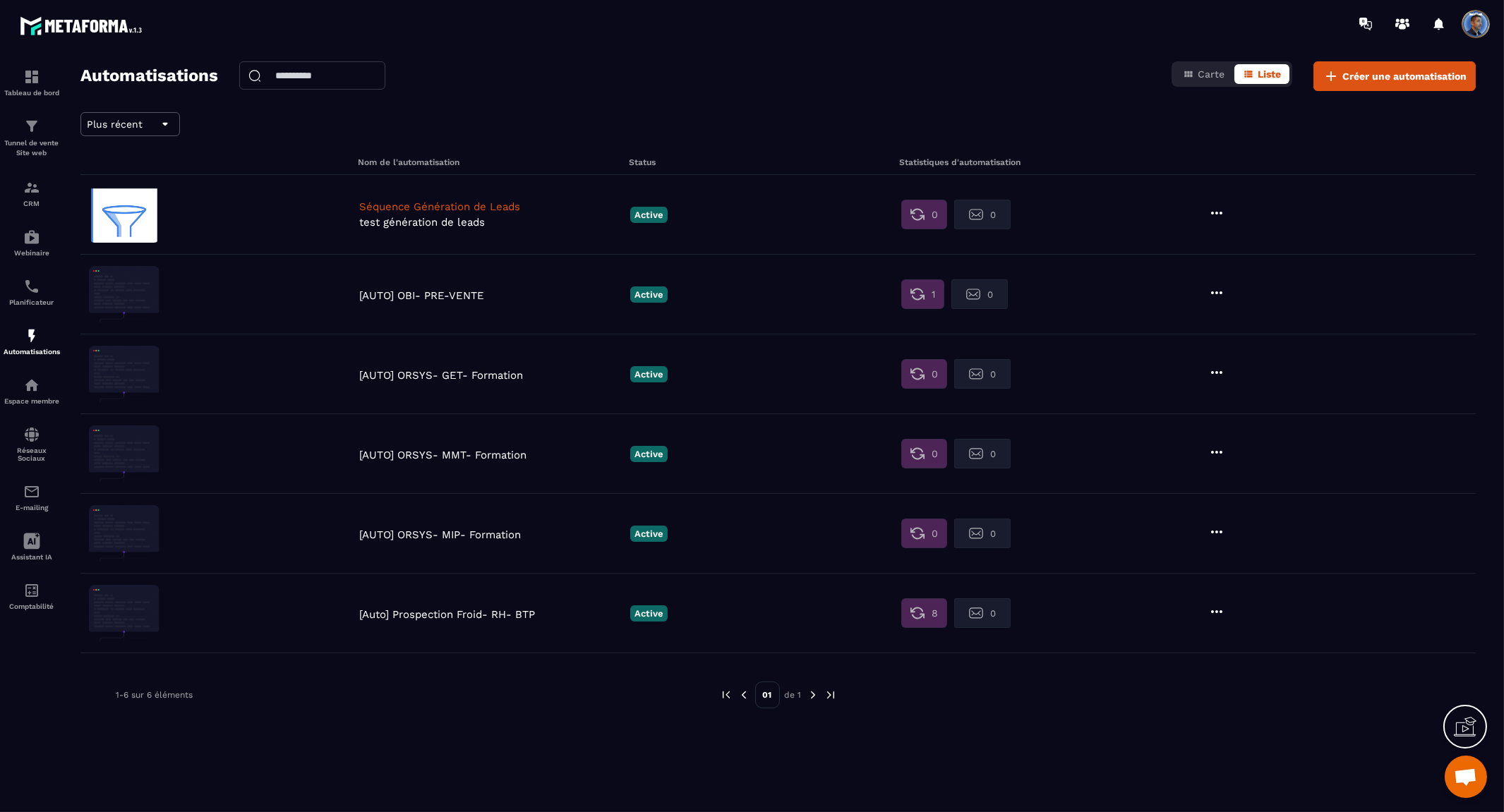
click at [138, 225] on img at bounding box center [124, 214] width 70 height 56
drag, startPoint x: 169, startPoint y: 225, endPoint x: 370, endPoint y: 214, distance: 201.3
click at [169, 224] on figure at bounding box center [220, 214] width 263 height 56
click at [413, 214] on div "Séquence Génération de Leads test génération de leads" at bounding box center [491, 214] width 271 height 29
click at [654, 217] on p "Active" at bounding box center [648, 214] width 37 height 16
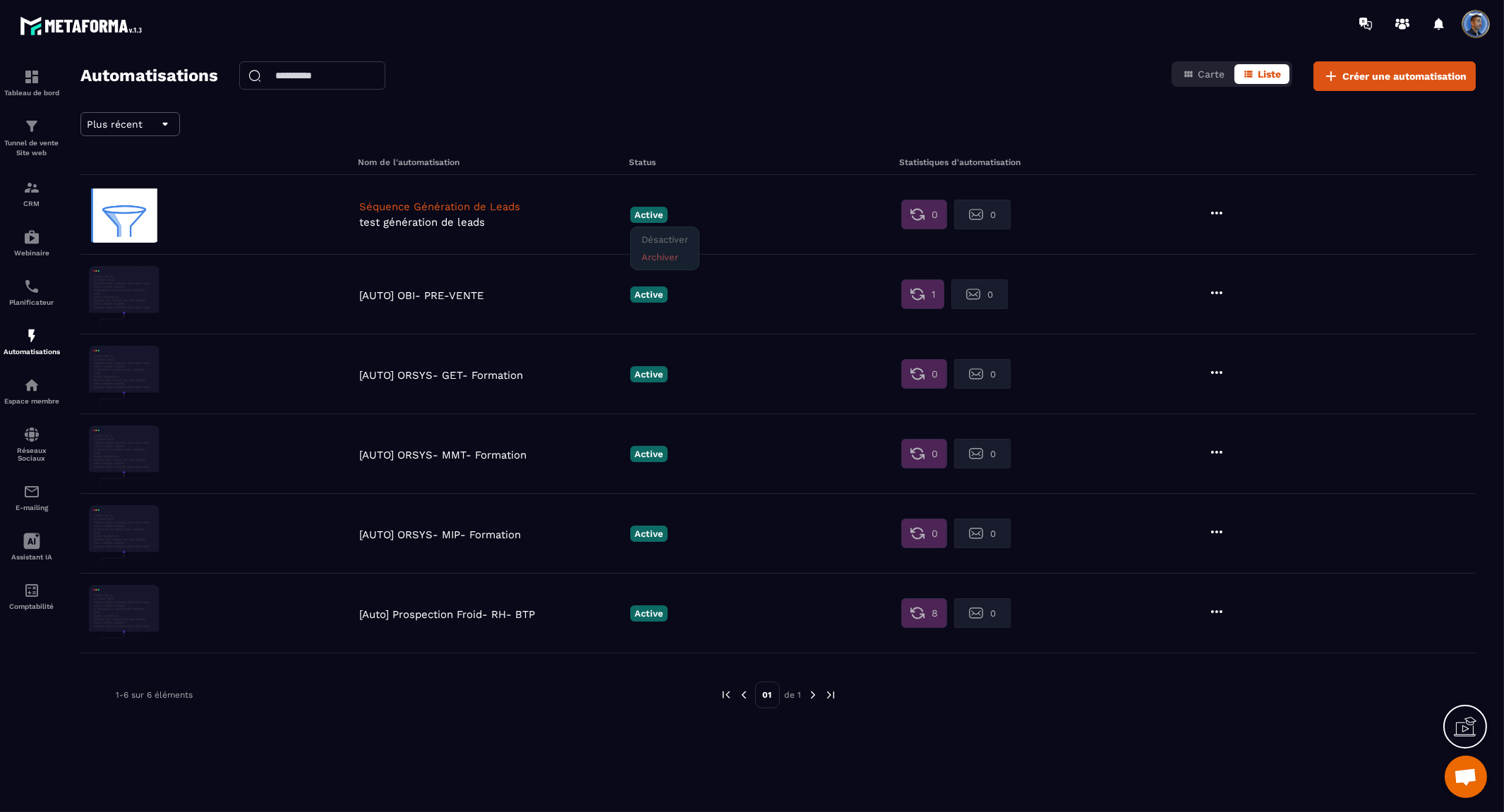
click at [664, 240] on p "Désactiver" at bounding box center [665, 239] width 61 height 18
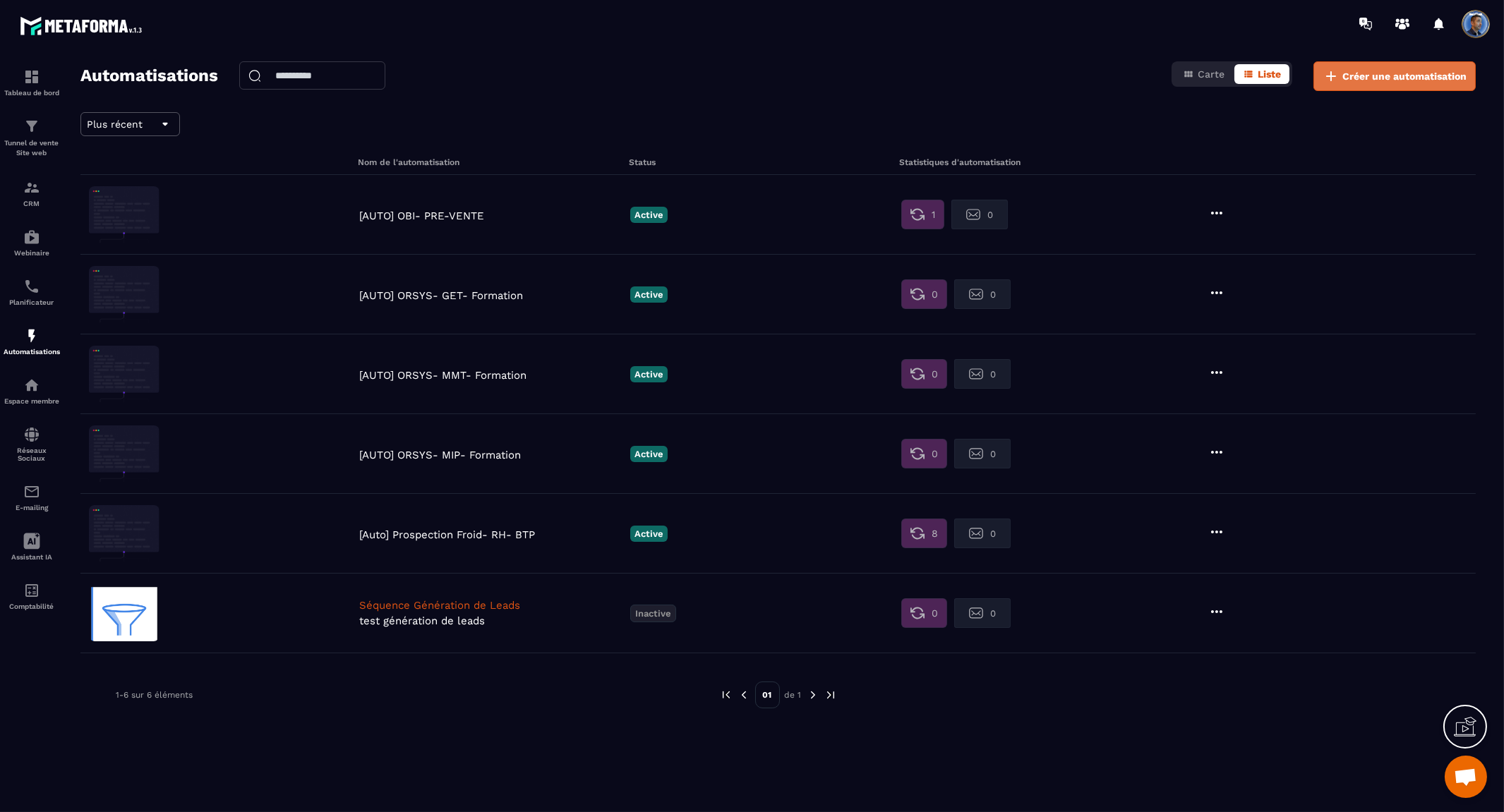
click at [1348, 64] on button "Créer une automatisation" at bounding box center [1394, 76] width 162 height 29
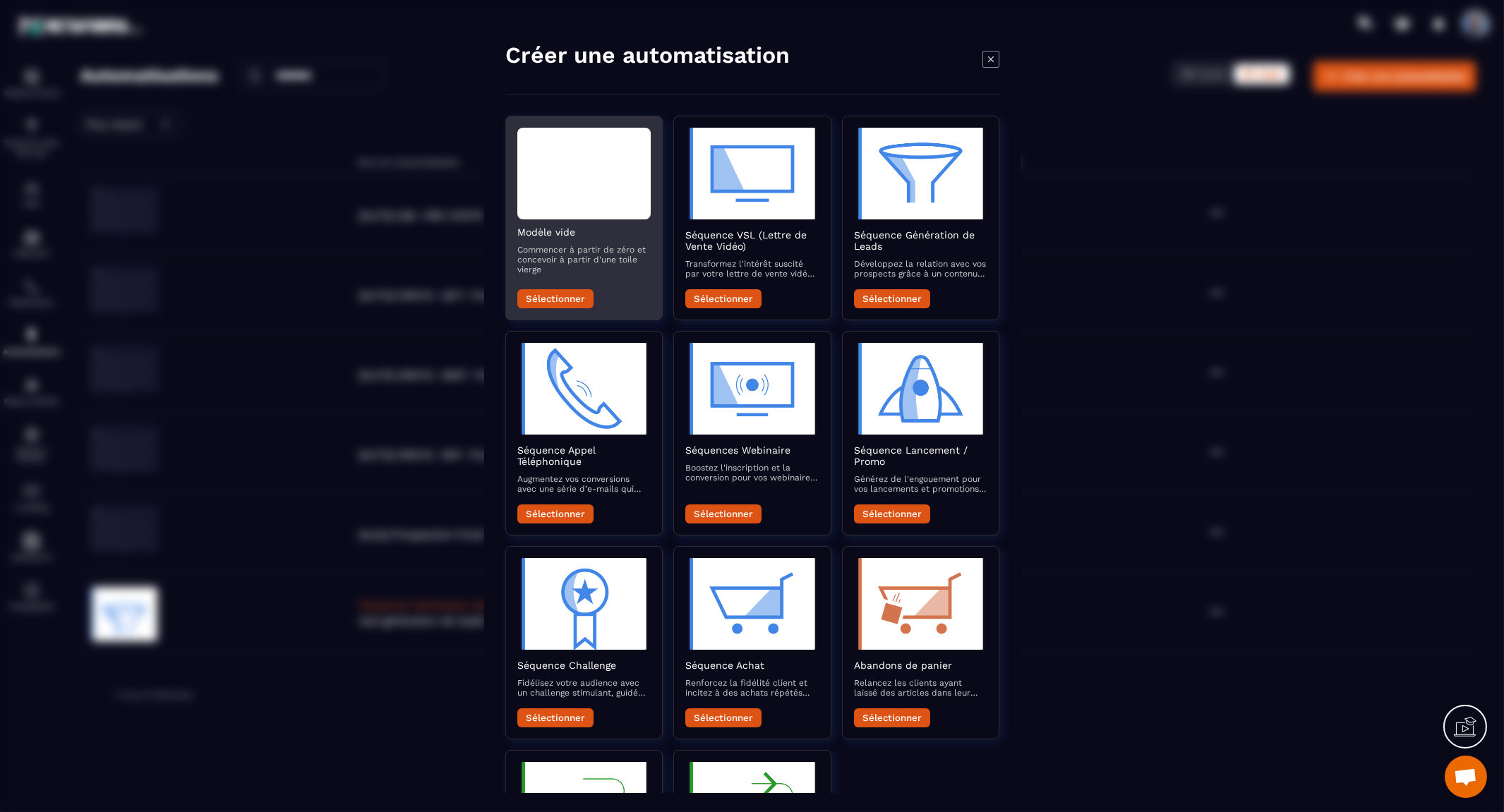
click at [541, 172] on div "Modal window" at bounding box center [584, 173] width 133 height 91
click at [547, 301] on button "Sélectionner" at bounding box center [555, 298] width 76 height 19
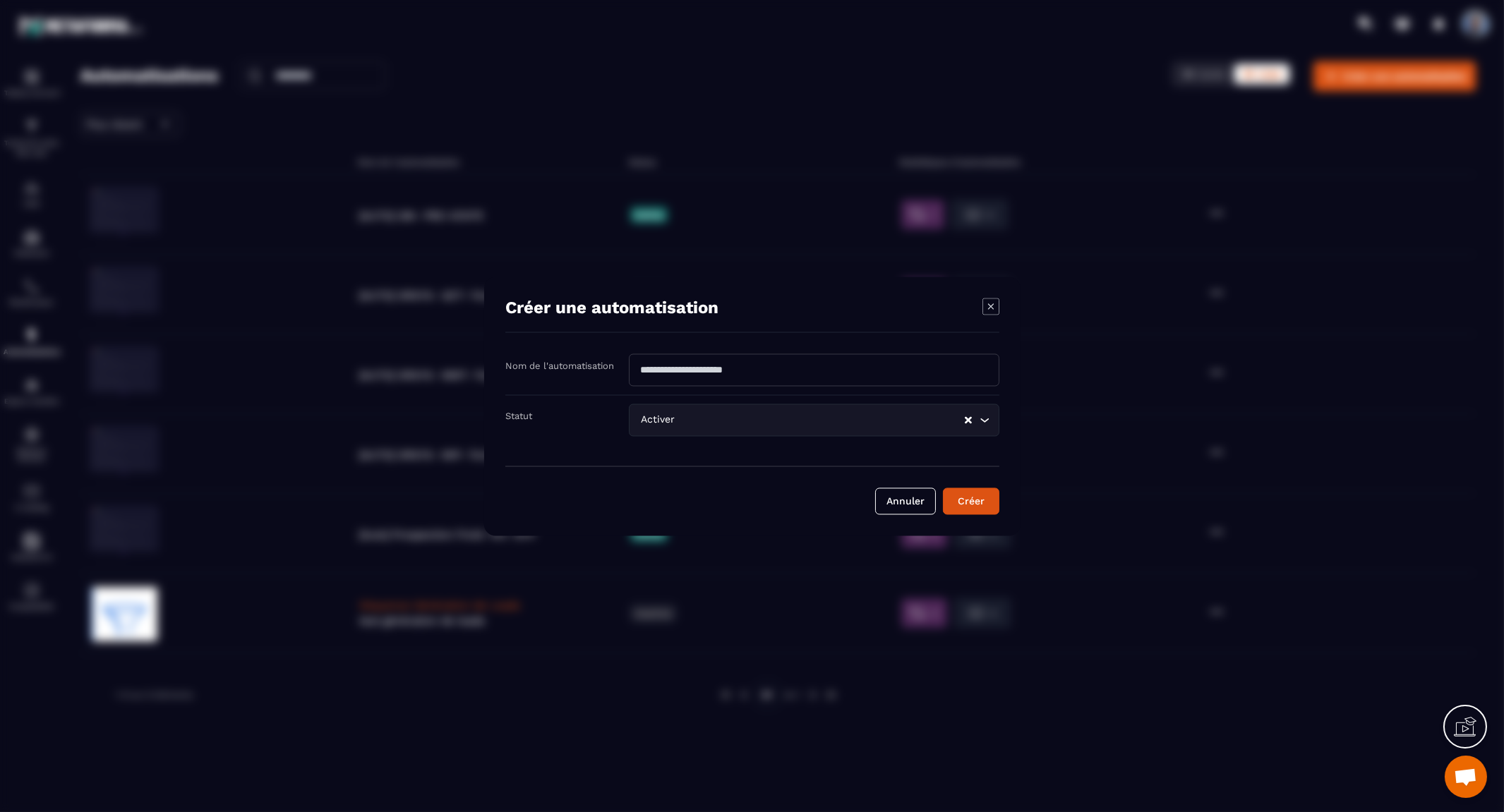
click at [685, 375] on input "Modal window" at bounding box center [814, 369] width 370 height 32
click at [694, 368] on input "******" at bounding box center [814, 369] width 370 height 32
click at [922, 367] on input "******" at bounding box center [814, 369] width 370 height 32
type input "**********"
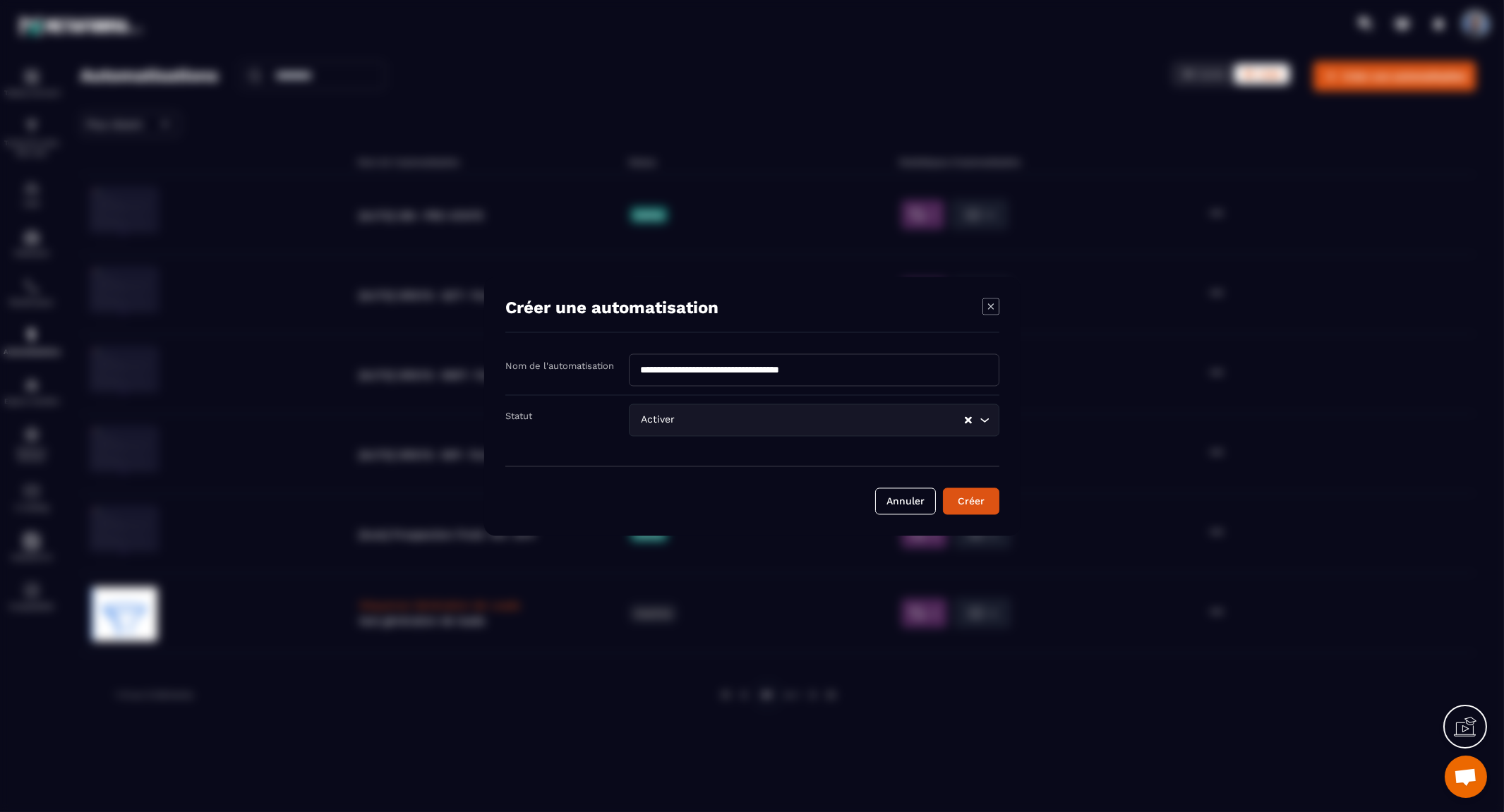
click at [989, 423] on icon "Search for option" at bounding box center [984, 419] width 14 height 14
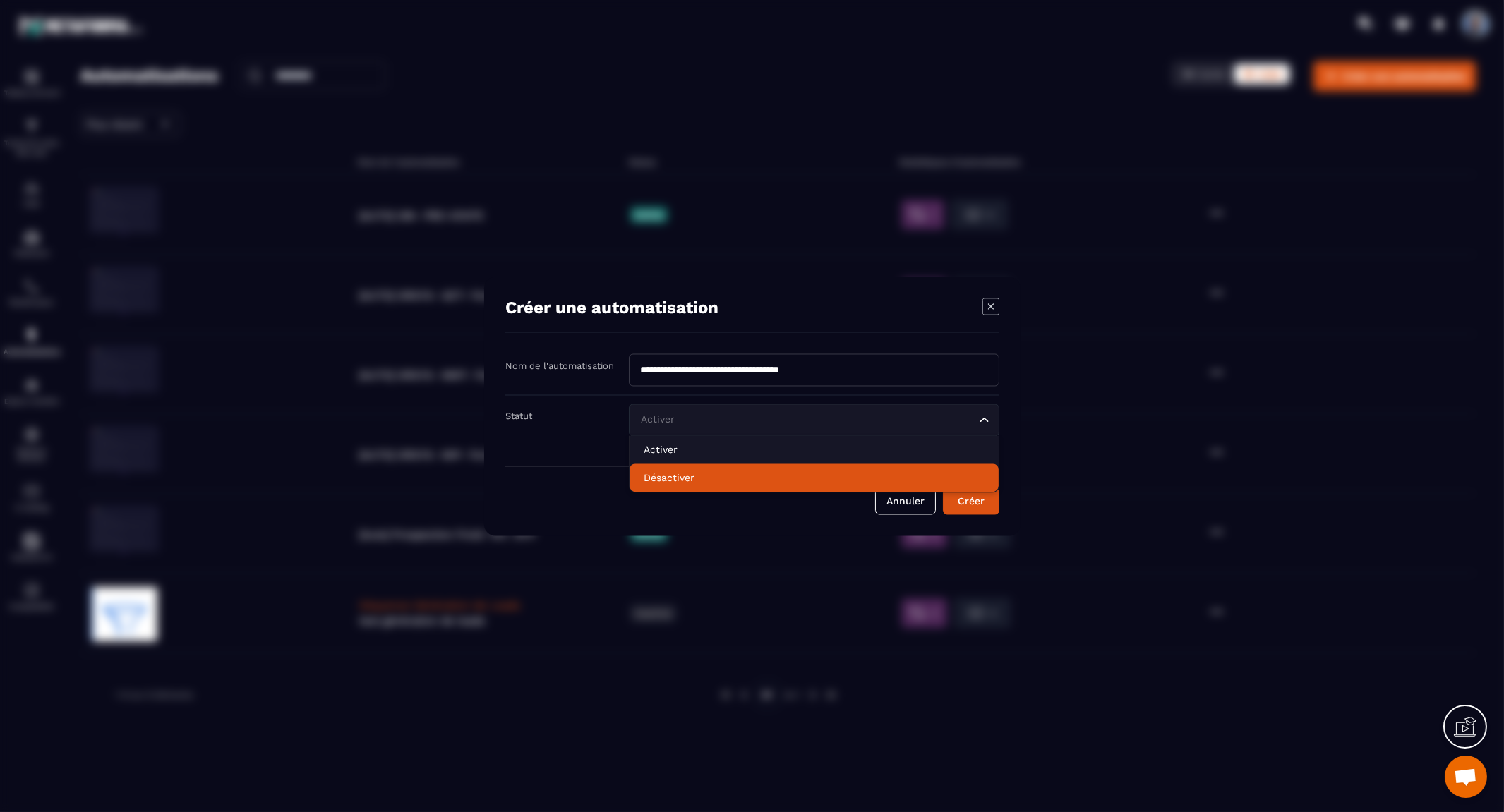
click at [891, 475] on p "Désactiver" at bounding box center [814, 477] width 341 height 14
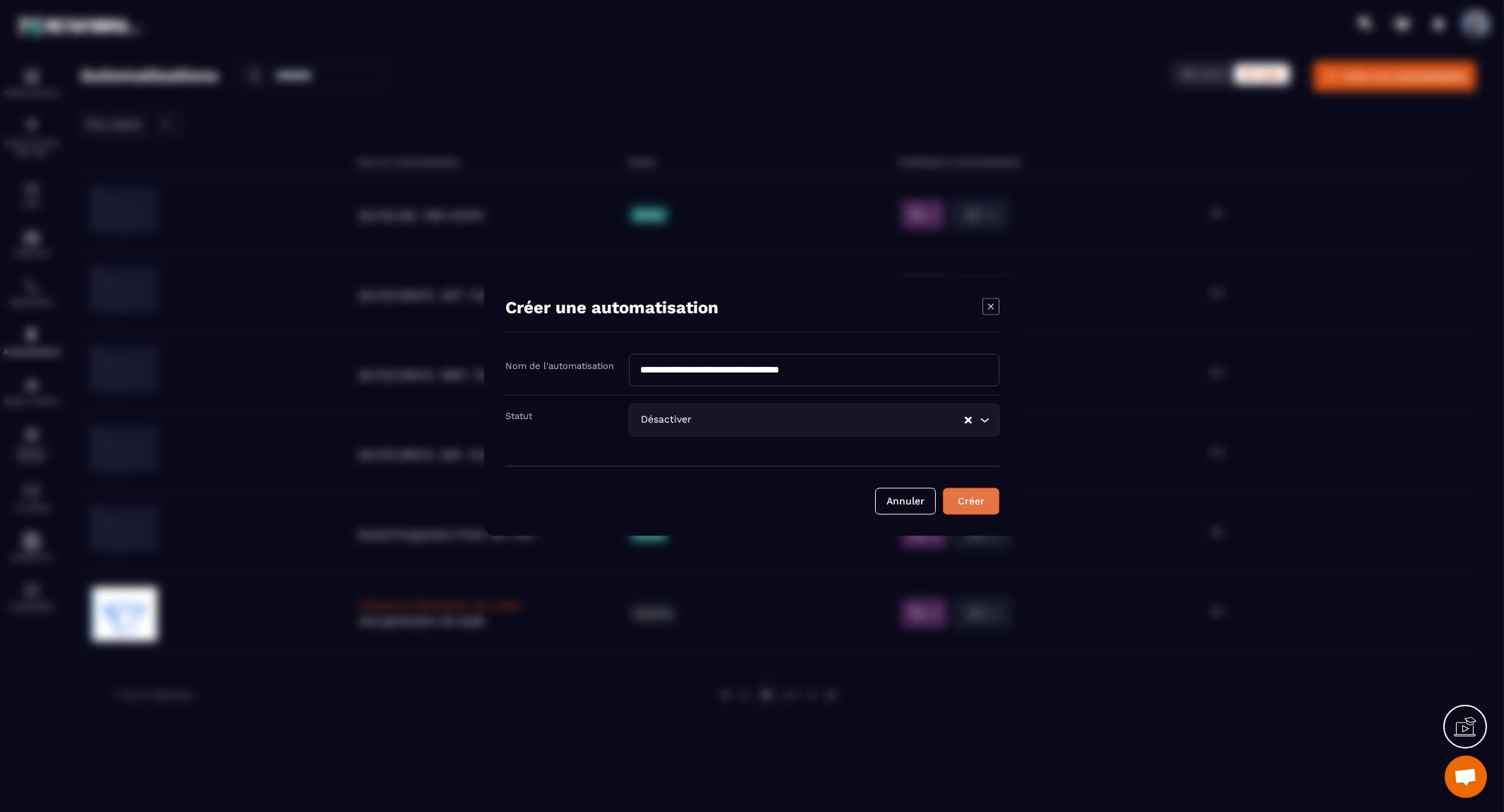
click at [982, 505] on button "Créer" at bounding box center [970, 500] width 56 height 27
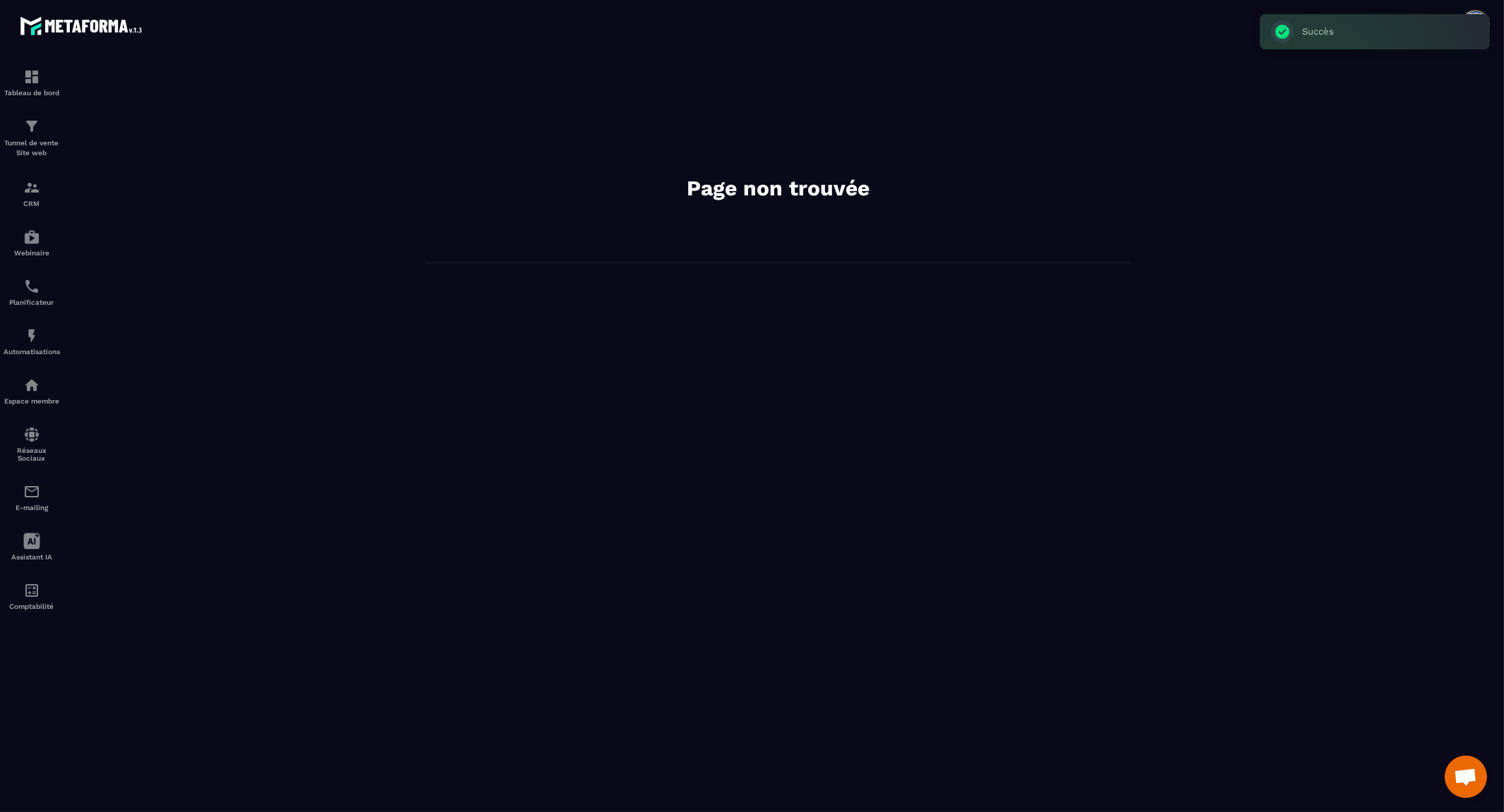
click at [794, 171] on div "Page non trouvée" at bounding box center [778, 162] width 706 height 202
click at [788, 174] on h2 "Page non trouvée" at bounding box center [778, 188] width 423 height 29
click at [723, 240] on div "Page non trouvée" at bounding box center [778, 162] width 706 height 202
click at [858, 196] on h2 "Page non trouvée" at bounding box center [778, 188] width 423 height 29
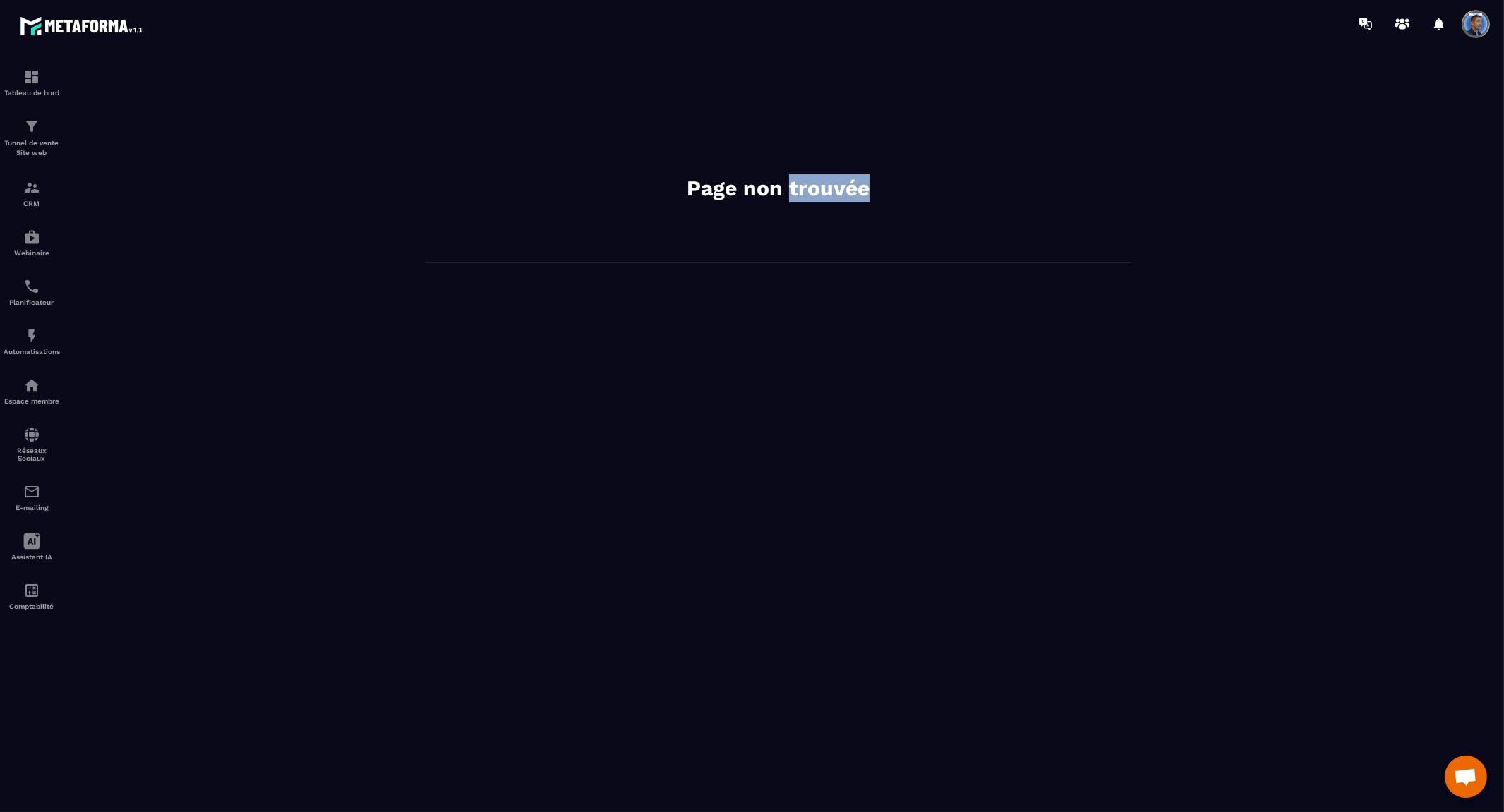
click at [858, 196] on h2 "Page non trouvée" at bounding box center [778, 188] width 423 height 29
click at [36, 337] on img at bounding box center [31, 335] width 17 height 17
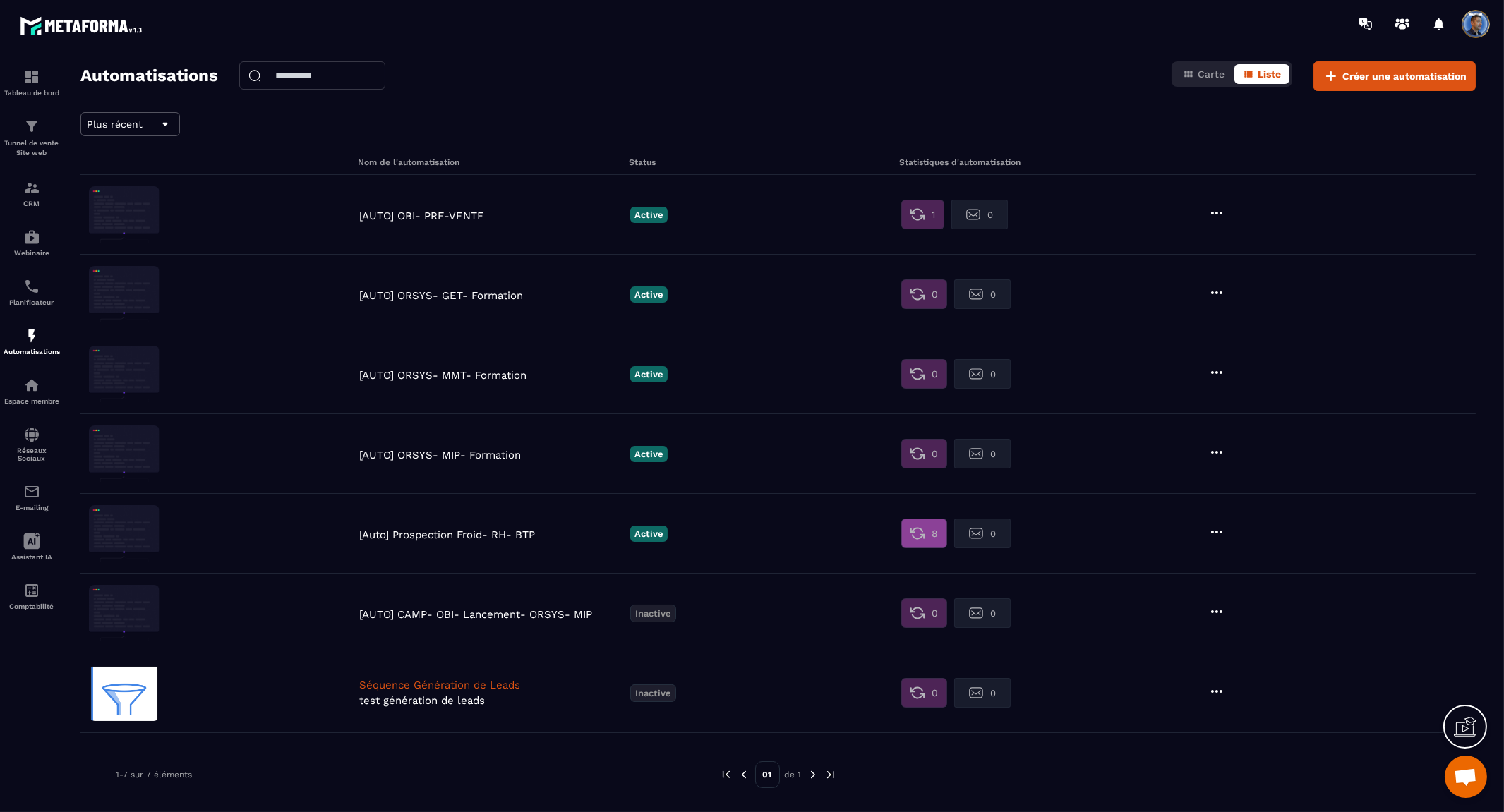
click at [928, 532] on button "8" at bounding box center [924, 533] width 46 height 29
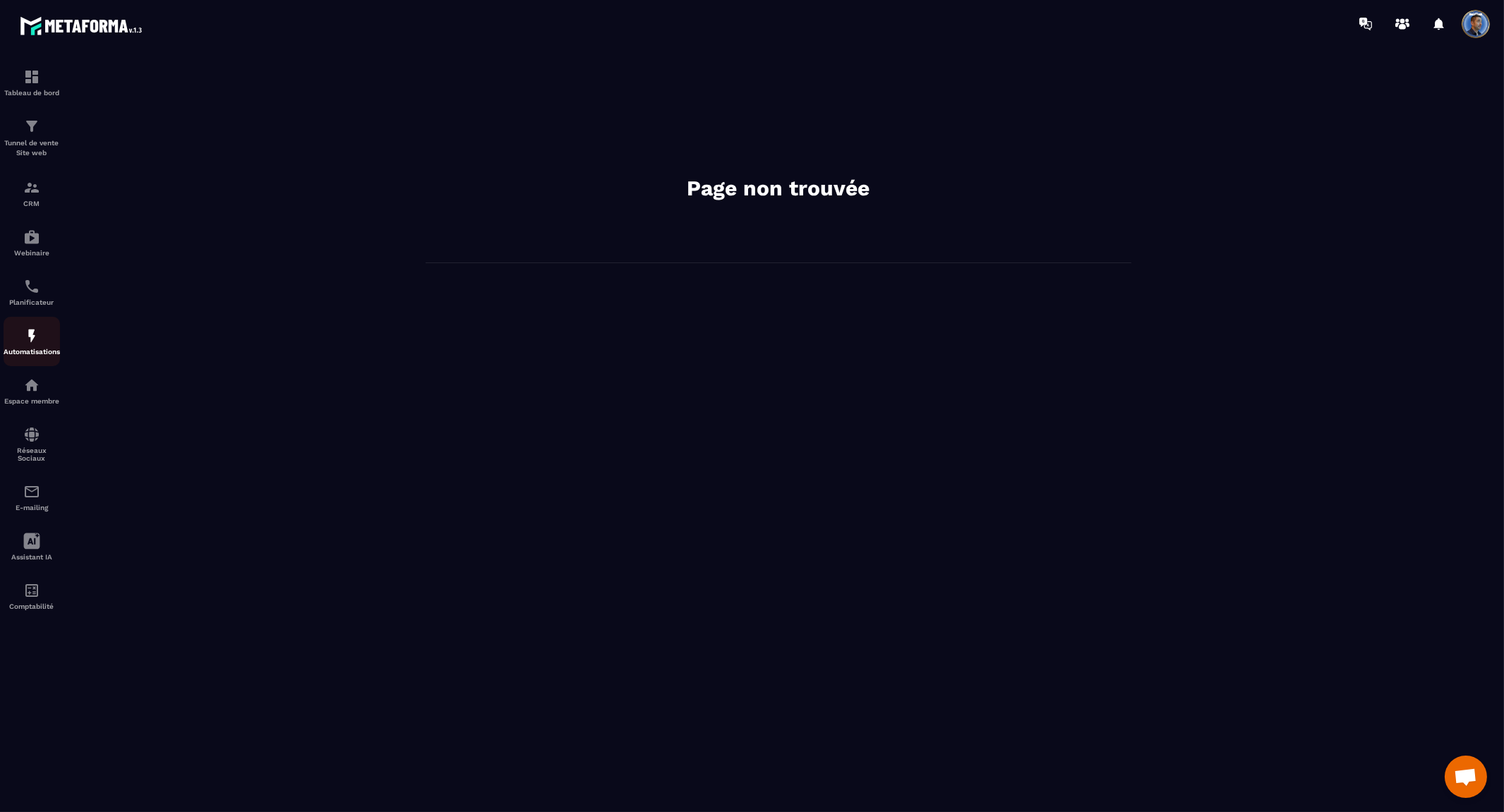
click at [23, 335] on img at bounding box center [31, 335] width 17 height 17
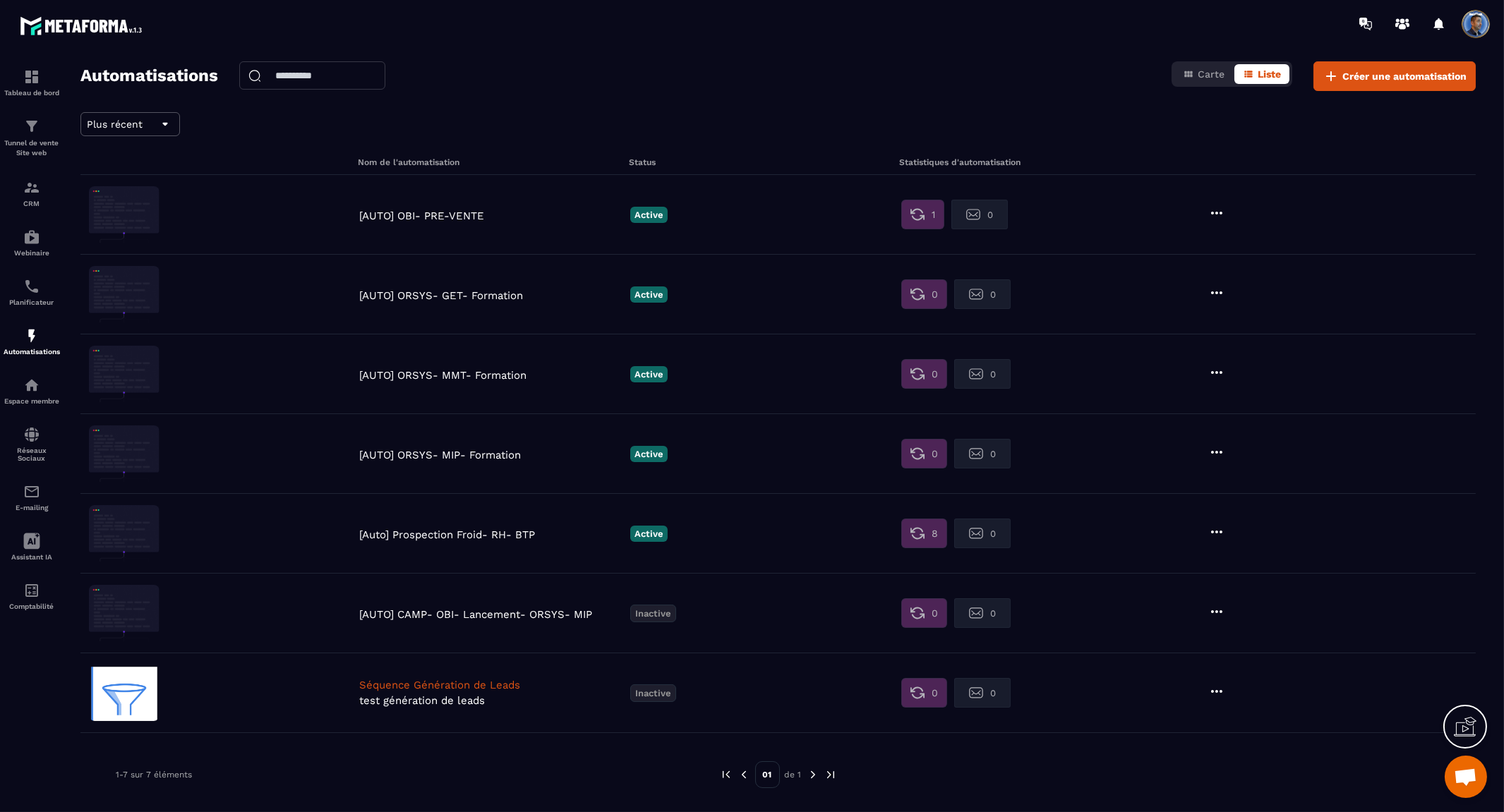
click at [433, 375] on p "[AUTO] ORSYS- MMT- Formation" at bounding box center [491, 375] width 264 height 12
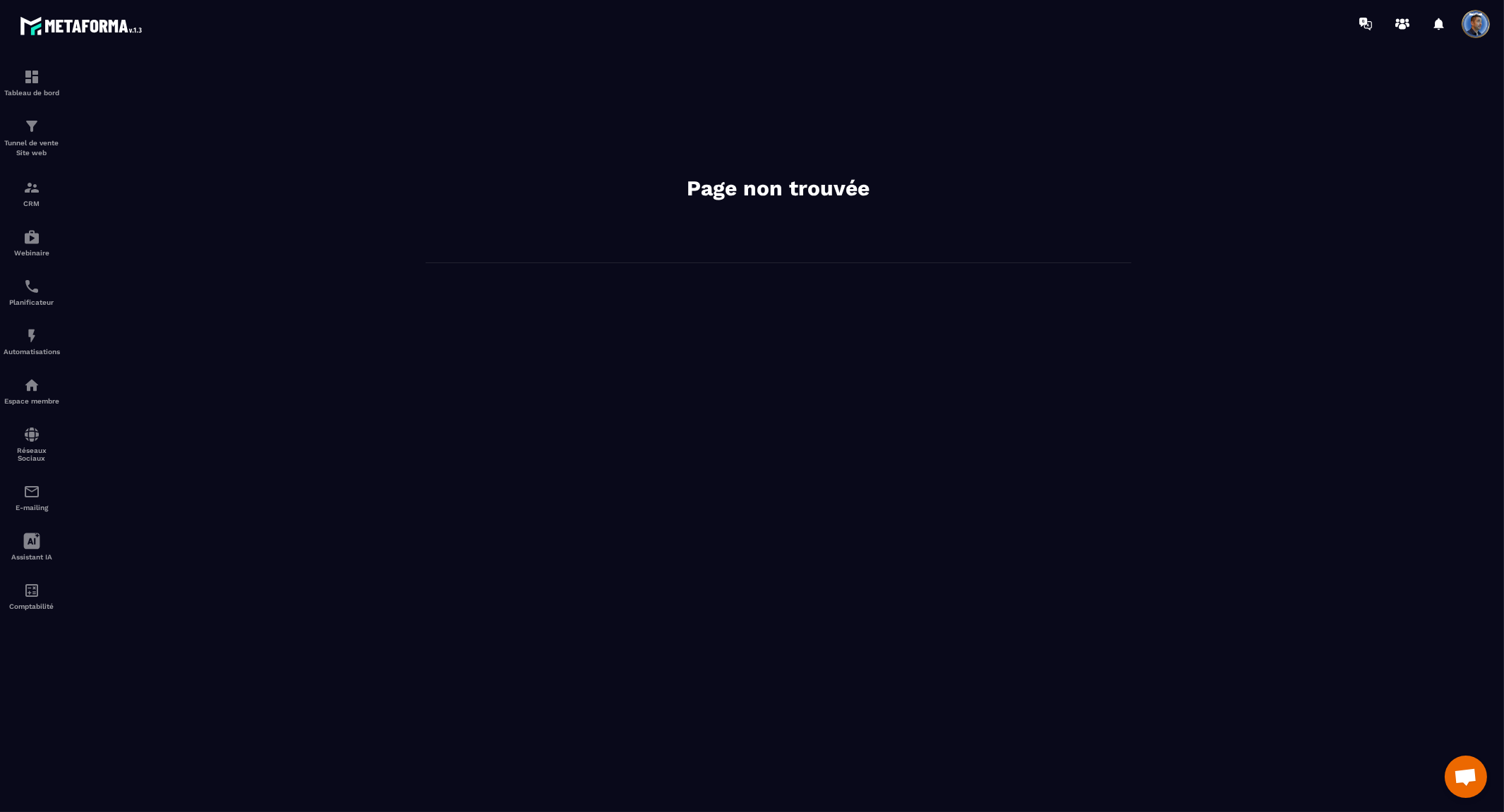
click at [20, 23] on img at bounding box center [83, 26] width 127 height 26
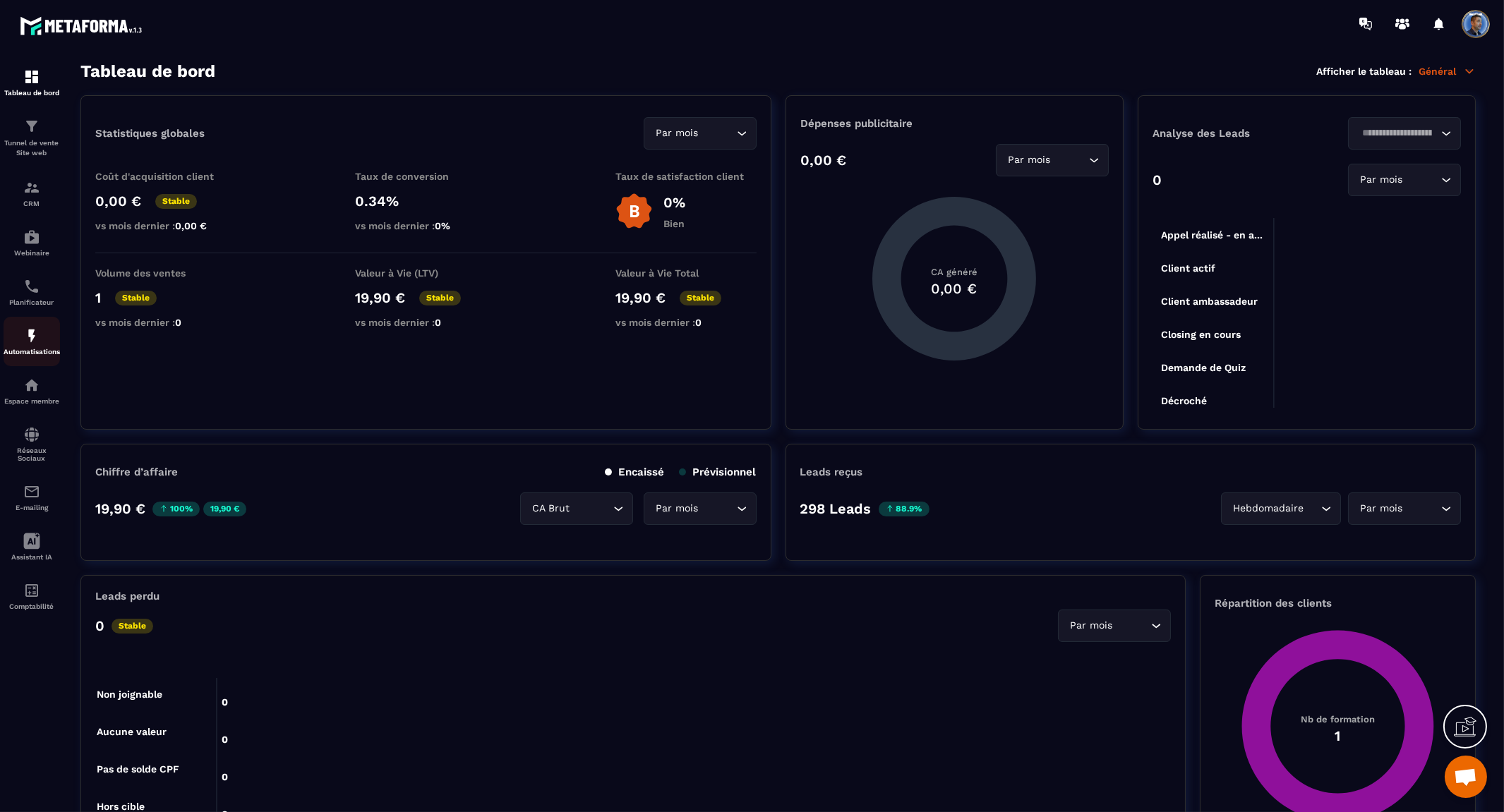
click at [37, 332] on img at bounding box center [31, 335] width 17 height 17
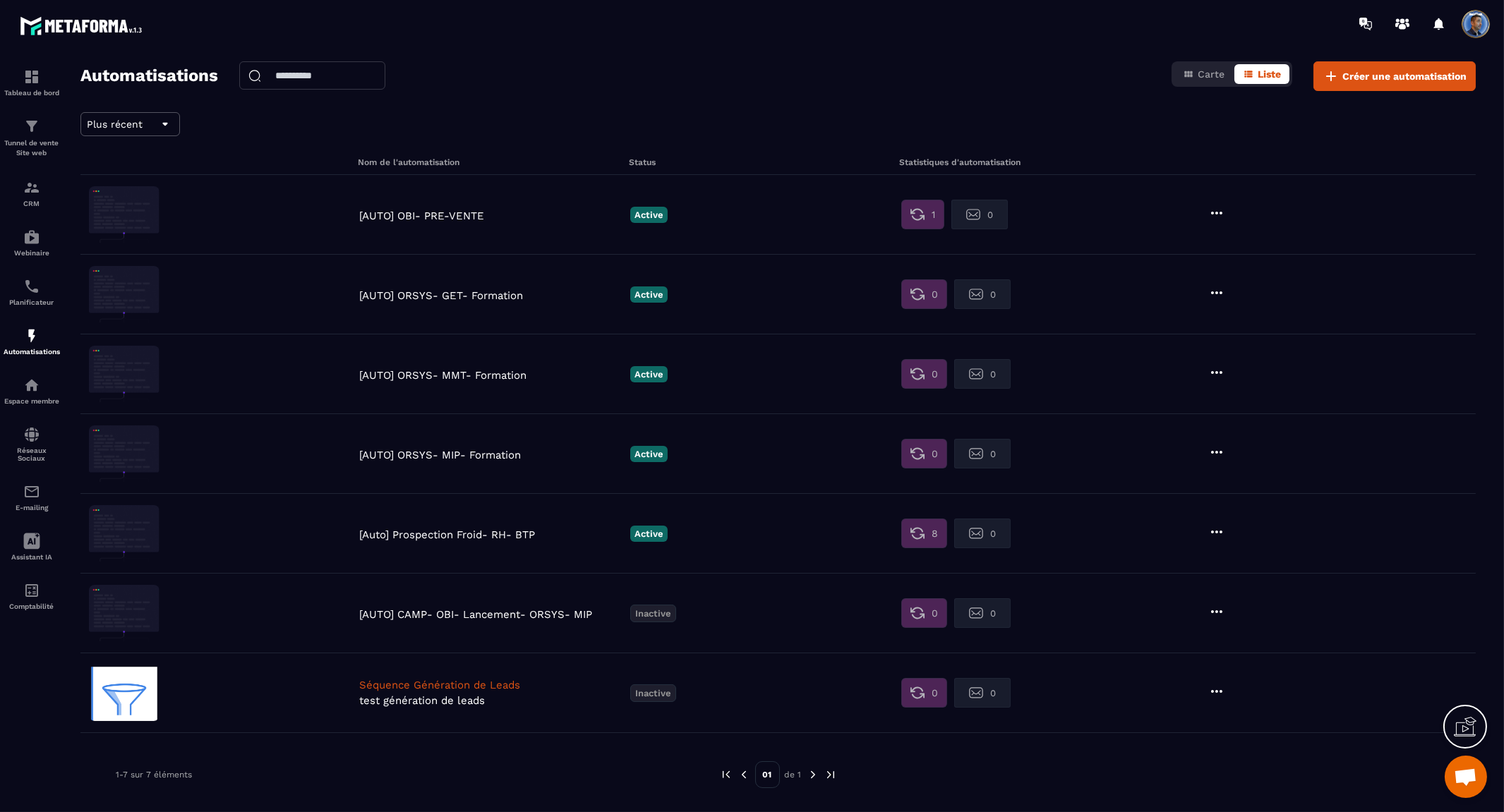
click at [462, 690] on p "Séquence Génération de Leads" at bounding box center [491, 685] width 264 height 12
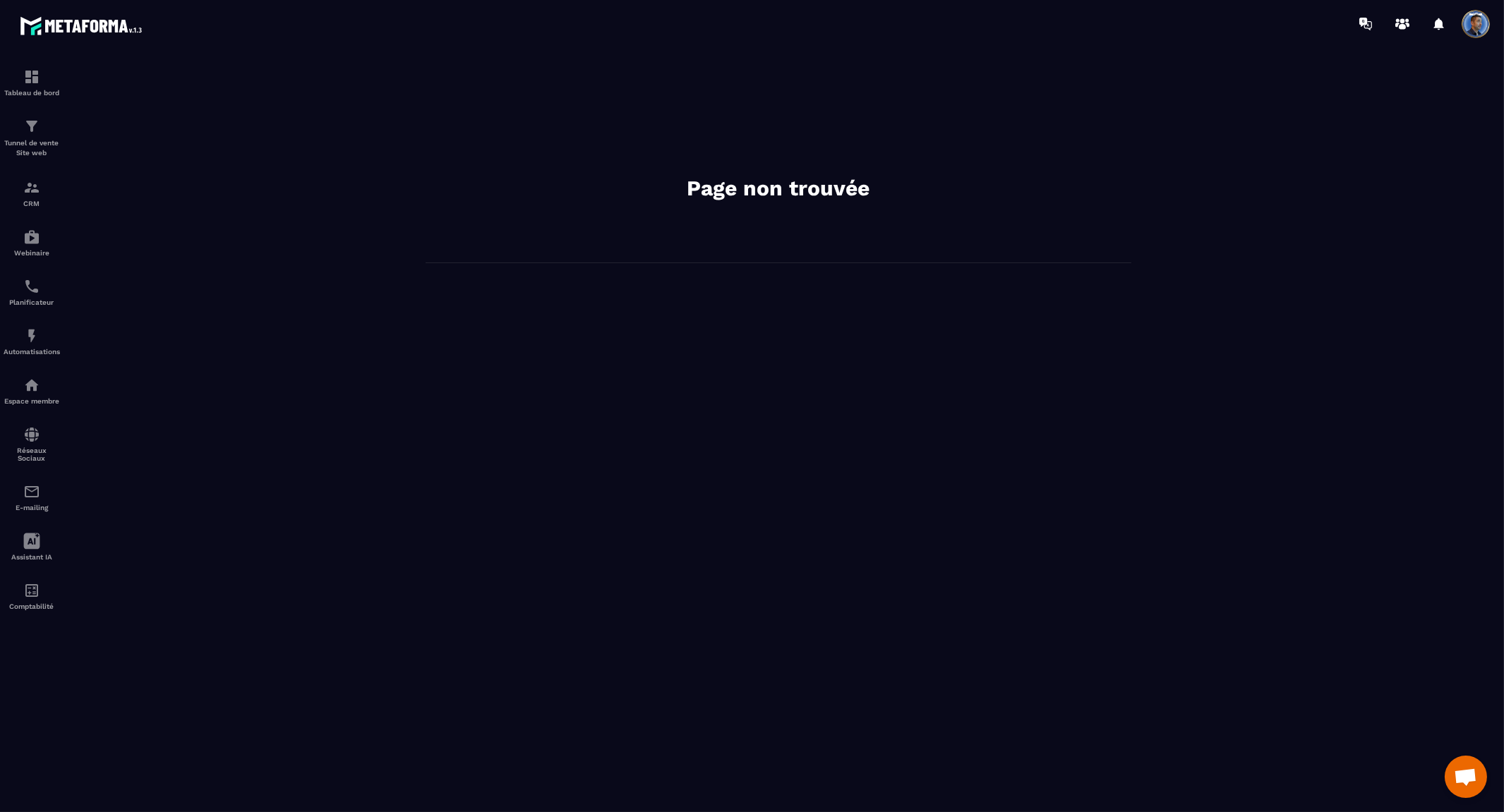
click at [54, 18] on img at bounding box center [83, 26] width 127 height 26
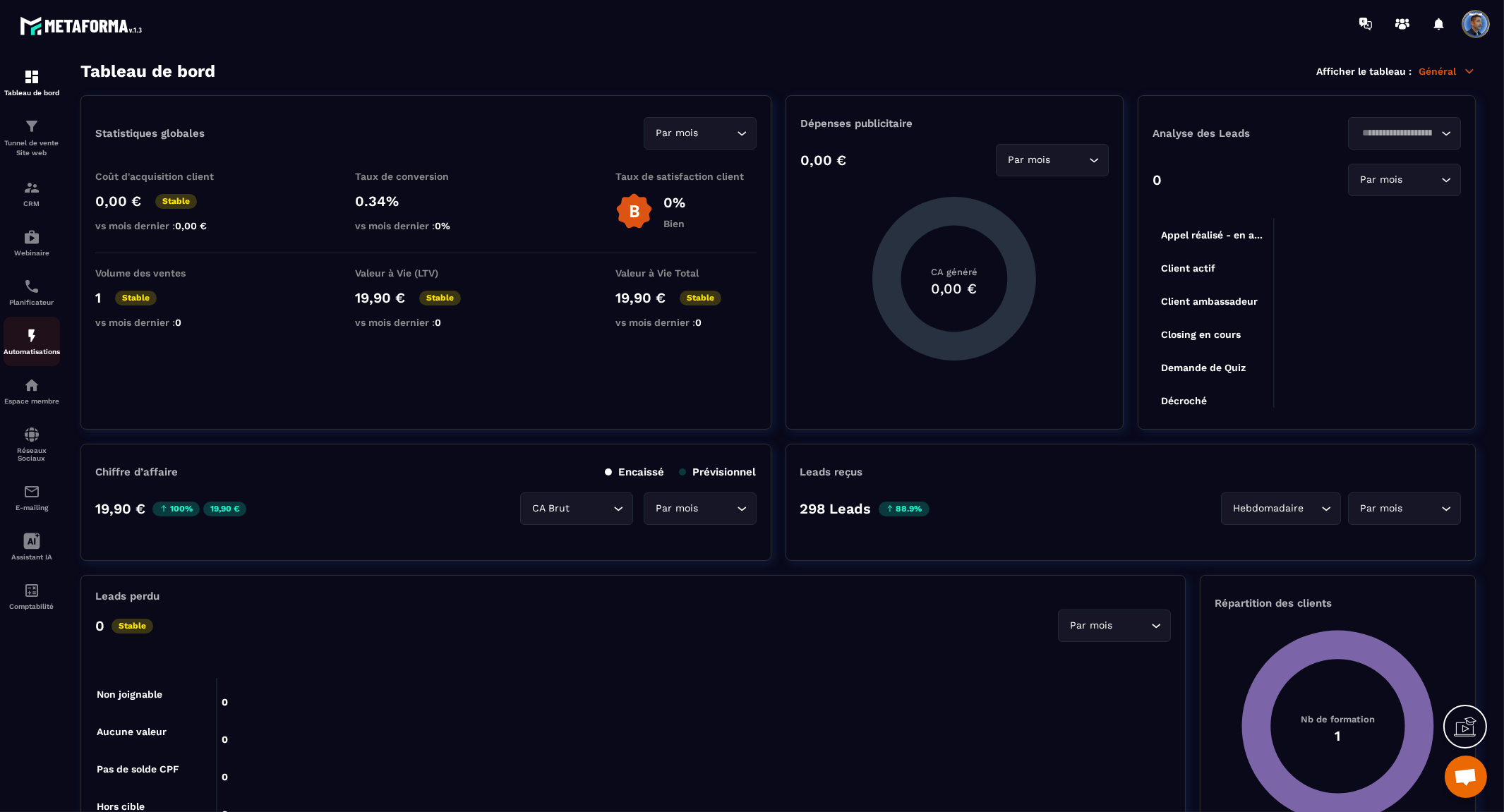
click at [32, 344] on img at bounding box center [31, 335] width 17 height 17
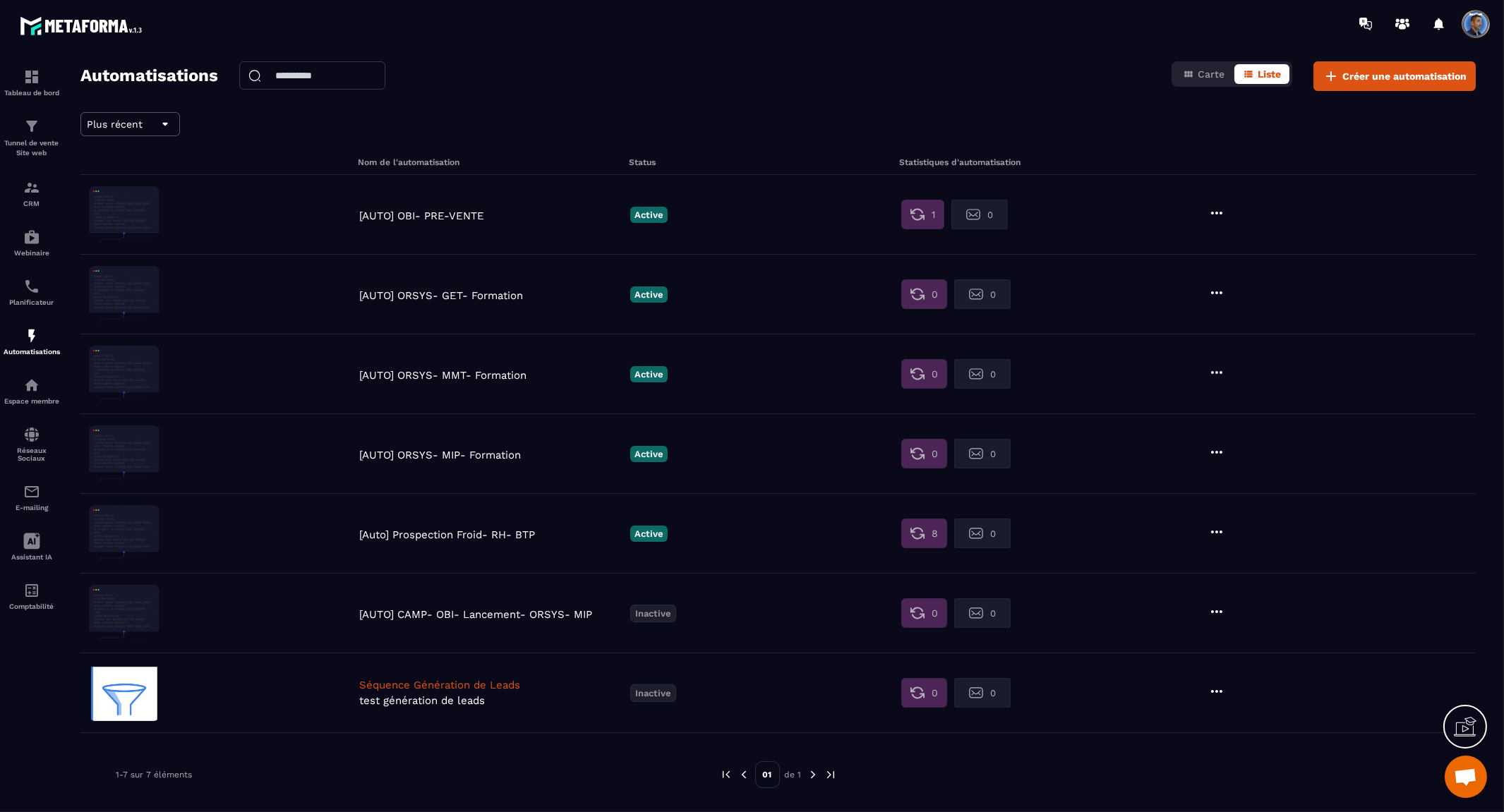
click at [452, 215] on p "[AUTO] OBI- PRE-VENTE" at bounding box center [491, 215] width 264 height 12
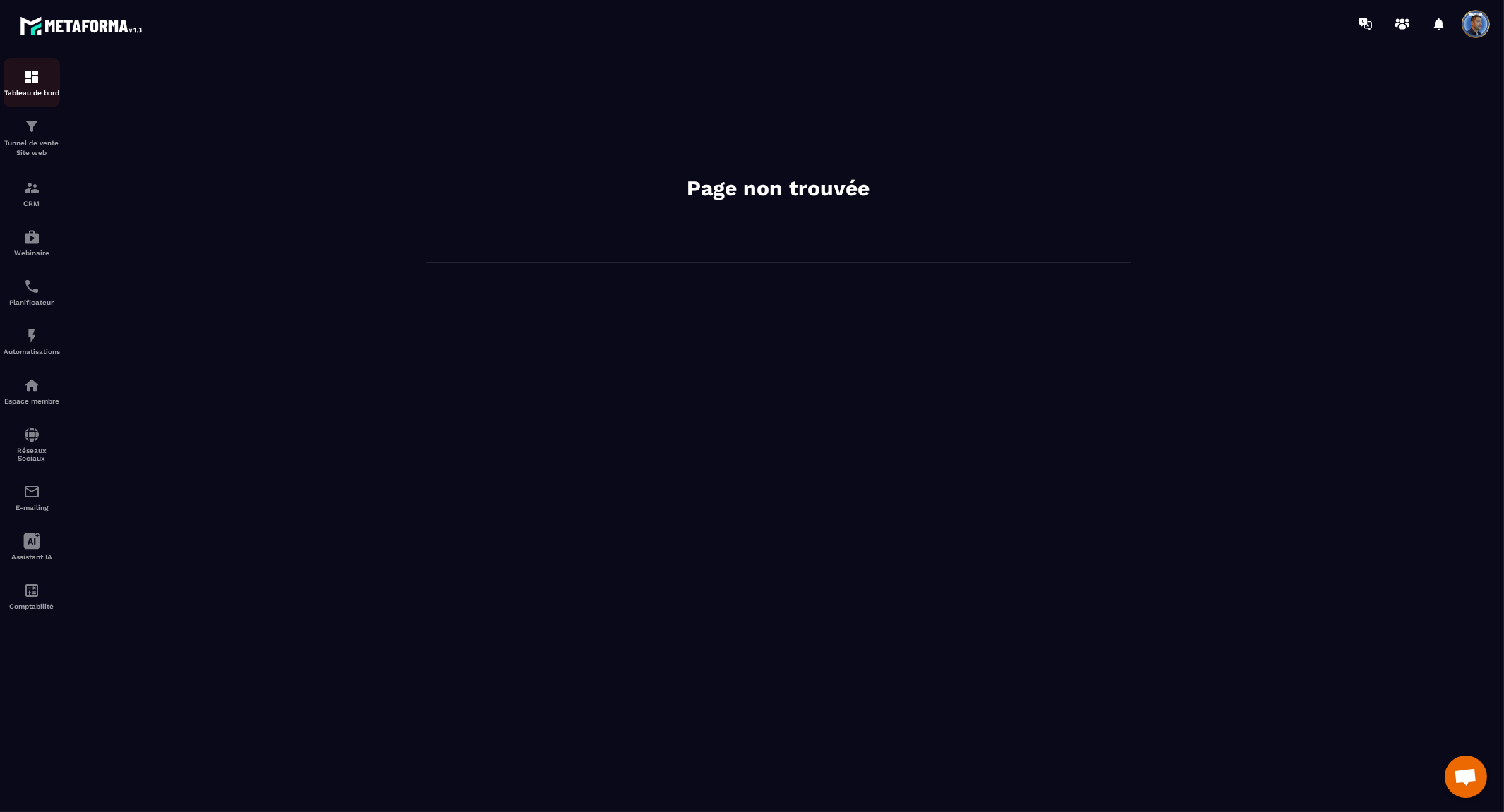
click at [29, 75] on img at bounding box center [31, 77] width 17 height 17
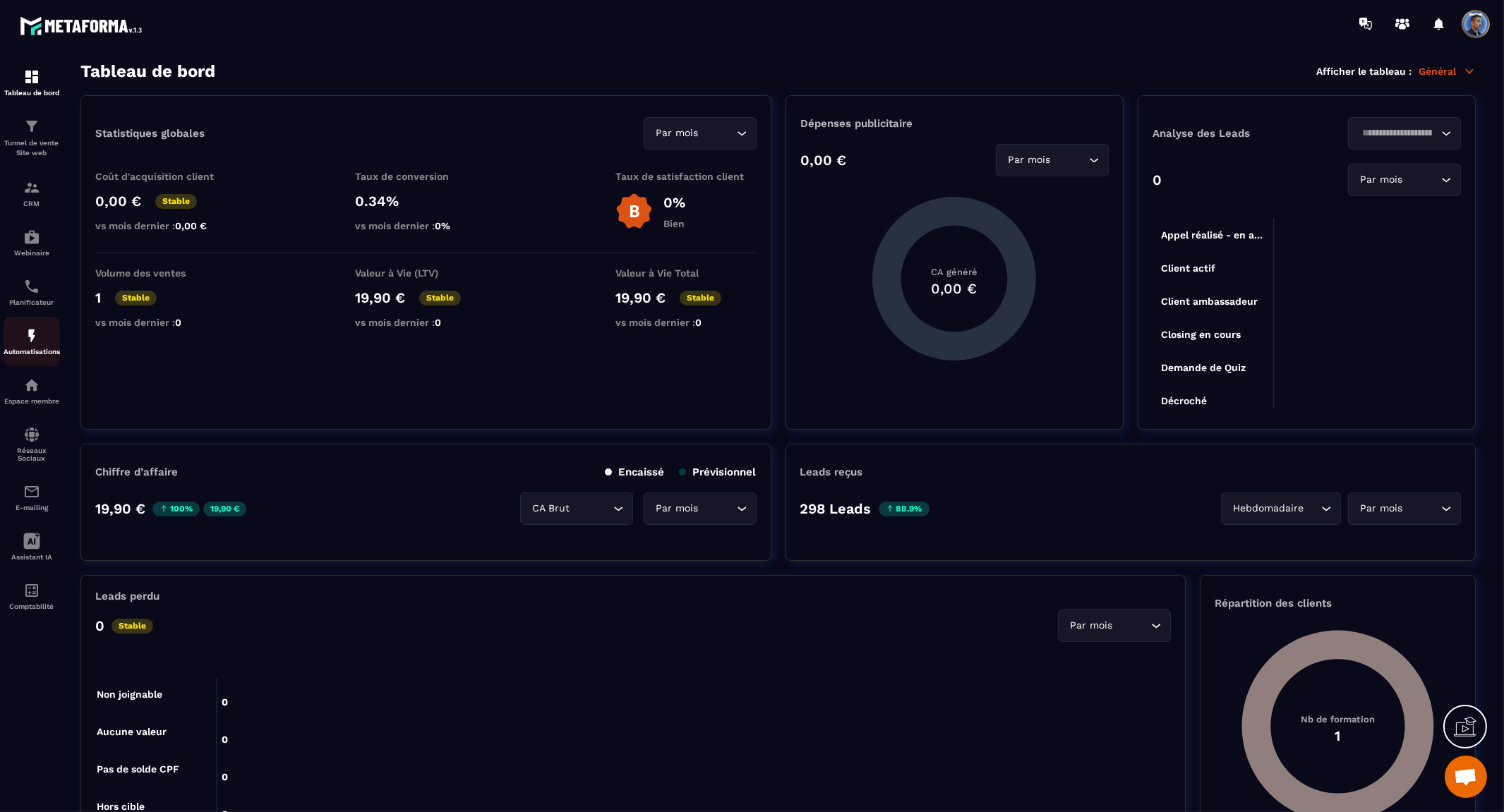
click at [29, 333] on img at bounding box center [31, 335] width 17 height 17
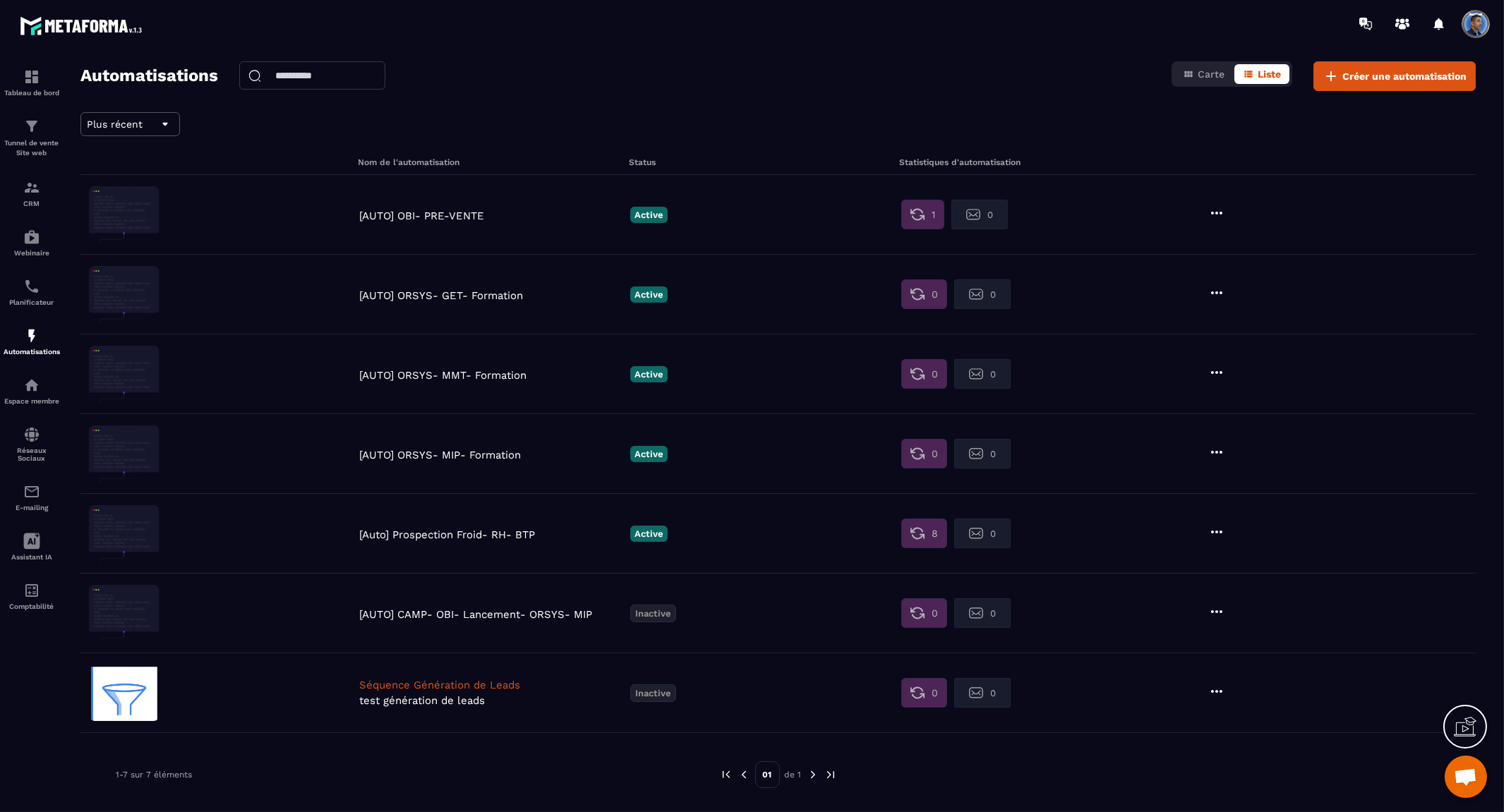
click at [509, 612] on p "[AUTO] CAMP- OBI- Lancement- ORSYS- MIP" at bounding box center [491, 614] width 264 height 12
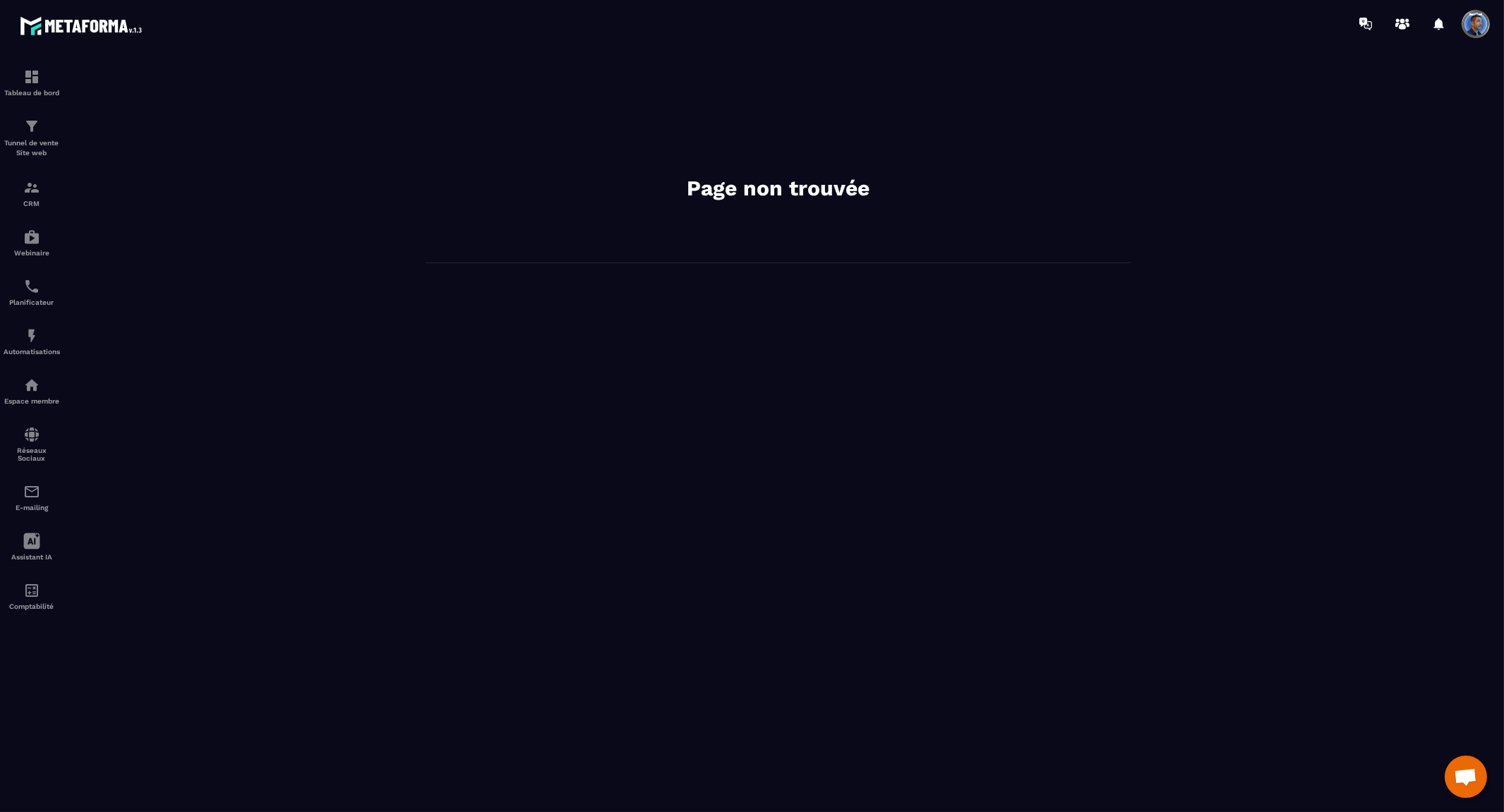
click at [736, 292] on div "Page non trouvée" at bounding box center [778, 429] width 1423 height 737
click at [44, 89] on p "Tableau de bord" at bounding box center [31, 92] width 56 height 8
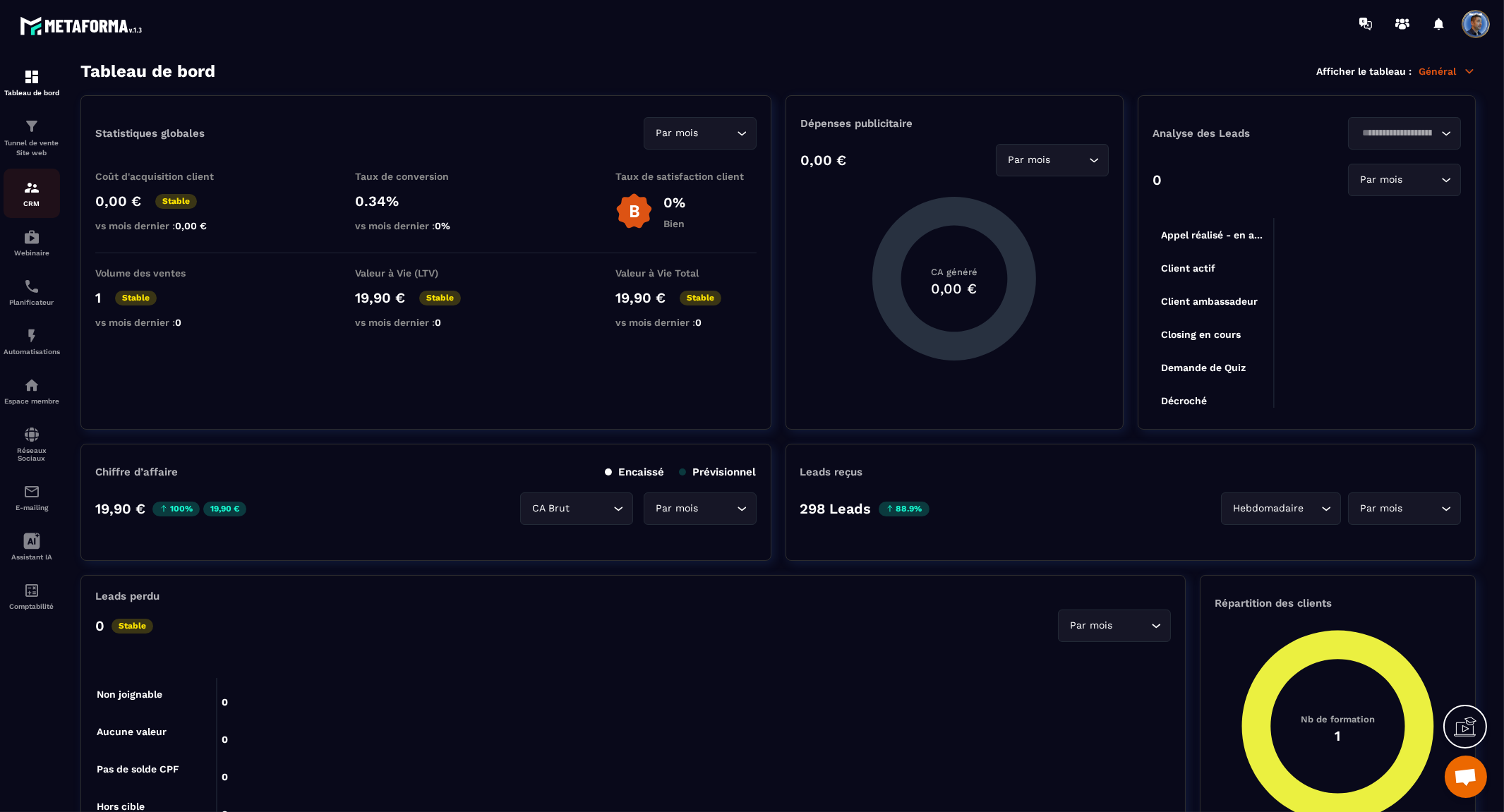
click at [31, 200] on p "CRM" at bounding box center [31, 203] width 56 height 8
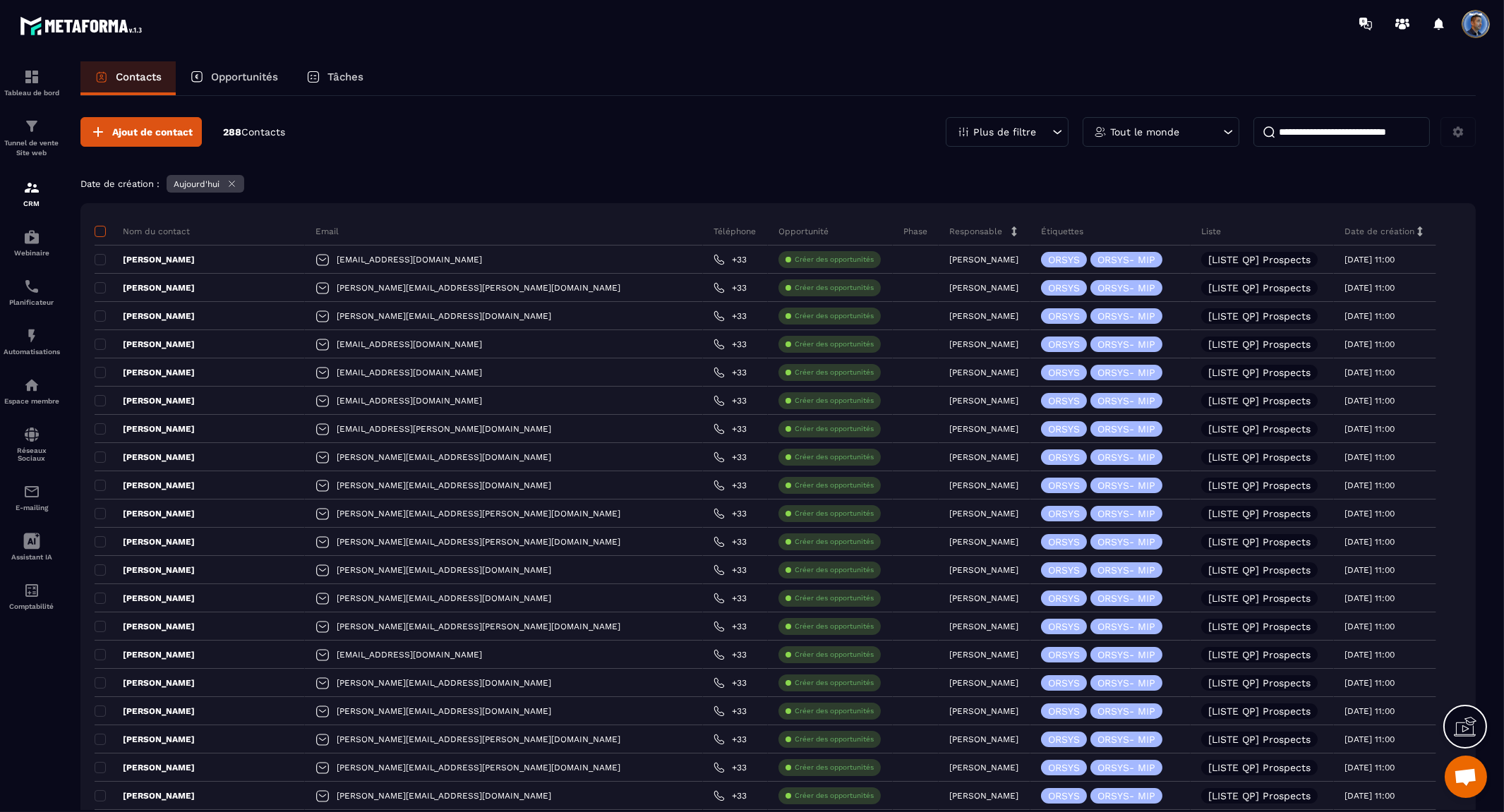
click at [104, 228] on span at bounding box center [100, 231] width 11 height 11
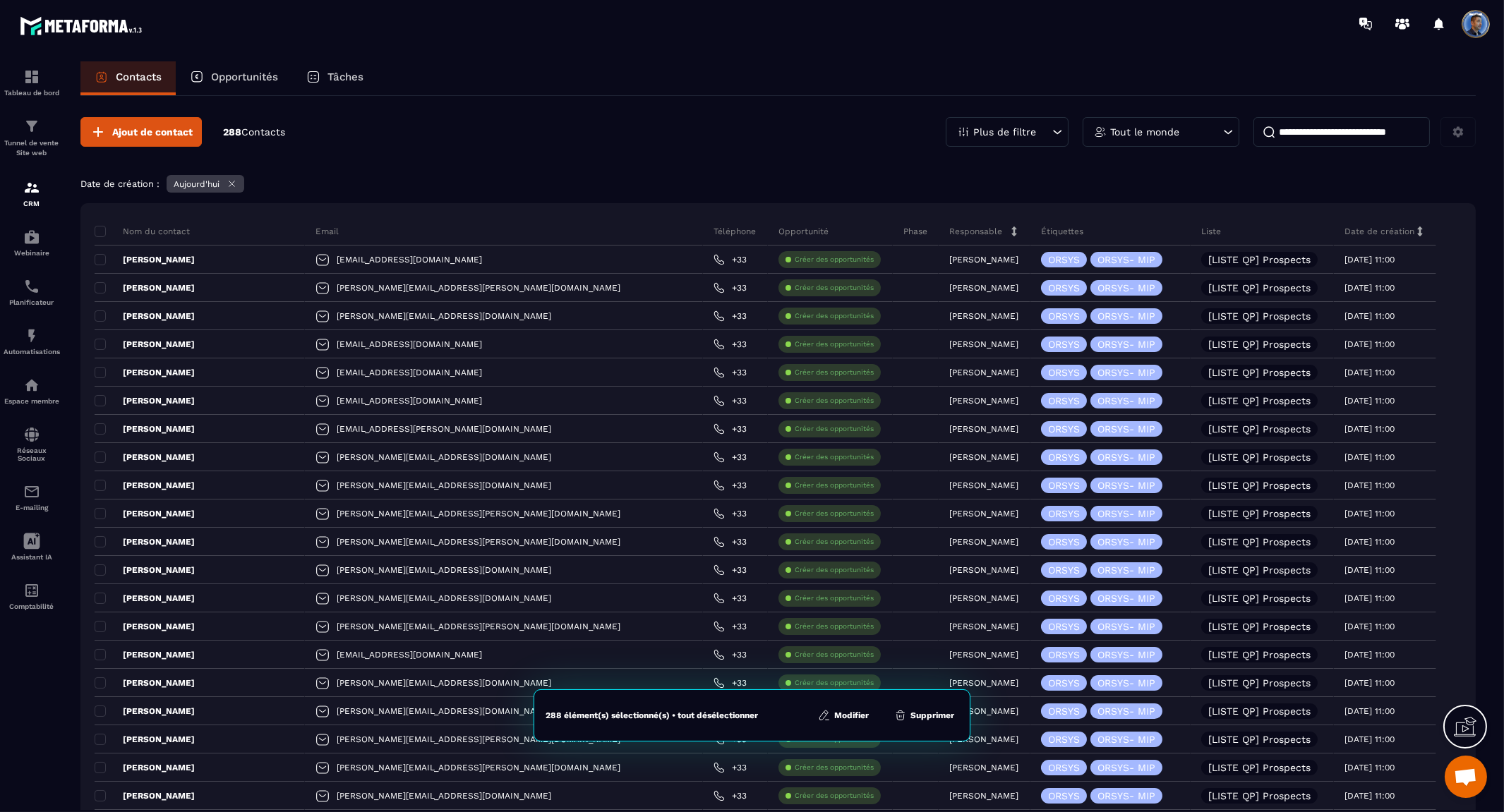
click at [858, 714] on button "Modifier" at bounding box center [843, 715] width 59 height 14
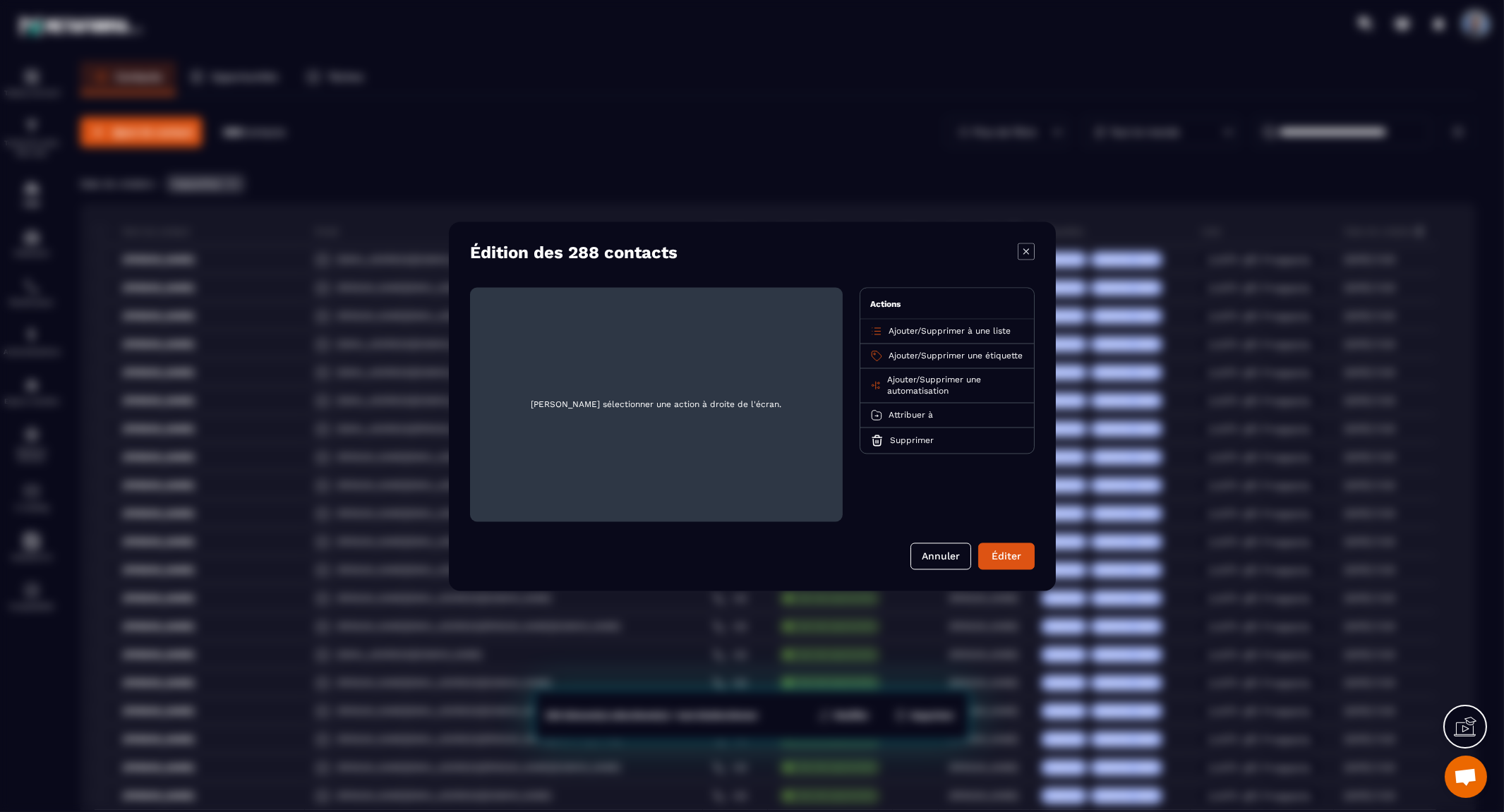
click at [900, 384] on span "Ajouter" at bounding box center [901, 379] width 29 height 10
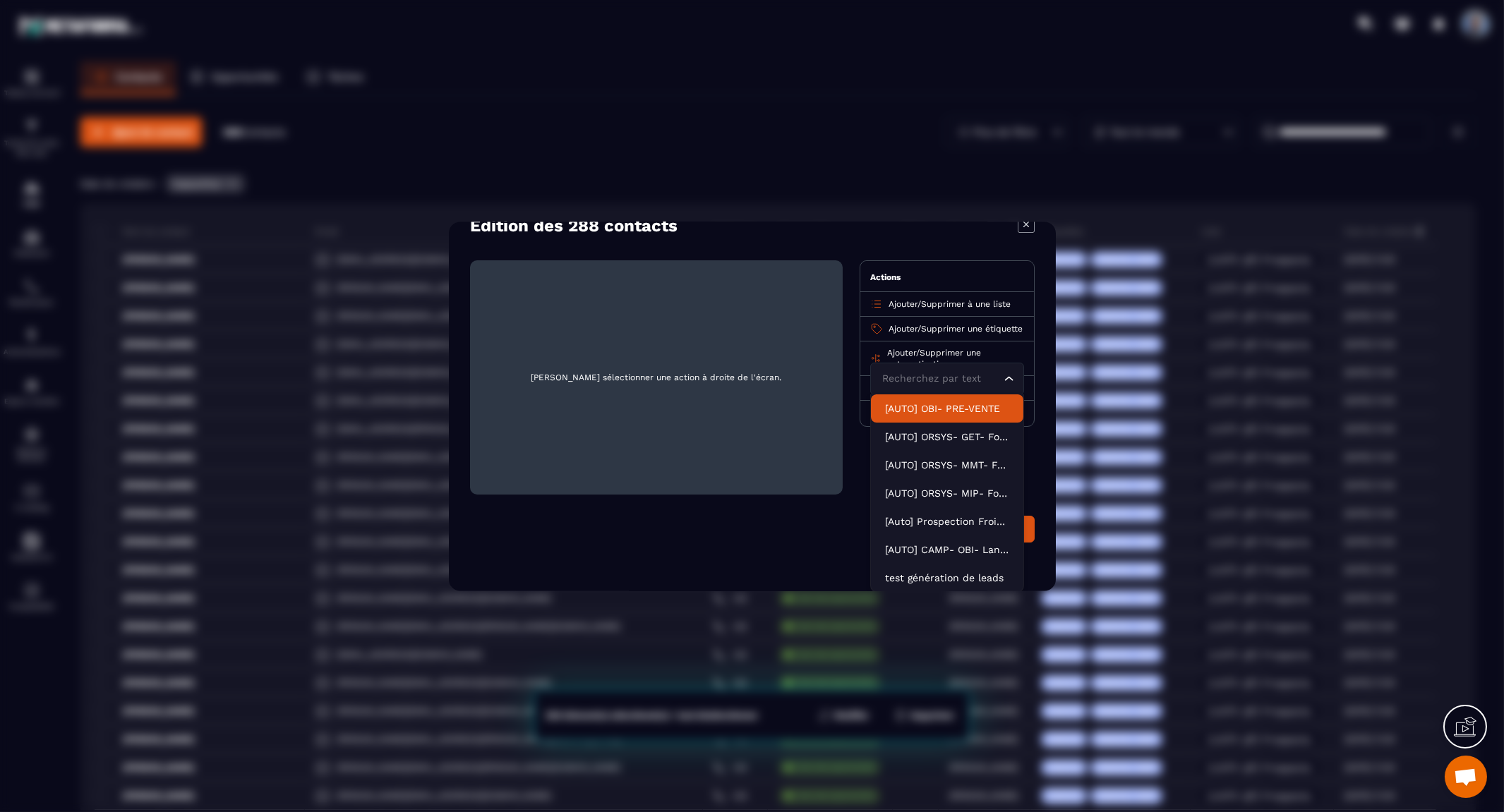
scroll to position [39, 0]
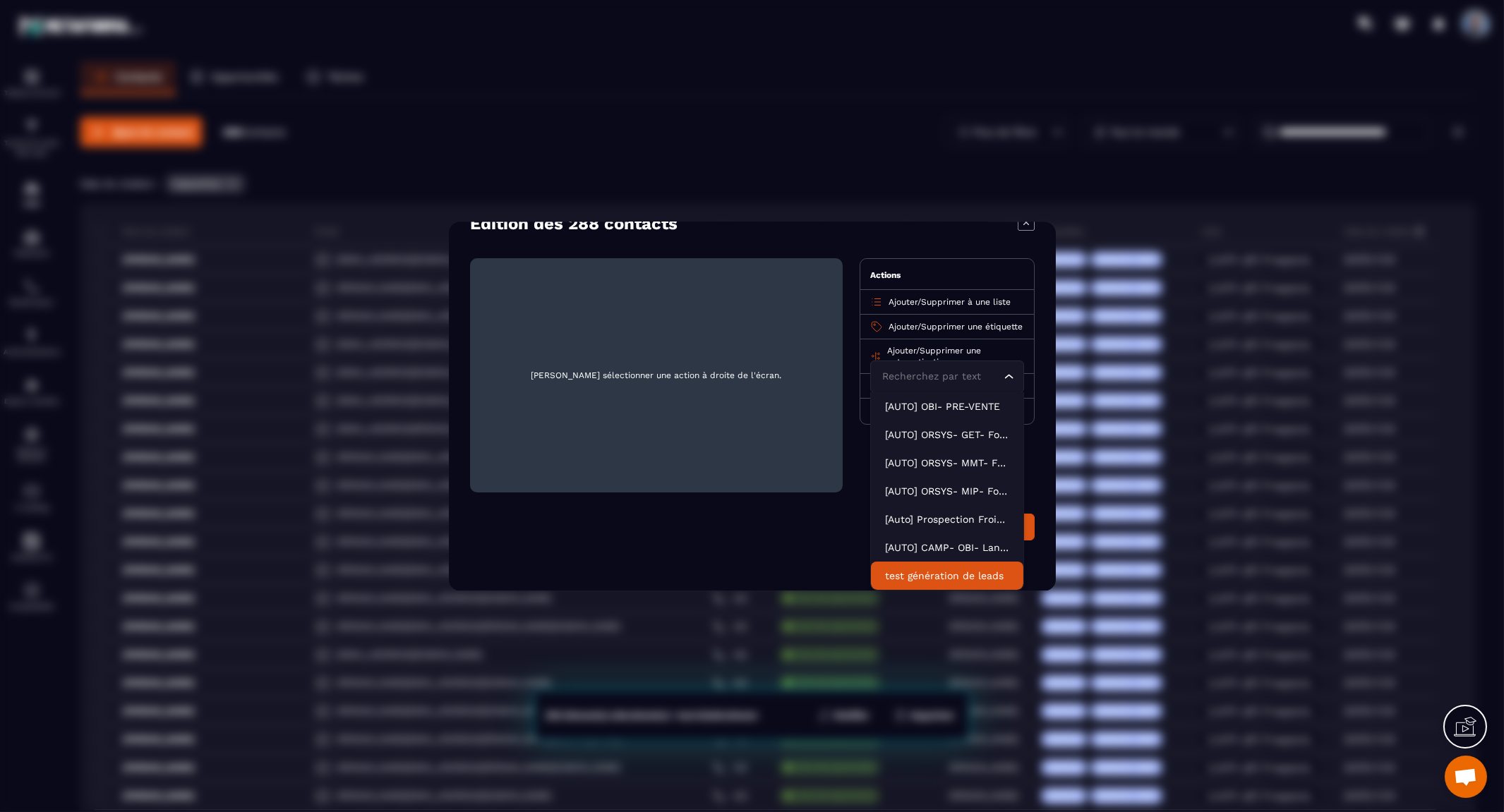
click at [659, 561] on div "Édition des 288 contacts [PERSON_NAME] sélectionner une action à droite de l'éc…" at bounding box center [752, 406] width 607 height 369
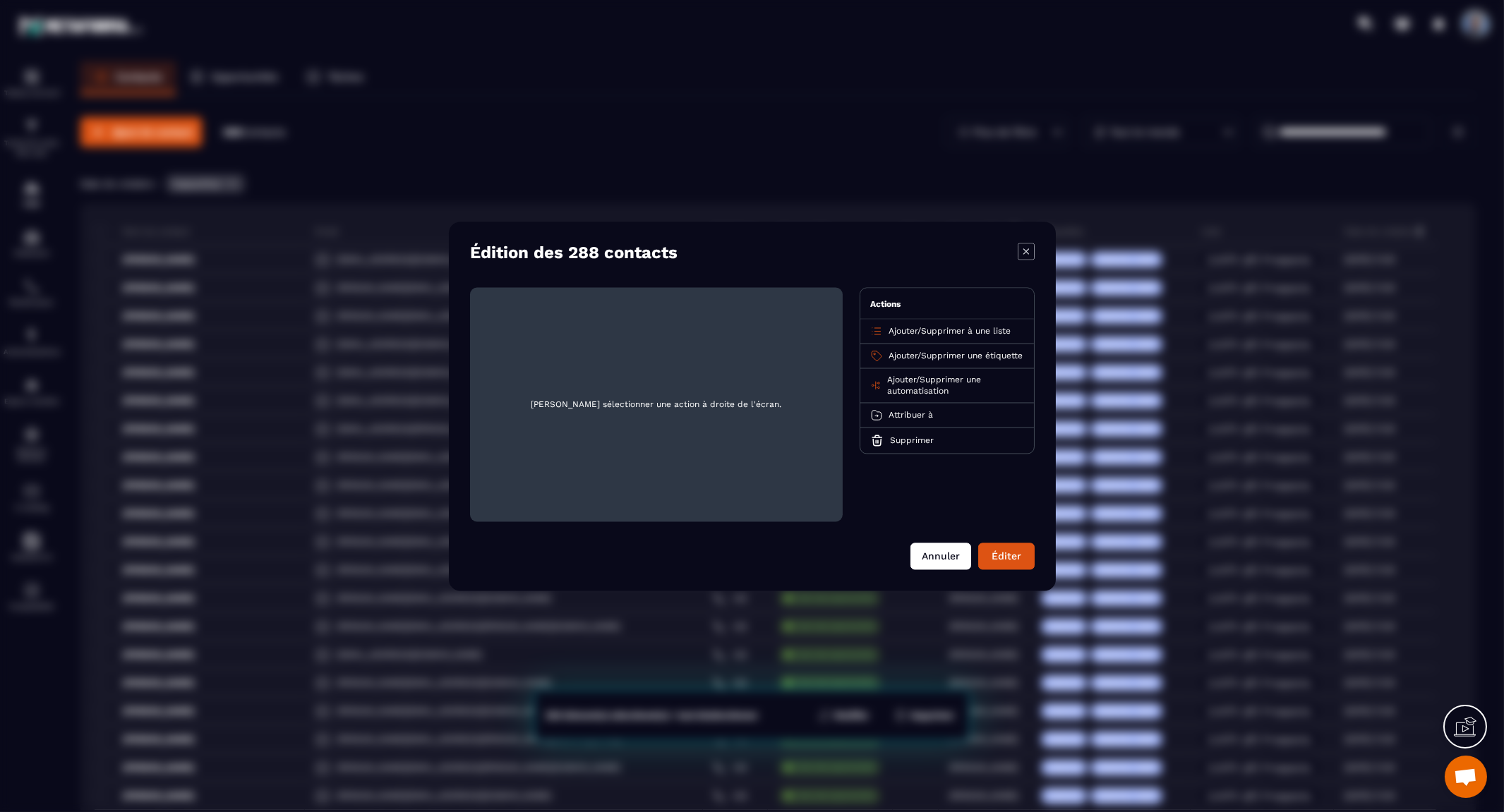
click at [943, 555] on button "Annuler" at bounding box center [940, 555] width 61 height 27
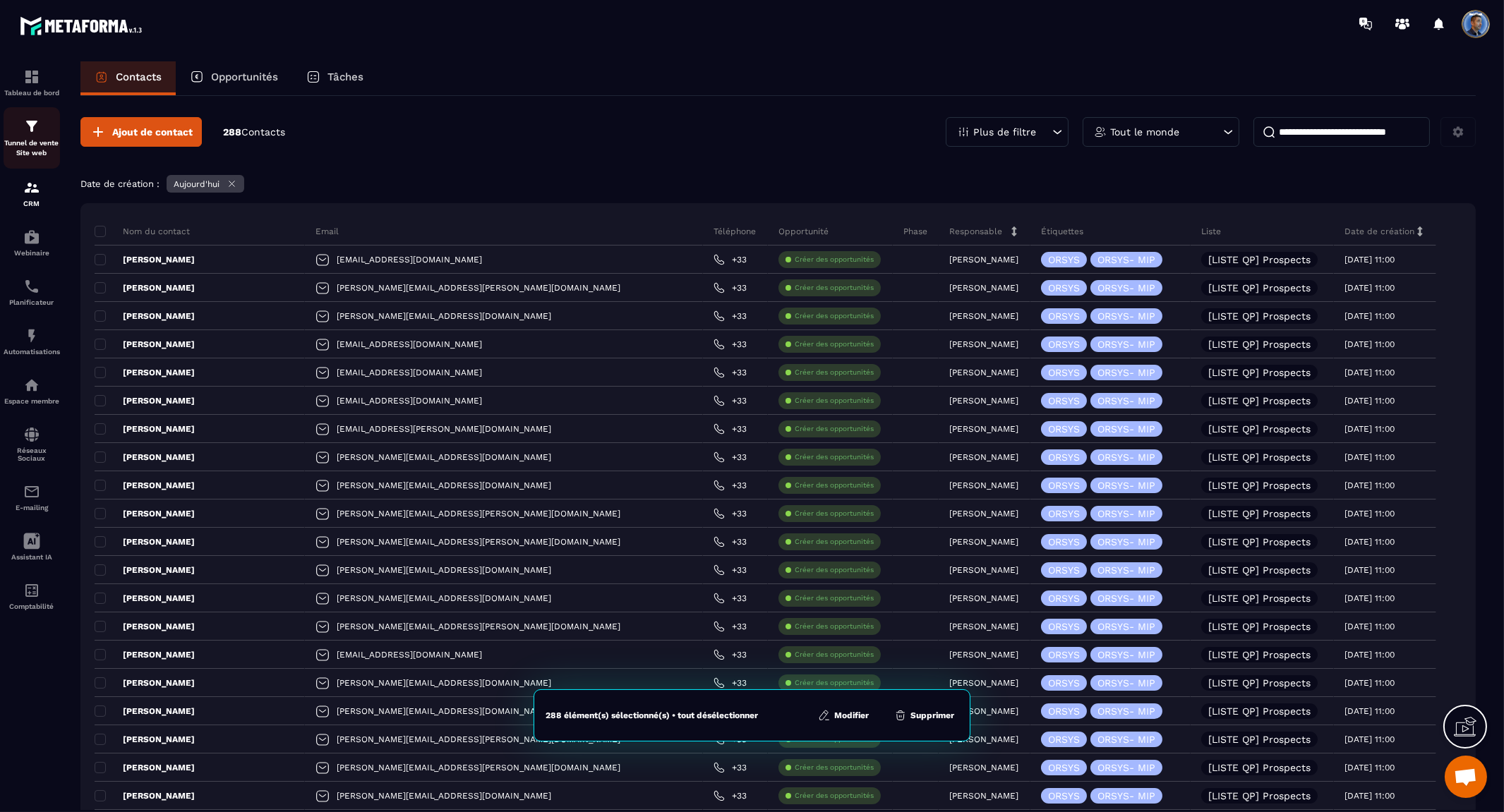
click at [27, 135] on div "Tunnel de vente Site web" at bounding box center [31, 138] width 56 height 40
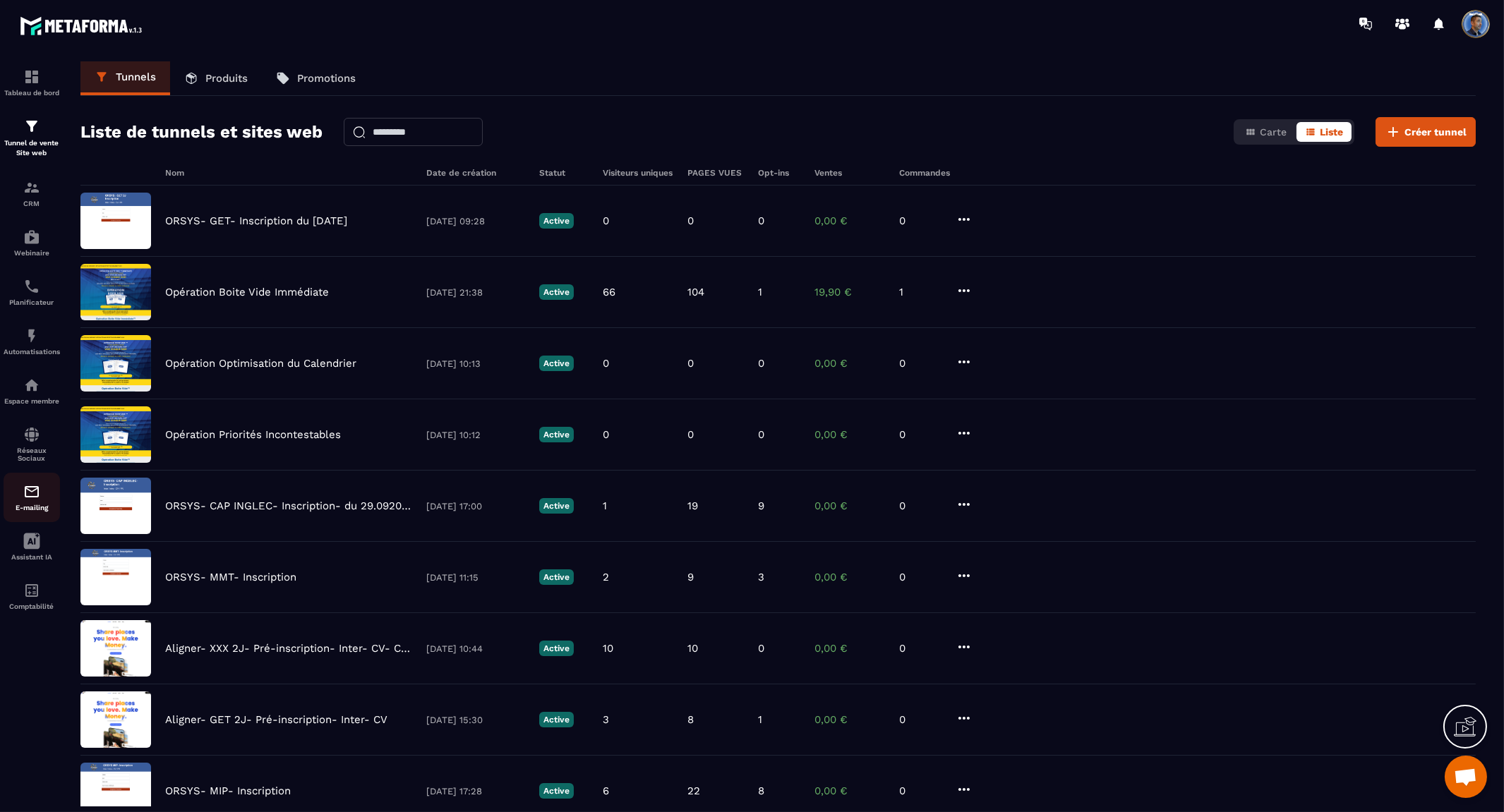
click at [34, 486] on img at bounding box center [31, 491] width 17 height 17
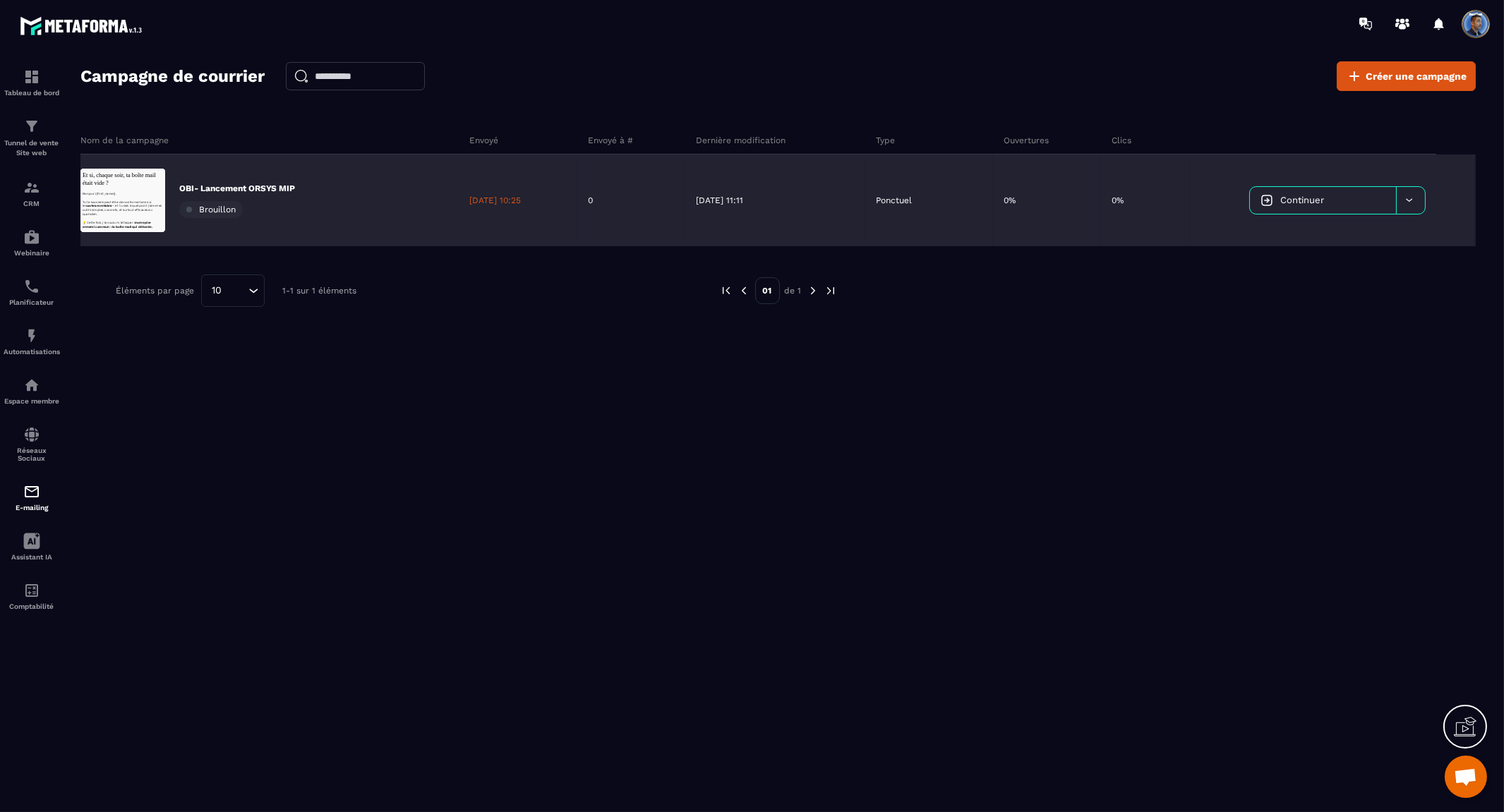
click at [220, 209] on span "Brouillon" at bounding box center [217, 209] width 37 height 10
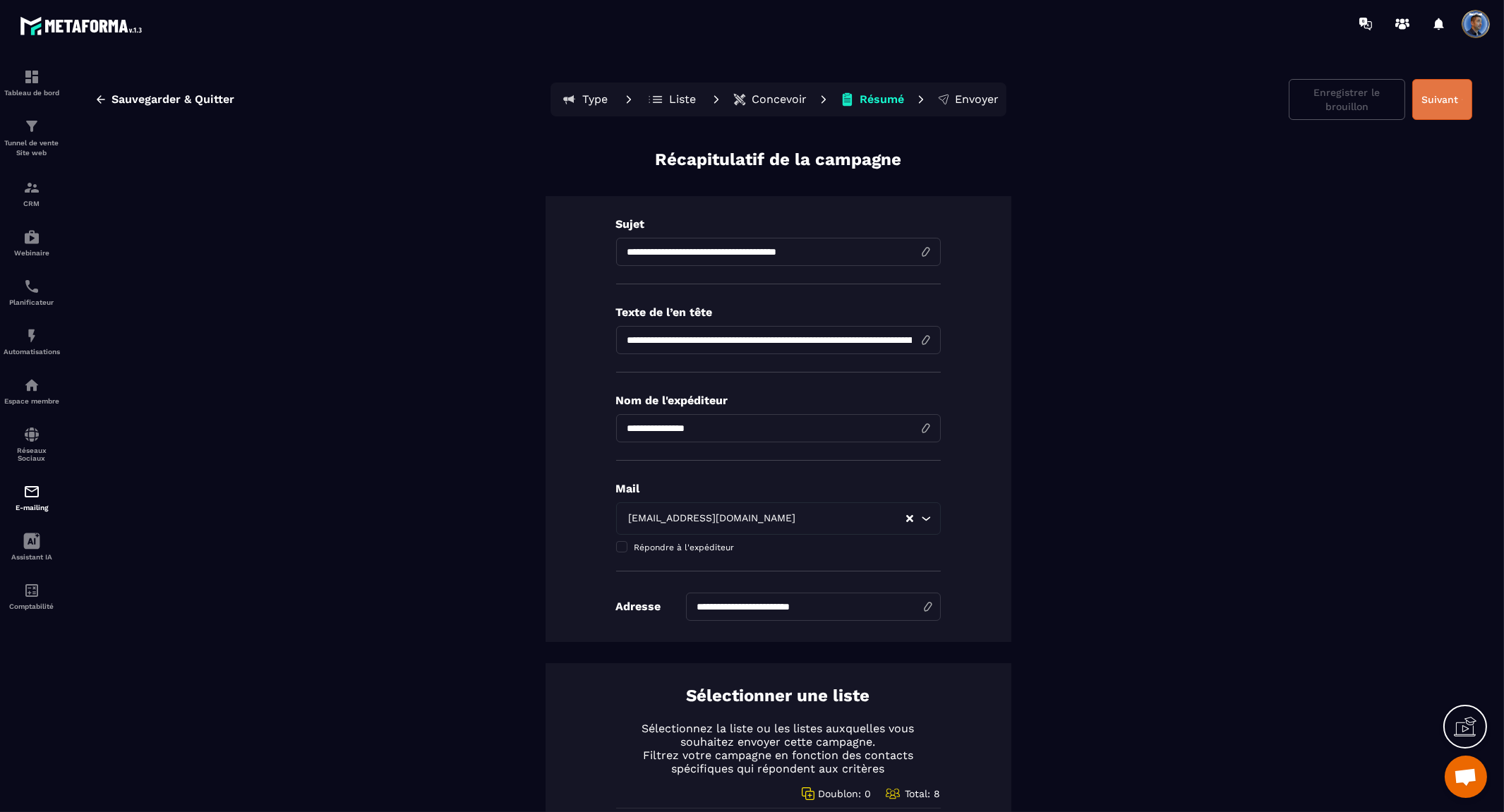
click at [1415, 100] on button "Suivant" at bounding box center [1442, 99] width 60 height 41
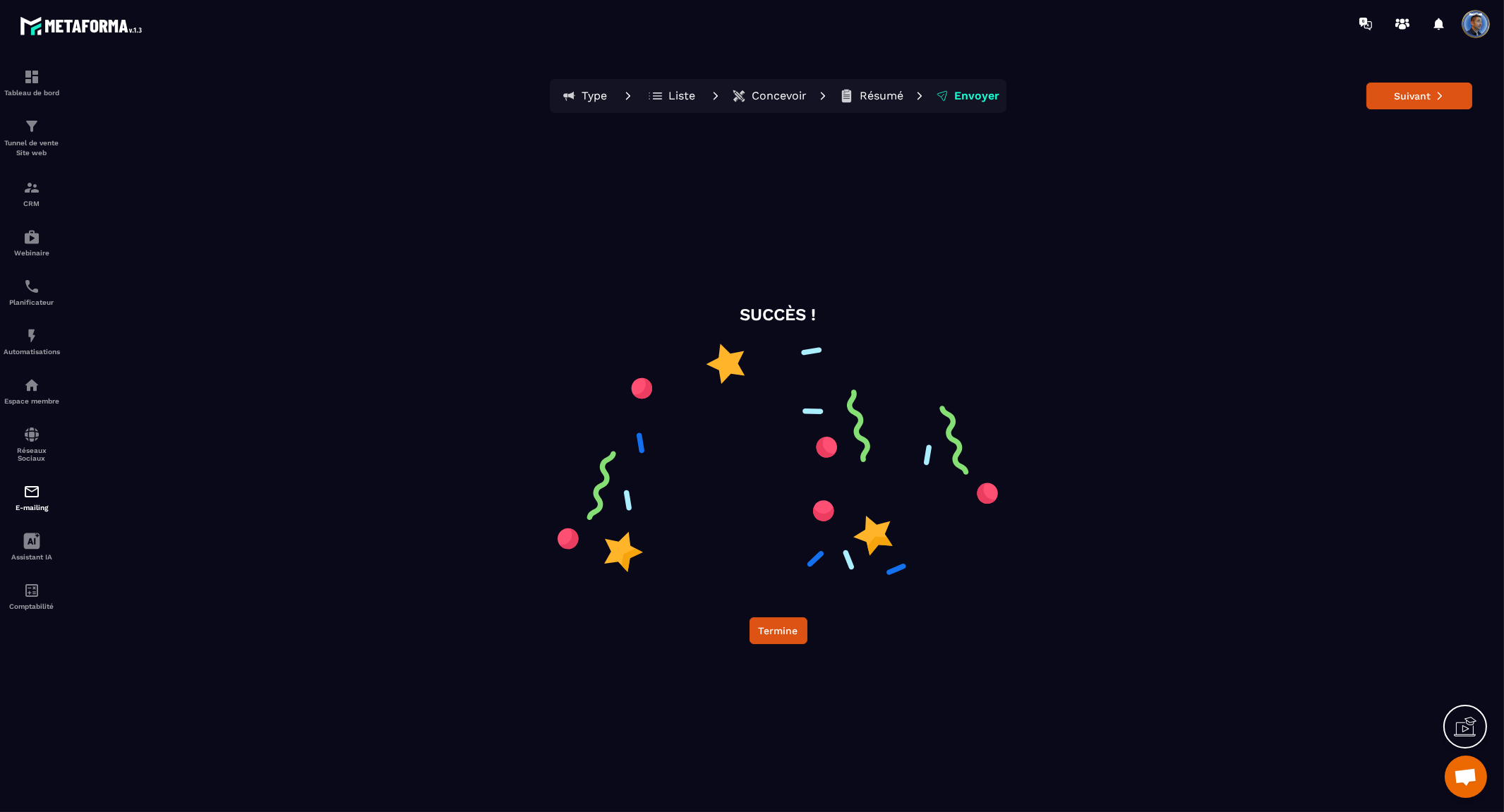
drag, startPoint x: 1415, startPoint y: 100, endPoint x: 1280, endPoint y: 315, distance: 253.9
click at [1377, 182] on div "Type Liste Concevoir Résumé Envoyer Suivant SUCCÈS ! Termine" at bounding box center [778, 443] width 1423 height 762
click at [790, 630] on button "Termine" at bounding box center [778, 631] width 58 height 27
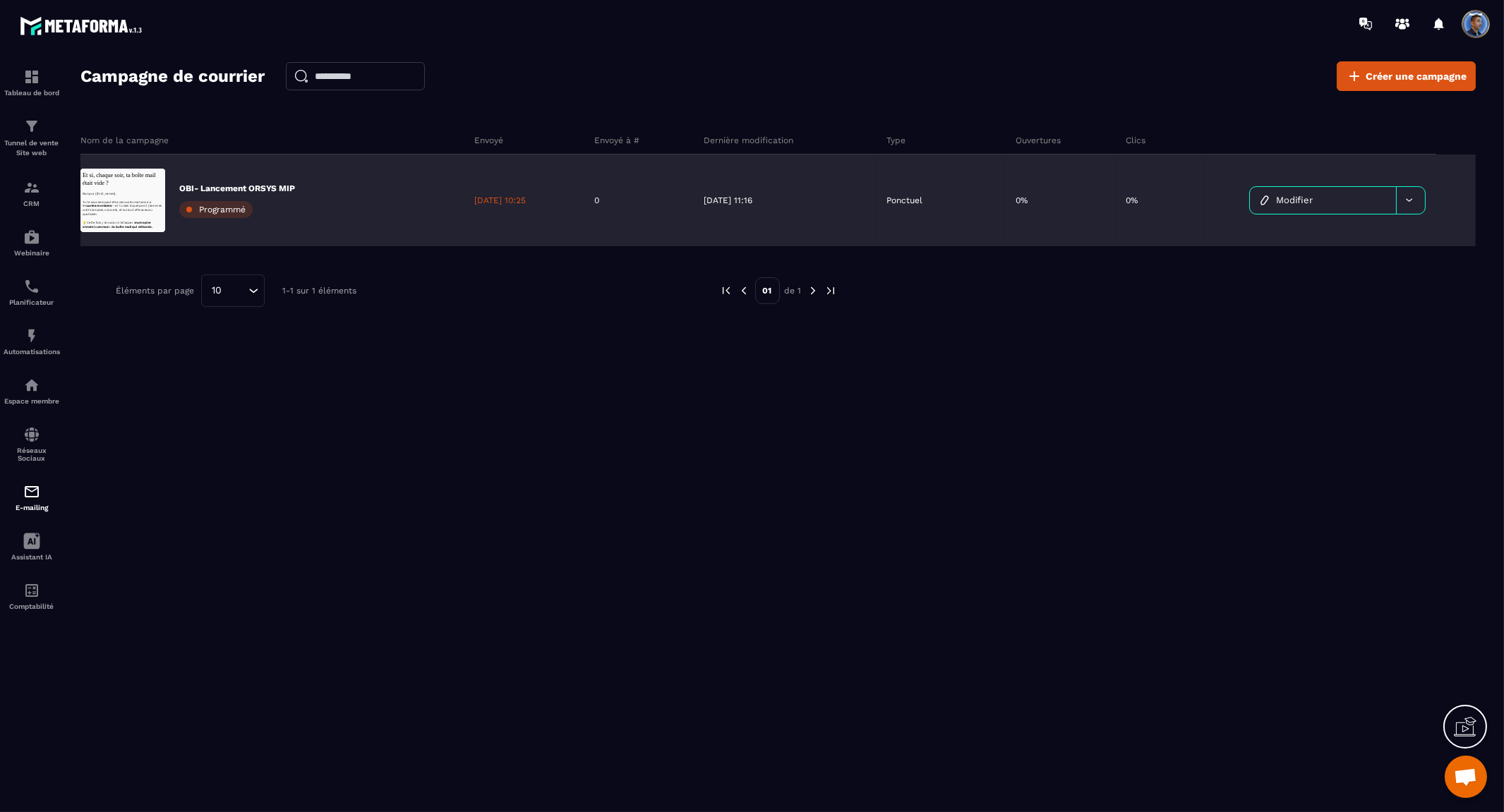
click at [1413, 199] on icon at bounding box center [1409, 200] width 10 height 10
click at [506, 192] on div "[DATE] 10:25" at bounding box center [523, 200] width 120 height 91
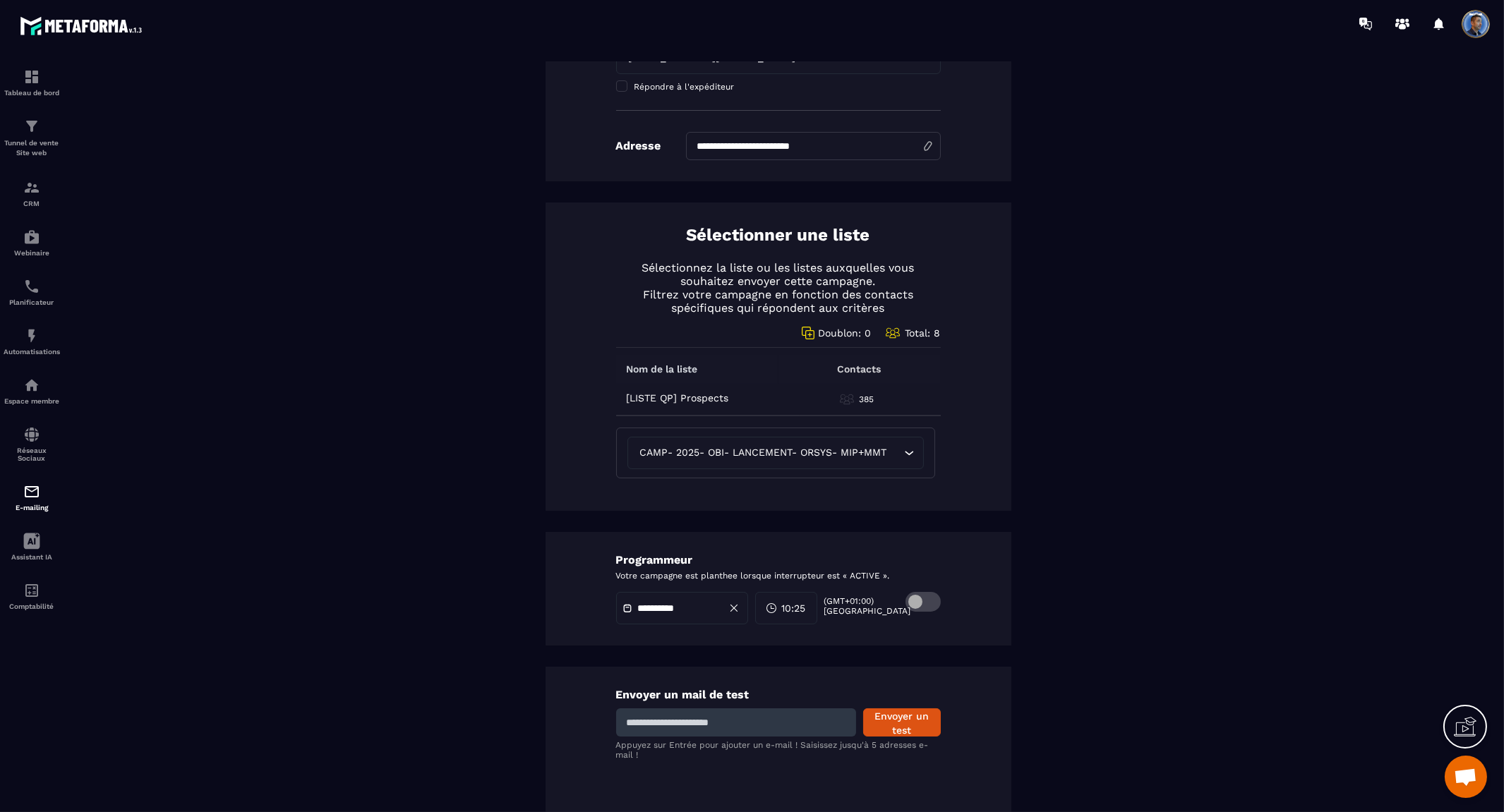
scroll to position [470, 0]
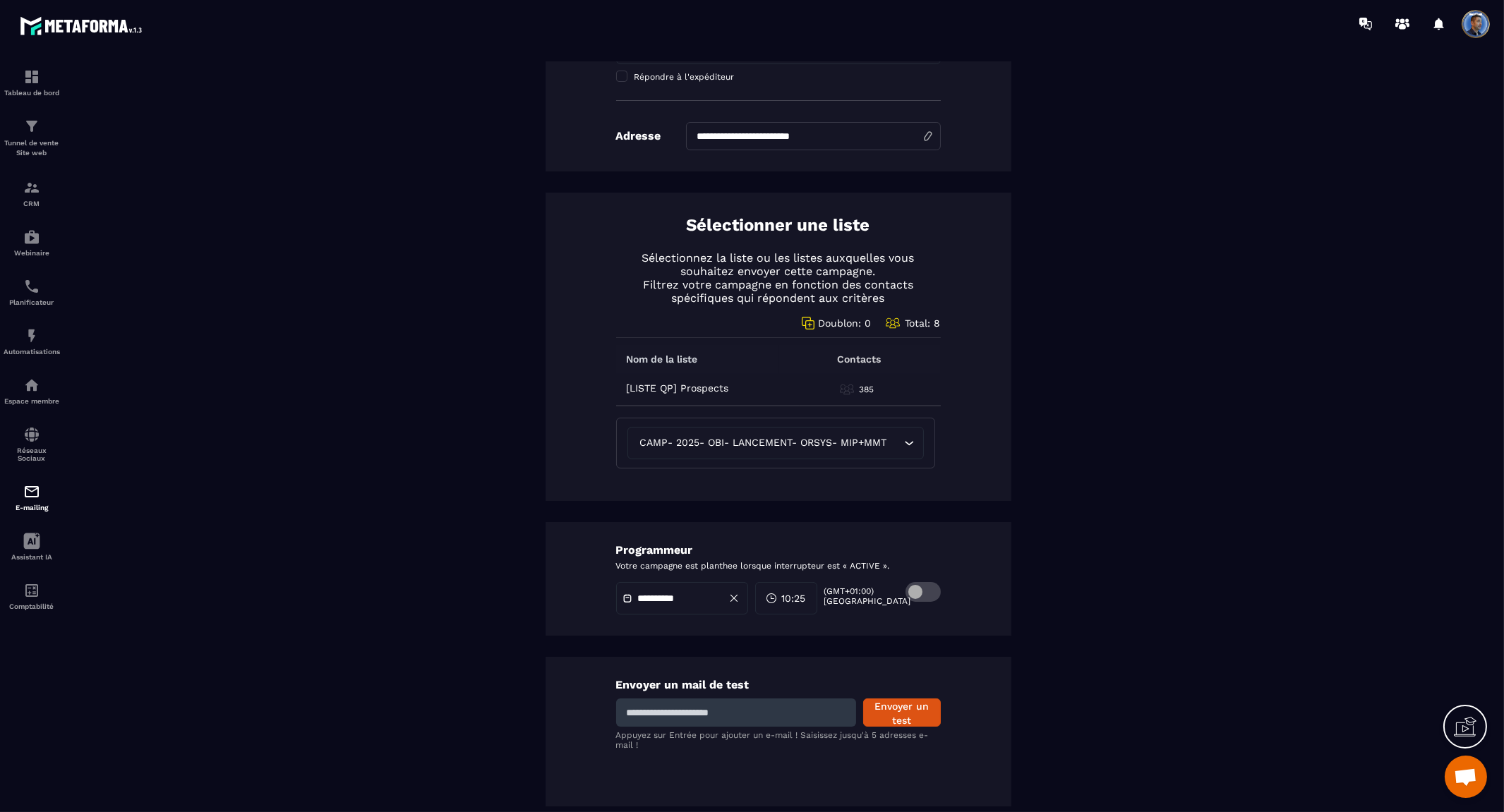
click at [806, 432] on div "CAMP- 2025- OBI- LANCEMENT- ORSYS- MIP+MMT Loading..." at bounding box center [775, 443] width 296 height 32
click at [694, 433] on div "CAMP- 2025- OBI- LANCEMENT- ORSYS- MIP+MMT Loading..." at bounding box center [775, 443] width 296 height 32
click at [640, 444] on span "CAMP- 2025- OBI- LANCEMENT- ORSYS- MIP+MMT" at bounding box center [763, 443] width 253 height 15
click at [646, 383] on p "[LISTE QP] Prospects" at bounding box center [678, 388] width 102 height 11
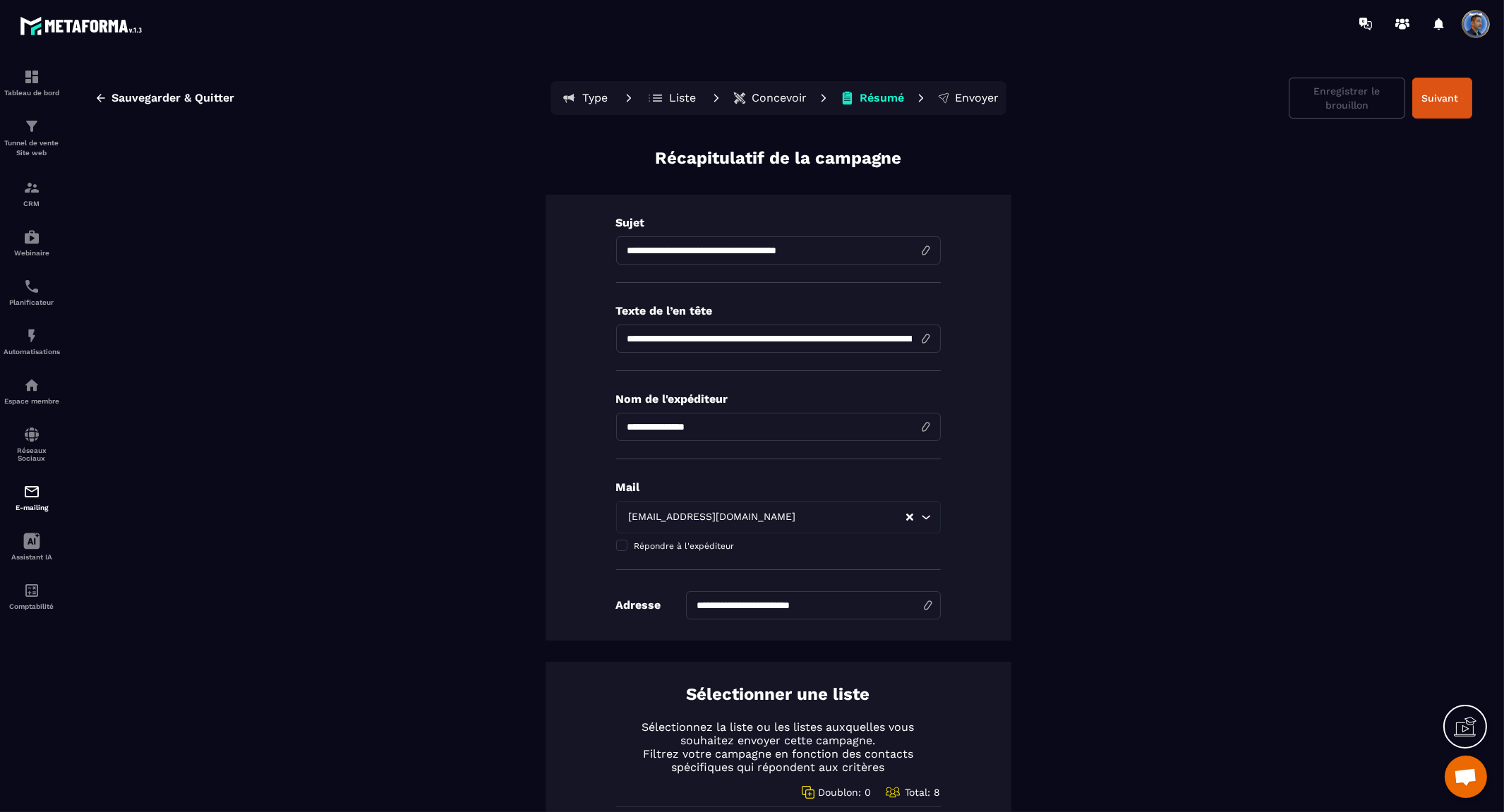
scroll to position [0, 0]
click at [584, 102] on p "Type" at bounding box center [594, 99] width 26 height 14
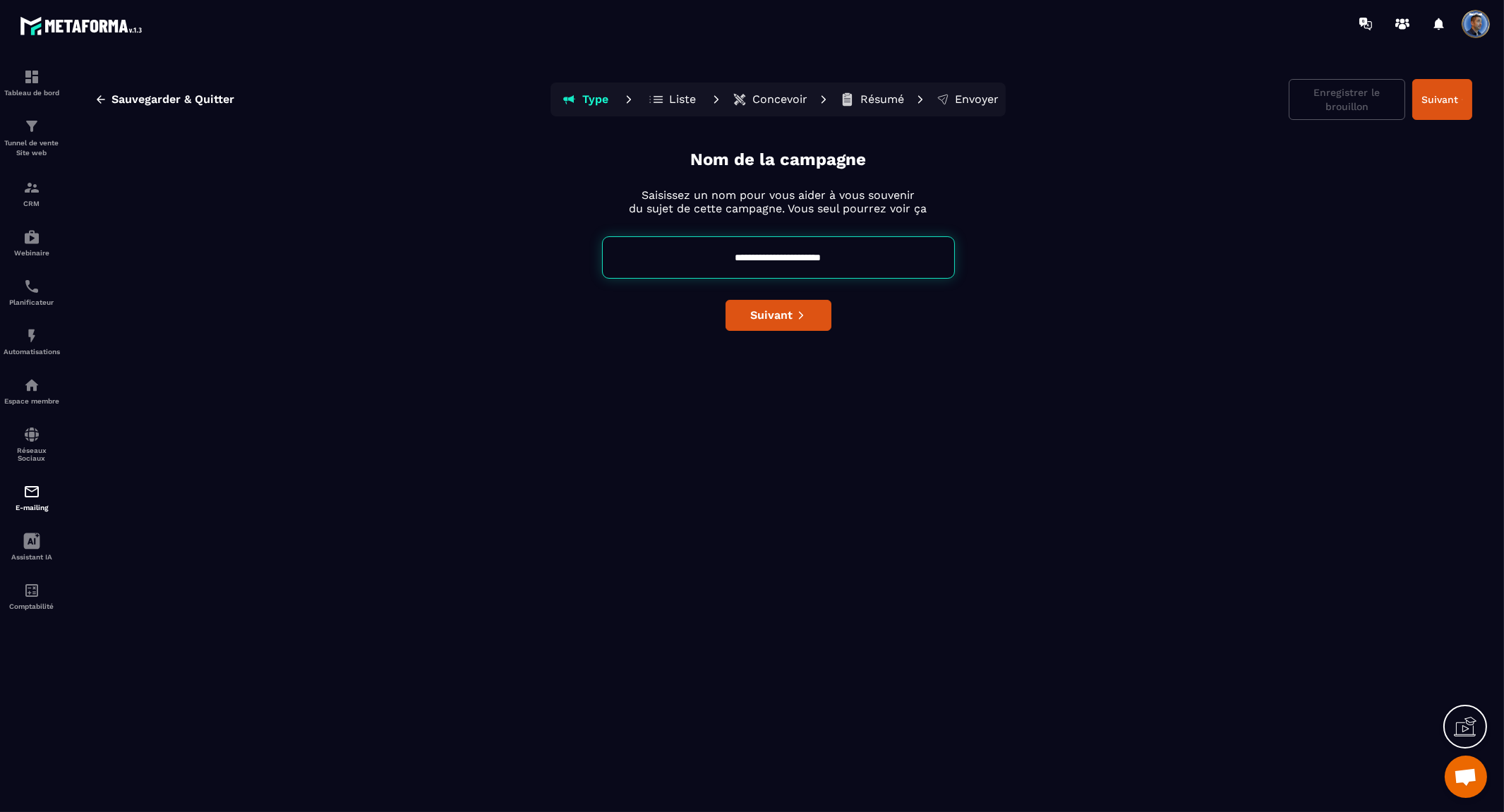
click at [708, 257] on input "**********" at bounding box center [778, 257] width 353 height 42
type input "**********"
click at [797, 298] on div "**********" at bounding box center [778, 477] width 1388 height 658
click at [796, 312] on icon "submit" at bounding box center [801, 315] width 10 height 10
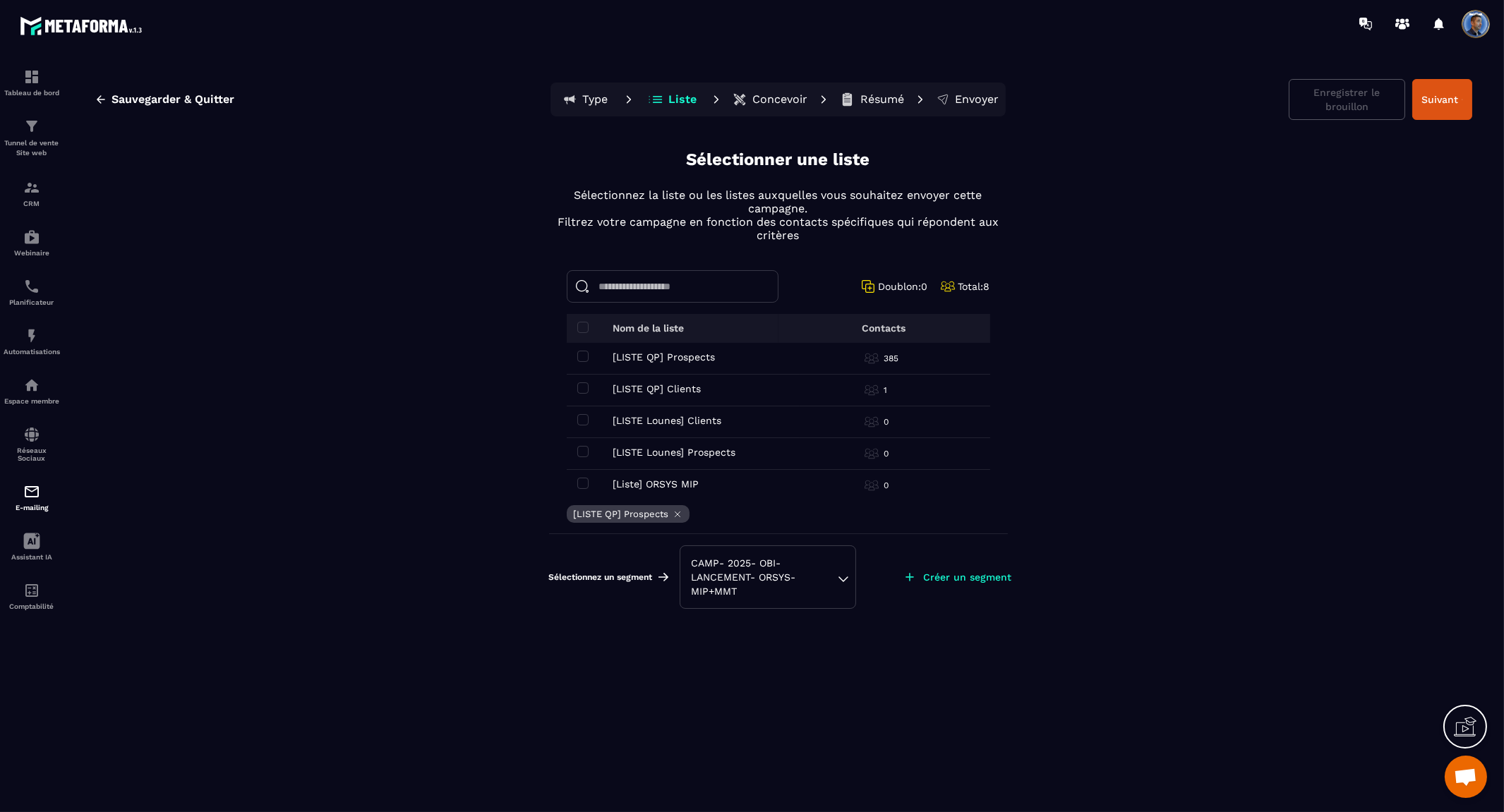
click at [842, 579] on div "CAMP- 2025- OBI- LANCEMENT- ORSYS- MIP+MMT" at bounding box center [768, 577] width 152 height 42
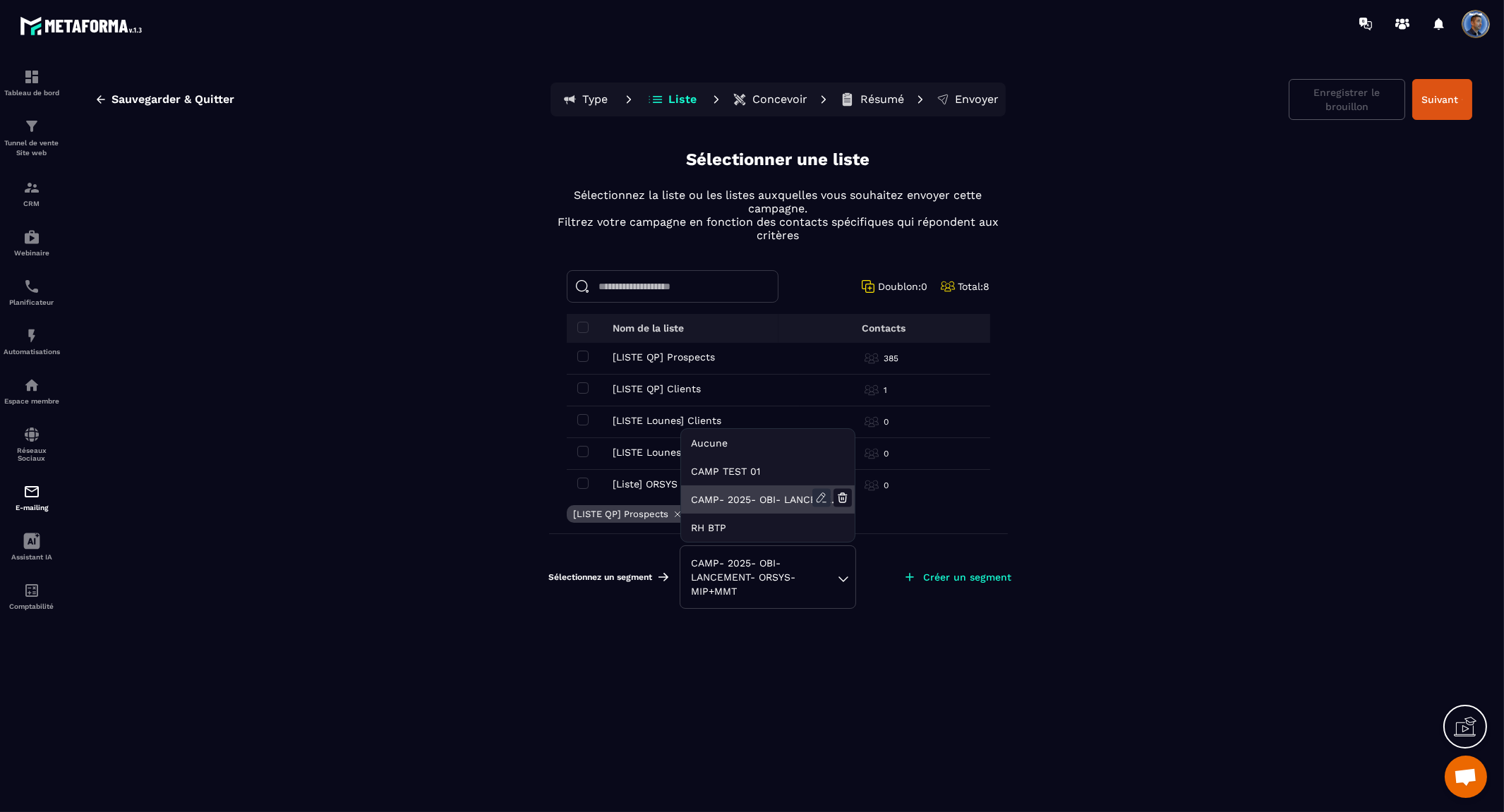
click at [819, 495] on icon at bounding box center [821, 497] width 18 height 18
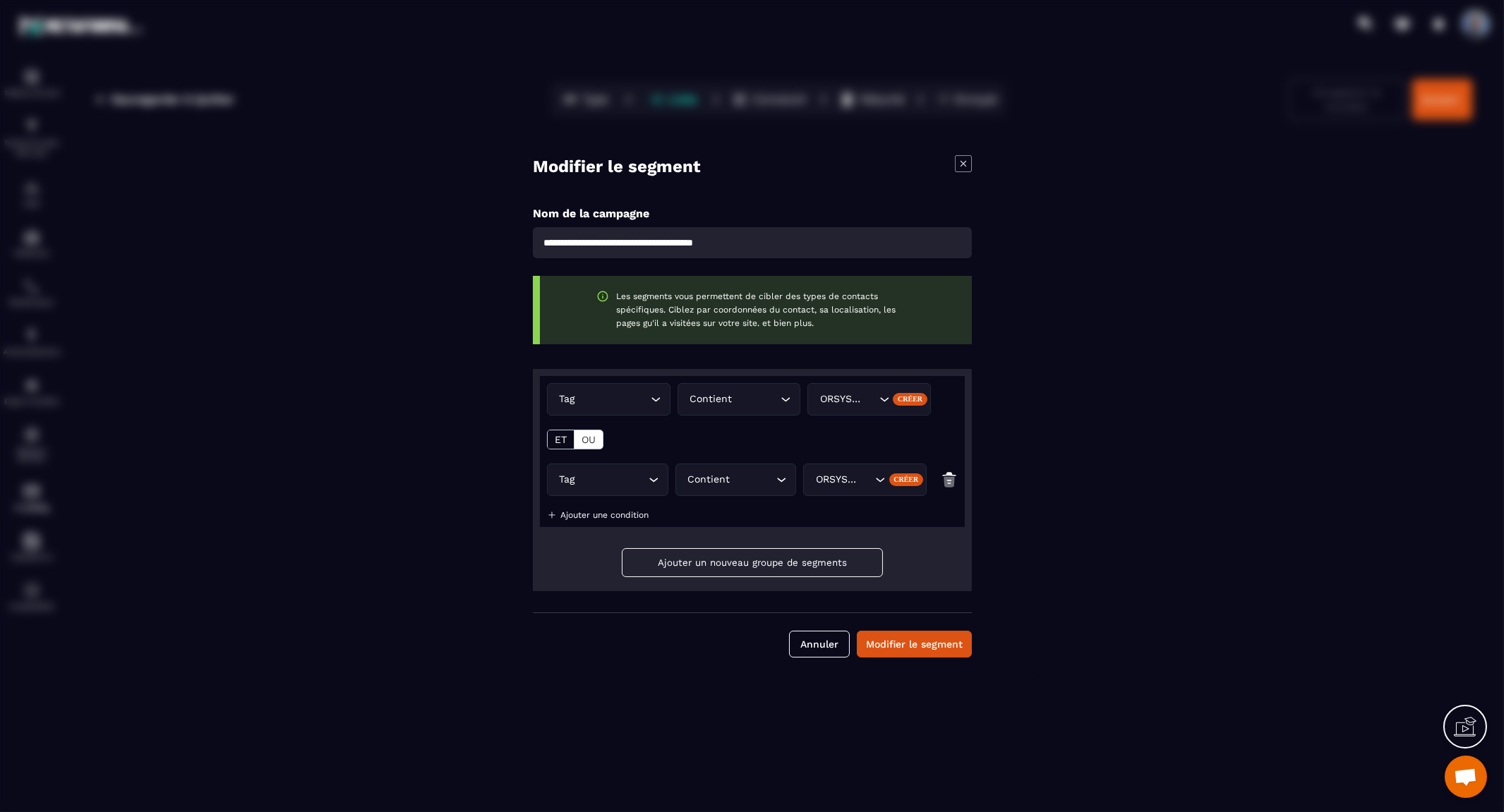
click at [545, 238] on input "**********" at bounding box center [752, 242] width 439 height 31
drag, startPoint x: 545, startPoint y: 238, endPoint x: 634, endPoint y: 241, distance: 89.1
click at [634, 241] on input "**********" at bounding box center [752, 242] width 439 height 31
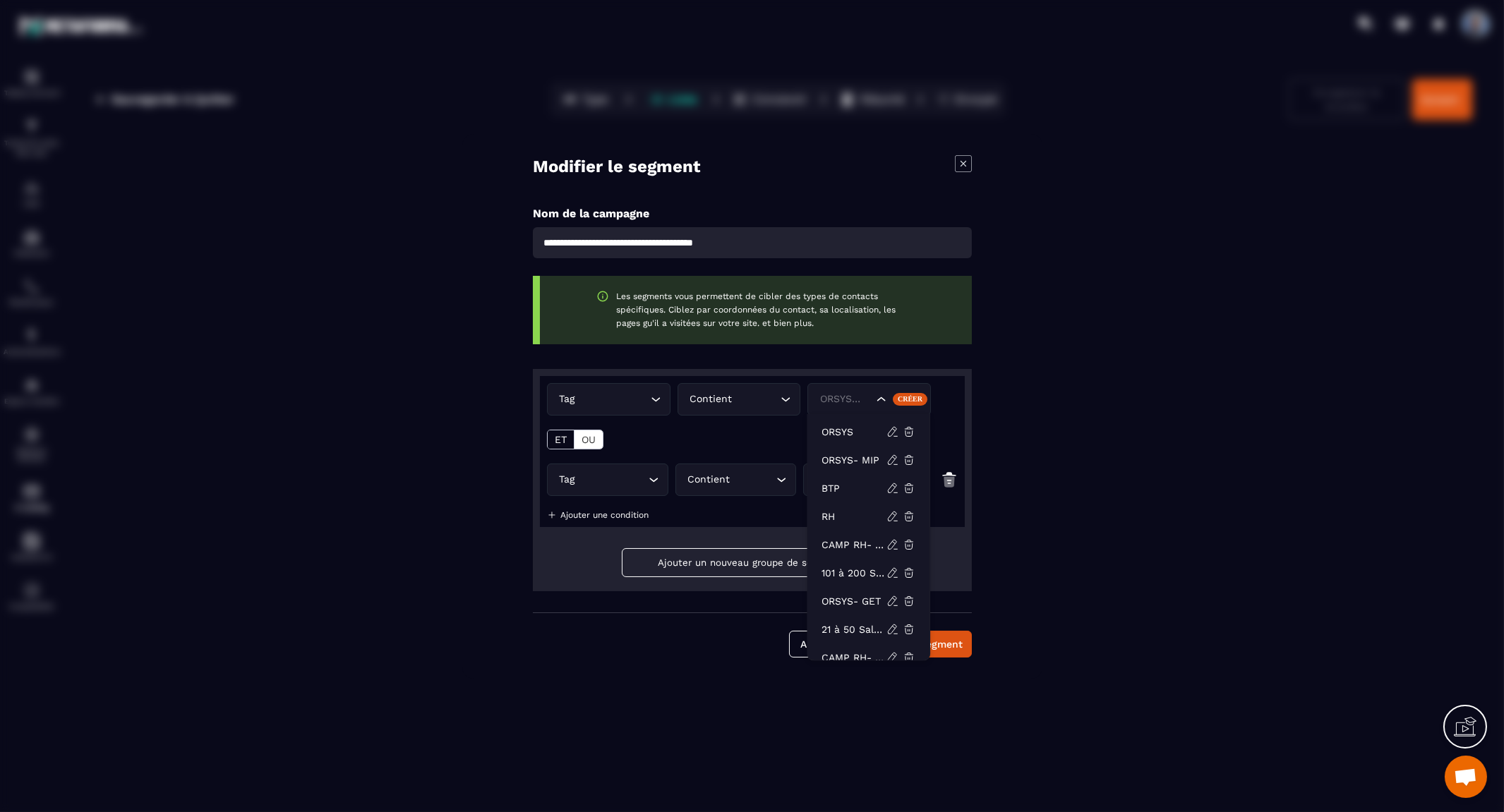
click at [883, 394] on icon "Search for option" at bounding box center [881, 399] width 14 height 14
click at [858, 455] on p "ORSYS- MIP" at bounding box center [853, 459] width 65 height 14
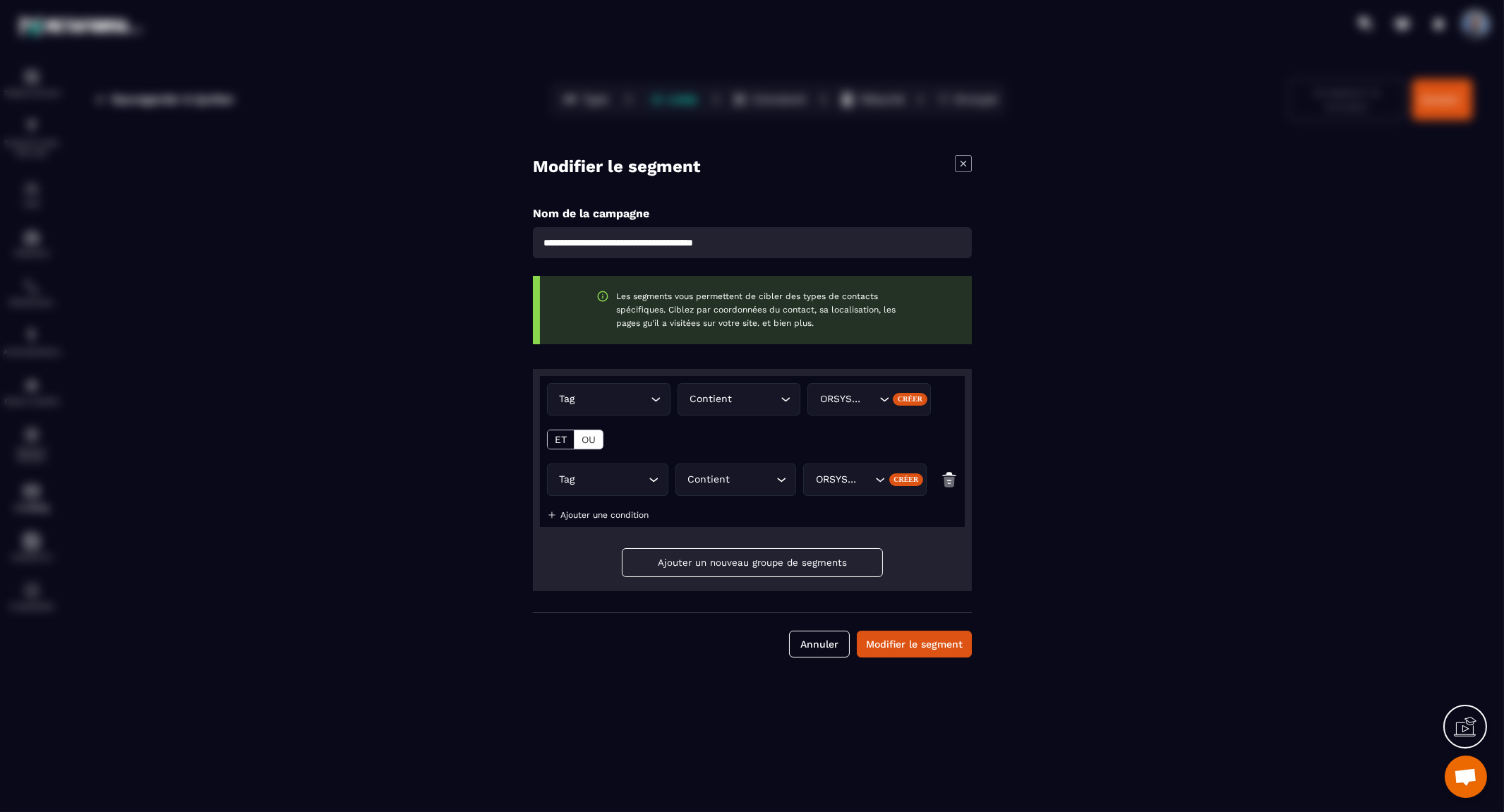
click at [880, 478] on icon "Search for option" at bounding box center [880, 479] width 14 height 14
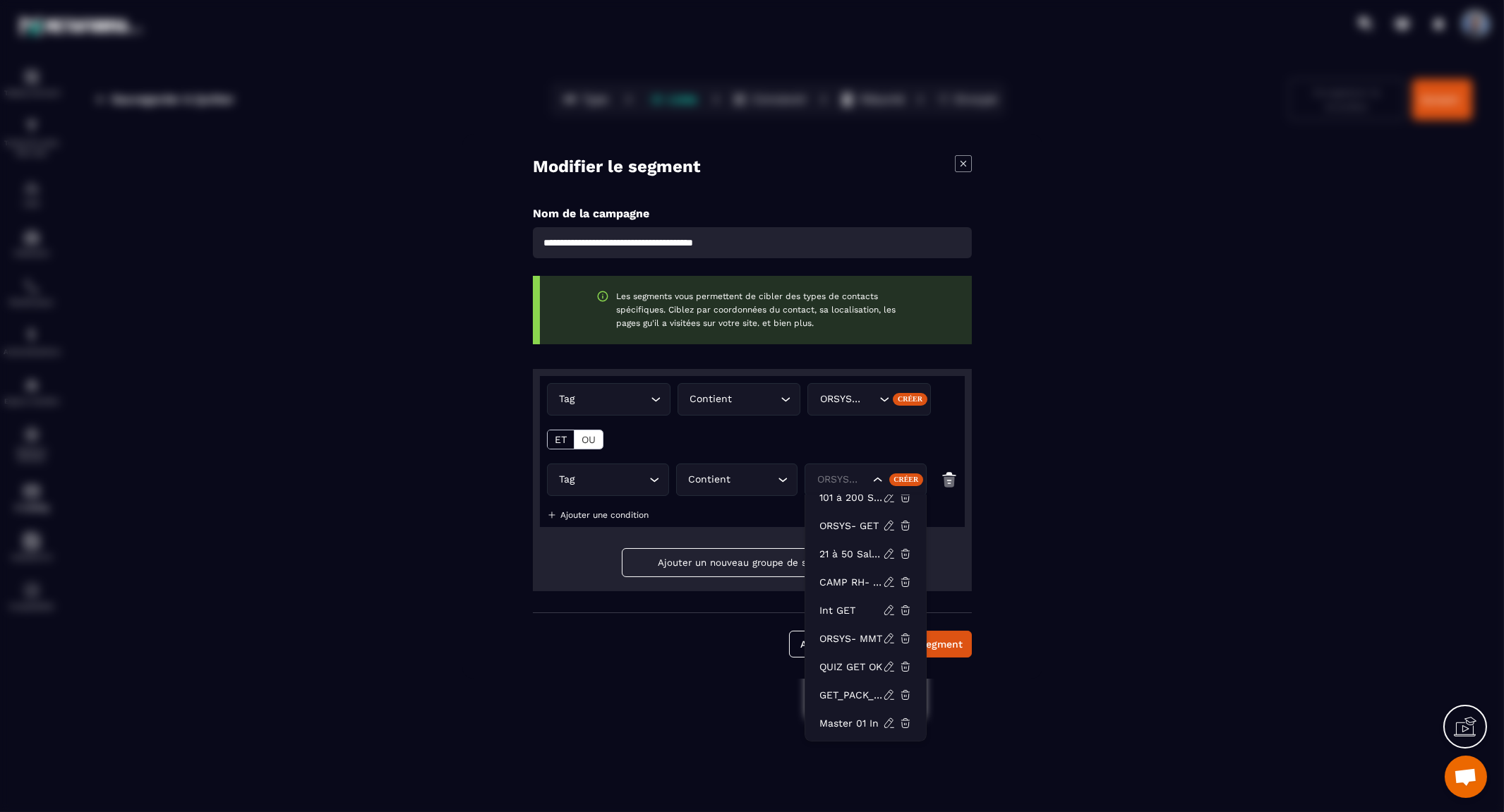
scroll to position [157, 0]
click at [858, 634] on p "ORSYS- MMT" at bounding box center [850, 637] width 64 height 14
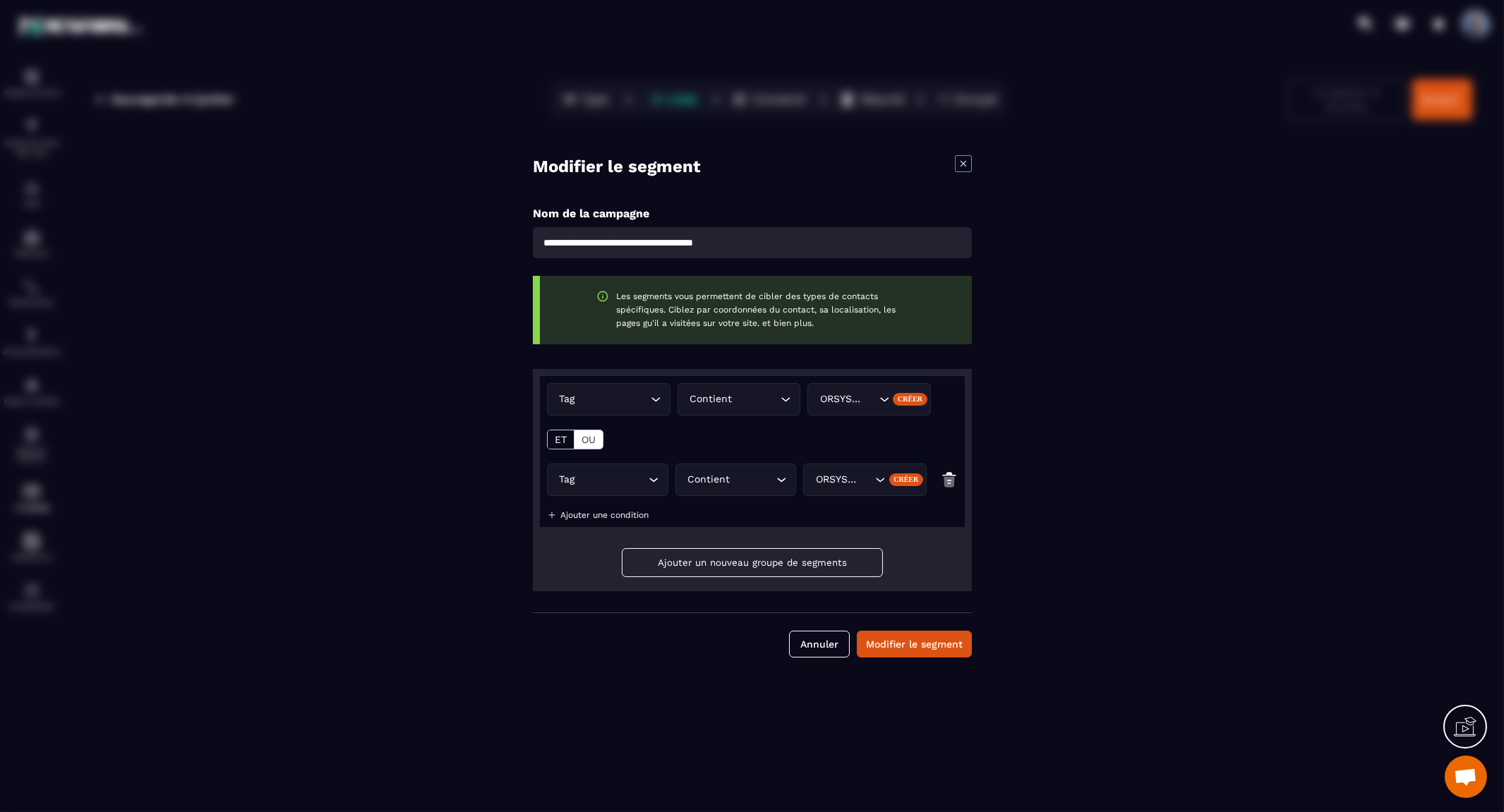
click at [834, 477] on div "ORSYS- MMT" at bounding box center [842, 479] width 62 height 15
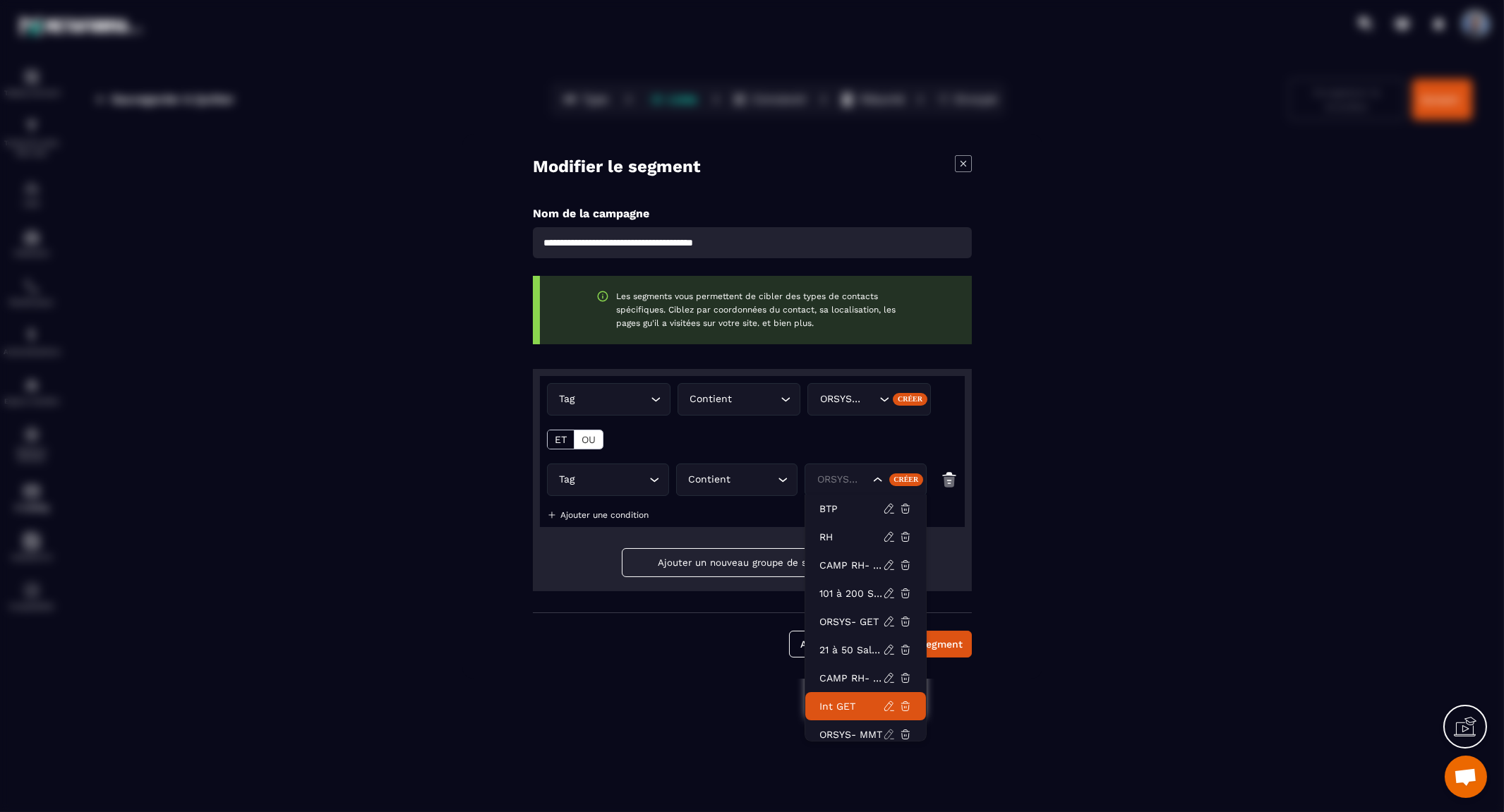
scroll to position [67, 0]
click at [888, 726] on icon at bounding box center [888, 727] width 12 height 12
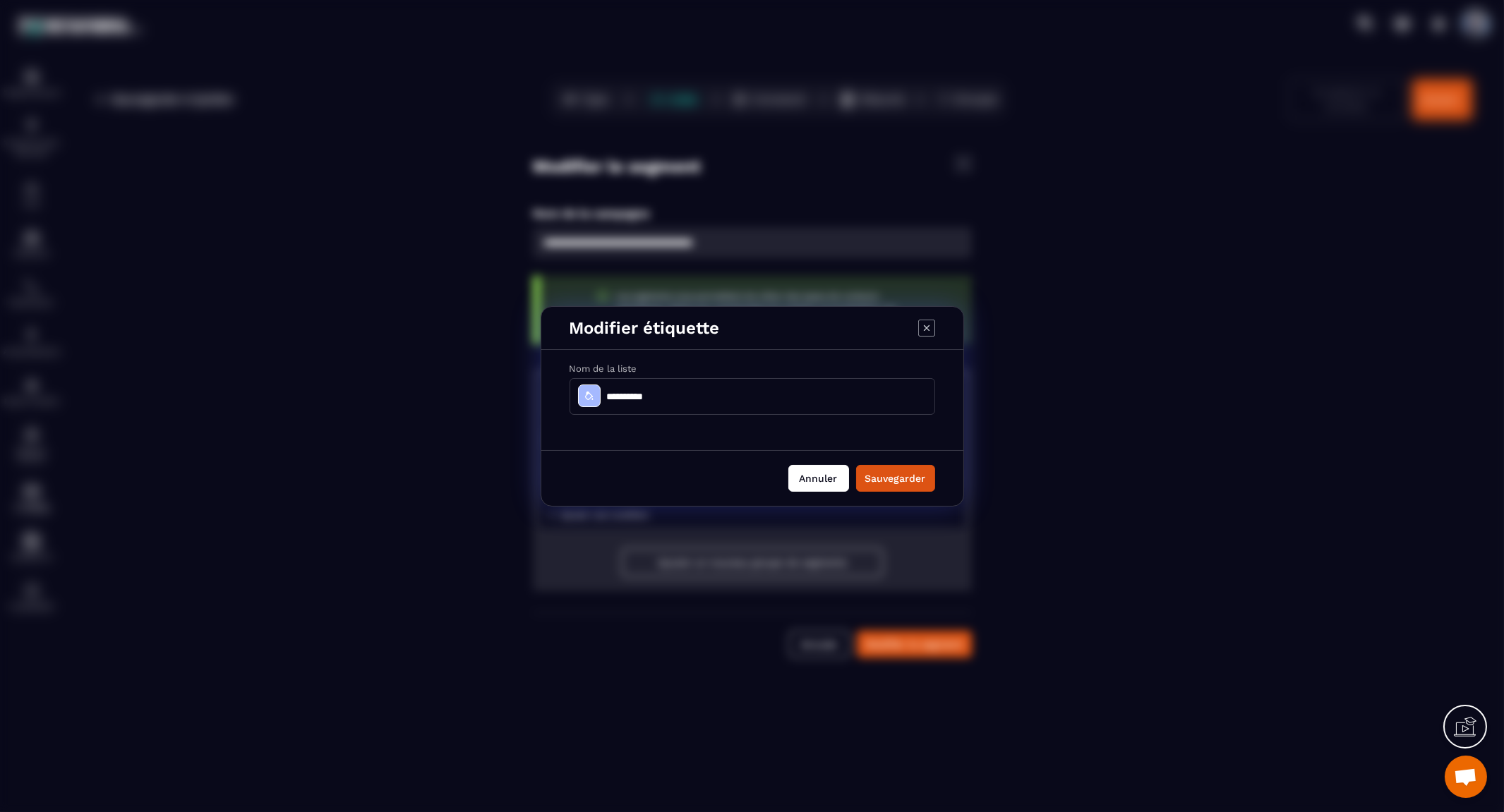
click at [807, 474] on button "Annuler" at bounding box center [818, 478] width 61 height 27
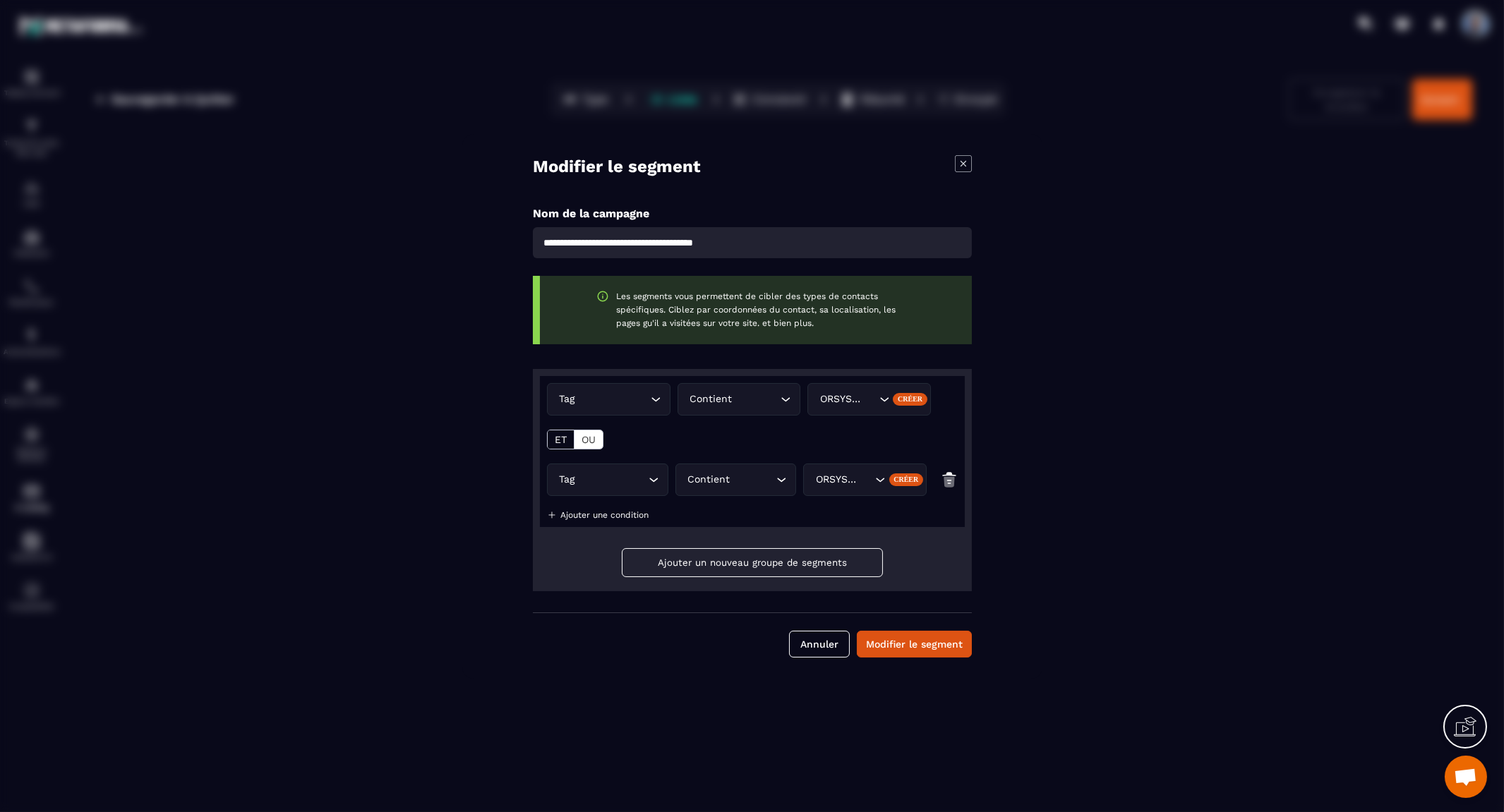
click at [553, 238] on input "**********" at bounding box center [752, 242] width 439 height 31
drag, startPoint x: 553, startPoint y: 238, endPoint x: 570, endPoint y: 242, distance: 17.5
click at [570, 242] on input "**********" at bounding box center [752, 242] width 439 height 31
click at [563, 244] on input "**********" at bounding box center [752, 242] width 439 height 31
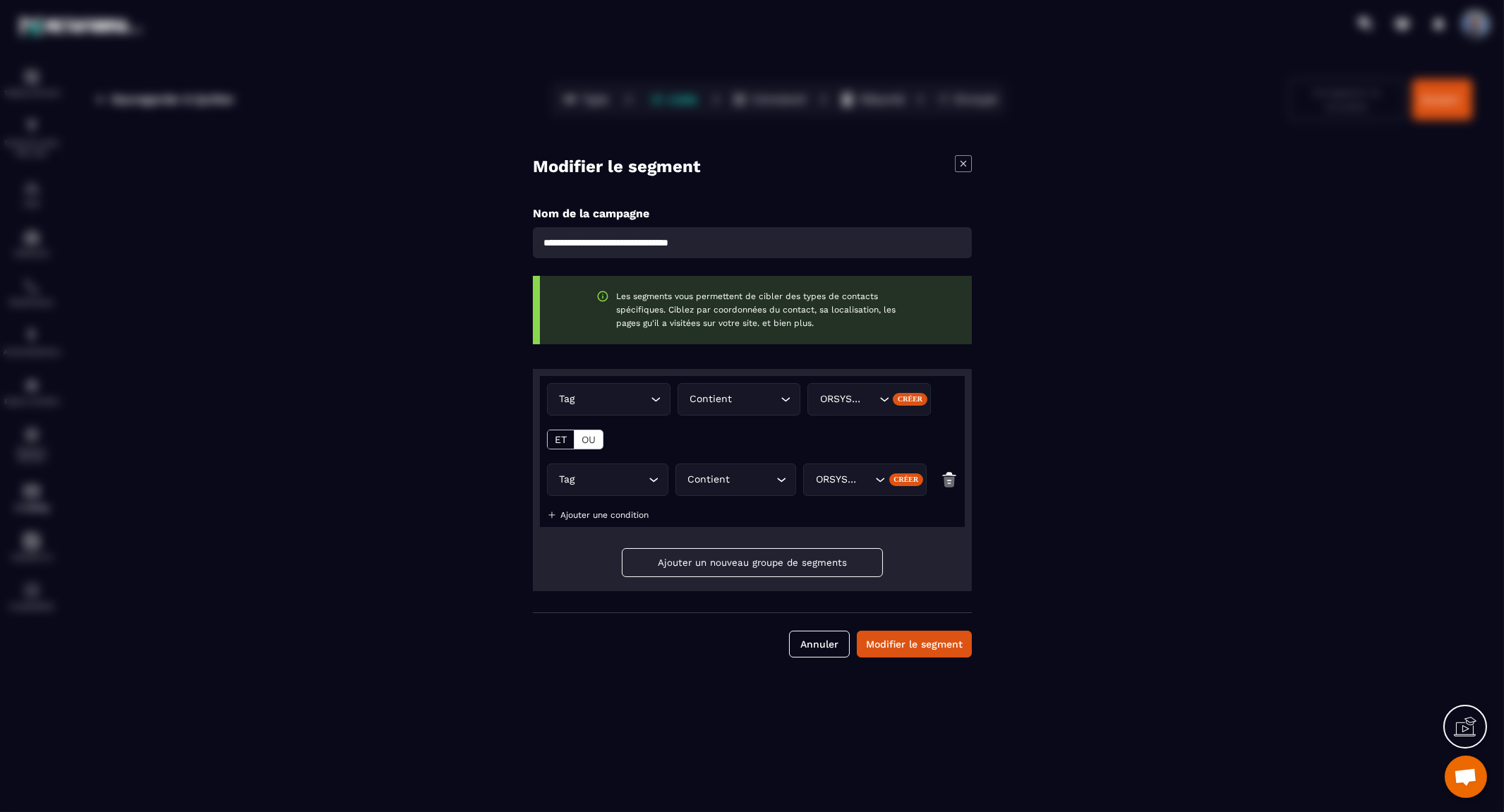
click at [542, 245] on input "**********" at bounding box center [752, 242] width 439 height 31
type input "**********"
click at [921, 645] on button "Modifier le segment" at bounding box center [913, 644] width 115 height 27
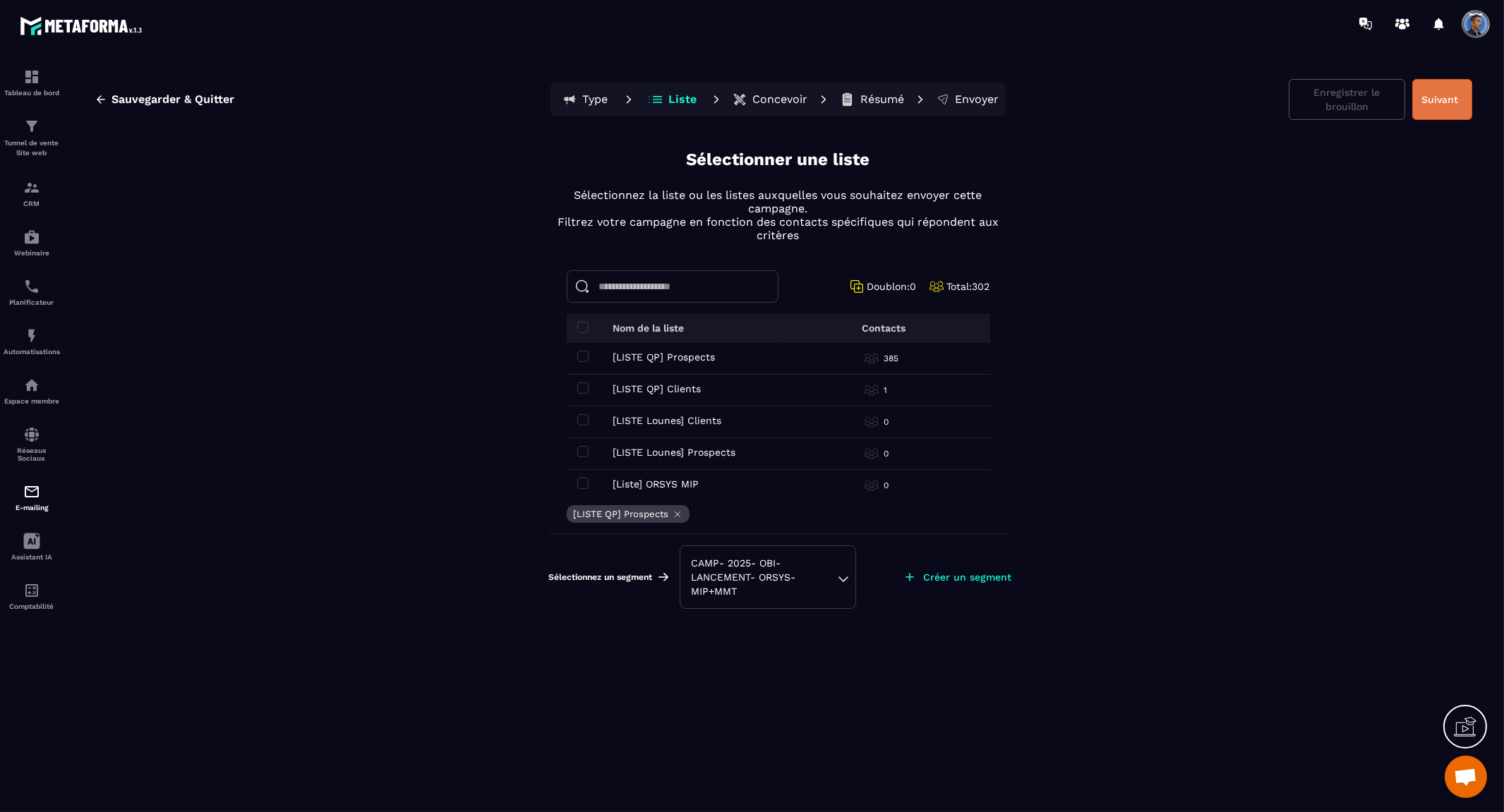
click at [1437, 102] on button "Suivant" at bounding box center [1442, 99] width 60 height 41
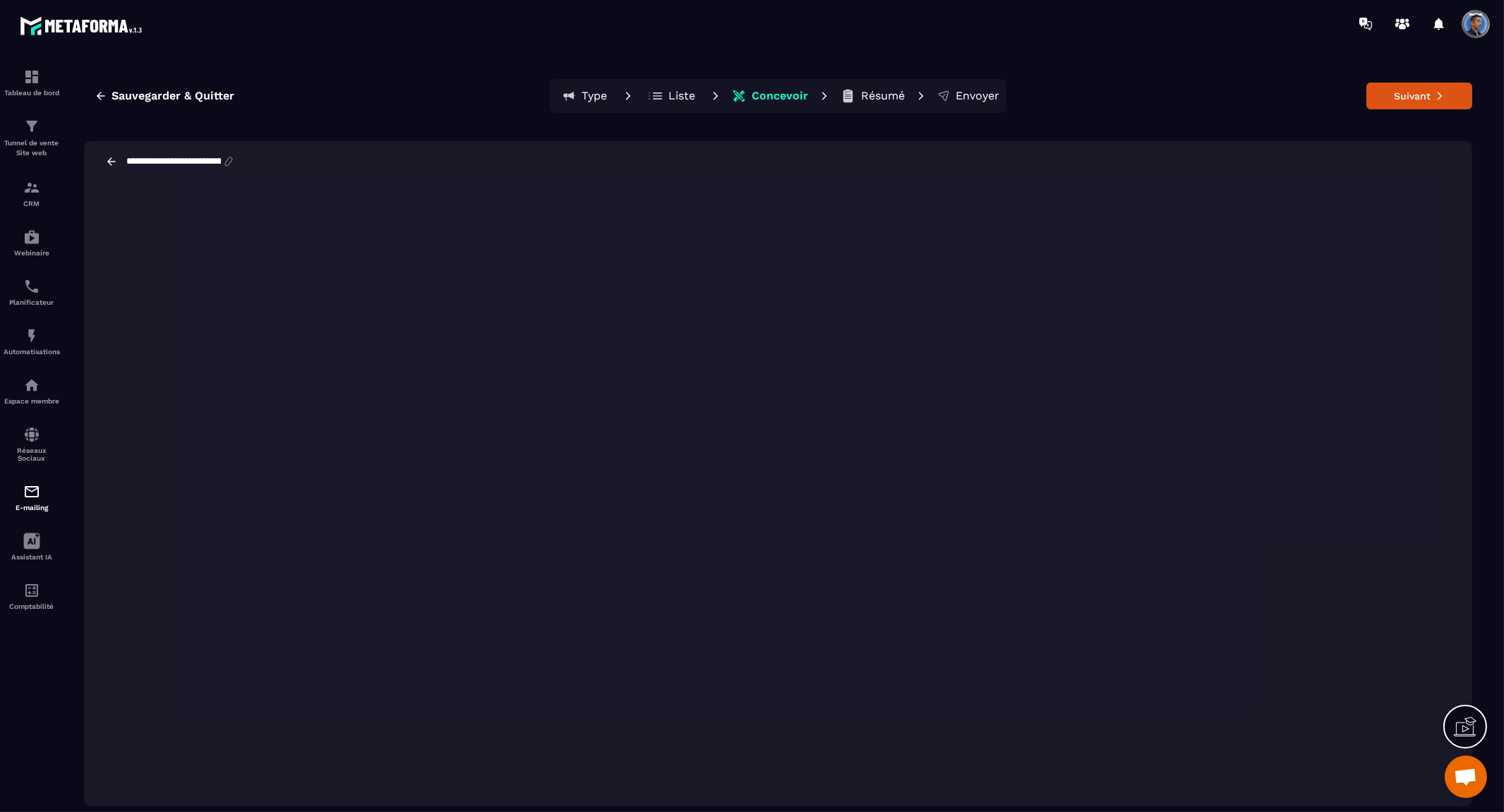
click at [1437, 102] on button "Suivant" at bounding box center [1419, 96] width 106 height 27
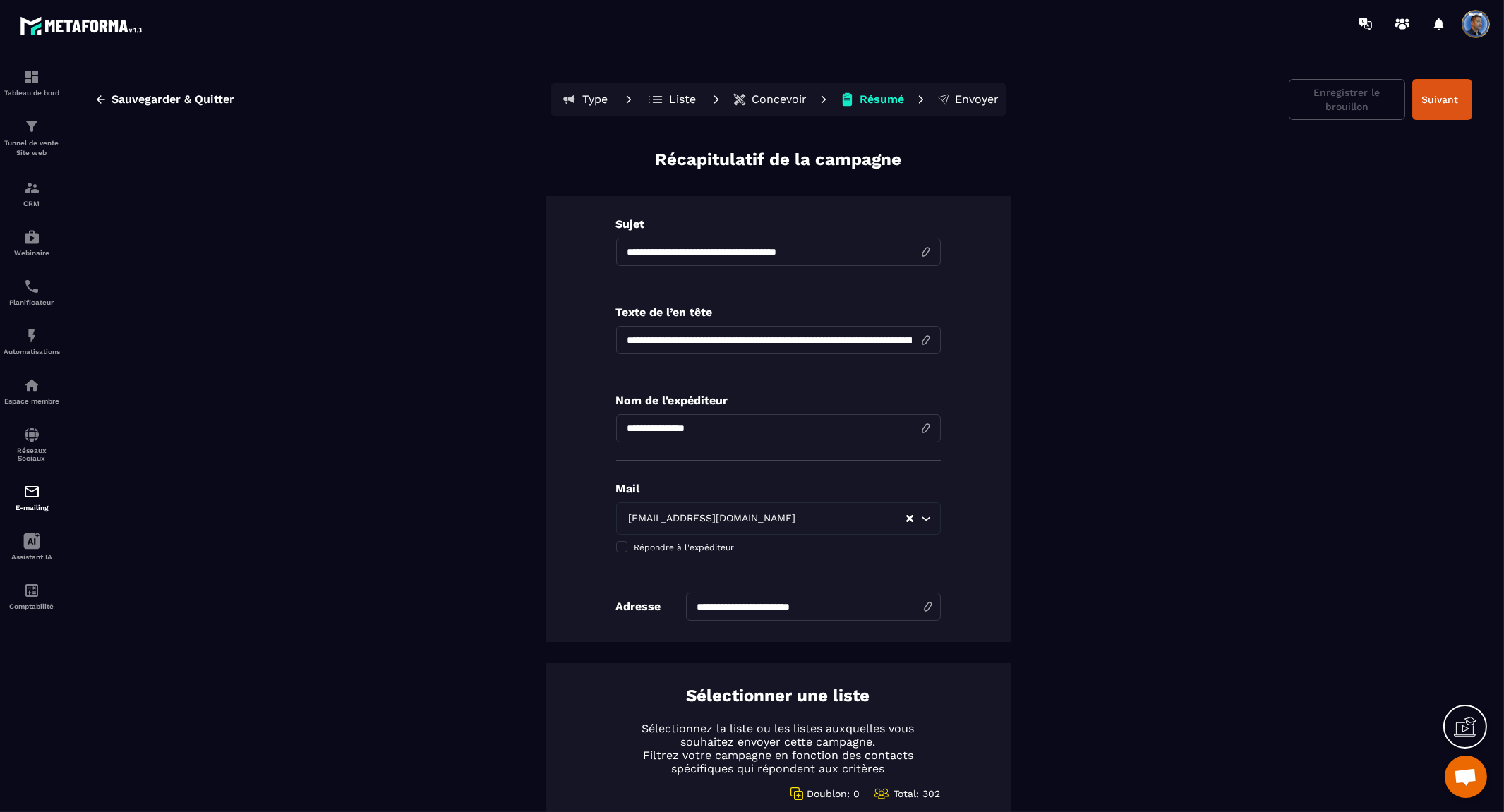
click at [1437, 102] on button "Suivant" at bounding box center [1442, 99] width 60 height 41
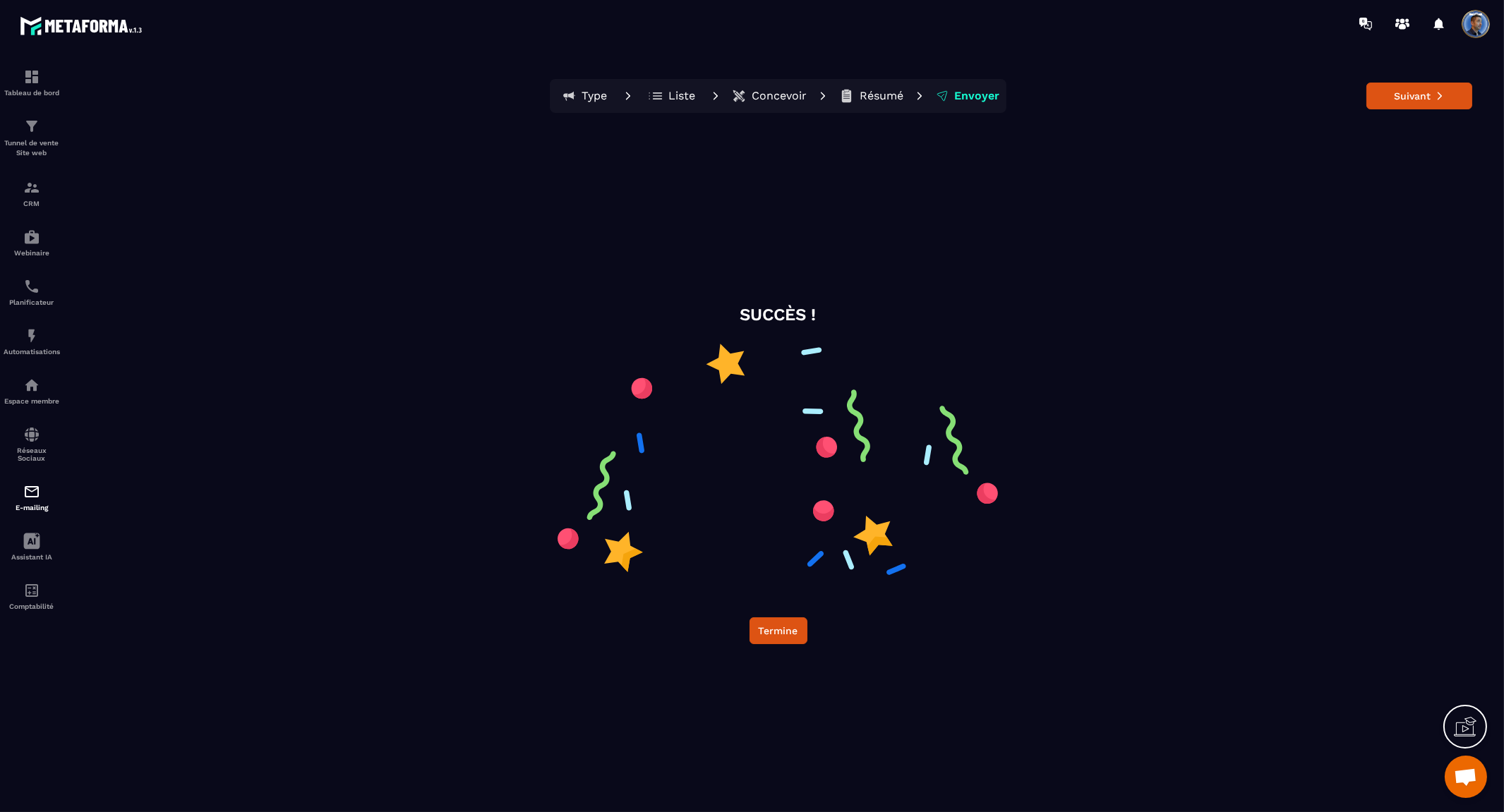
click at [1437, 102] on button "Suivant" at bounding box center [1419, 96] width 106 height 27
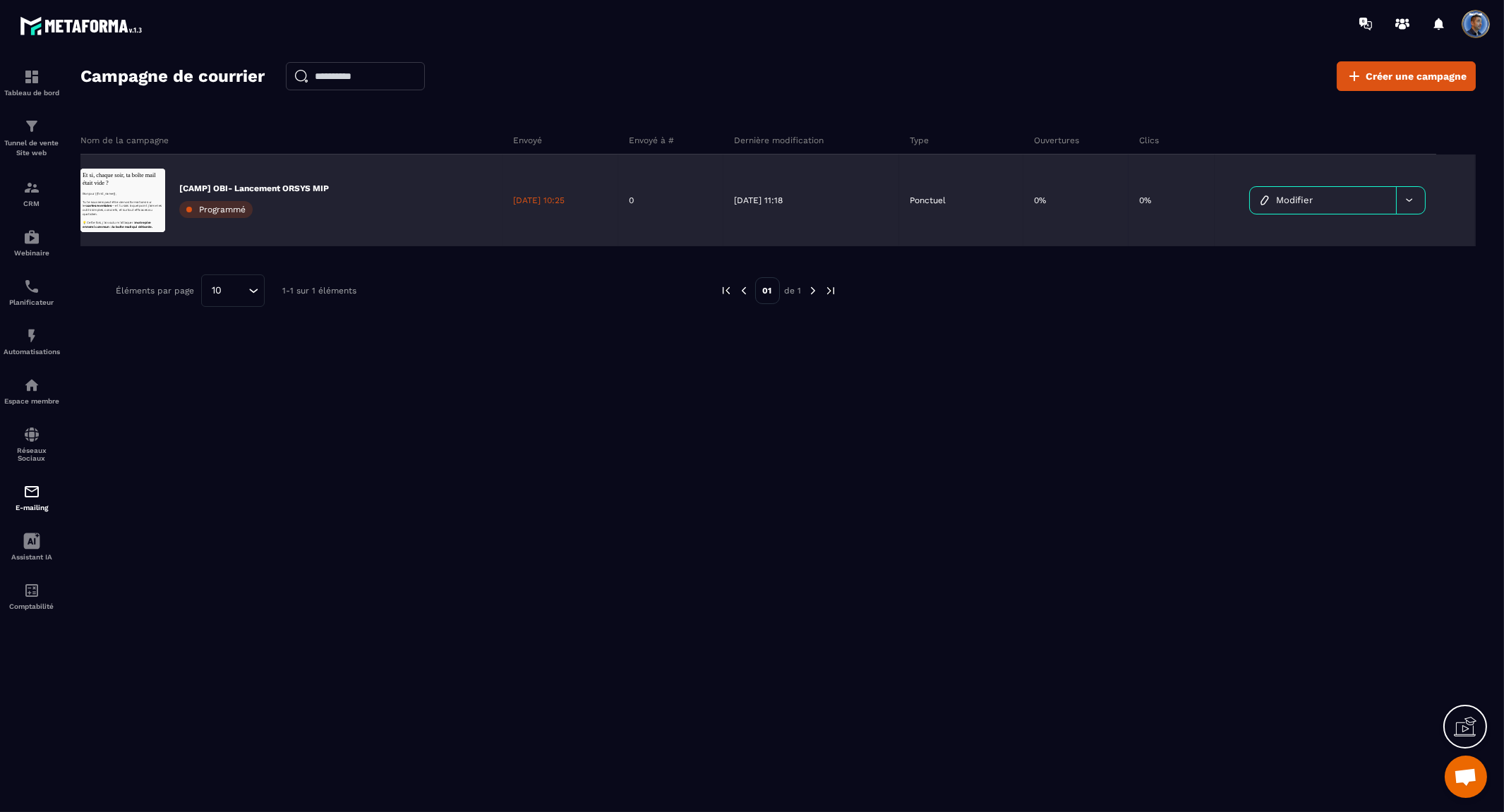
click at [651, 200] on div "0" at bounding box center [671, 200] width 105 height 91
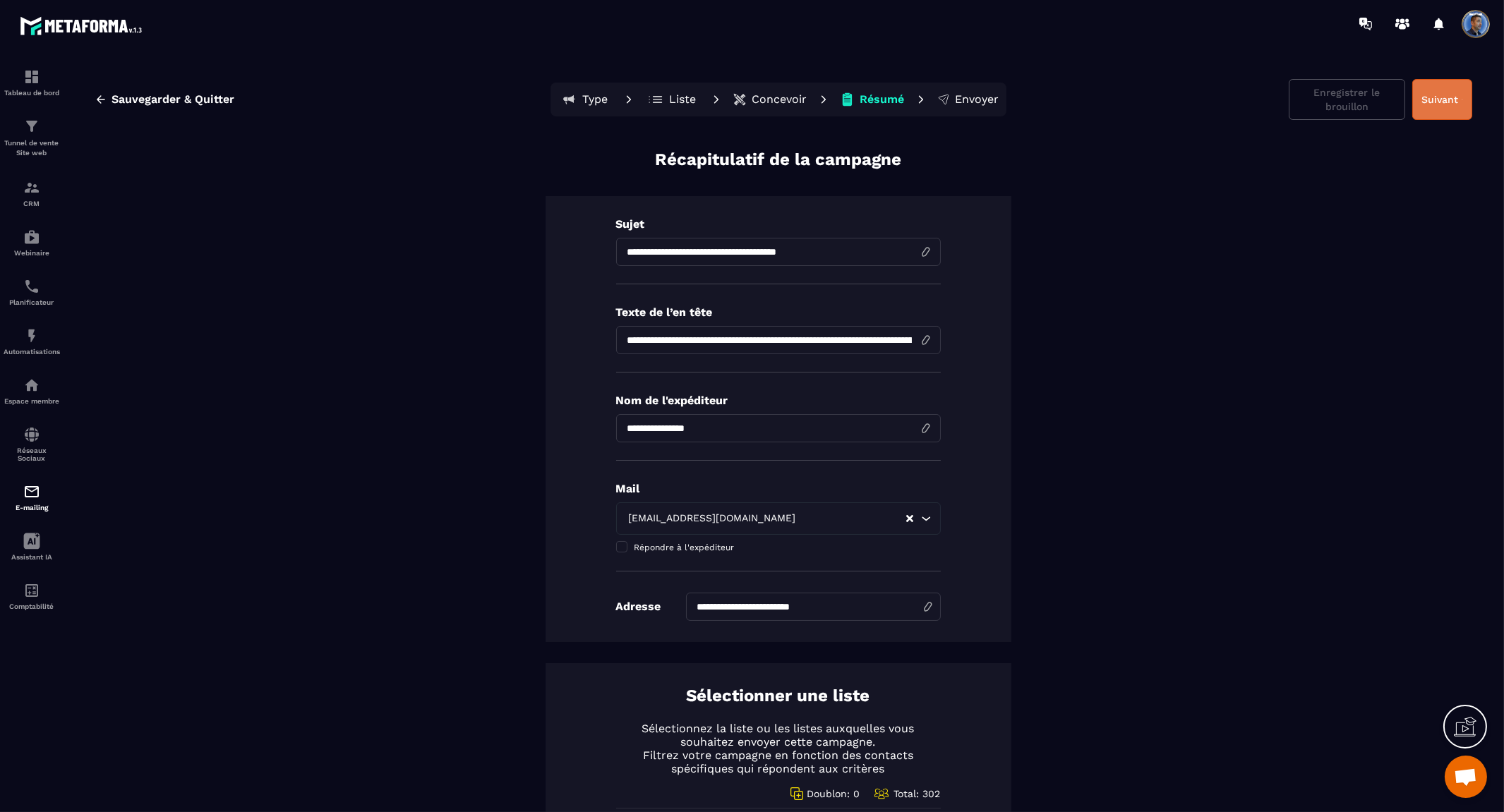
click at [1421, 96] on button "Suivant" at bounding box center [1442, 99] width 60 height 41
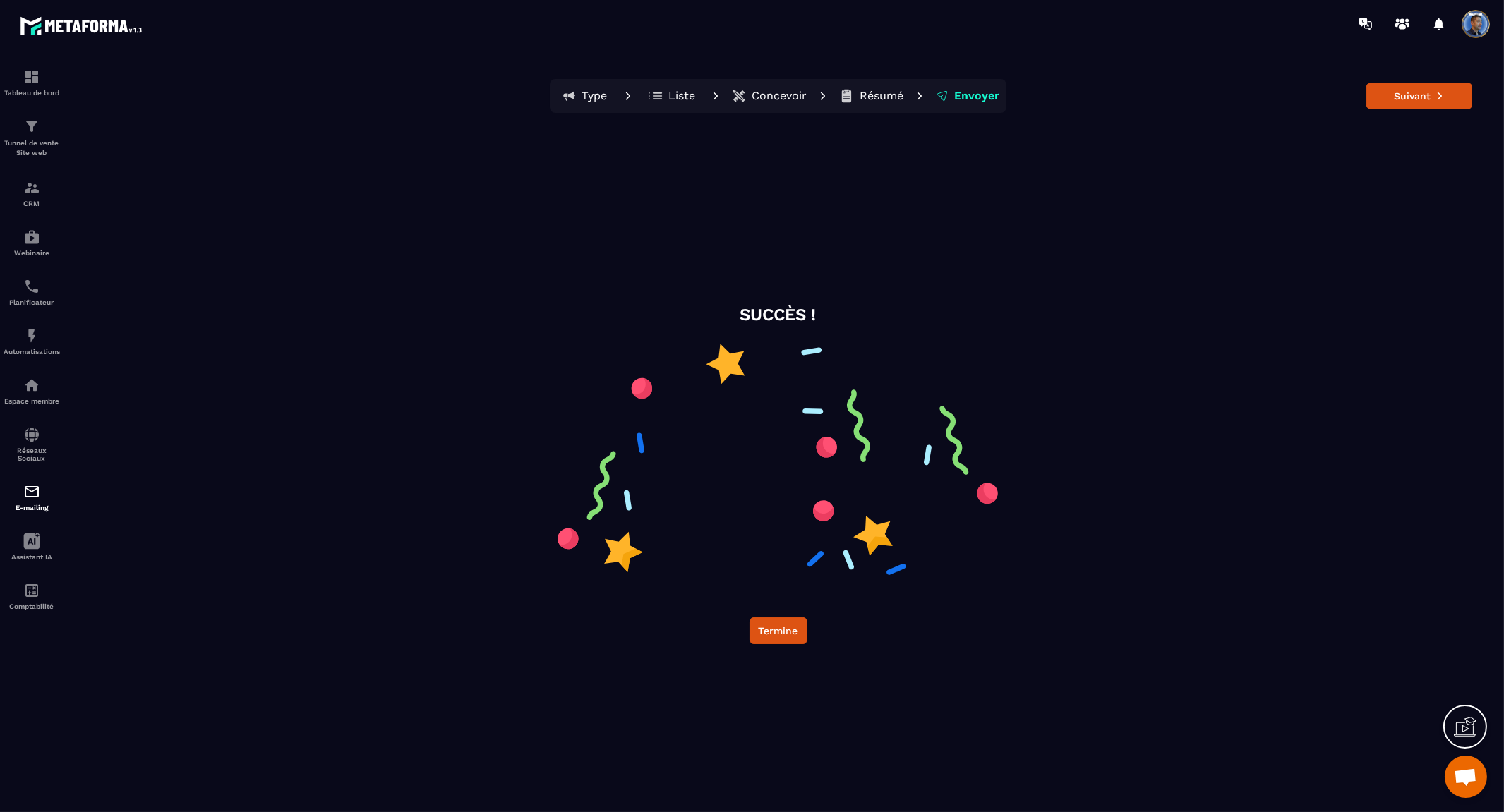
click at [1421, 96] on button "Suivant" at bounding box center [1419, 96] width 106 height 27
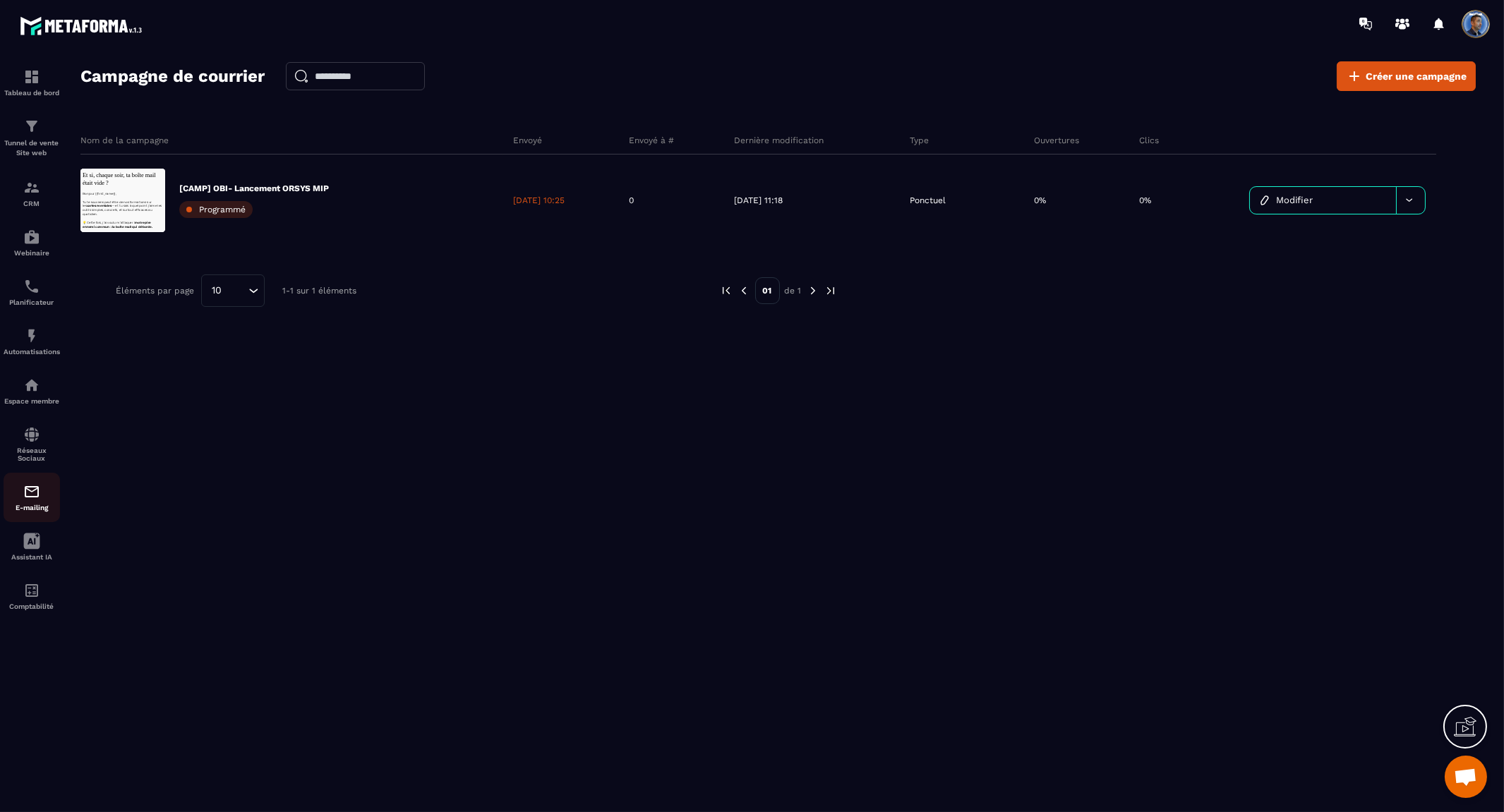
click at [34, 502] on div "E-mailing" at bounding box center [31, 497] width 56 height 29
click at [33, 499] on img at bounding box center [31, 491] width 17 height 17
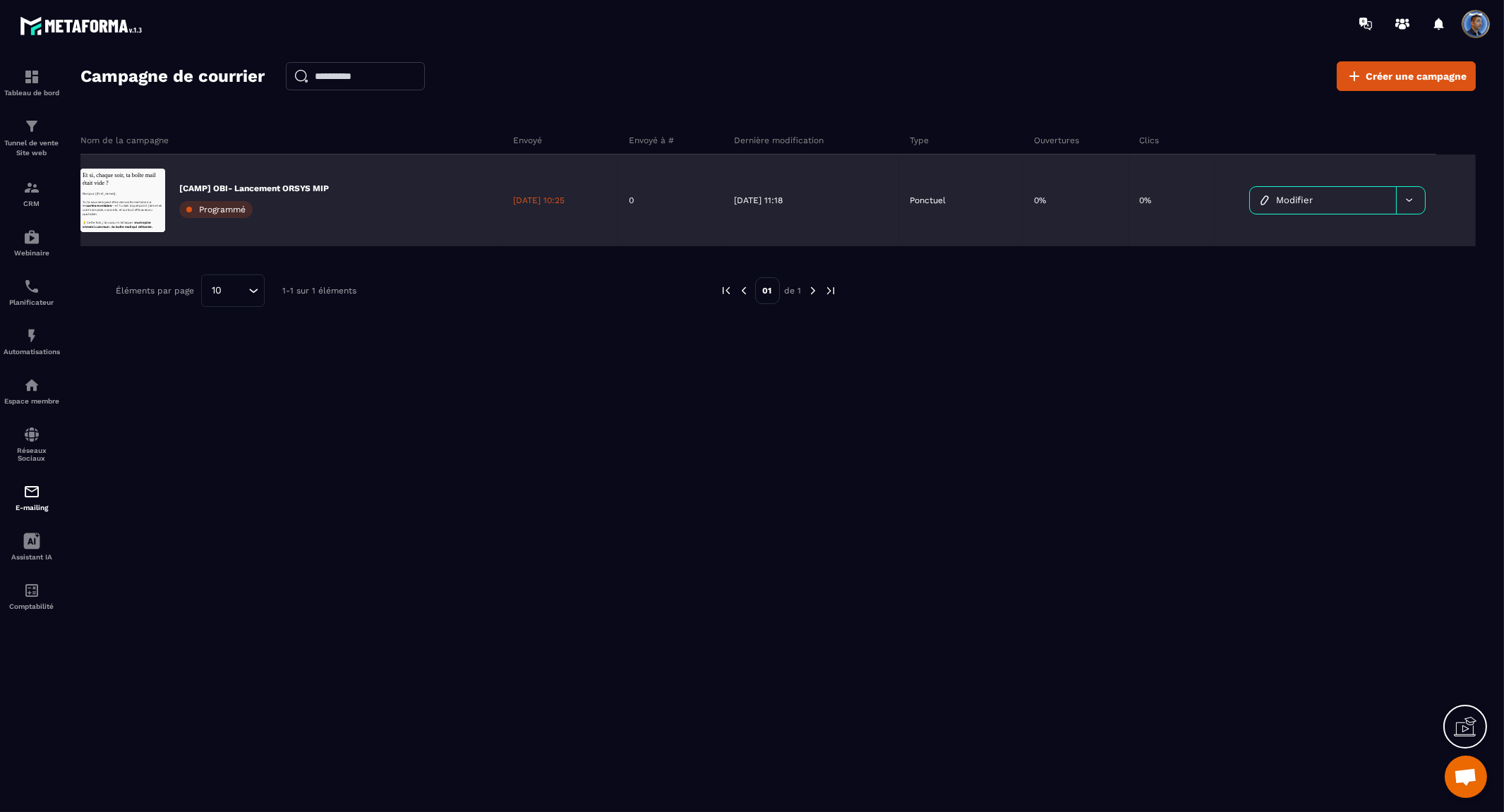
click at [1407, 195] on icon at bounding box center [1409, 200] width 10 height 10
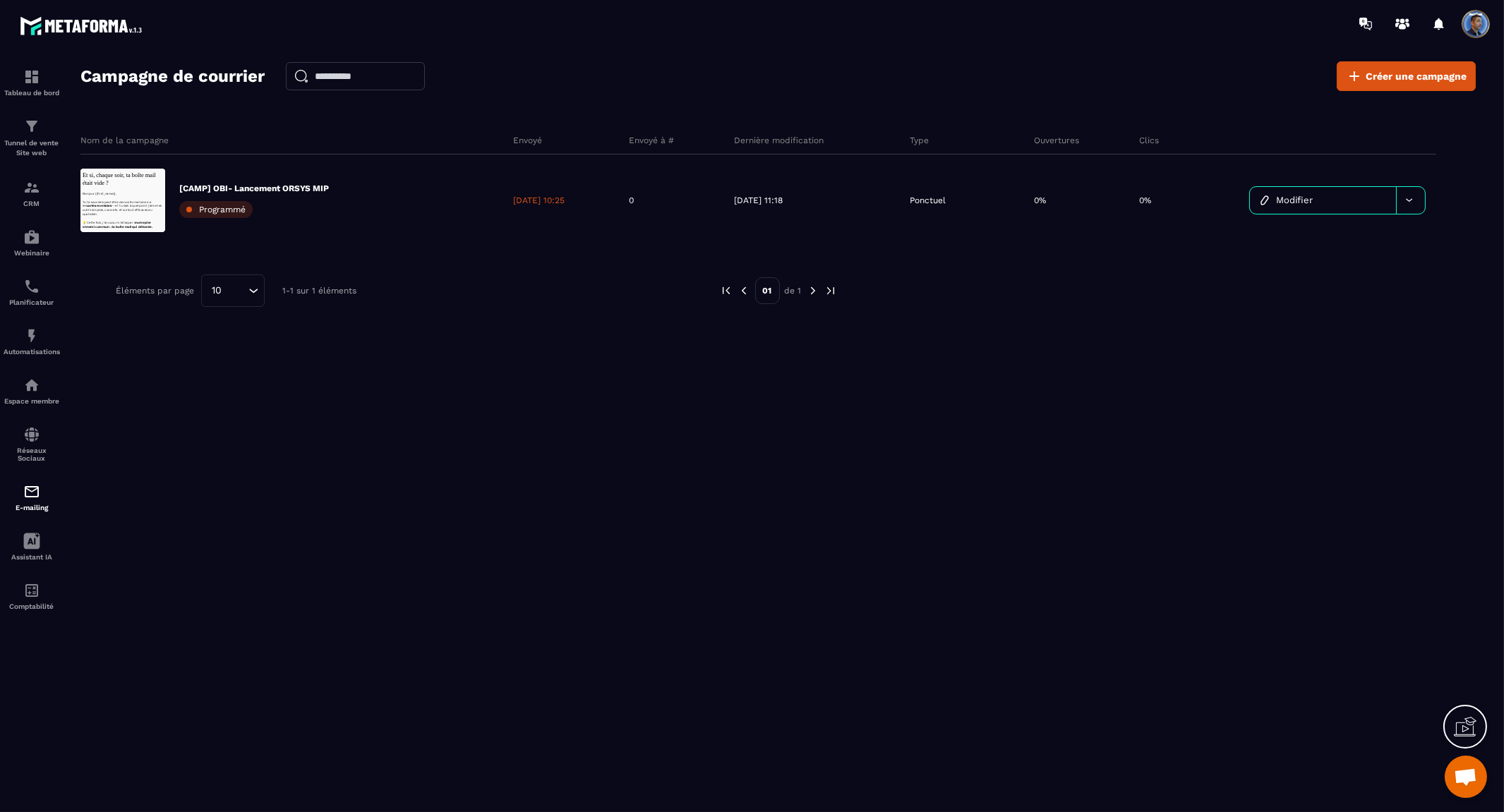
click at [1247, 386] on div "Nom de la campagne Envoyé Envoyé à # Dernière modification Type Ouvertures Clic…" at bounding box center [778, 253] width 1395 height 282
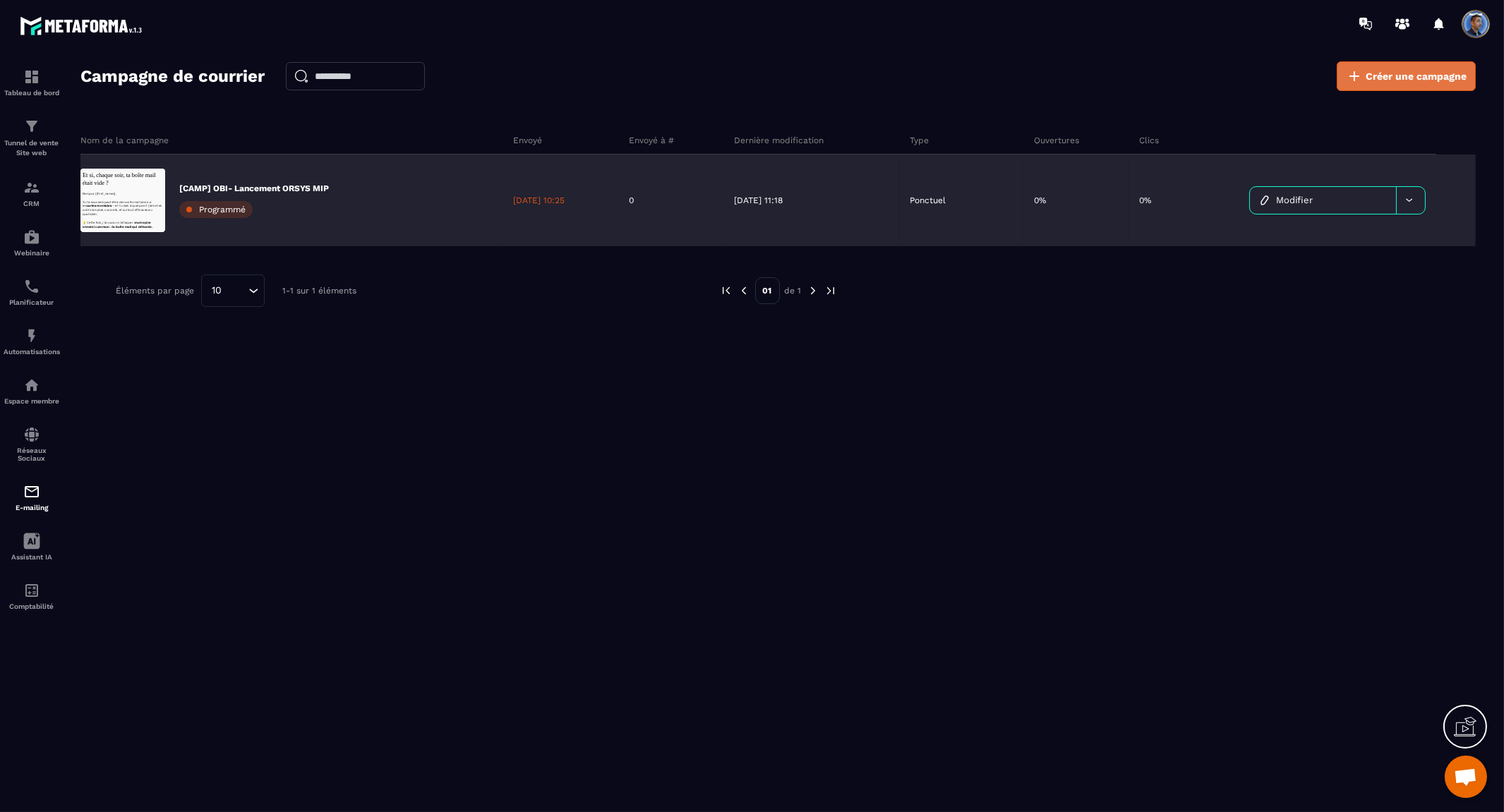
click at [1372, 74] on span "Créer une campagne" at bounding box center [1416, 75] width 101 height 14
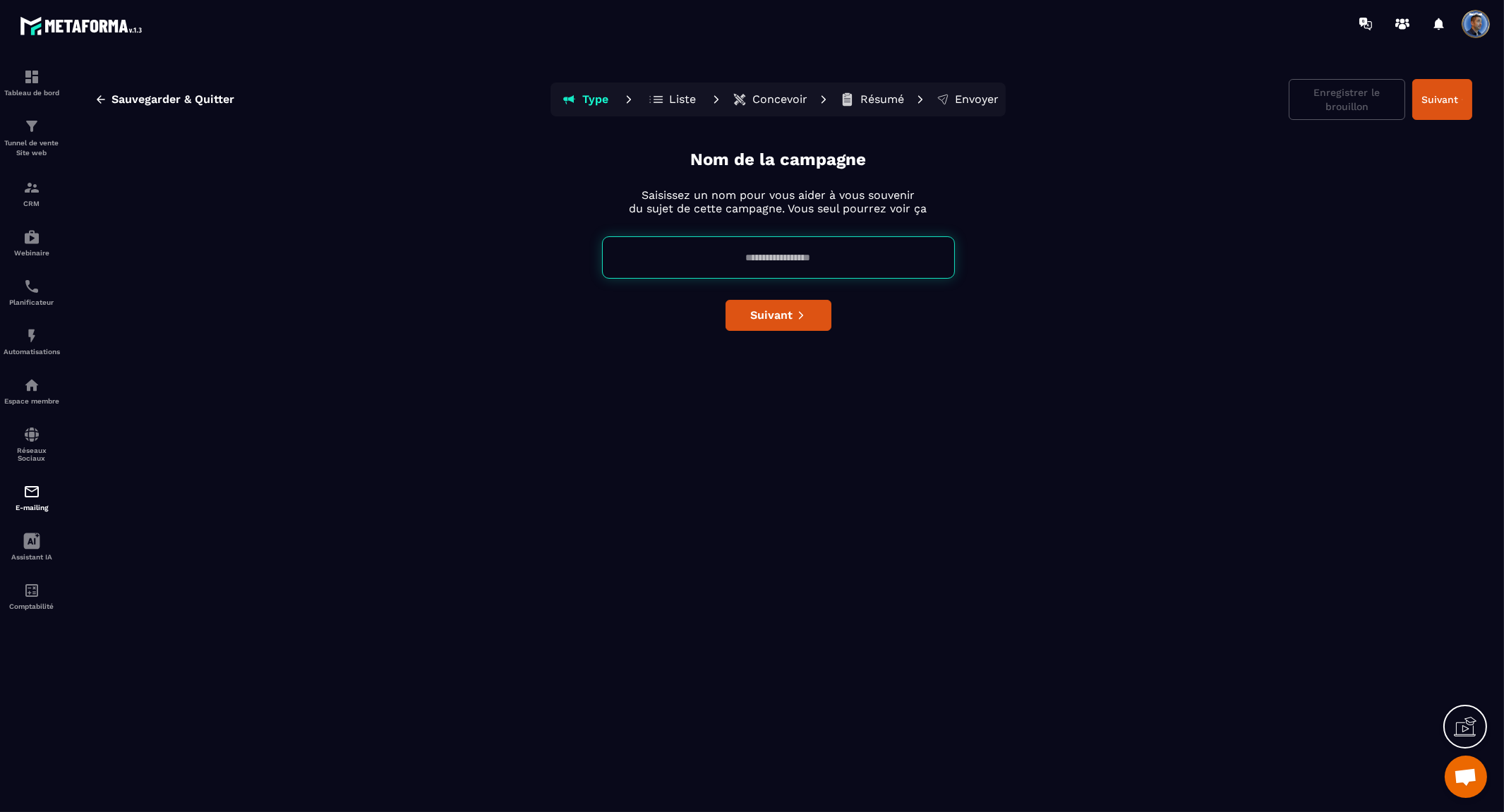
click at [815, 257] on input at bounding box center [778, 257] width 353 height 42
click at [809, 255] on input "******" at bounding box center [778, 257] width 353 height 42
click at [801, 256] on input "**********" at bounding box center [778, 257] width 353 height 42
click at [876, 260] on input "**********" at bounding box center [778, 257] width 353 height 42
click at [883, 255] on input "**********" at bounding box center [778, 257] width 353 height 42
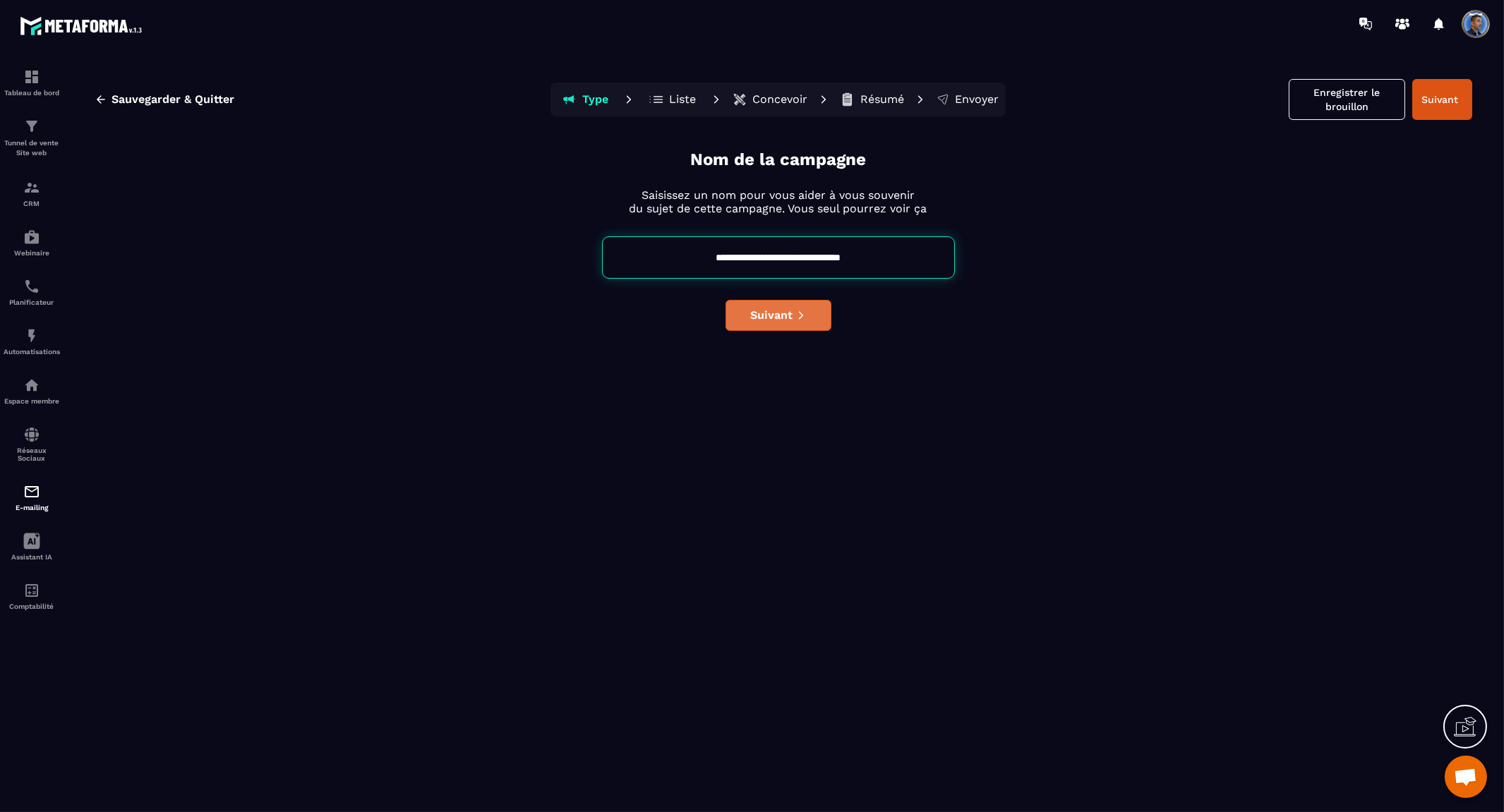
type input "**********"
click at [798, 317] on icon "submit" at bounding box center [801, 315] width 10 height 10
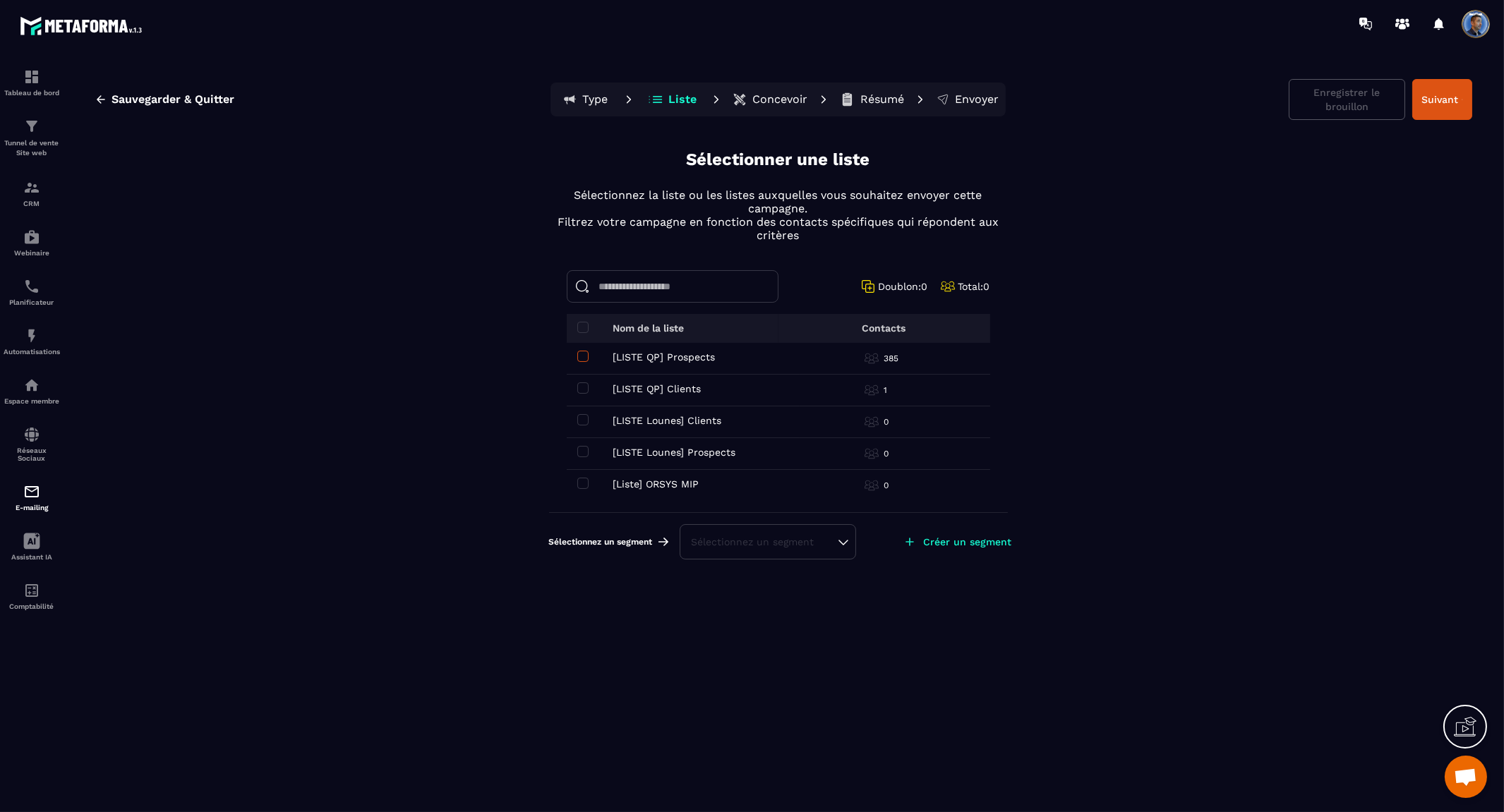
click at [583, 357] on span at bounding box center [583, 356] width 11 height 11
click at [841, 561] on div "Sélectionnez un segment" at bounding box center [768, 563] width 152 height 14
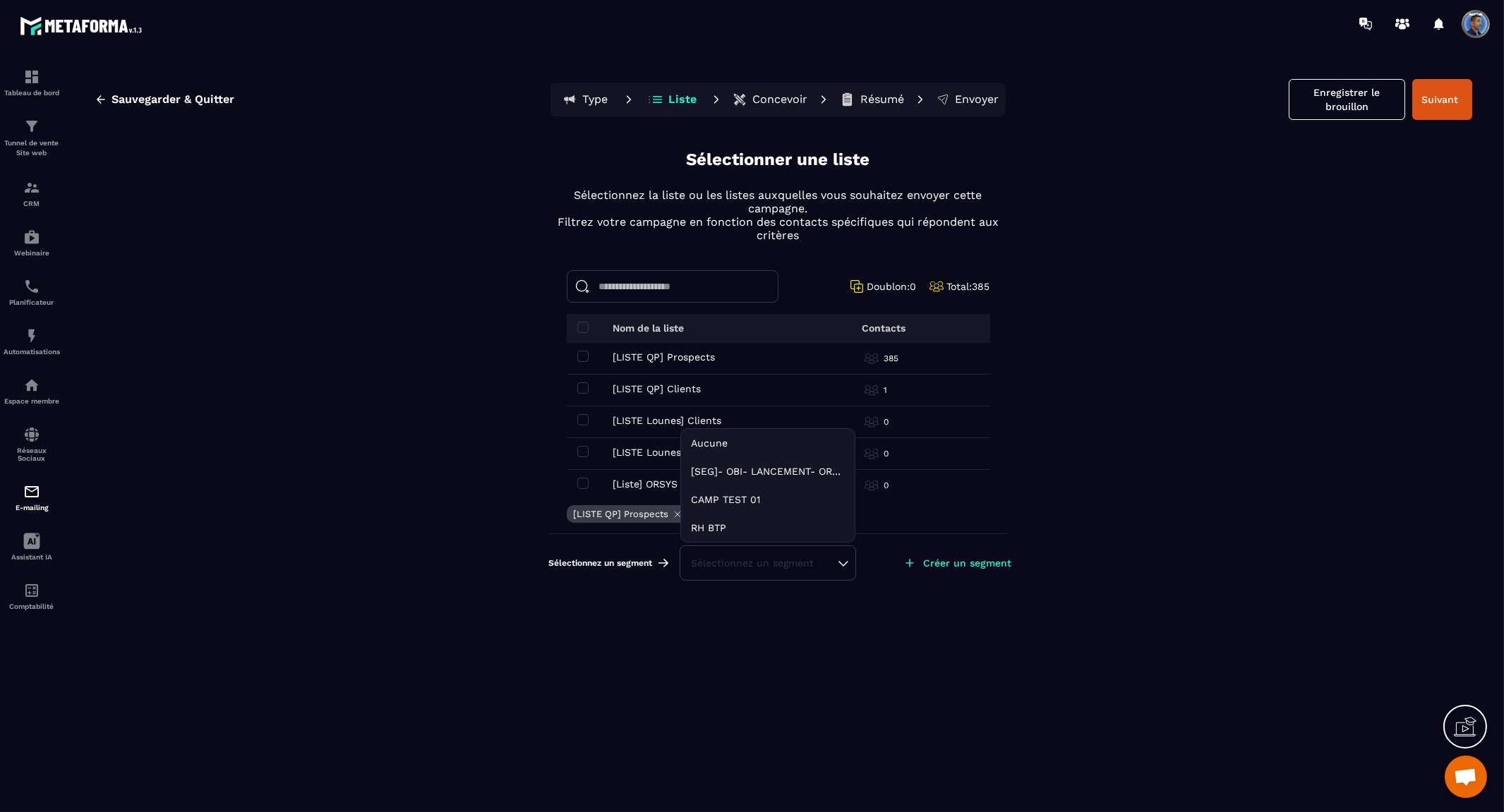
click at [738, 557] on div "Sélectionnez un segment" at bounding box center [768, 563] width 152 height 14
click at [967, 565] on p "Créer un segment" at bounding box center [968, 563] width 89 height 11
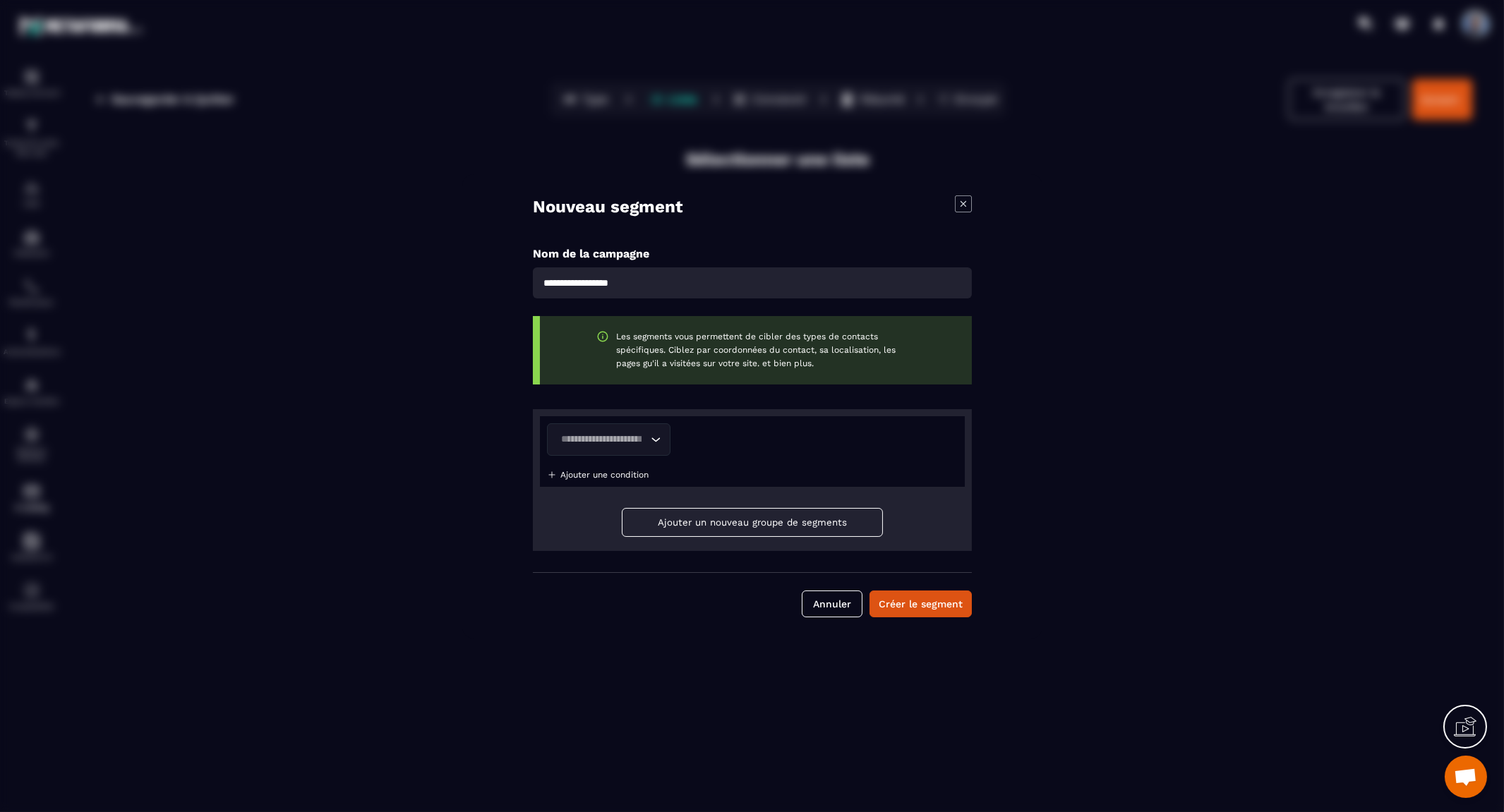
drag, startPoint x: 676, startPoint y: 284, endPoint x: 436, endPoint y: 281, distance: 240.0
click at [436, 281] on form "Nouveau segment Nom de la campagne Les segments vous permettent de cibler des t…" at bounding box center [752, 406] width 1504 height 812
type input "**********"
drag, startPoint x: 925, startPoint y: 603, endPoint x: 719, endPoint y: 481, distance: 239.4
click at [731, 482] on div "**********" at bounding box center [752, 406] width 580 height 464
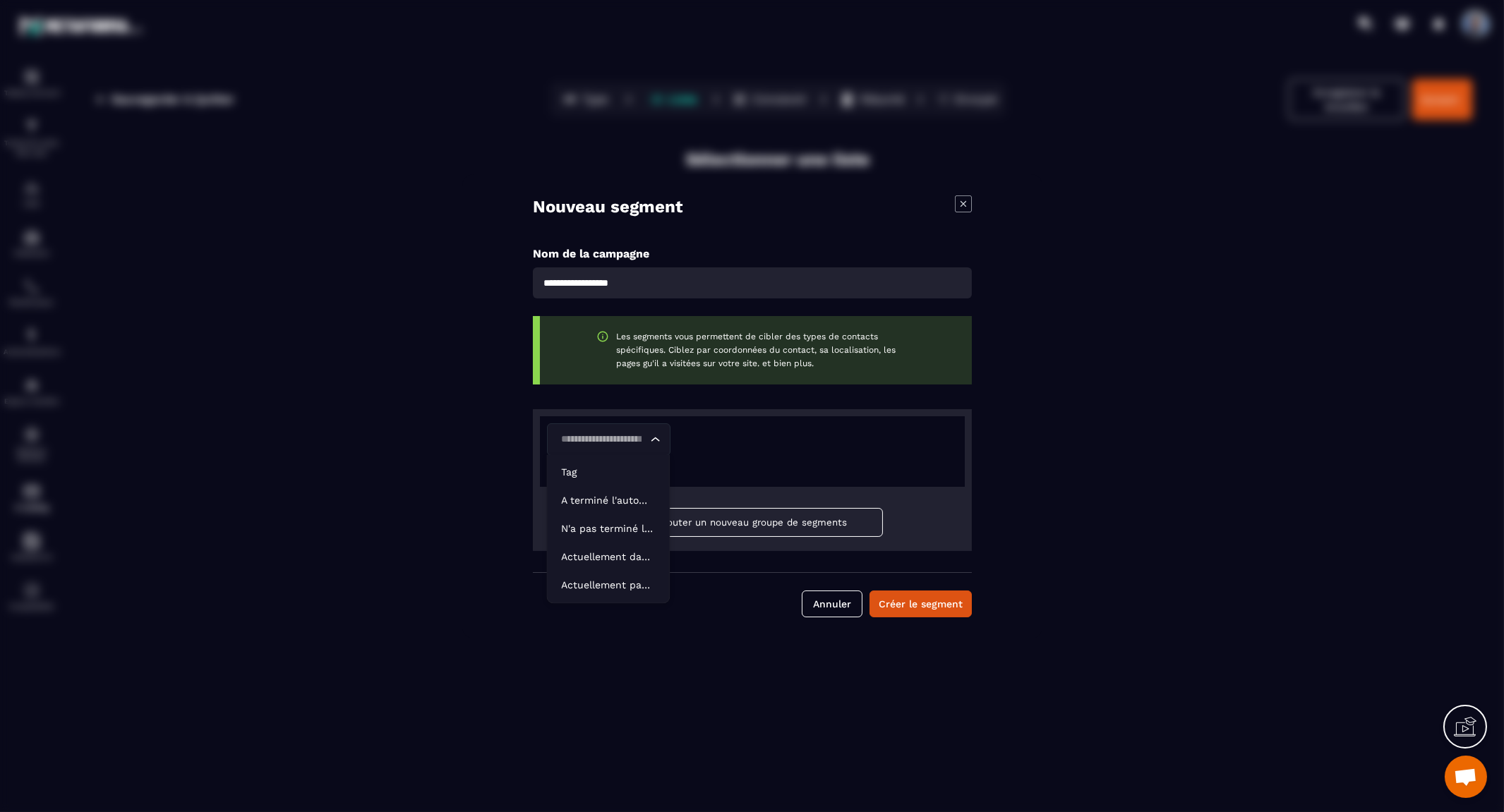
click at [657, 435] on icon "Search for option" at bounding box center [654, 439] width 14 height 14
click at [624, 467] on p "Tag" at bounding box center [608, 471] width 94 height 14
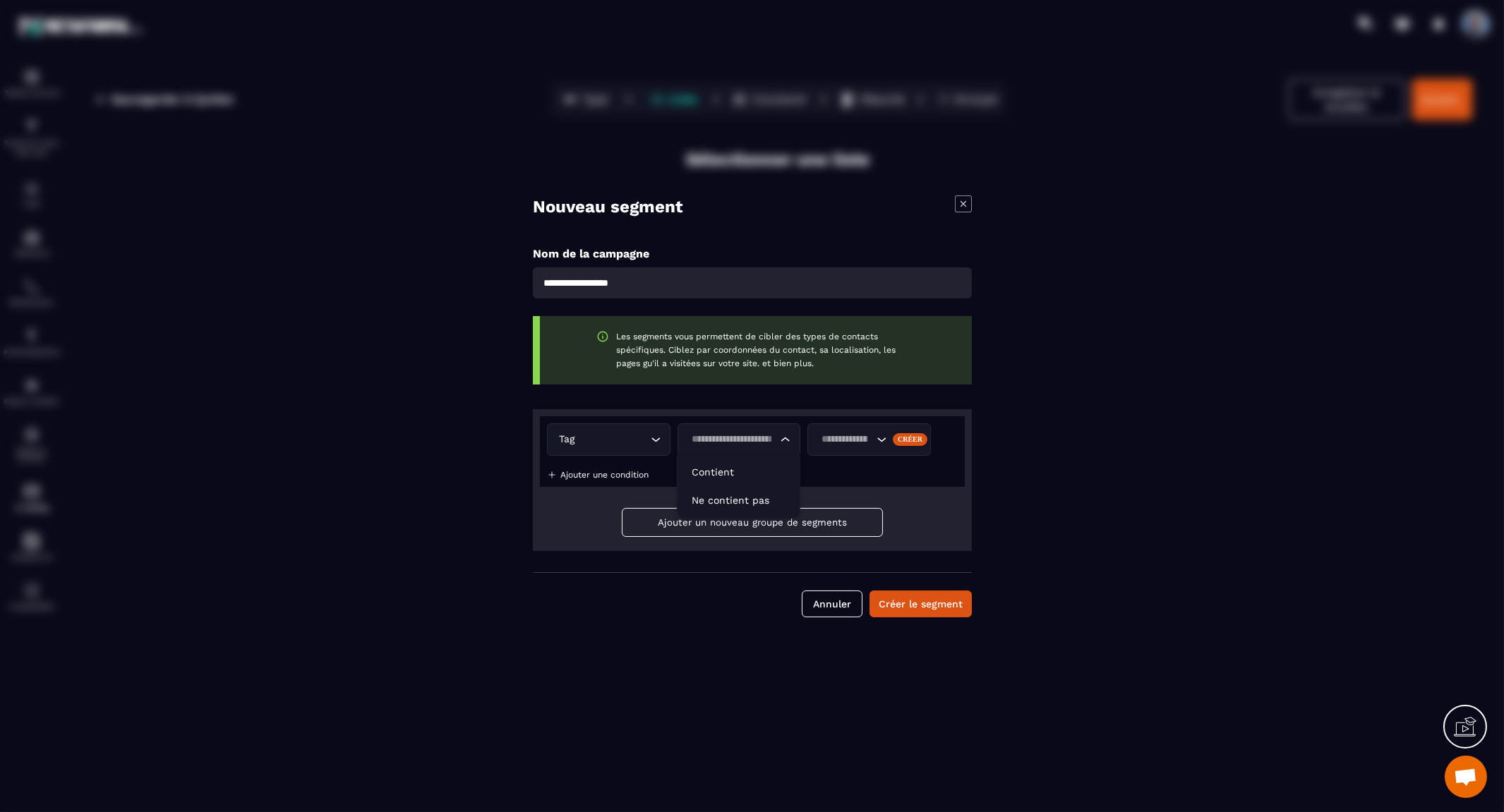
click at [747, 443] on input "Search for option" at bounding box center [731, 439] width 91 height 15
click at [738, 478] on p "Contient" at bounding box center [738, 471] width 94 height 14
click at [842, 440] on input "Search for option" at bounding box center [845, 439] width 56 height 15
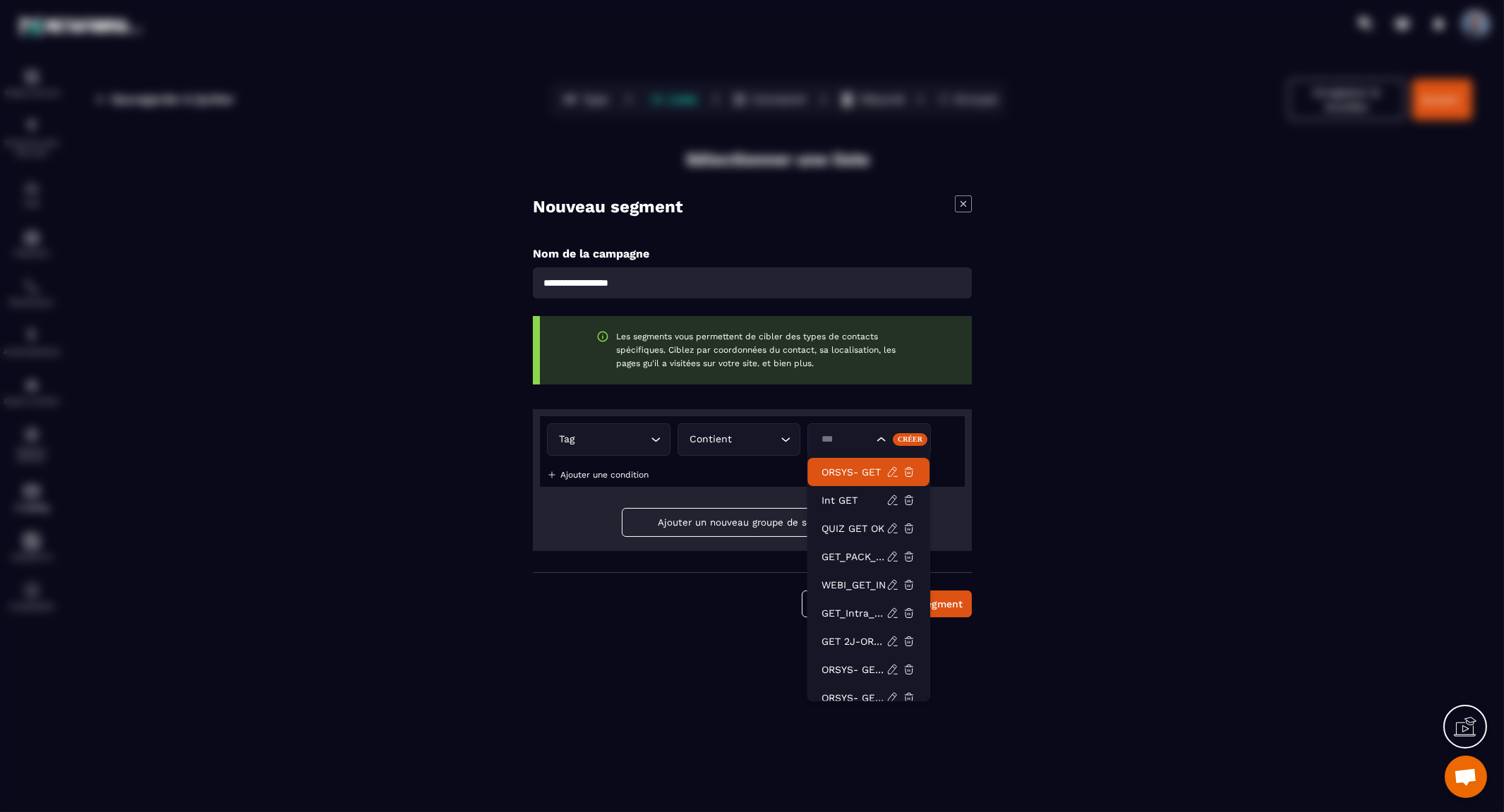
click at [862, 469] on p "ORSYS- GET" at bounding box center [853, 471] width 65 height 14
type input "***"
click at [883, 439] on icon "Search for option" at bounding box center [881, 439] width 14 height 14
click at [1300, 328] on div "Modal window" at bounding box center [752, 406] width 1504 height 812
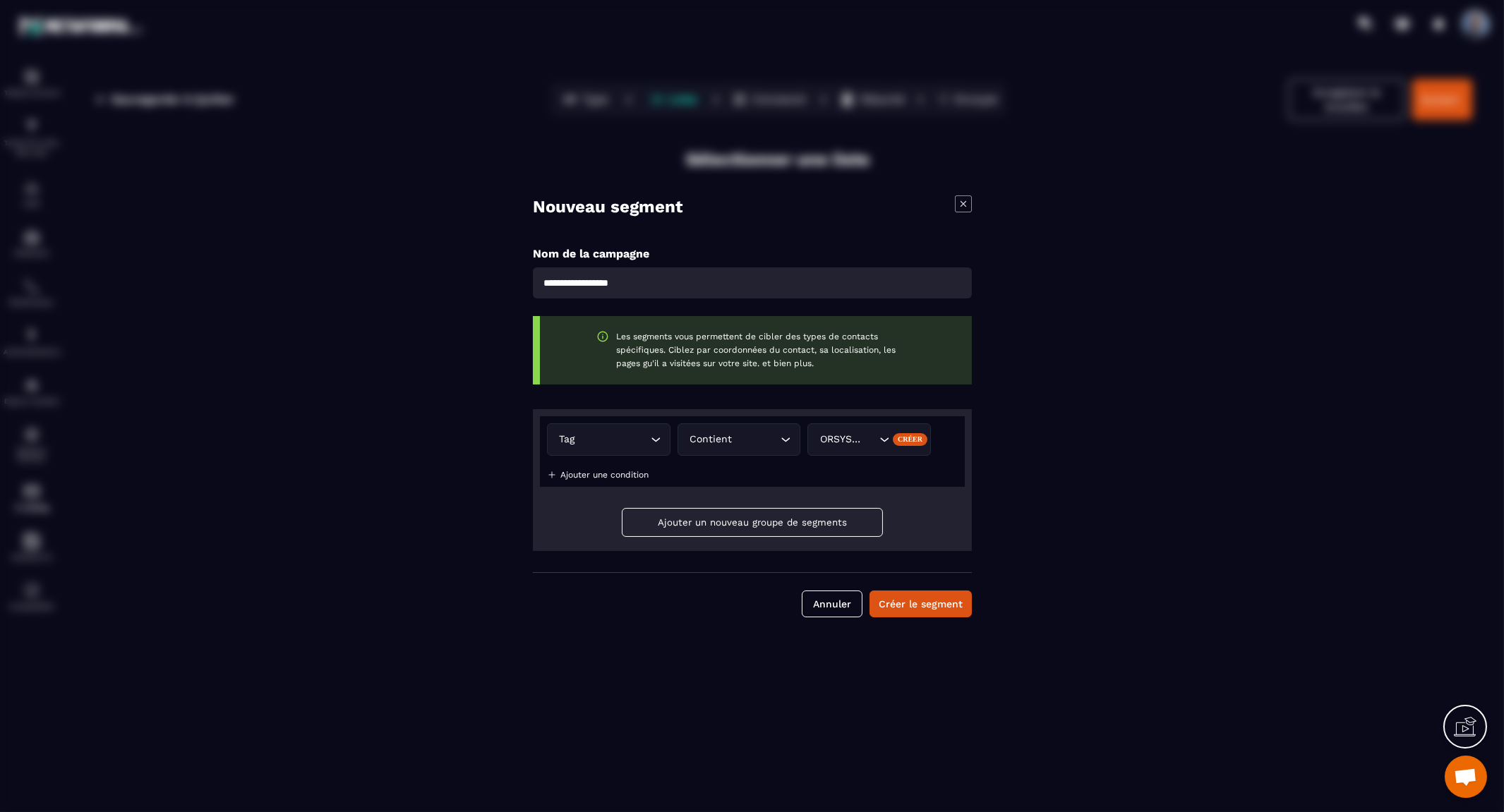
click at [836, 435] on div "ORSYS- GET" at bounding box center [846, 439] width 62 height 15
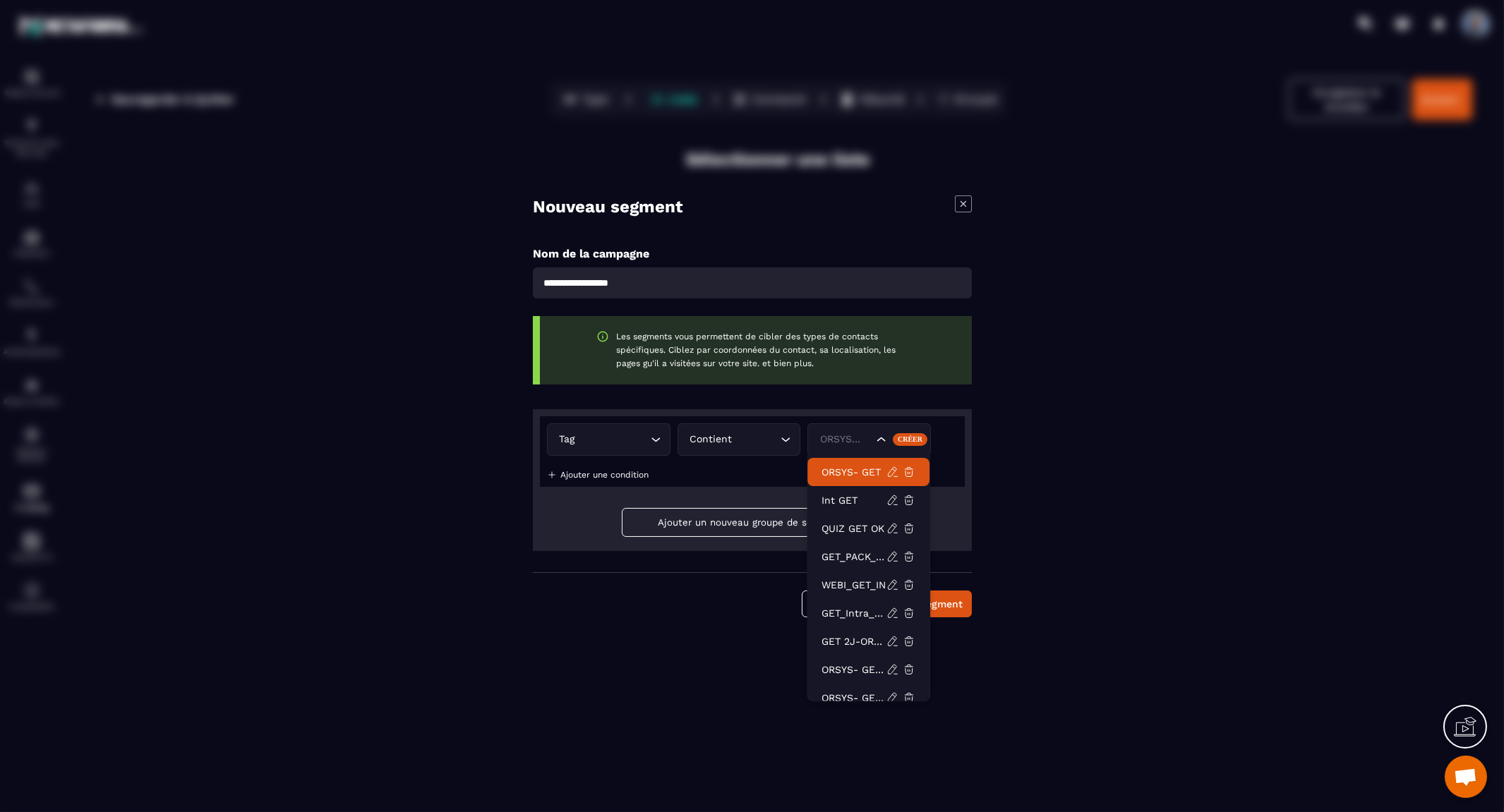
click at [837, 465] on p "ORSYS- GET" at bounding box center [853, 471] width 65 height 14
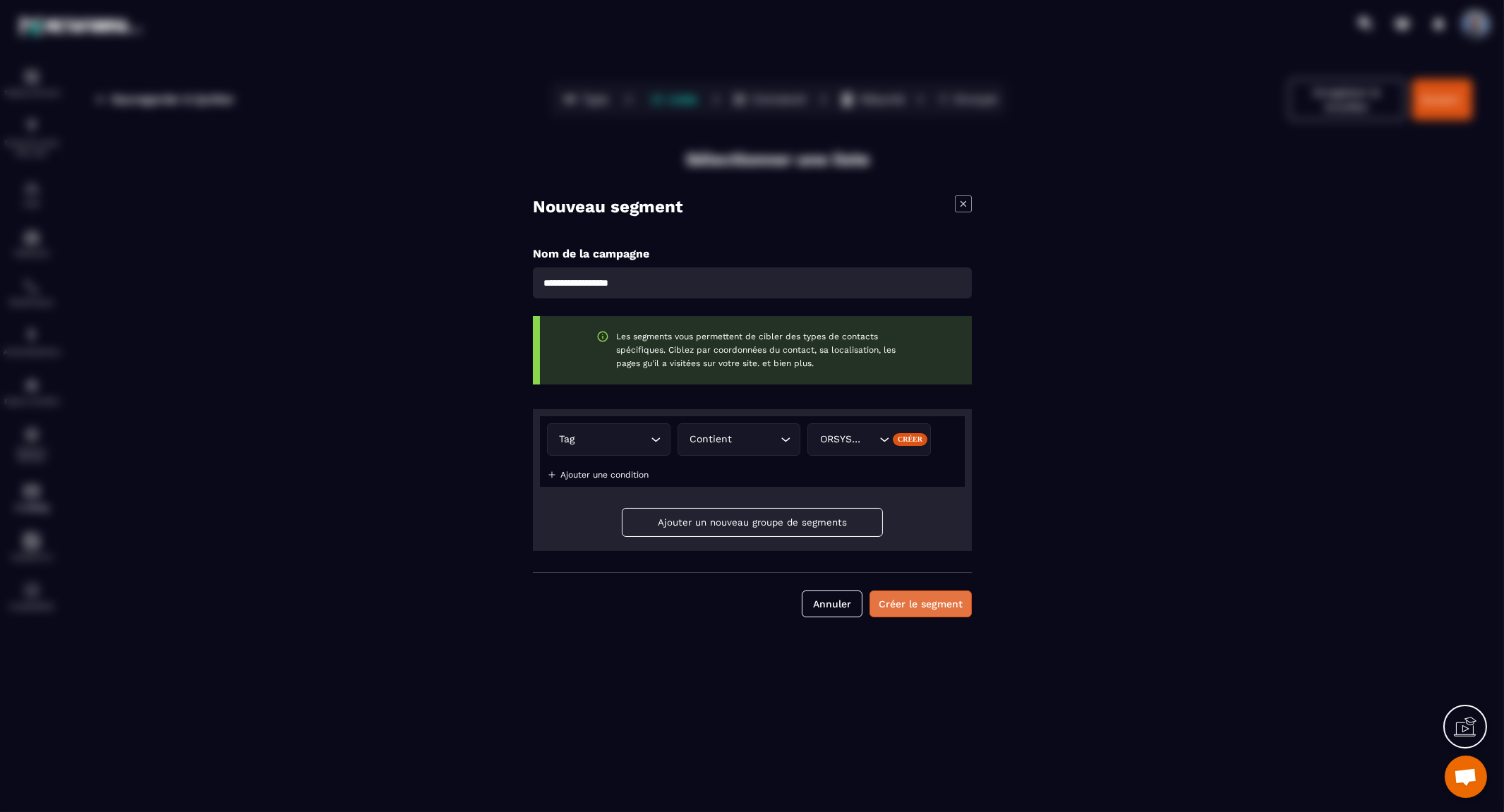
click at [928, 607] on button "Créer le segment" at bounding box center [921, 604] width 102 height 27
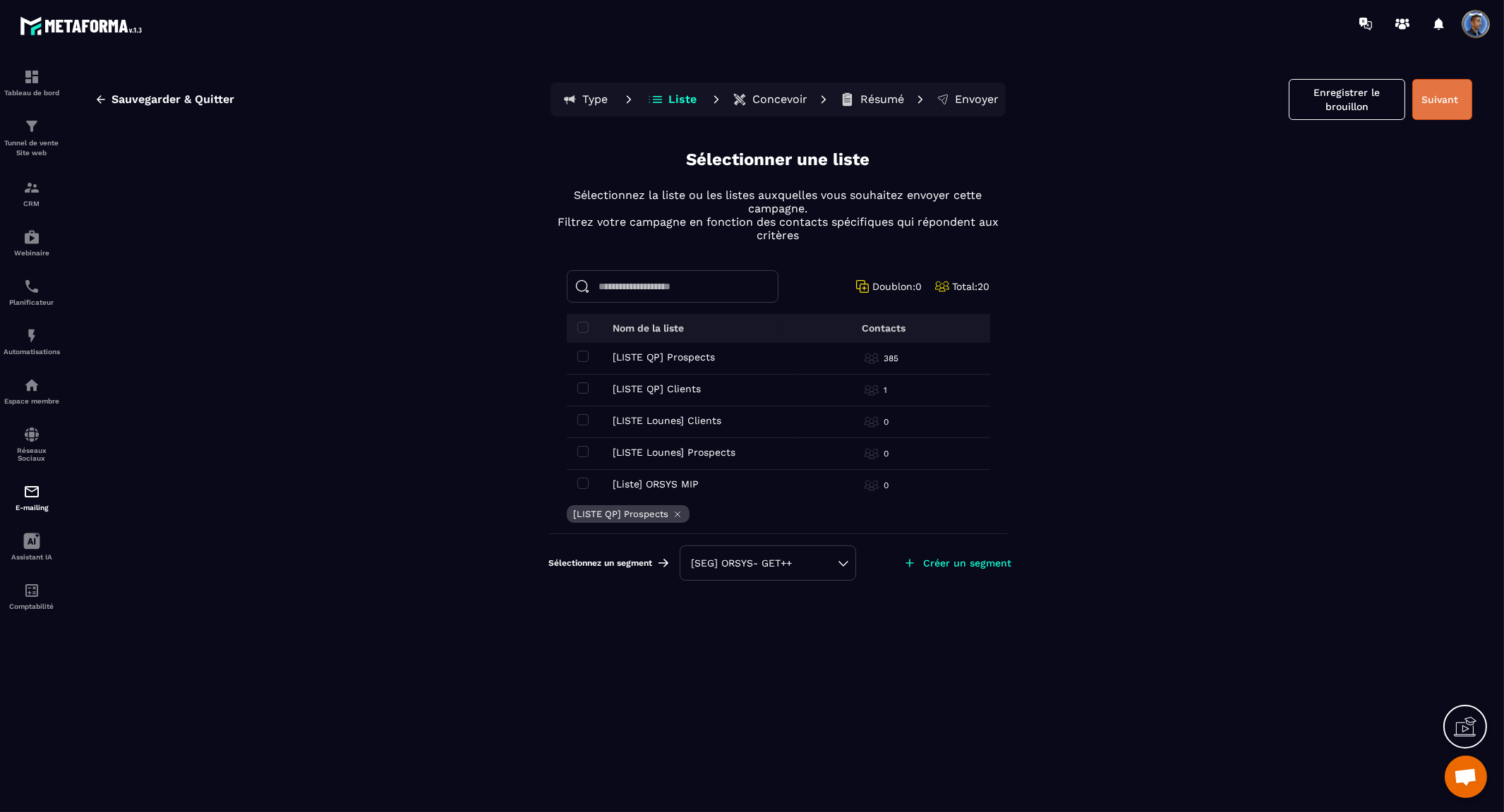
click at [1449, 100] on button "Suivant" at bounding box center [1442, 99] width 60 height 41
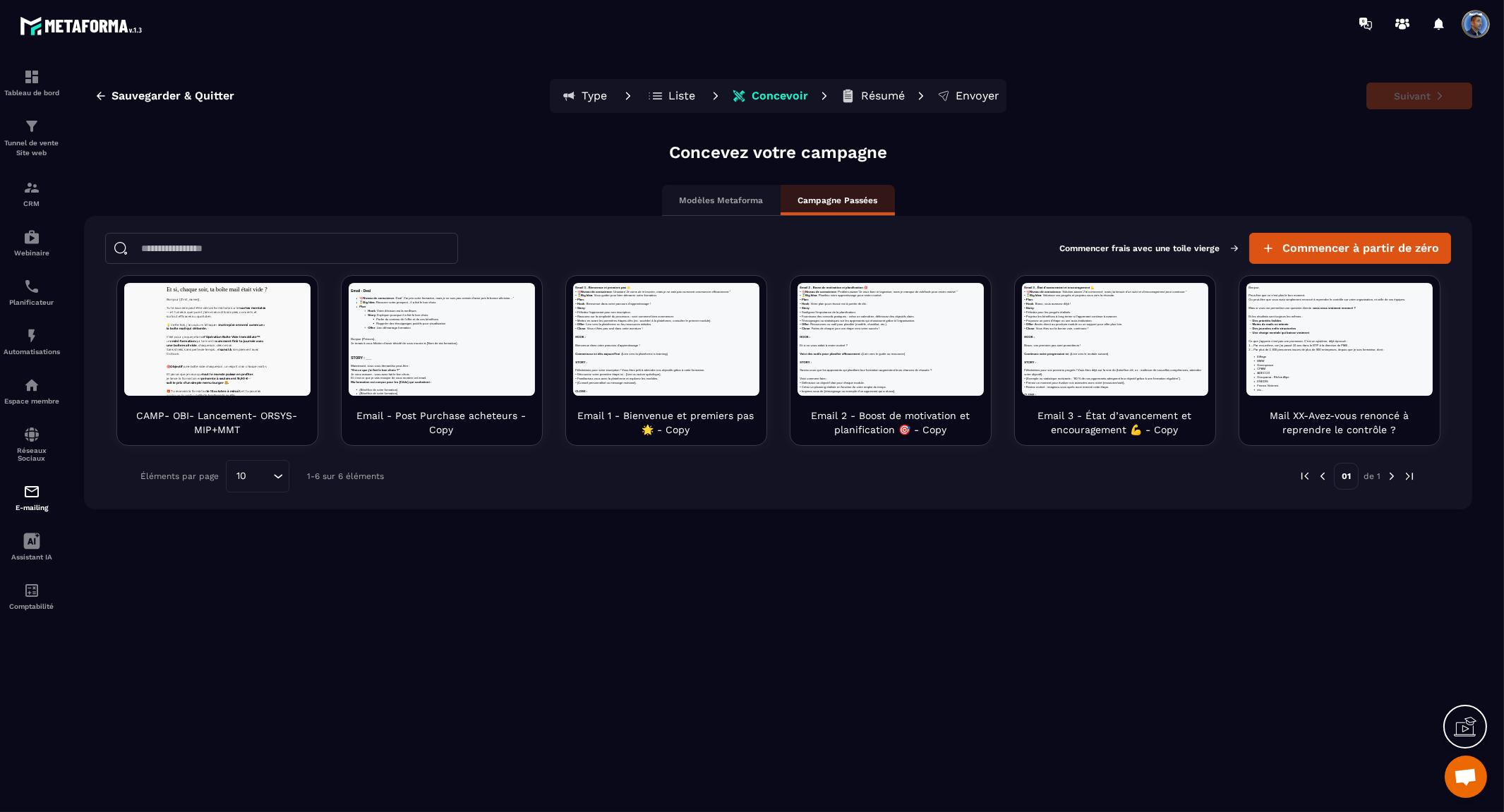
scroll to position [0, 0]
click at [1371, 252] on span "Commencer à partir de zéro" at bounding box center [1361, 248] width 157 height 14
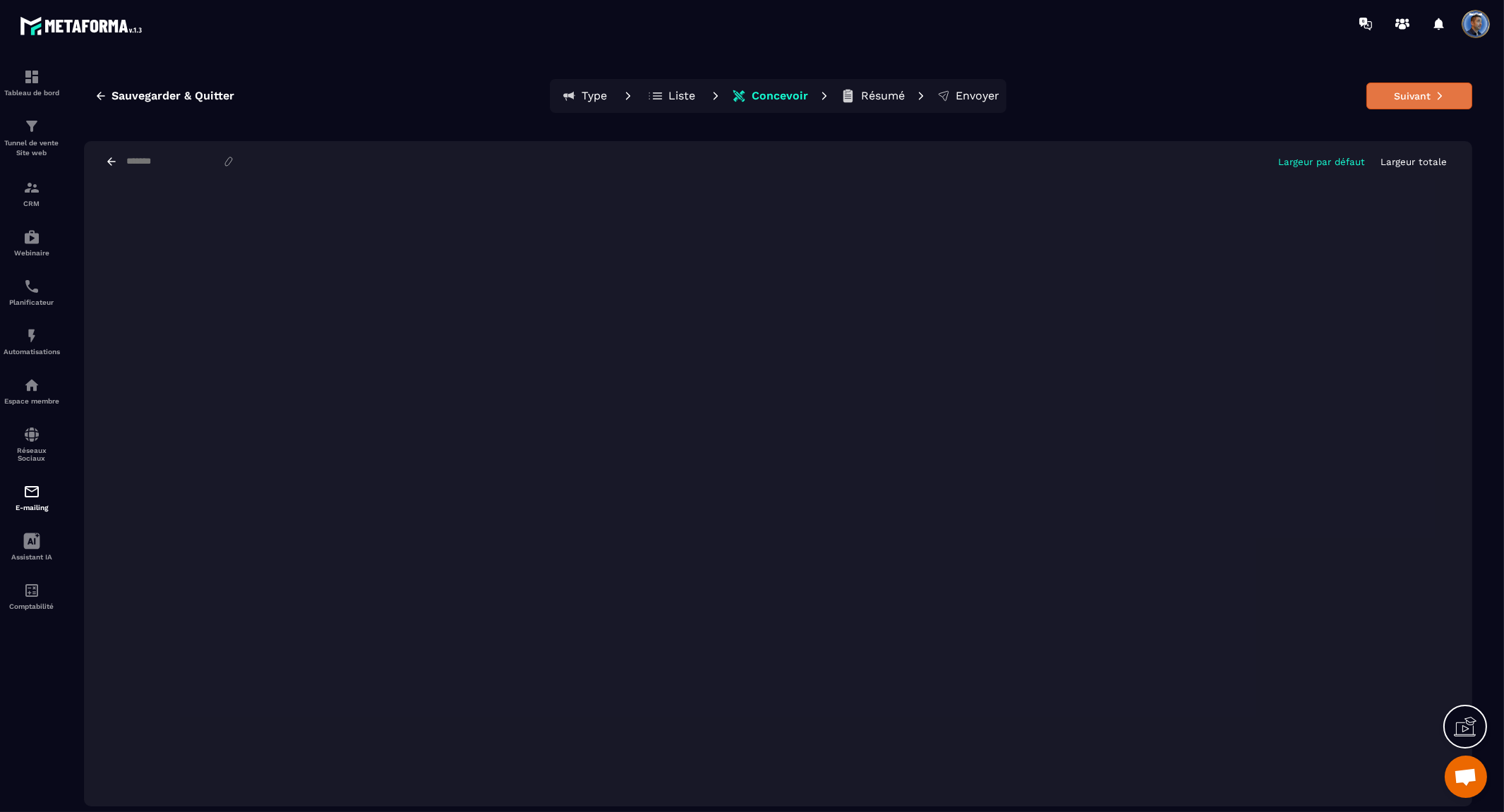
click at [1434, 94] on icon at bounding box center [1439, 95] width 10 height 10
click at [167, 160] on input at bounding box center [173, 162] width 97 height 12
type input "**********"
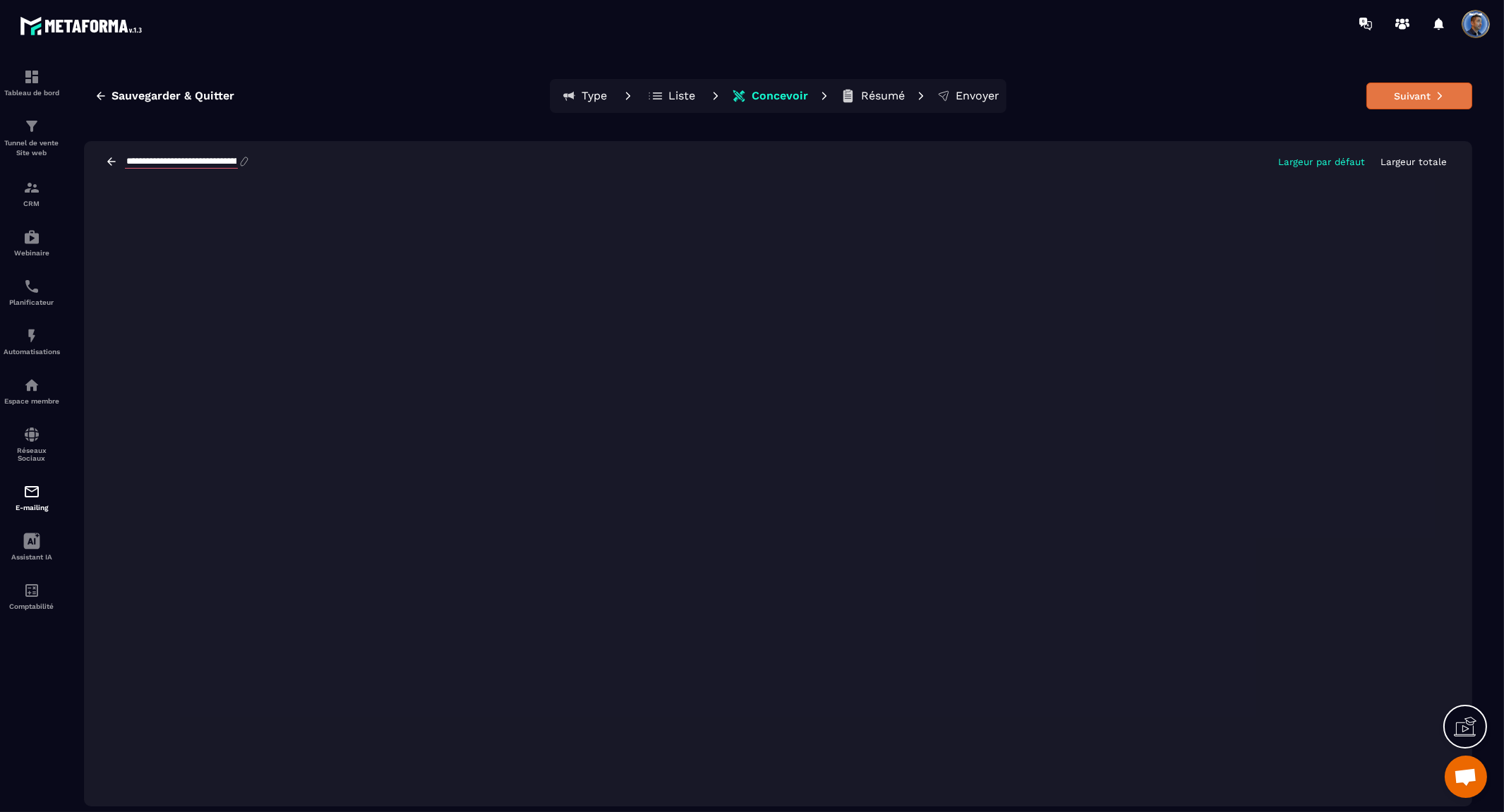
click at [1405, 92] on button "Suivant" at bounding box center [1419, 96] width 106 height 27
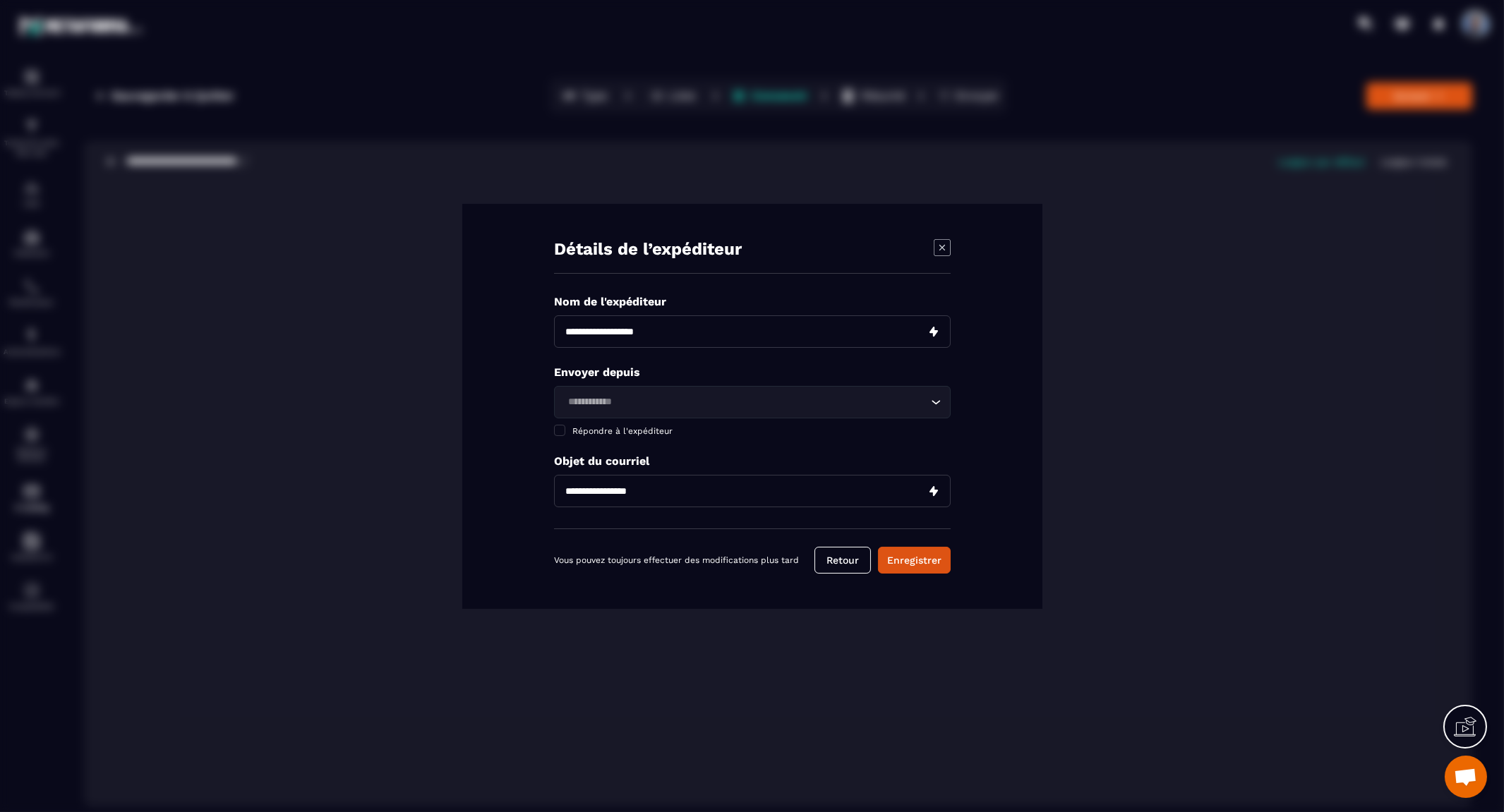
click at [738, 326] on input "Modal window" at bounding box center [752, 331] width 397 height 32
type input "**********"
click at [728, 328] on input "Modal window" at bounding box center [752, 331] width 397 height 32
click at [700, 405] on input "Search for option" at bounding box center [745, 402] width 364 height 15
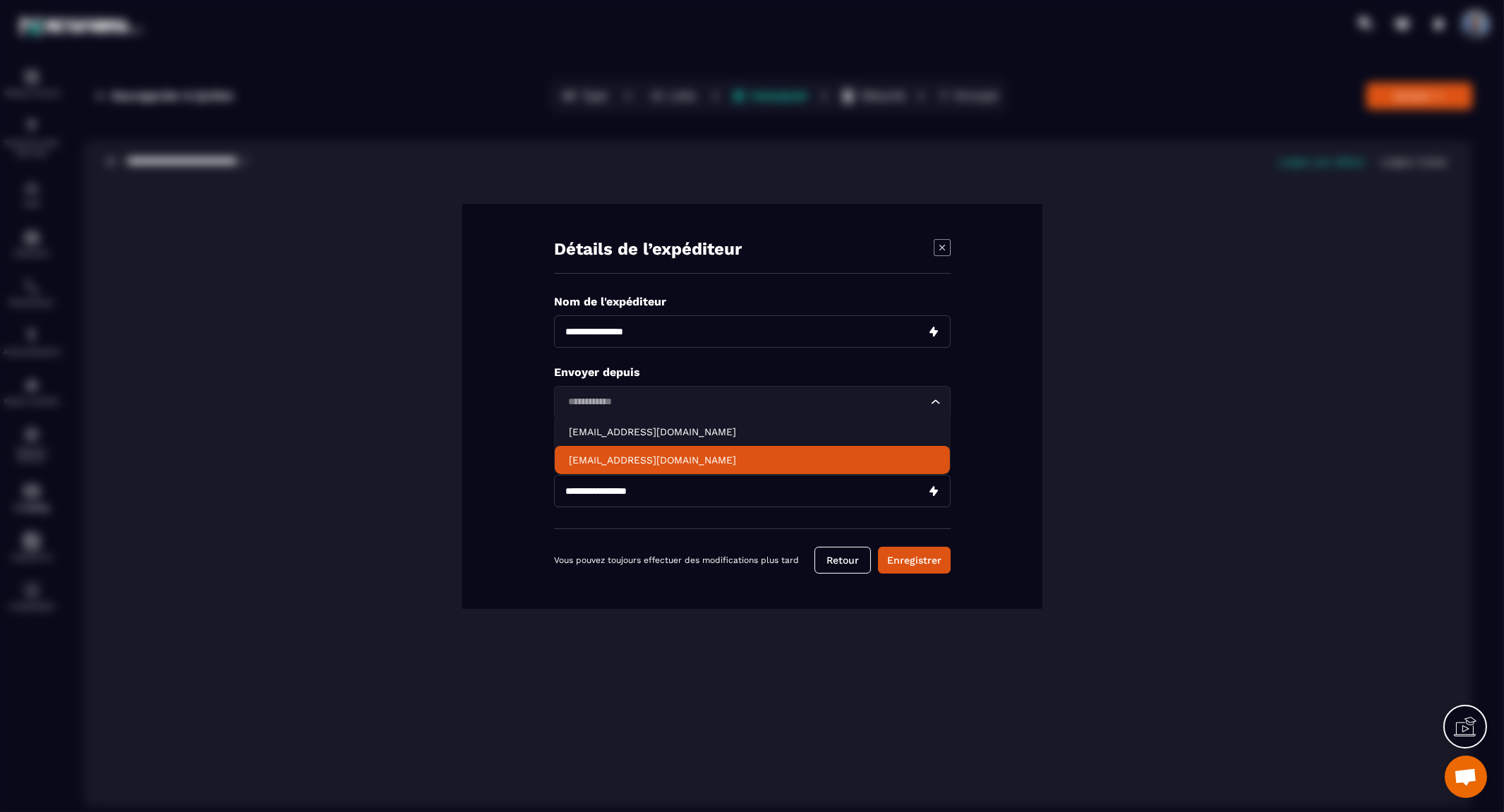
click at [686, 457] on p "[EMAIL_ADDRESS][DOMAIN_NAME]" at bounding box center [752, 459] width 367 height 14
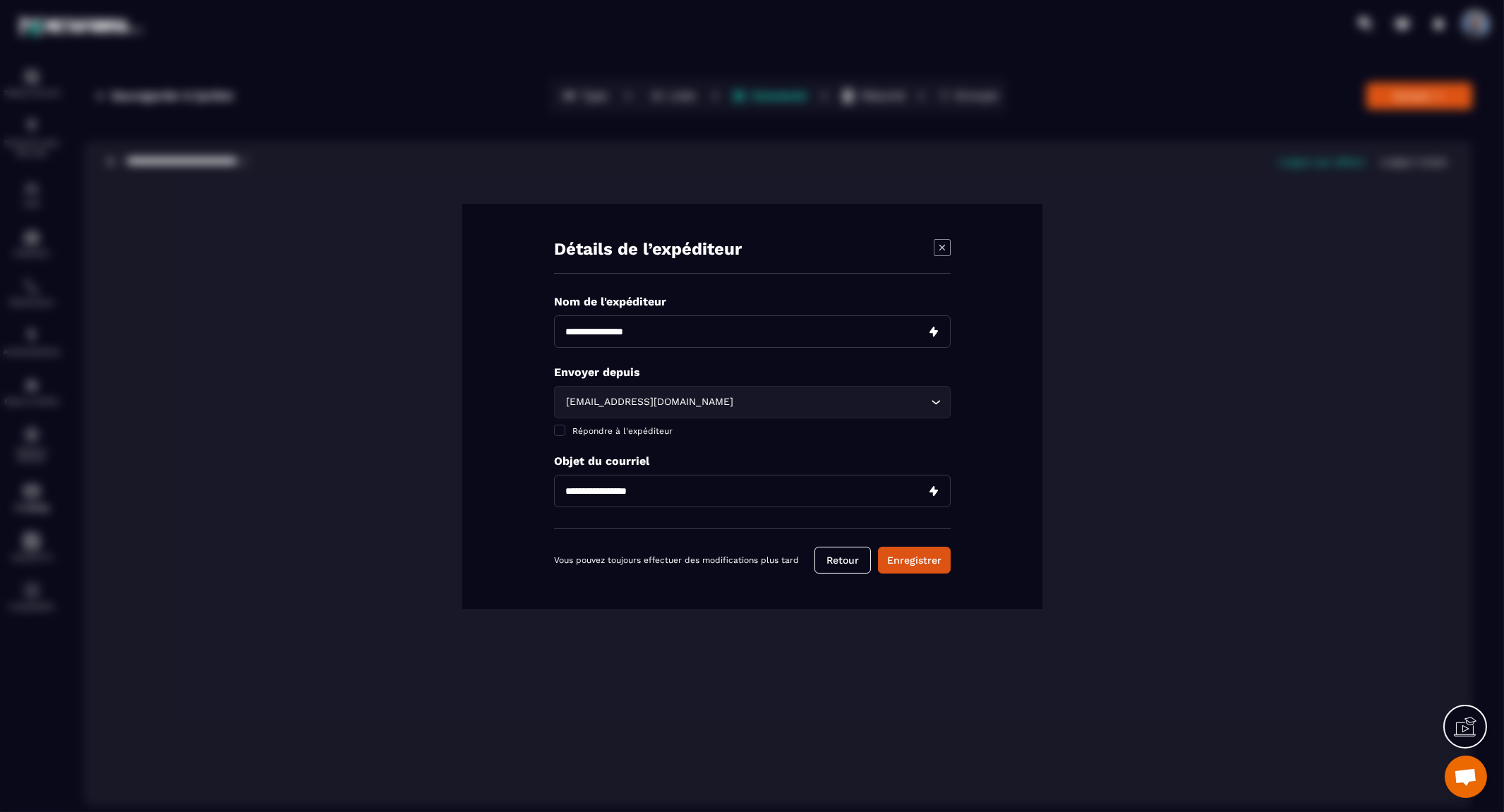
click at [967, 439] on div "Détails de l’expéditeur Nom de l'expéditeur Envoyer depuis [EMAIL_ADDRESS][DOMA…" at bounding box center [752, 406] width 580 height 405
click at [812, 485] on input "Modal window" at bounding box center [752, 491] width 397 height 32
click at [762, 492] on input "Modal window" at bounding box center [752, 491] width 397 height 32
paste input "**********"
type input "**********"
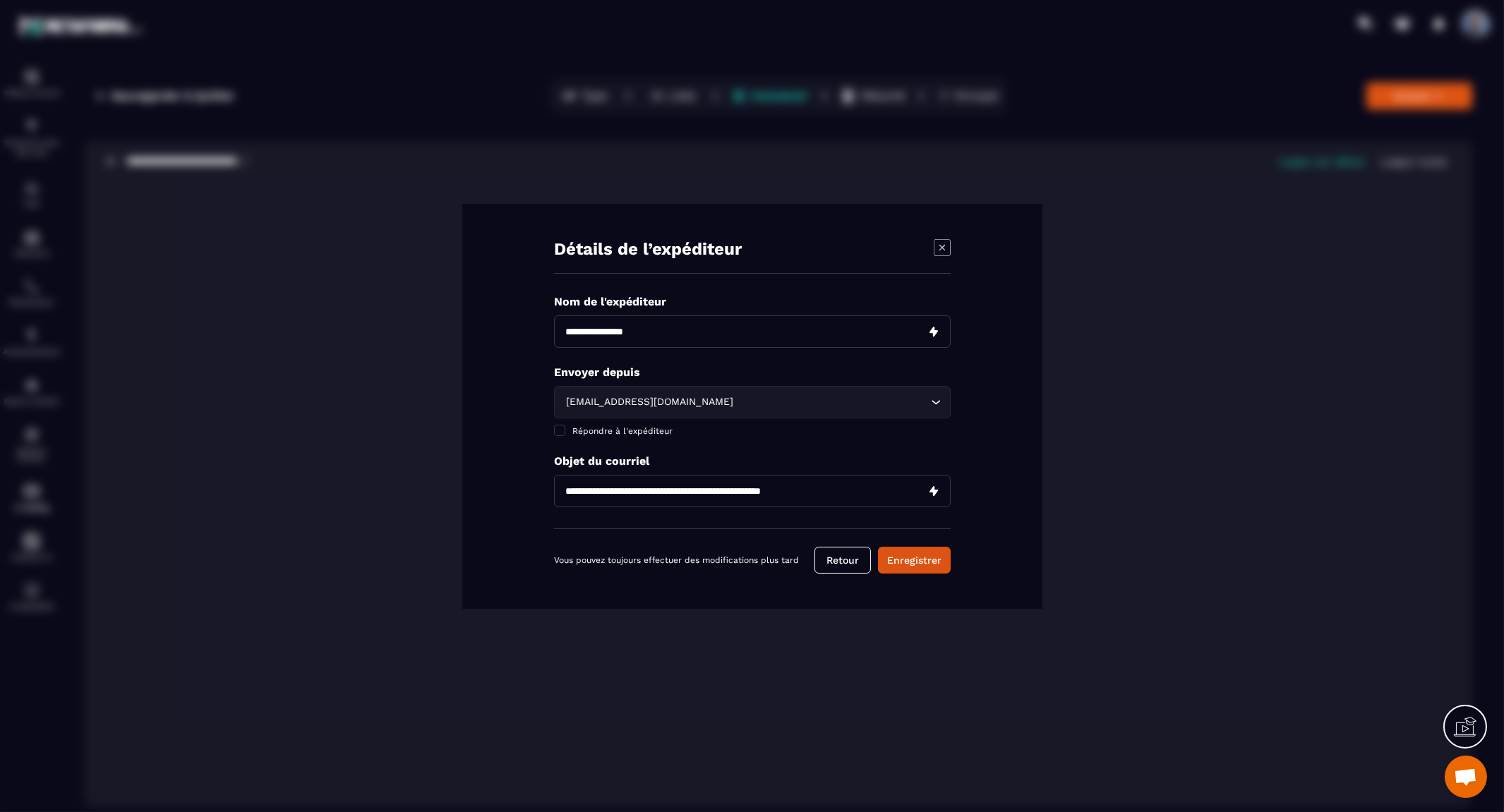
click at [970, 478] on div "**********" at bounding box center [752, 406] width 580 height 405
click at [910, 560] on button "Enregistrer" at bounding box center [913, 560] width 72 height 27
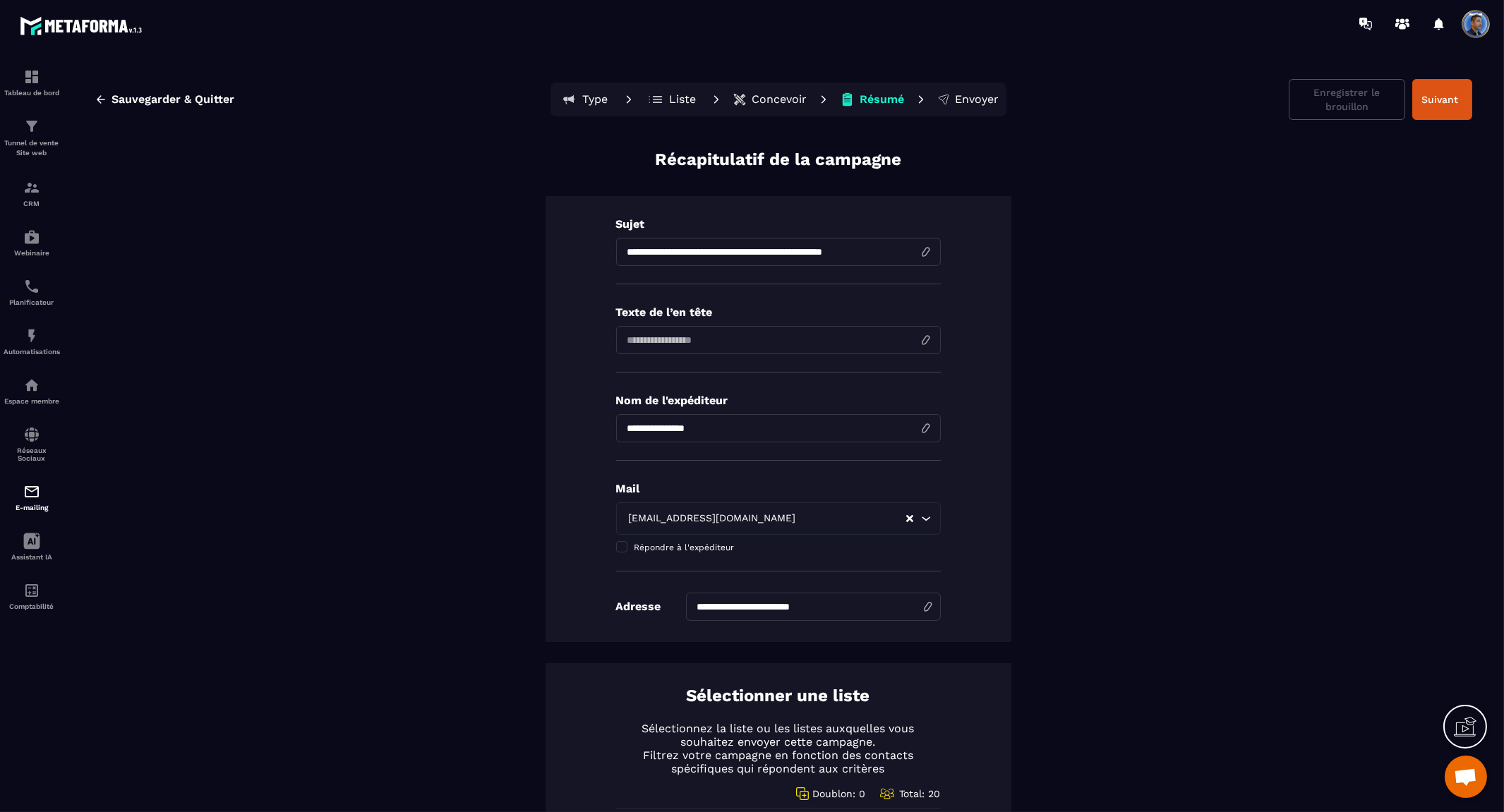
click at [744, 336] on input at bounding box center [779, 339] width 325 height 29
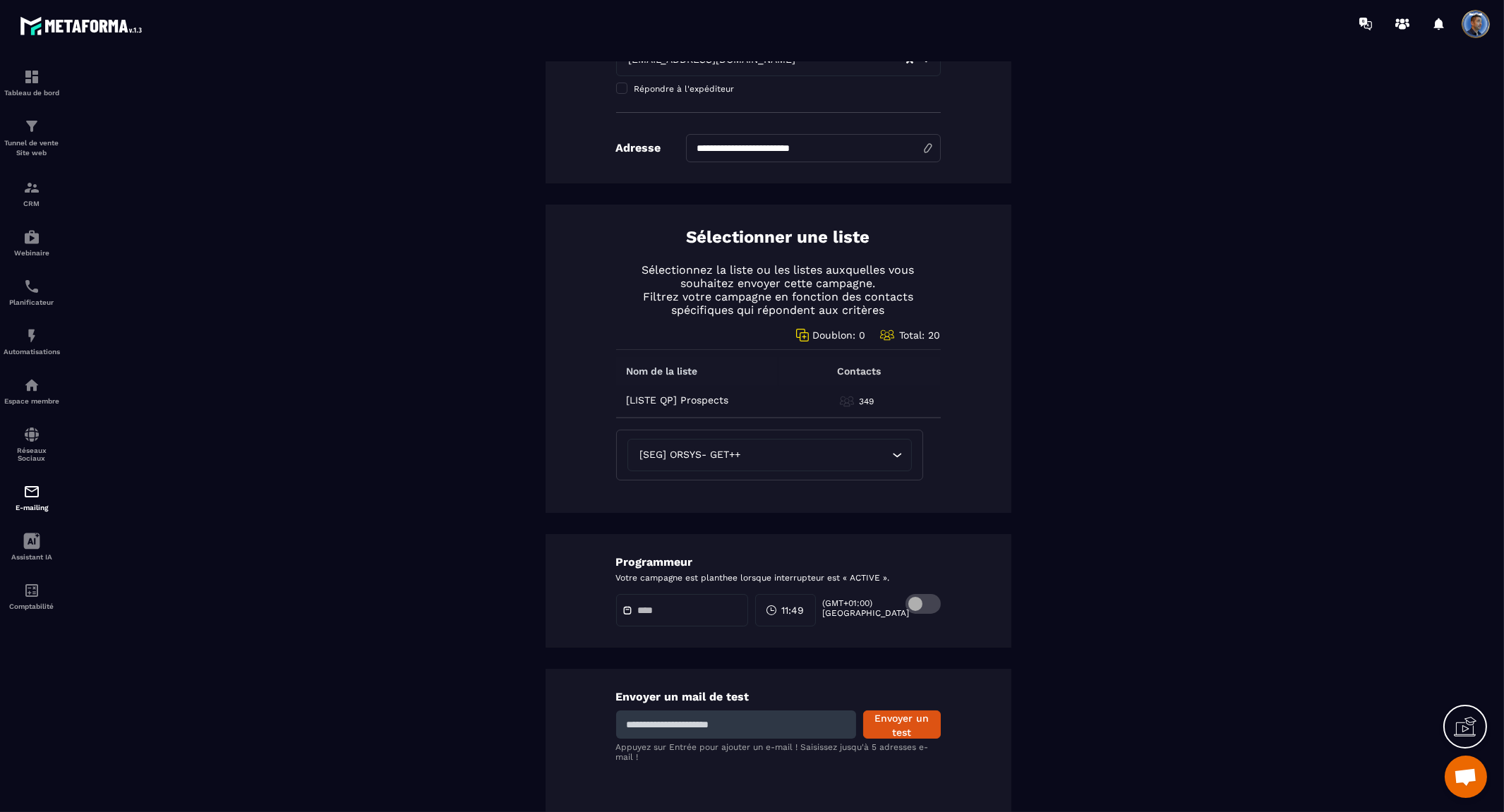
scroll to position [470, 0]
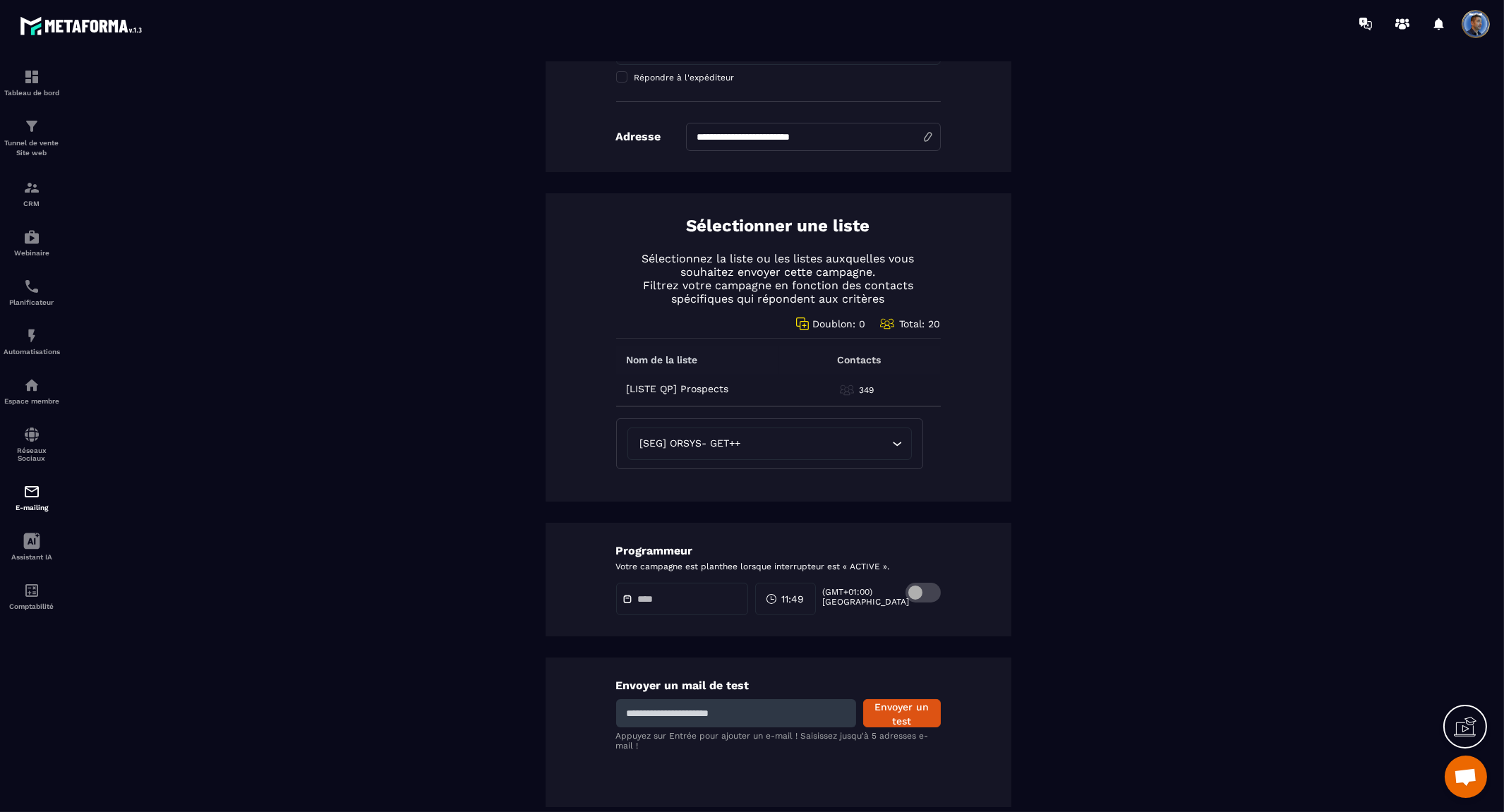
click at [804, 598] on span "11:49" at bounding box center [793, 598] width 23 height 14
click at [804, 597] on span "11:49" at bounding box center [793, 598] width 23 height 14
click at [913, 591] on span at bounding box center [923, 592] width 35 height 20
click at [629, 594] on span at bounding box center [630, 598] width 17 height 10
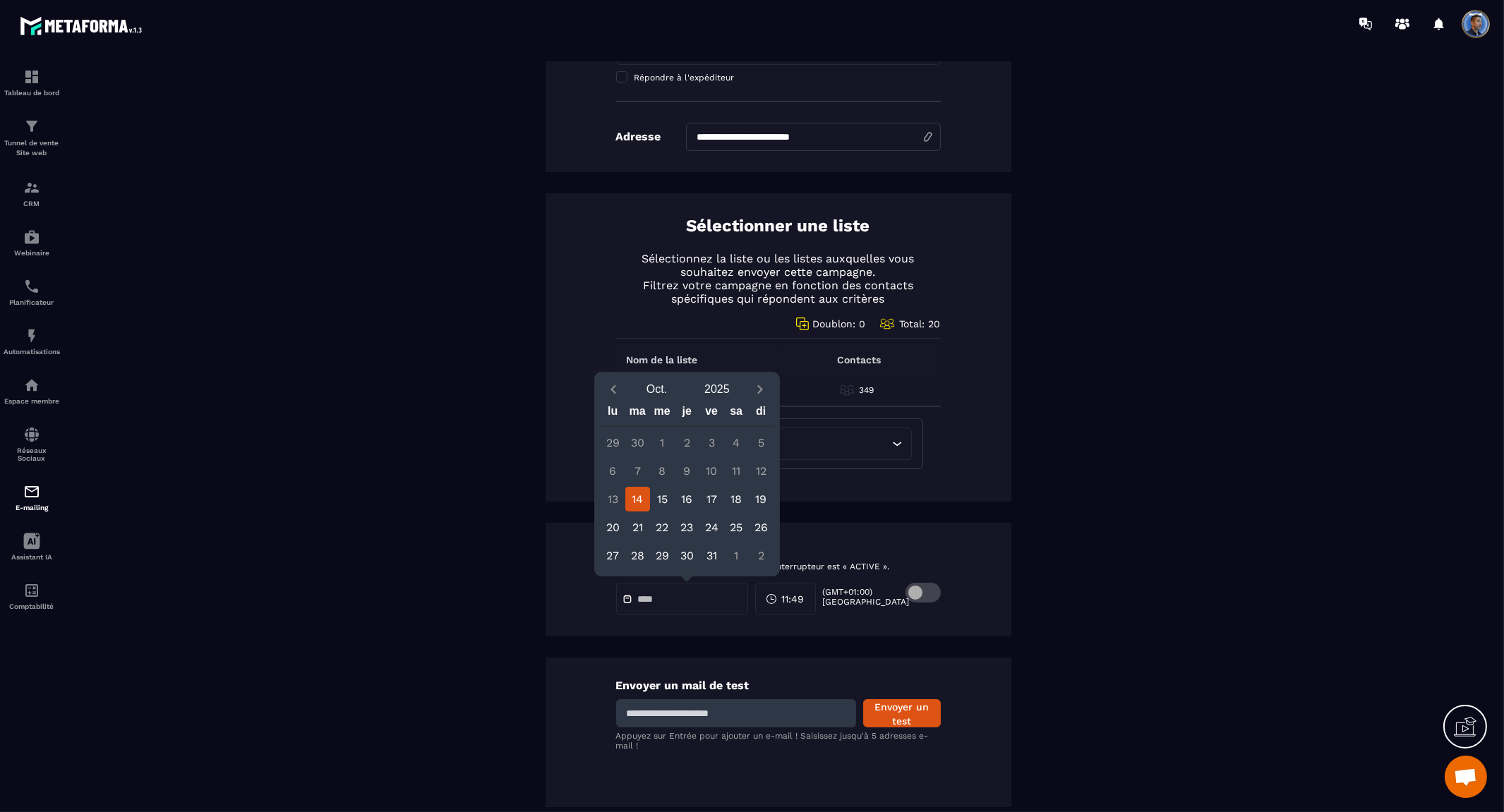
click at [640, 497] on div "14" at bounding box center [637, 499] width 25 height 25
type input "**********"
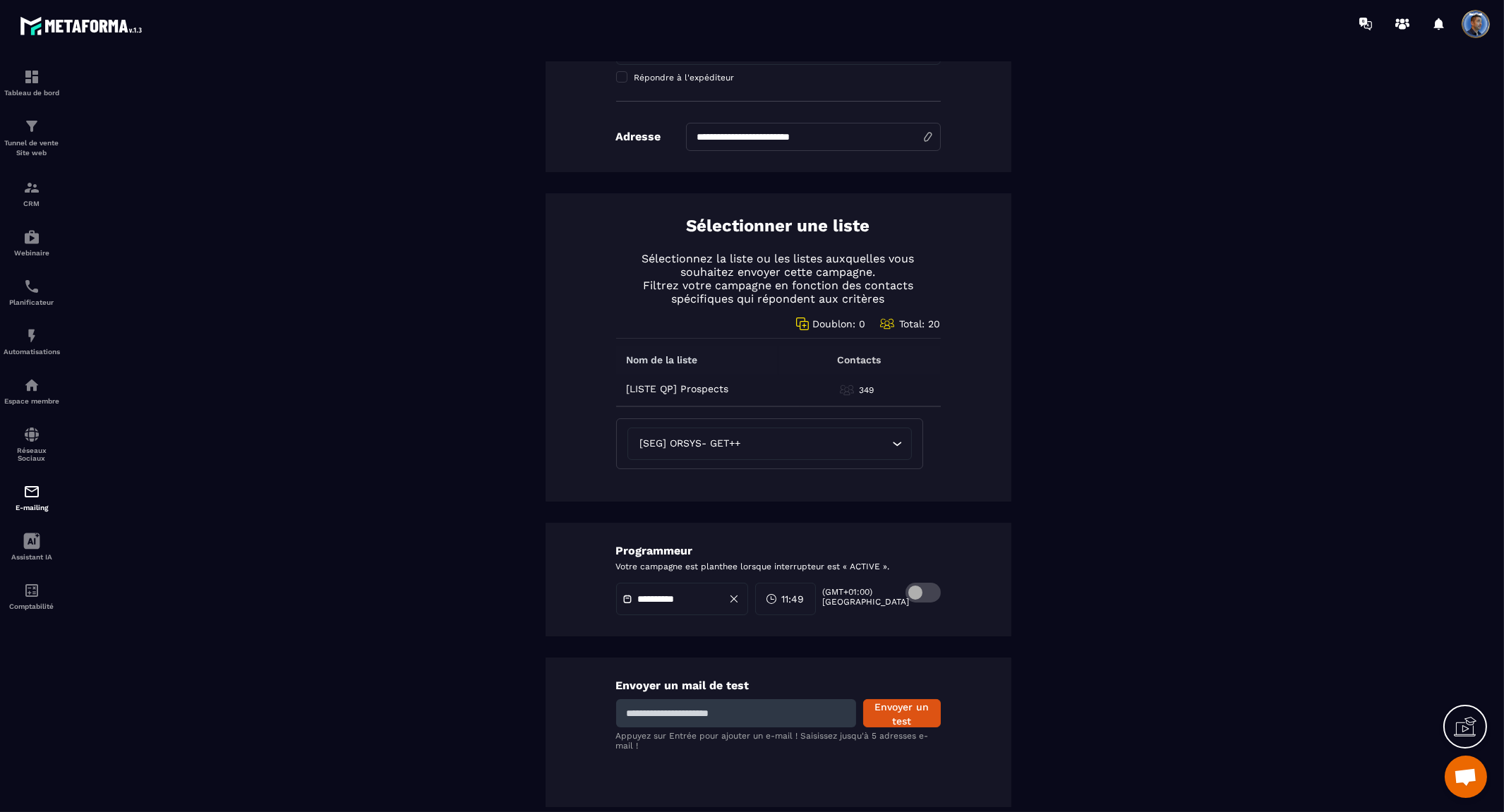
click at [802, 600] on span "11:49" at bounding box center [793, 598] width 23 height 14
click at [777, 699] on div "12 (12 PM)" at bounding box center [764, 692] width 70 height 18
click at [831, 624] on div "00" at bounding box center [834, 628] width 70 height 18
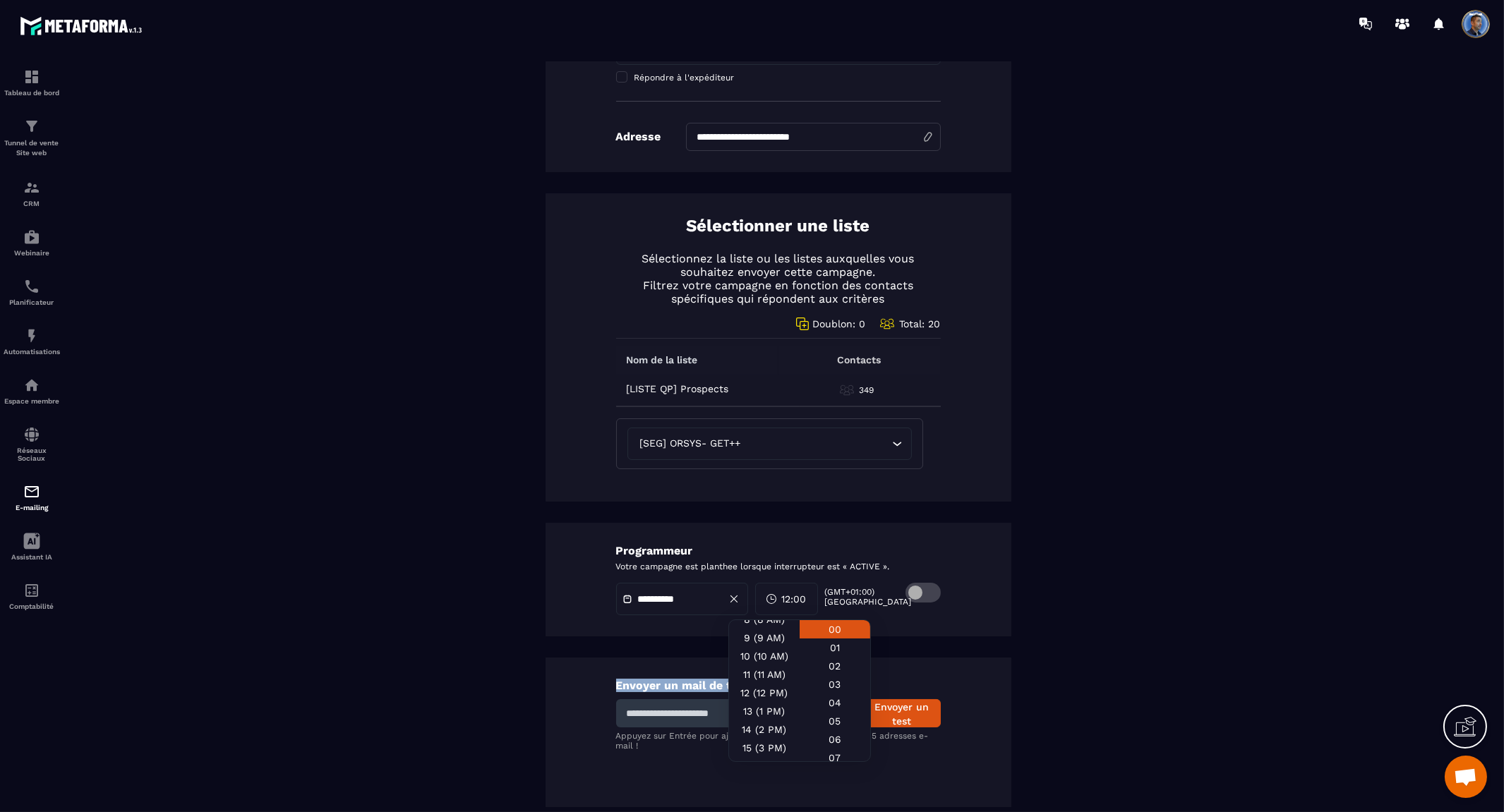
click at [933, 646] on div "**********" at bounding box center [778, 242] width 1388 height 1129
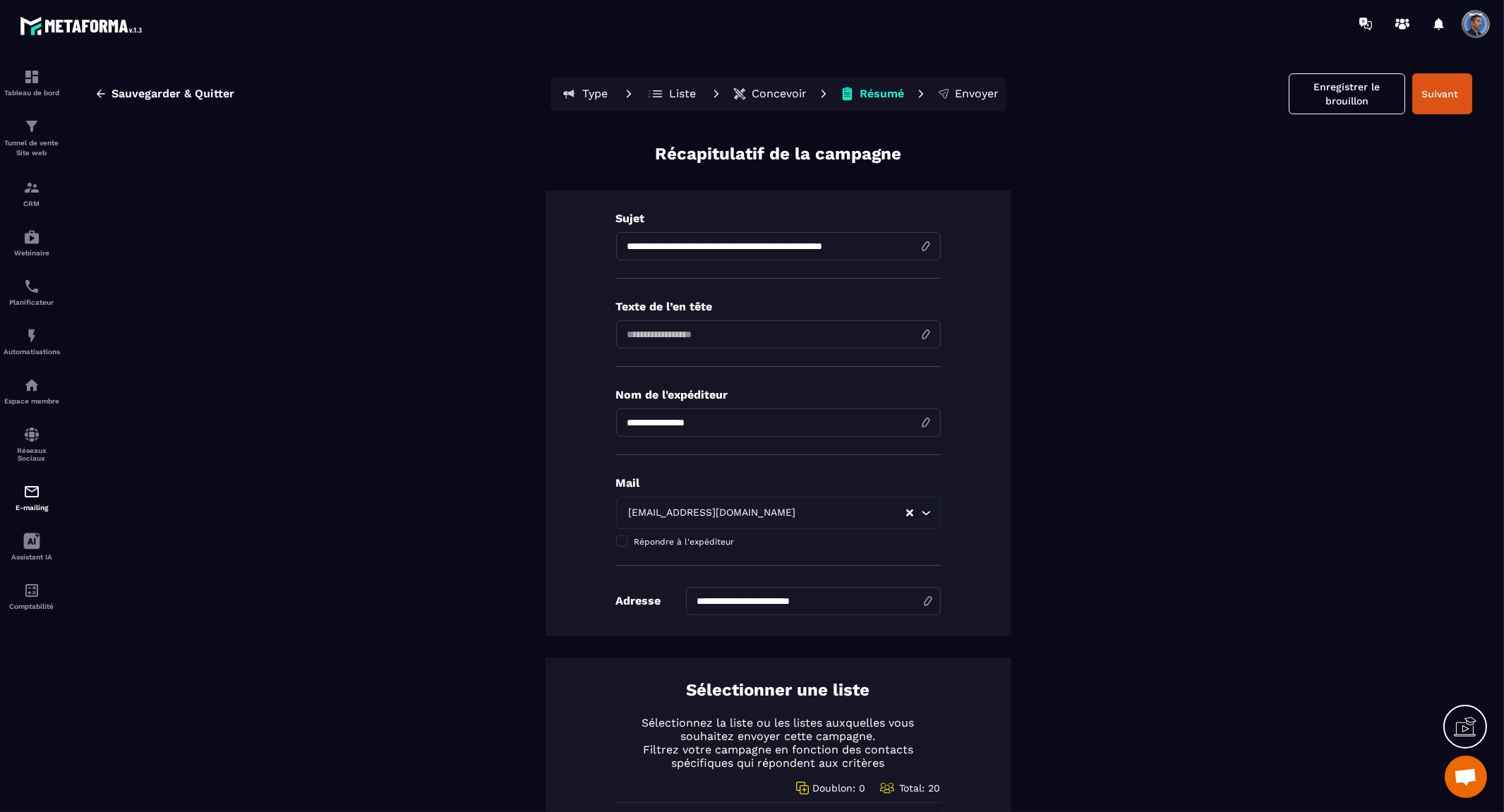
scroll to position [0, 0]
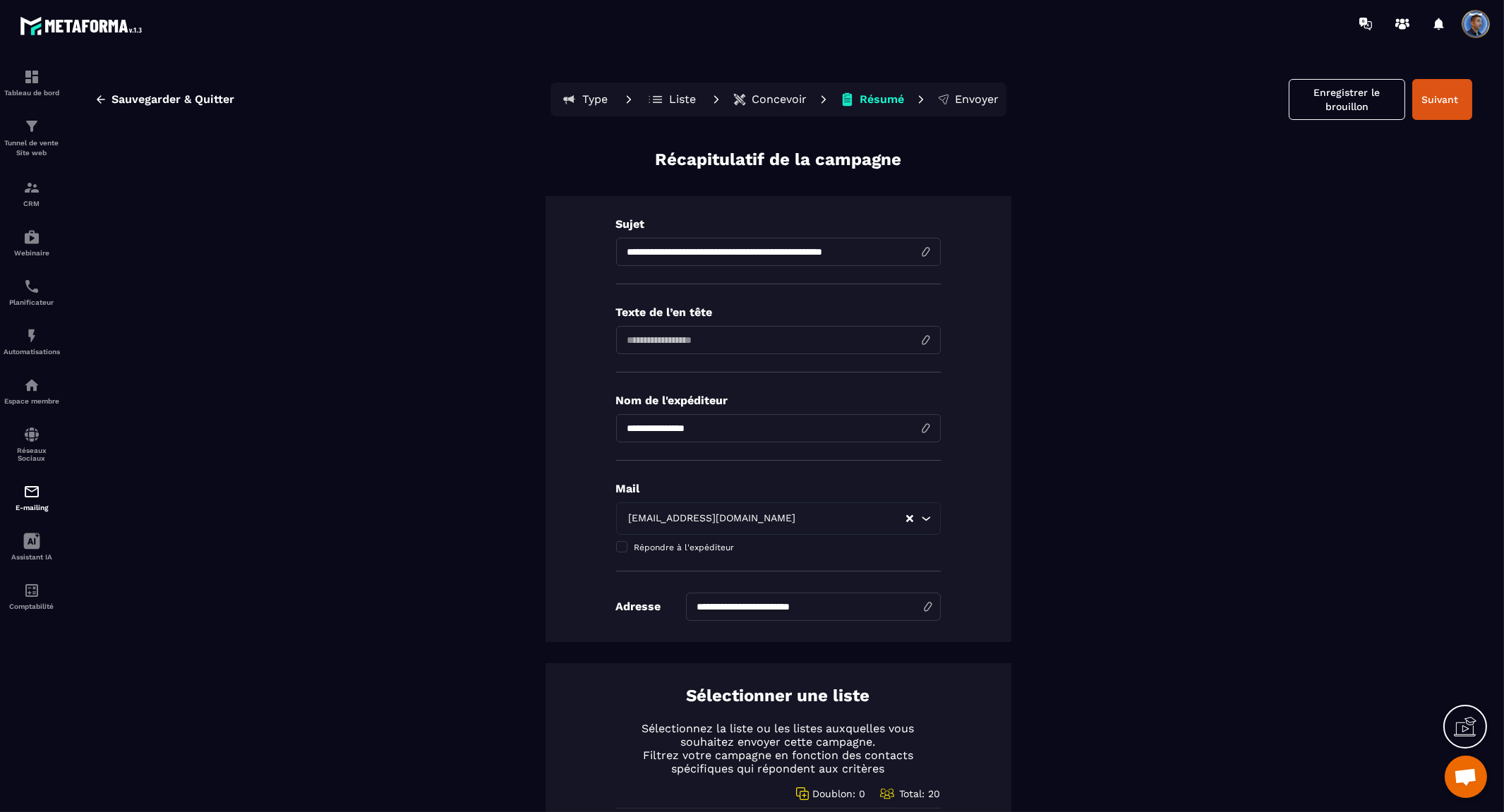
click at [699, 340] on input at bounding box center [779, 339] width 325 height 29
paste input "**********"
drag, startPoint x: 828, startPoint y: 345, endPoint x: 386, endPoint y: 320, distance: 442.7
click at [386, 320] on div "**********" at bounding box center [778, 712] width 1388 height 1129
type input "**********"
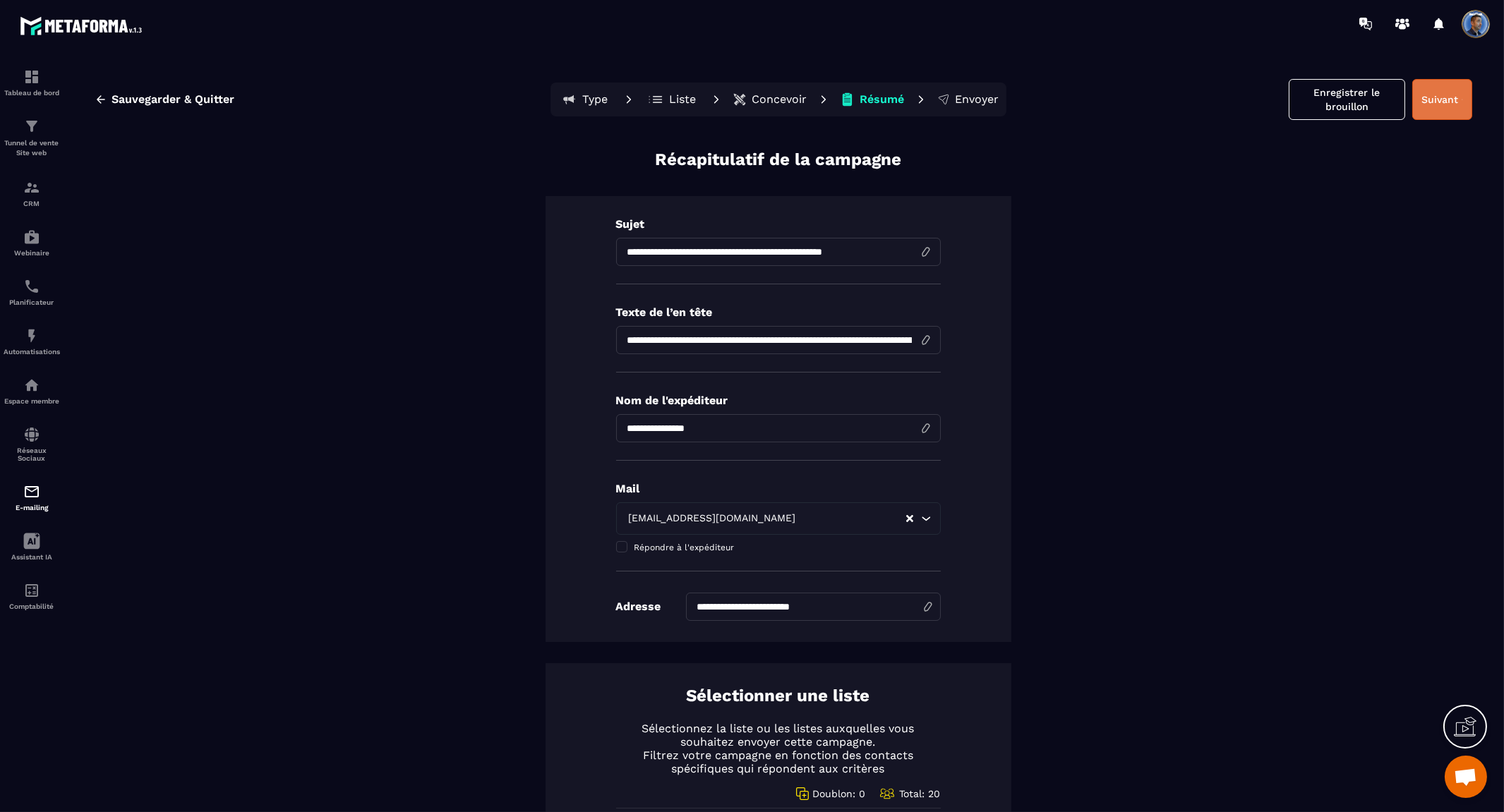
click at [1432, 108] on button "Suivant" at bounding box center [1442, 99] width 60 height 41
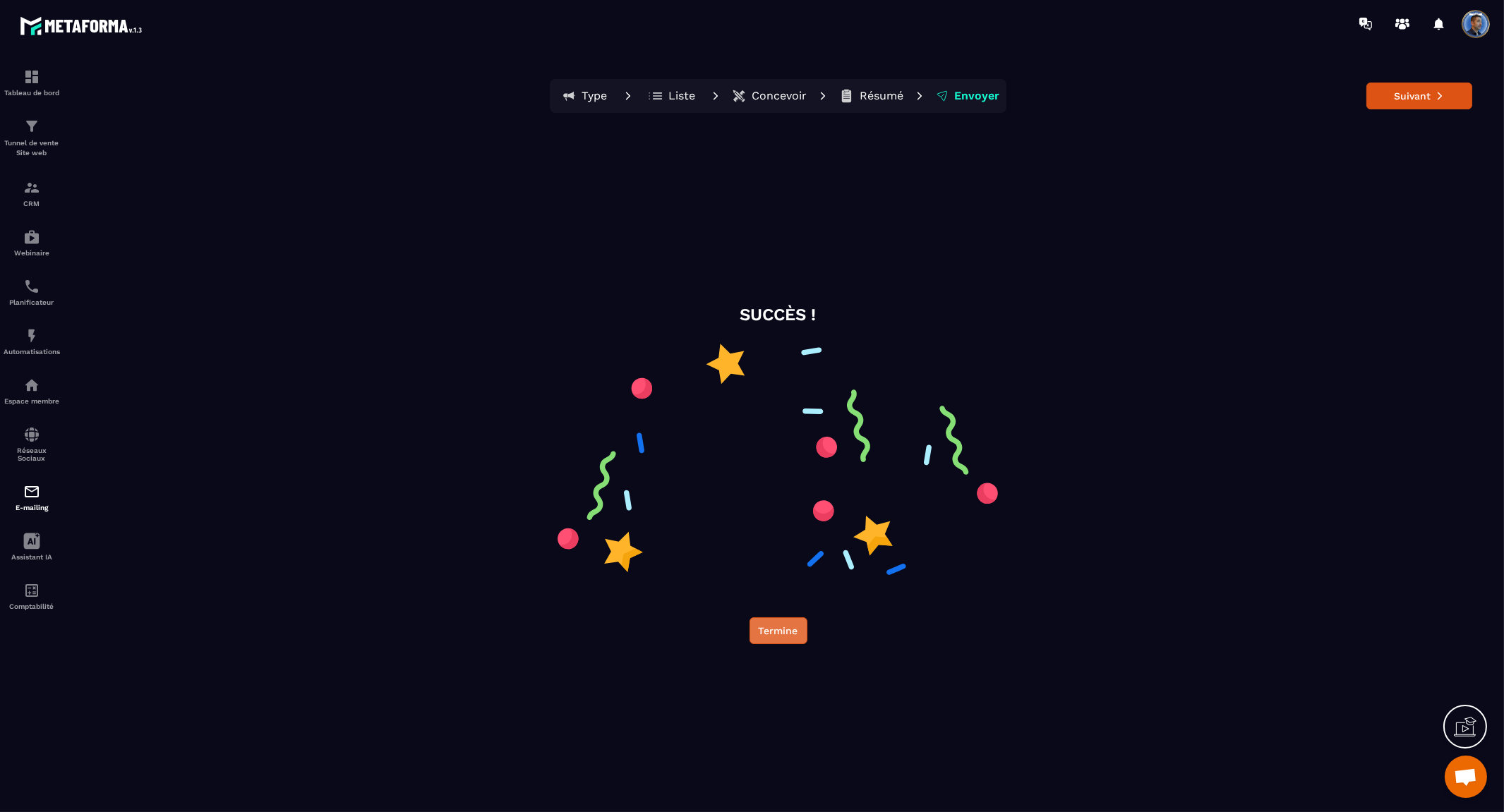
click at [787, 628] on button "Termine" at bounding box center [778, 631] width 58 height 27
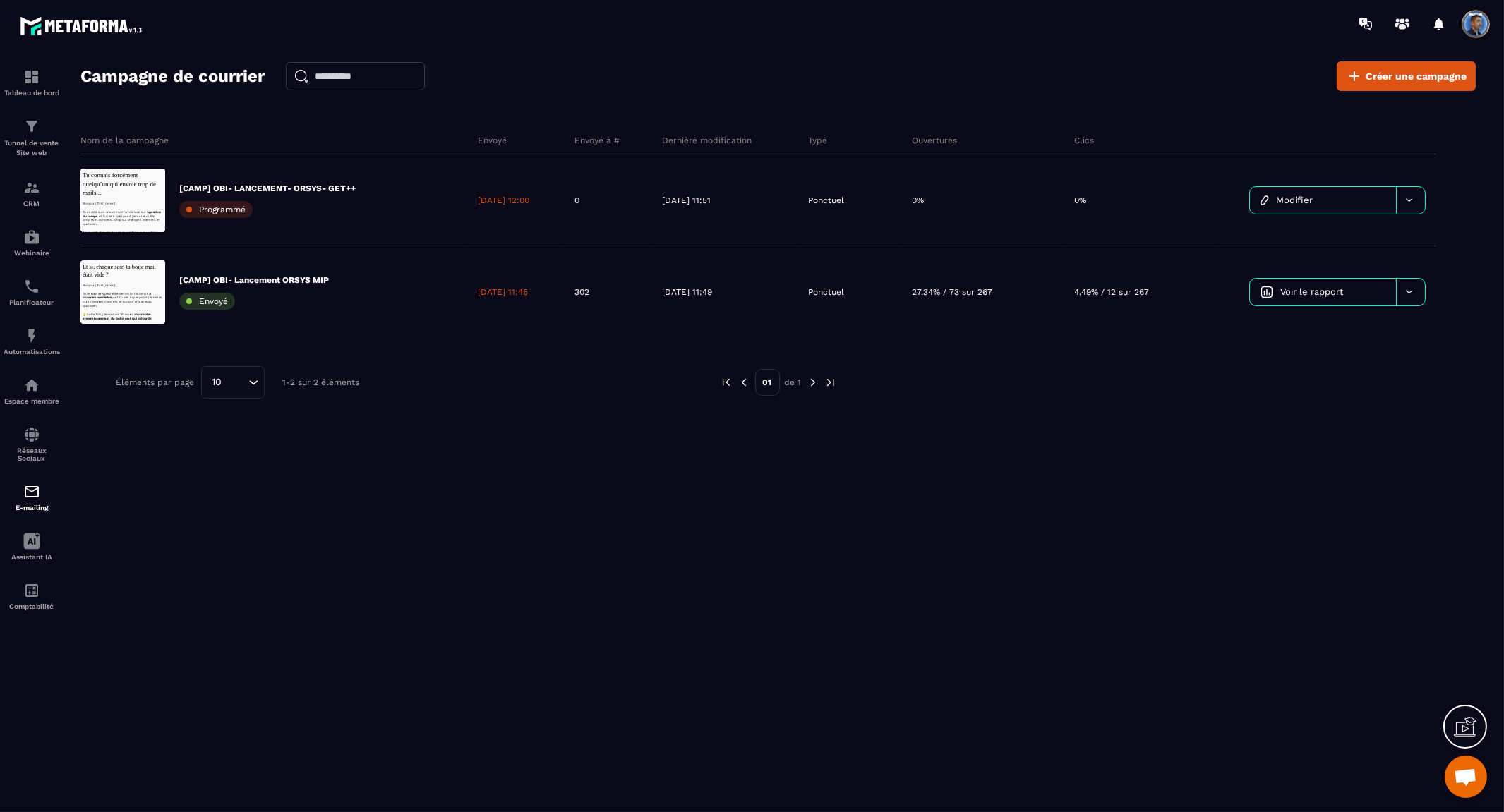
click at [624, 562] on div "Campagne de courrier Créer une campagne Nom de la campagne Envoyé Envoyé à # De…" at bounding box center [778, 443] width 1395 height 762
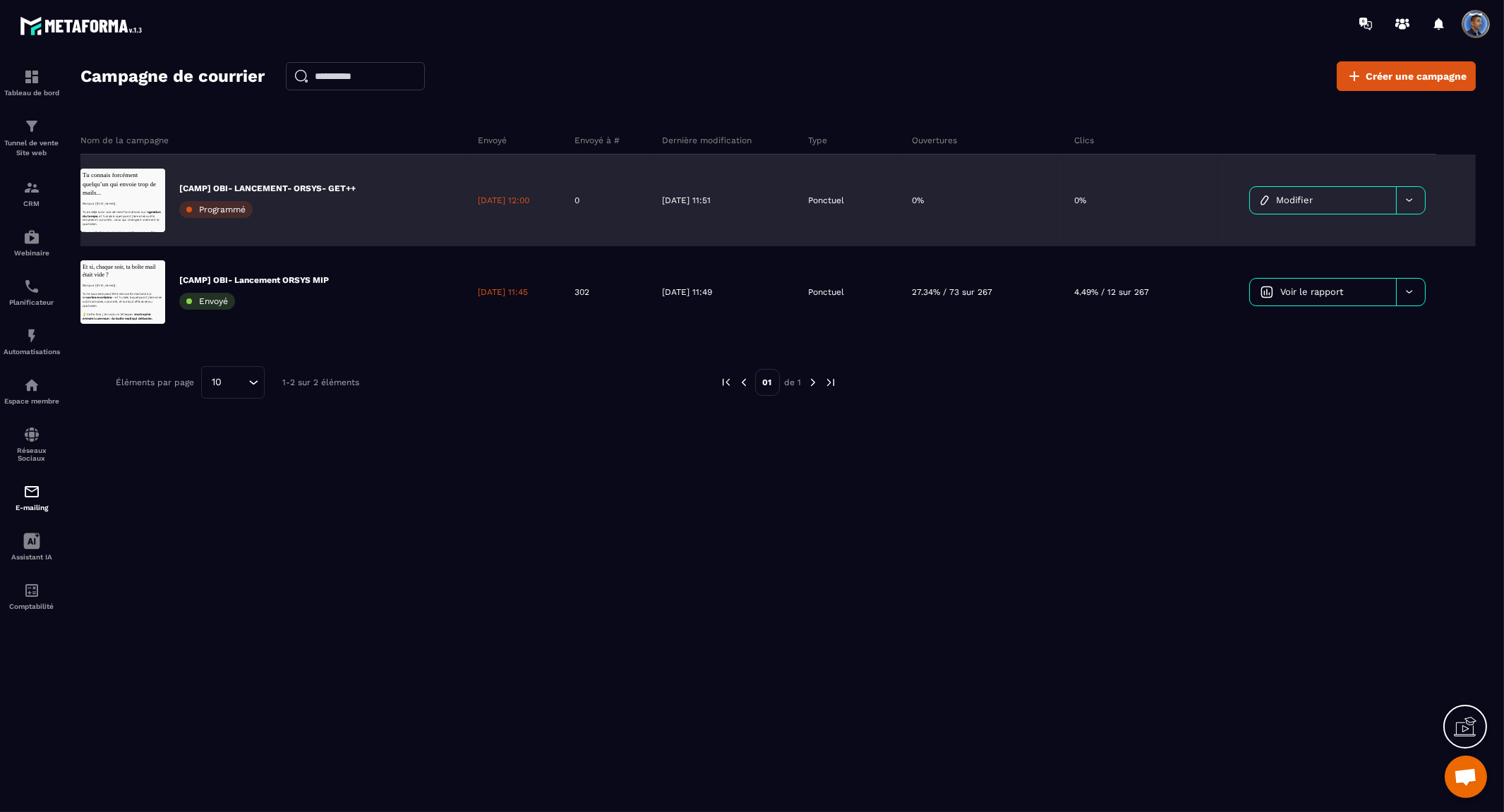
click at [518, 200] on p "[DATE] 12:00" at bounding box center [504, 200] width 51 height 11
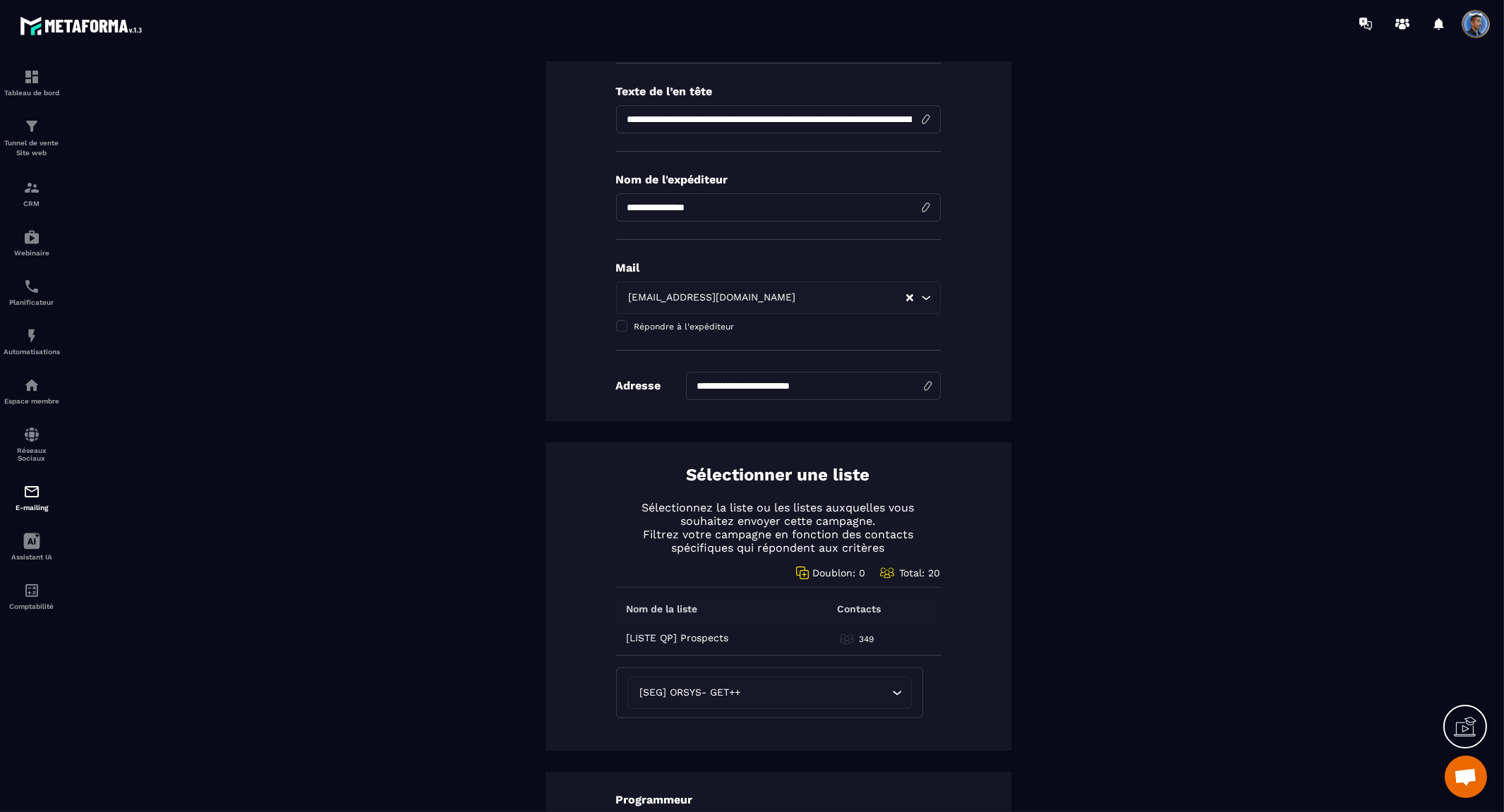
scroll to position [470, 0]
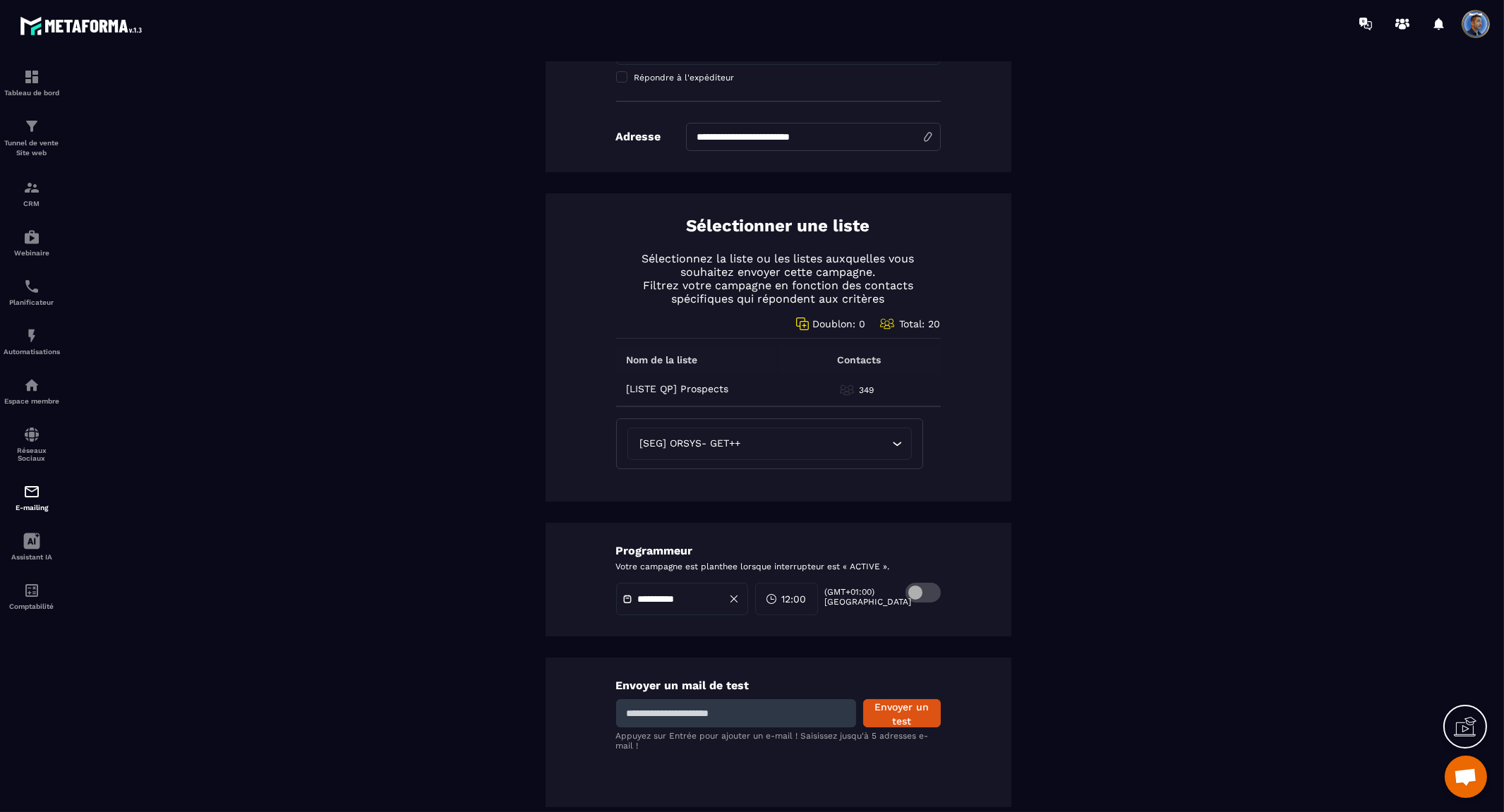
click at [697, 601] on input "**********" at bounding box center [687, 599] width 99 height 10
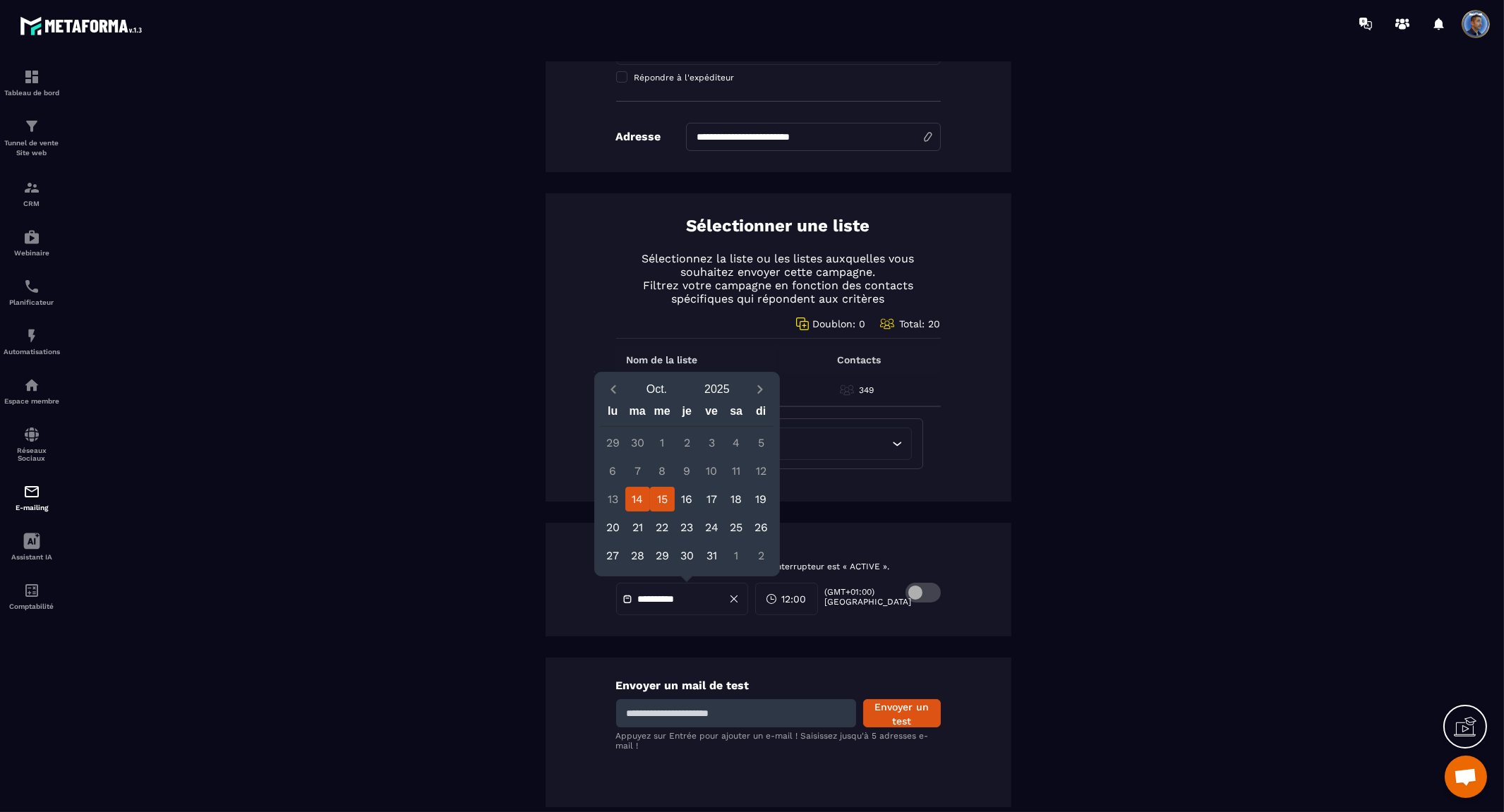
click at [659, 492] on div "15" at bounding box center [662, 499] width 25 height 25
type input "**********"
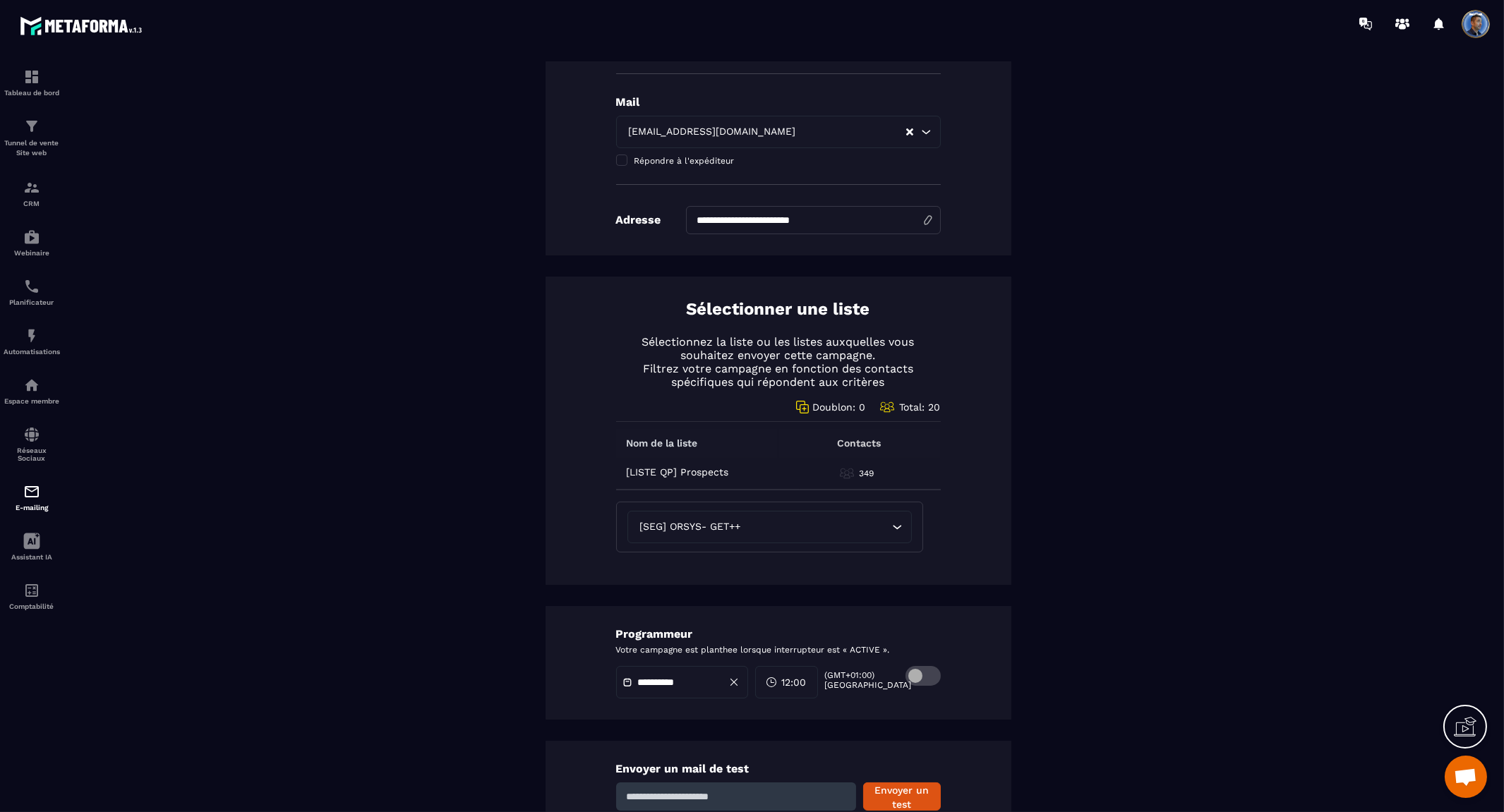
scroll to position [0, 0]
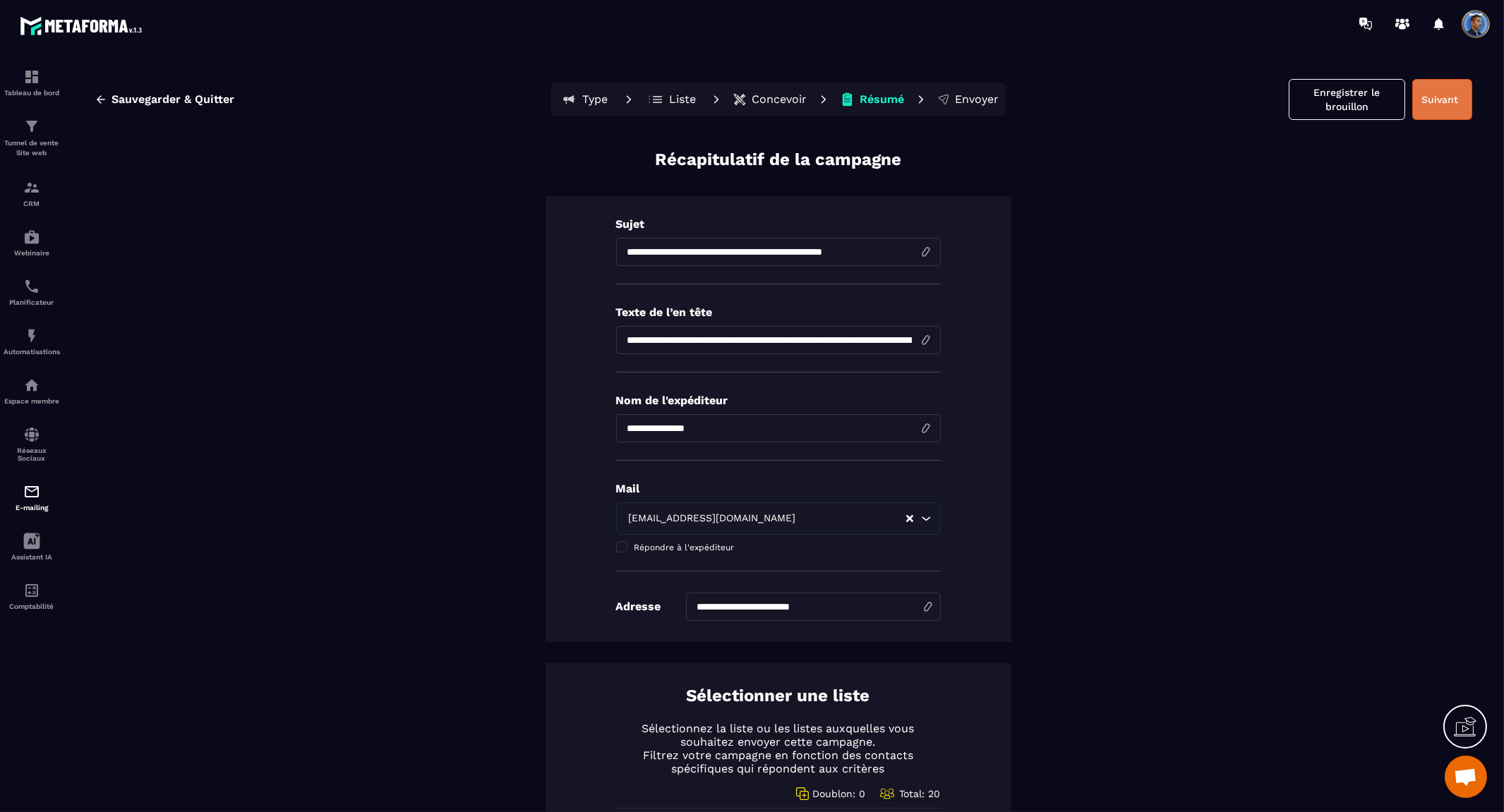
click at [1432, 102] on button "Suivant" at bounding box center [1442, 99] width 60 height 41
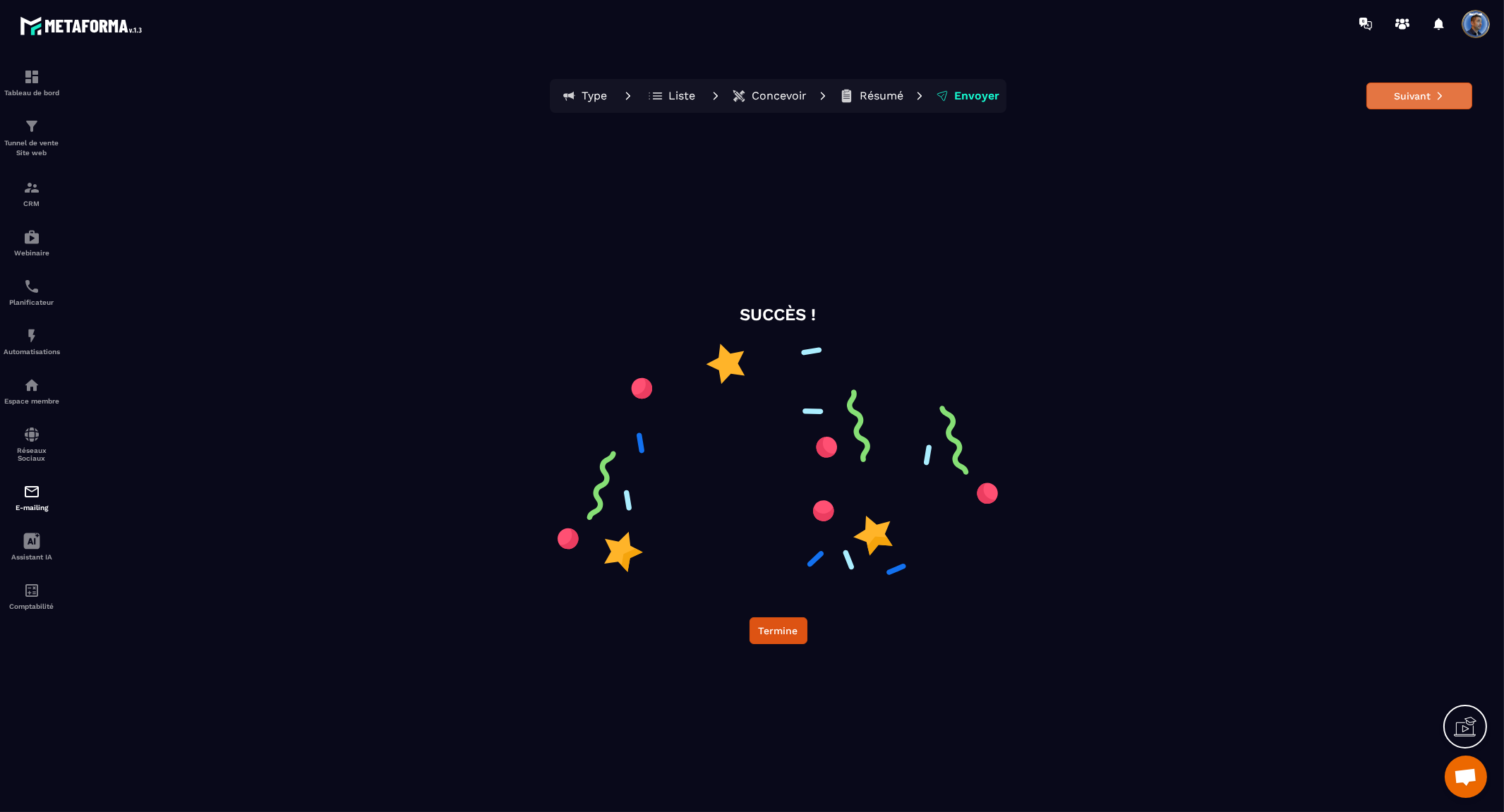
click at [1432, 100] on button "Suivant" at bounding box center [1419, 96] width 106 height 27
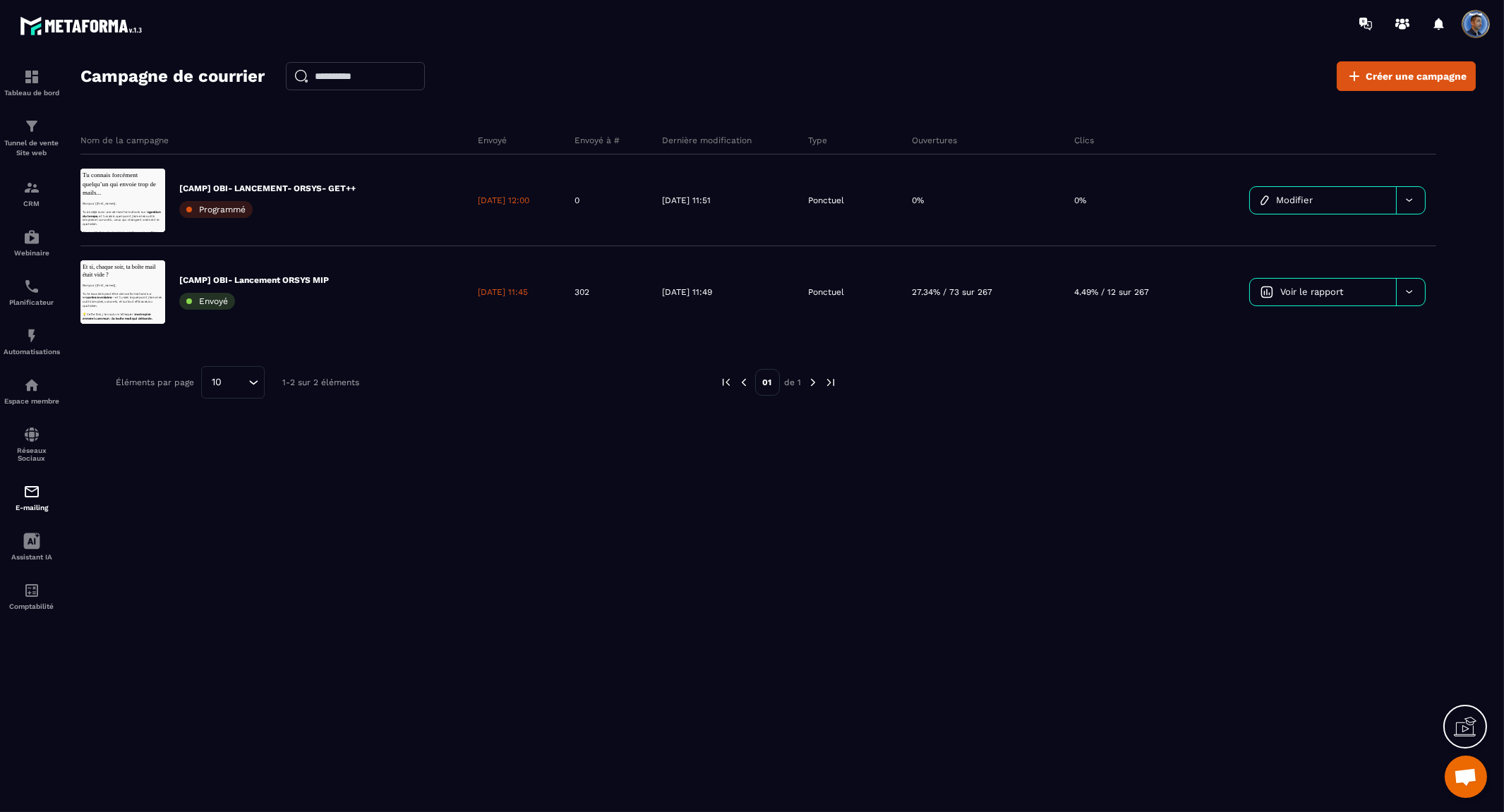
click at [889, 584] on div "Campagne de courrier Créer une campagne Nom de la campagne Envoyé Envoyé à # De…" at bounding box center [778, 443] width 1395 height 762
